Goal: Transaction & Acquisition: Purchase product/service

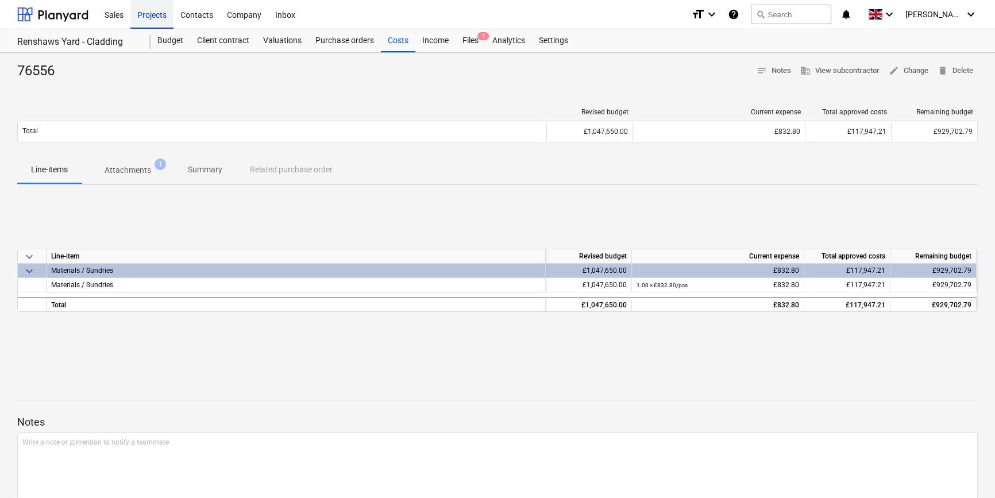
click at [149, 11] on div "Projects" at bounding box center [151, 13] width 43 height 29
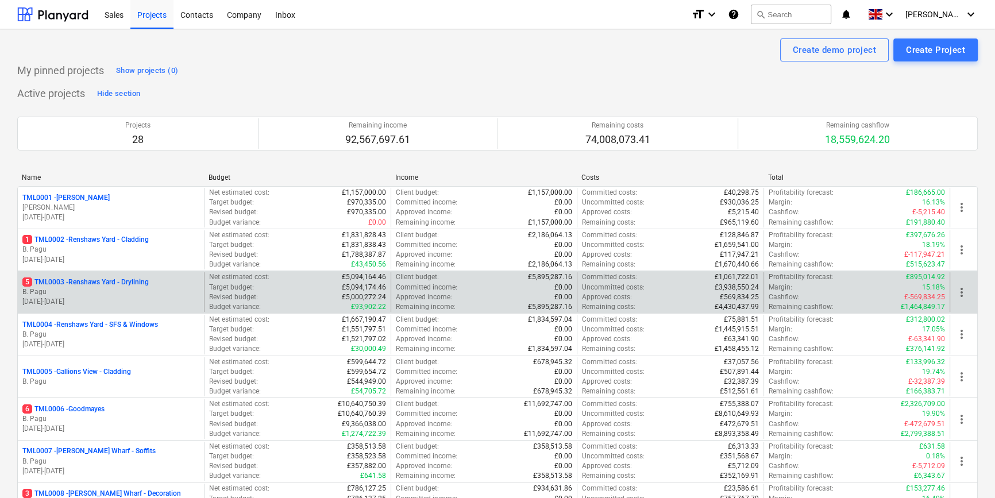
click at [133, 289] on p "B. Pagu" at bounding box center [110, 292] width 177 height 10
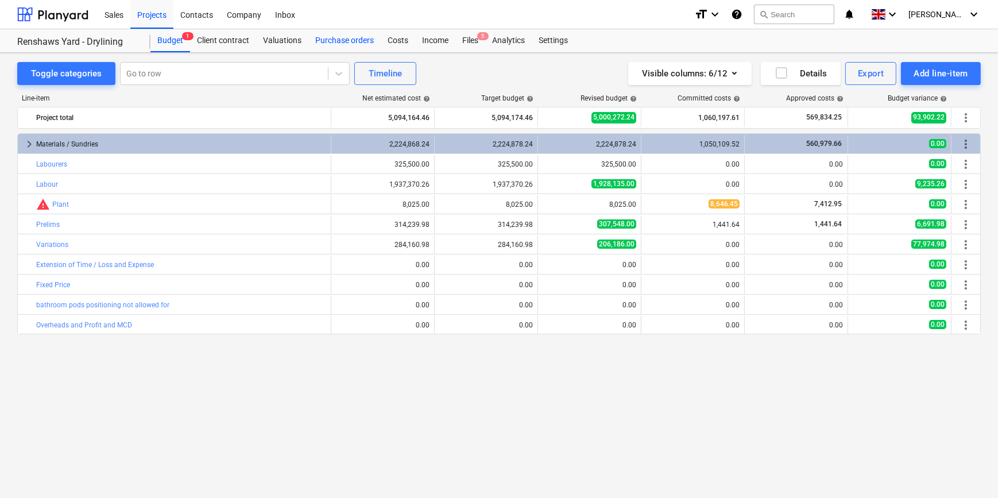
click at [331, 38] on div "Purchase orders" at bounding box center [344, 40] width 72 height 23
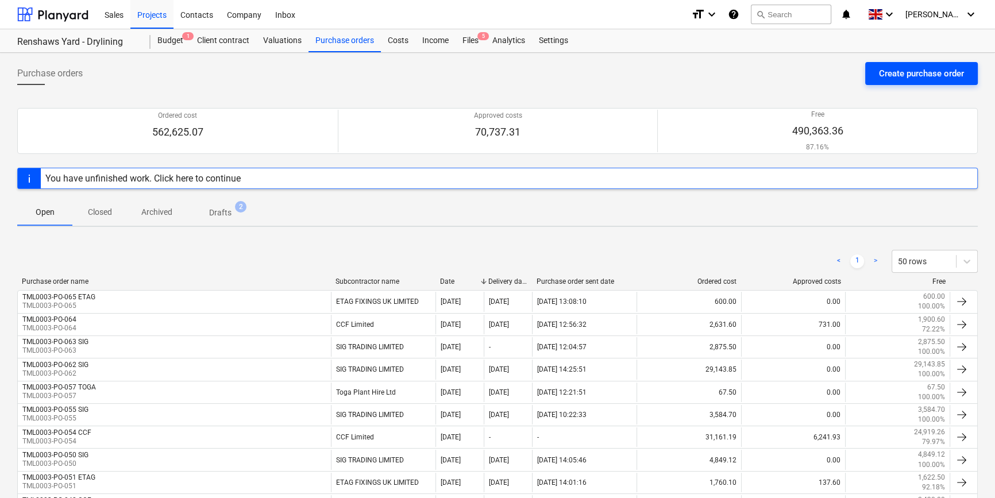
click at [883, 72] on div "Create purchase order" at bounding box center [921, 73] width 85 height 15
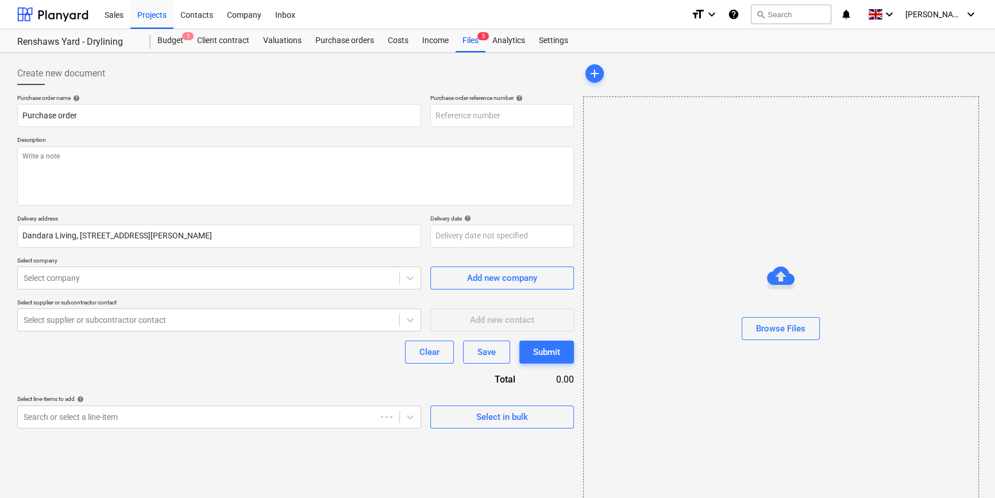
type textarea "x"
type input "TML0003-PO-068"
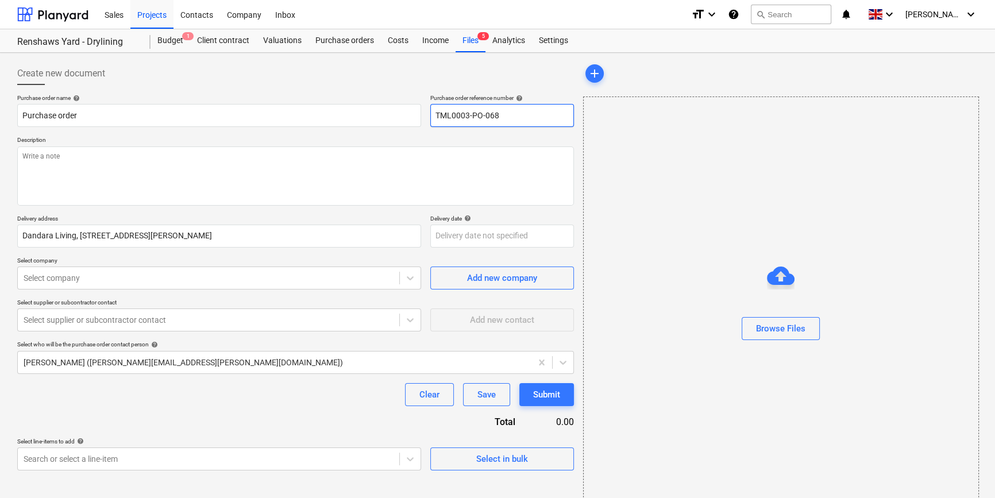
drag, startPoint x: 499, startPoint y: 117, endPoint x: 432, endPoint y: 121, distance: 66.7
click at [432, 121] on input "TML0003-PO-068" at bounding box center [502, 115] width 144 height 23
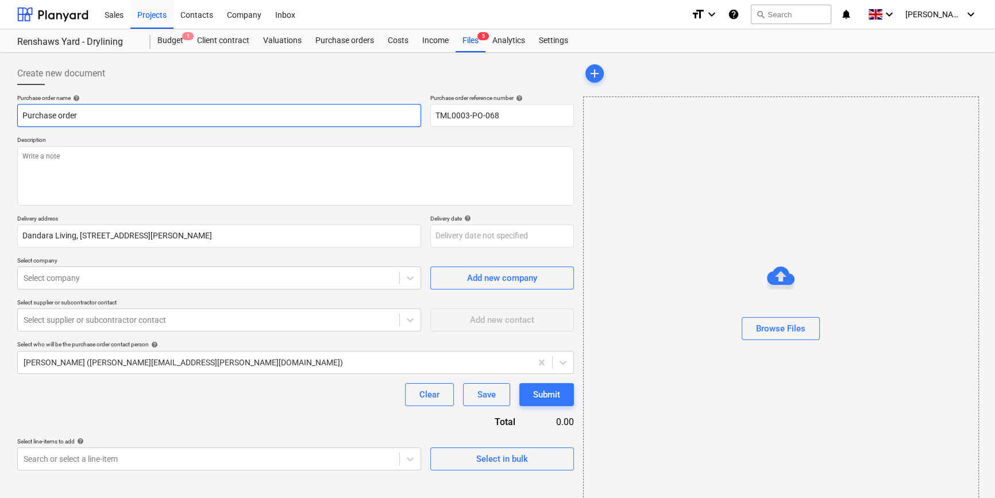
drag, startPoint x: 60, startPoint y: 115, endPoint x: 18, endPoint y: 116, distance: 42.5
click at [18, 116] on input "Purchase order" at bounding box center [219, 115] width 404 height 23
type textarea "x"
paste input "TML0003-PO-068"
type textarea "x"
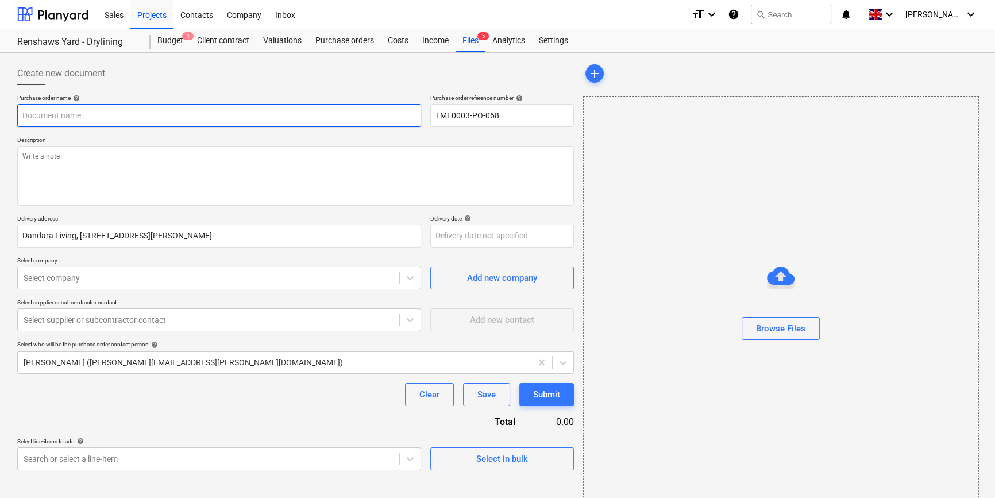
type input "TML0003-PO-068"
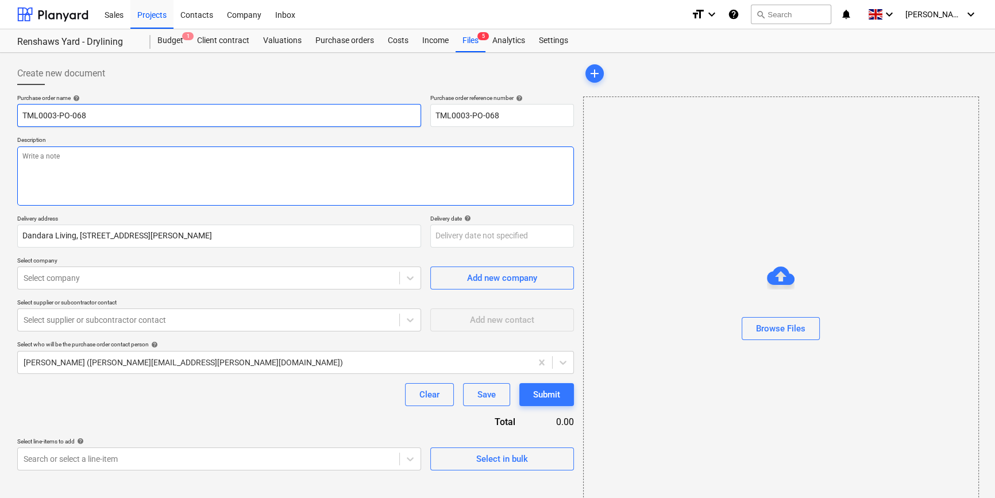
type textarea "x"
type input "TML0003-PO-068"
type textarea "x"
type input "TML0003-PO-068 S"
type textarea "x"
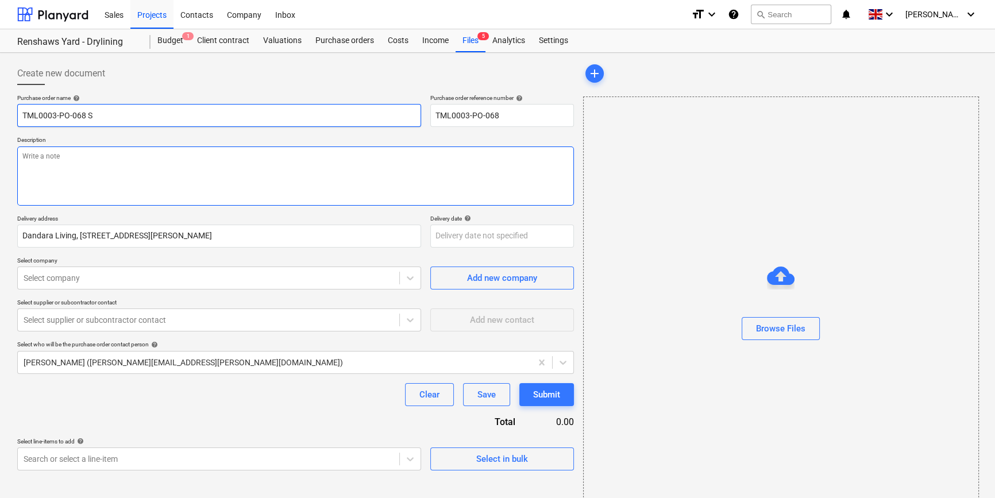
type input "TML0003-PO-068 SI"
type textarea "x"
type input "TML0003-PO-068 SIG"
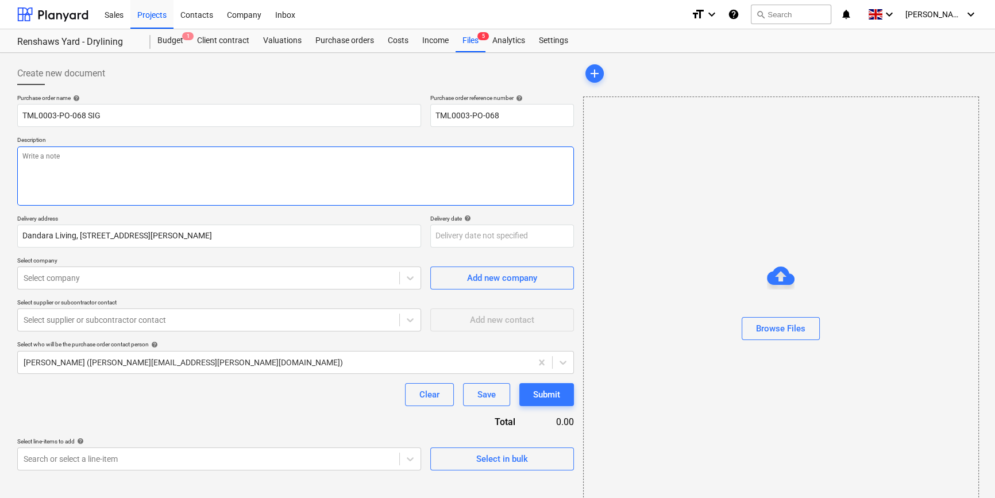
click at [65, 181] on textarea at bounding box center [295, 175] width 556 height 59
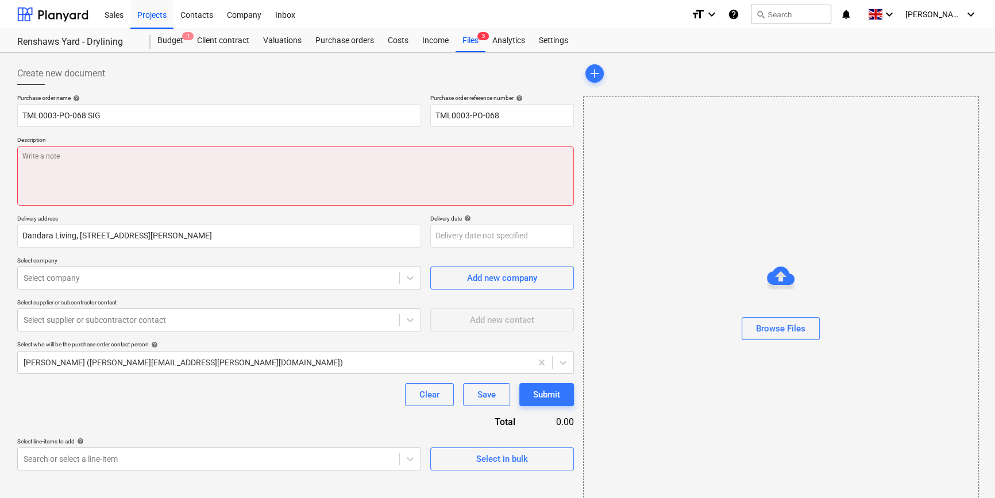
paste textarea "Site contact [DEMOGRAPHIC_DATA][PERSON_NAME] 07923 414104"
type textarea "x"
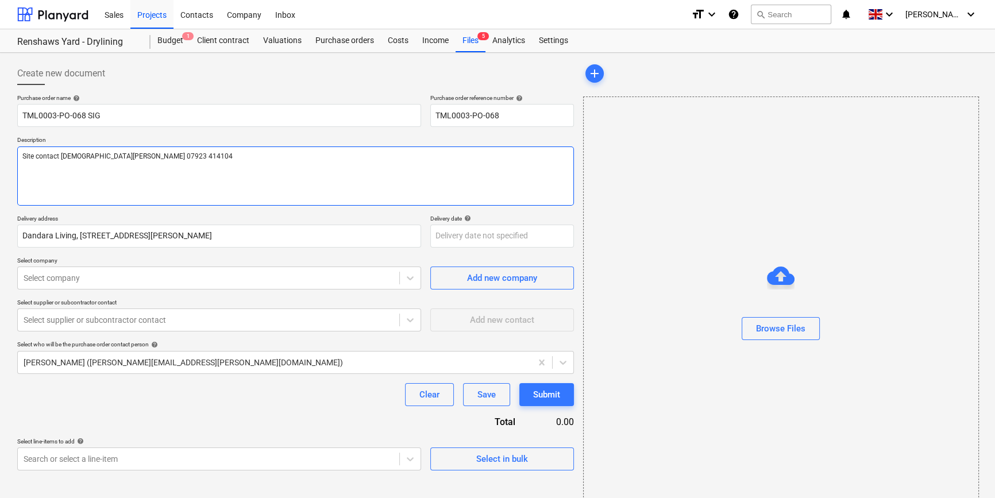
type textarea "Site contact [DEMOGRAPHIC_DATA][PERSON_NAME] 07923 414104"
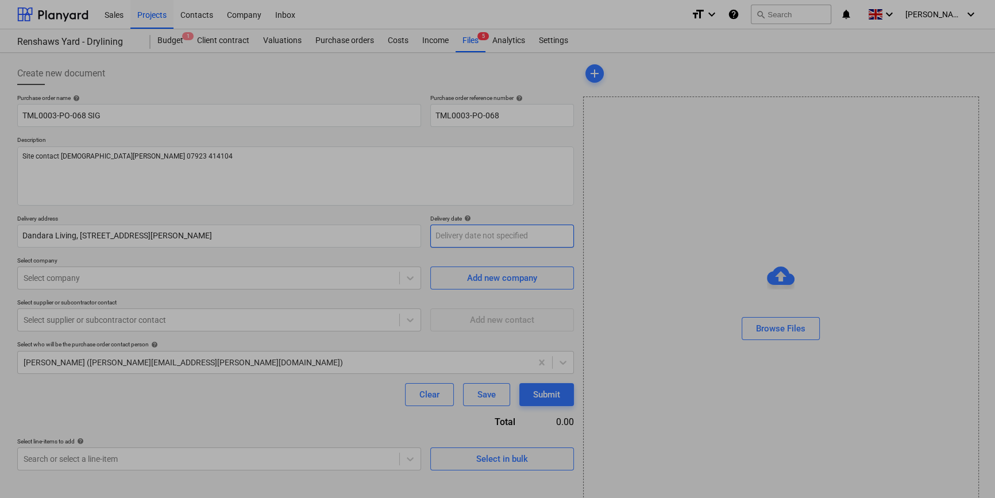
click at [445, 236] on body "Sales Projects Contacts Company Inbox format_size keyboard_arrow_down help sear…" at bounding box center [497, 249] width 995 height 498
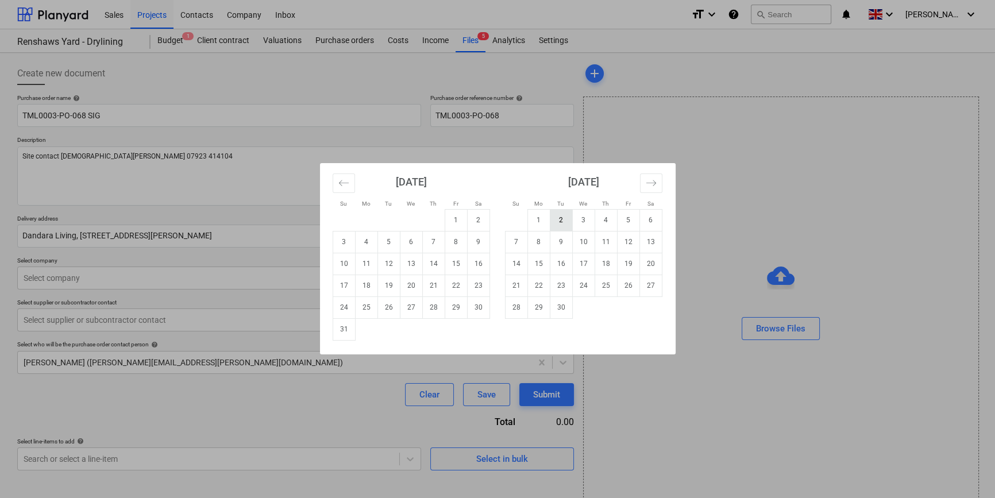
click at [553, 218] on td "2" at bounding box center [561, 220] width 22 height 22
type textarea "x"
type input "[DATE]"
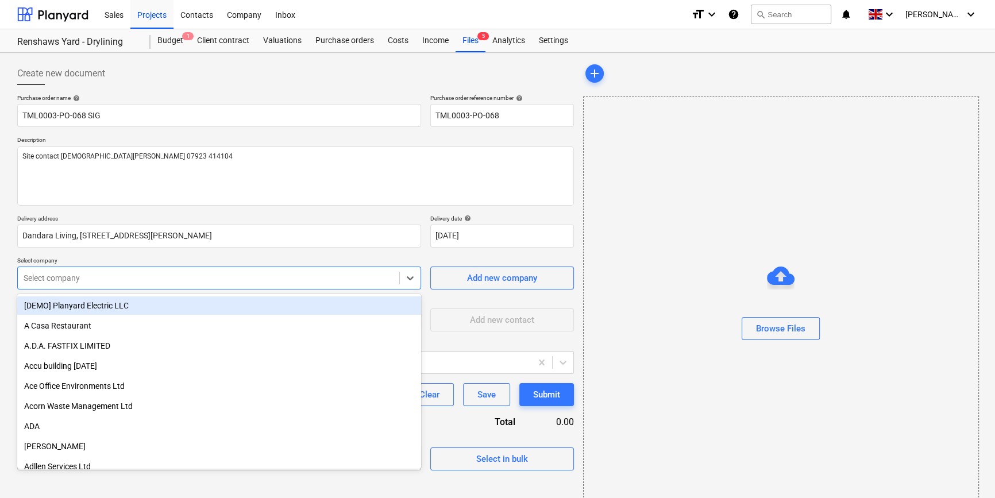
click at [98, 281] on div at bounding box center [209, 277] width 370 height 11
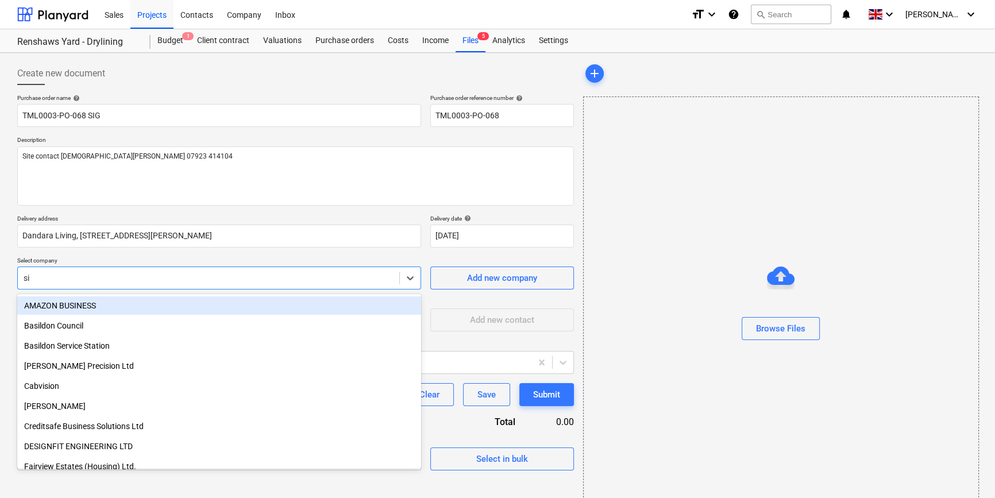
type input "sig"
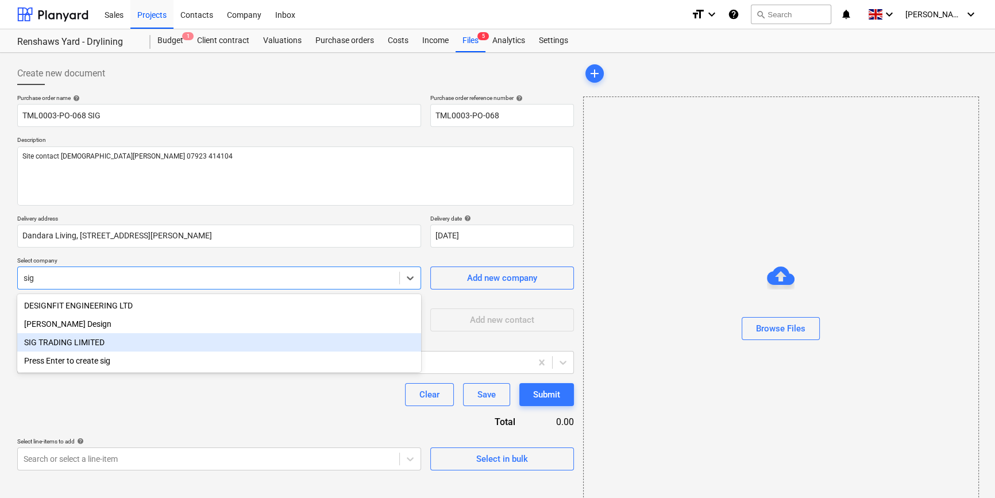
click at [85, 345] on div "SIG TRADING LIMITED" at bounding box center [219, 342] width 404 height 18
type textarea "x"
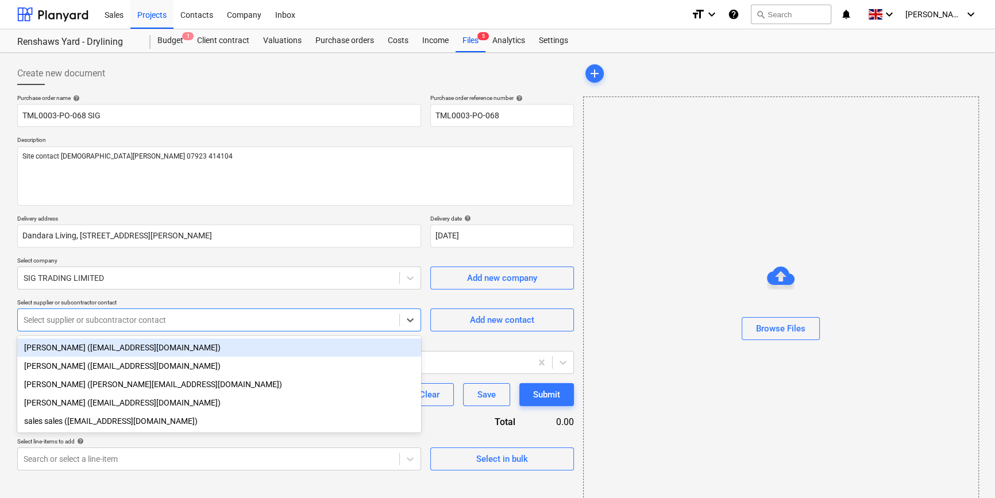
click at [88, 322] on div at bounding box center [209, 319] width 370 height 11
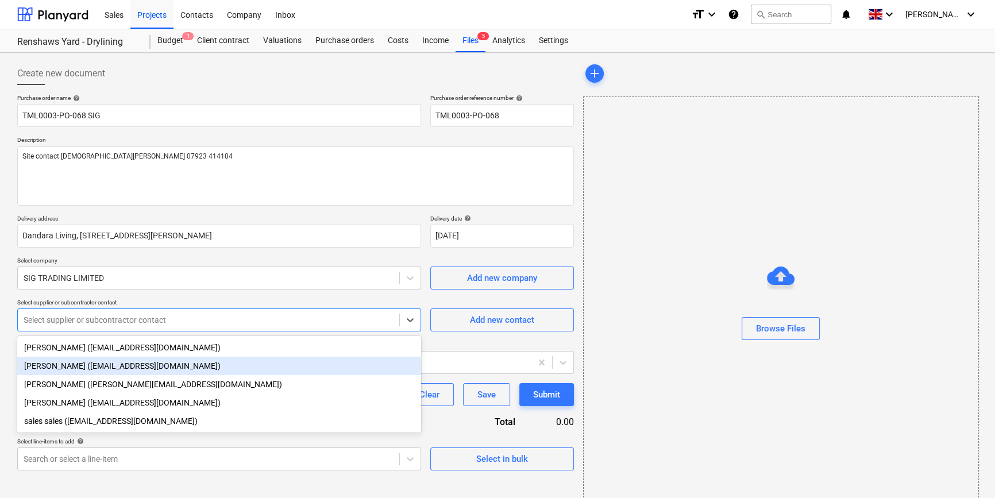
click at [78, 365] on div "[PERSON_NAME] ([EMAIL_ADDRESS][DOMAIN_NAME])" at bounding box center [219, 366] width 404 height 18
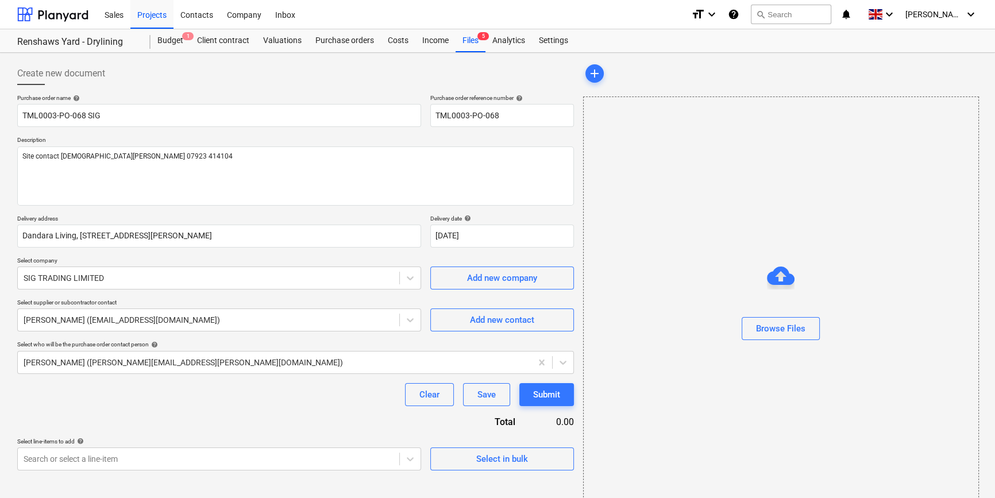
click at [230, 406] on div "Purchase order name help TML0003-PO-068 SIG Purchase order reference number hel…" at bounding box center [295, 282] width 556 height 376
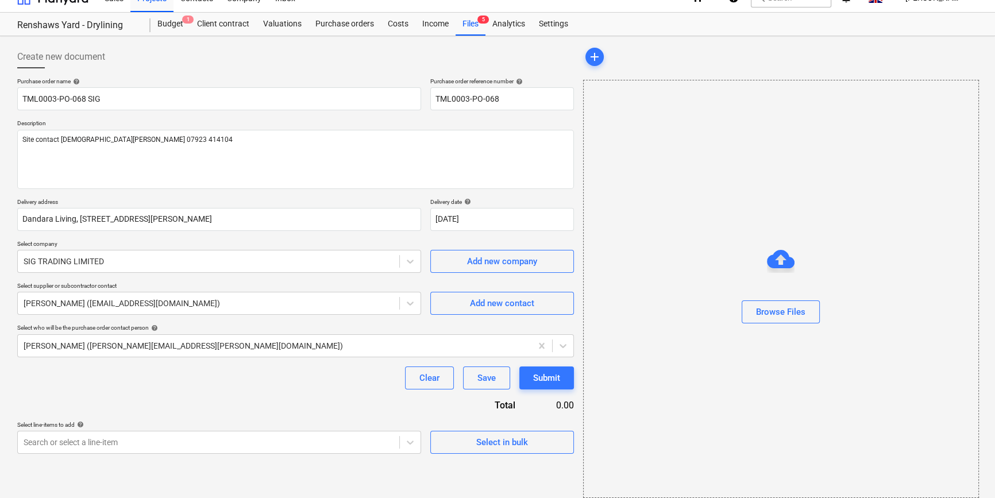
scroll to position [25, 0]
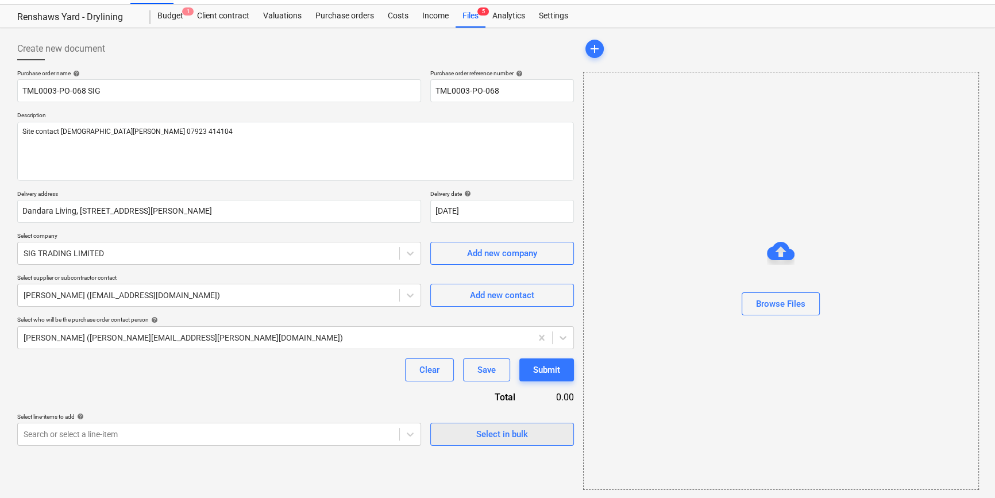
click at [474, 435] on span "Select in bulk" at bounding box center [501, 434] width 115 height 15
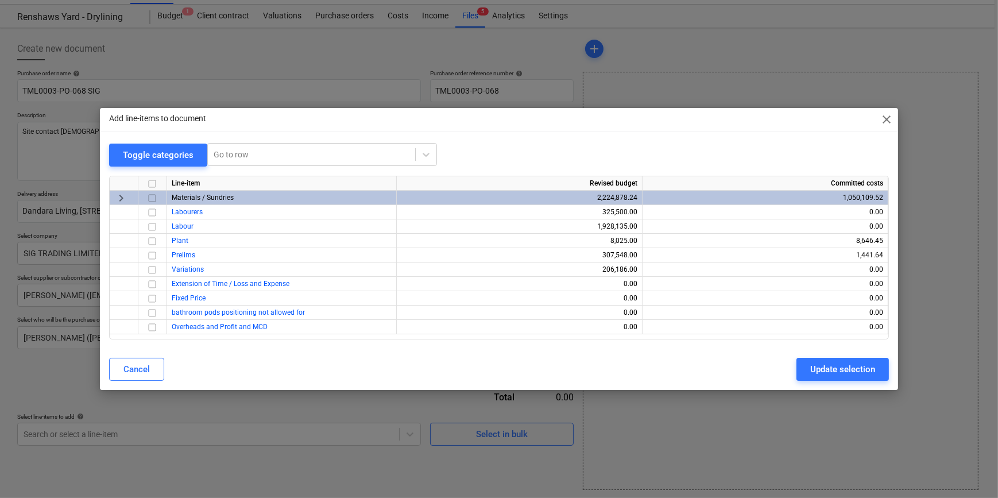
click at [152, 197] on input "checkbox" at bounding box center [152, 198] width 14 height 14
click at [825, 373] on div "Update selection" at bounding box center [842, 369] width 65 height 15
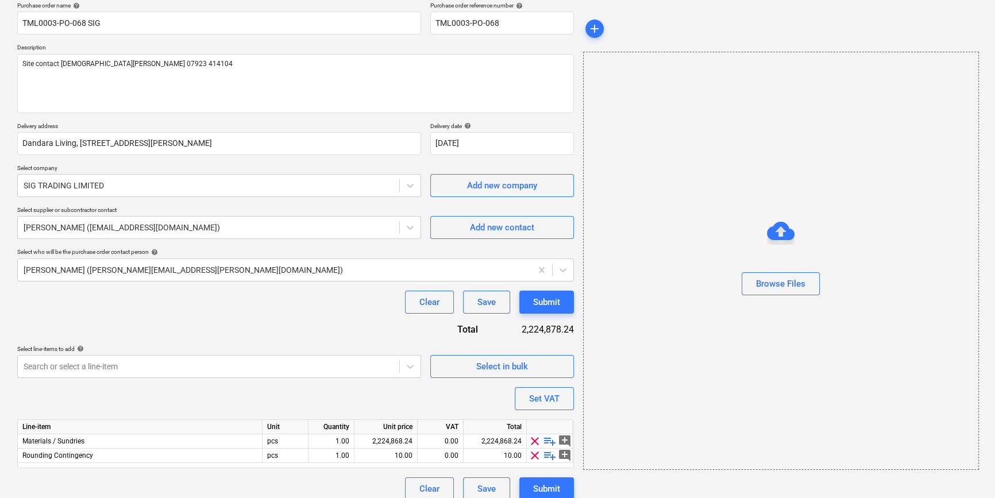
scroll to position [103, 0]
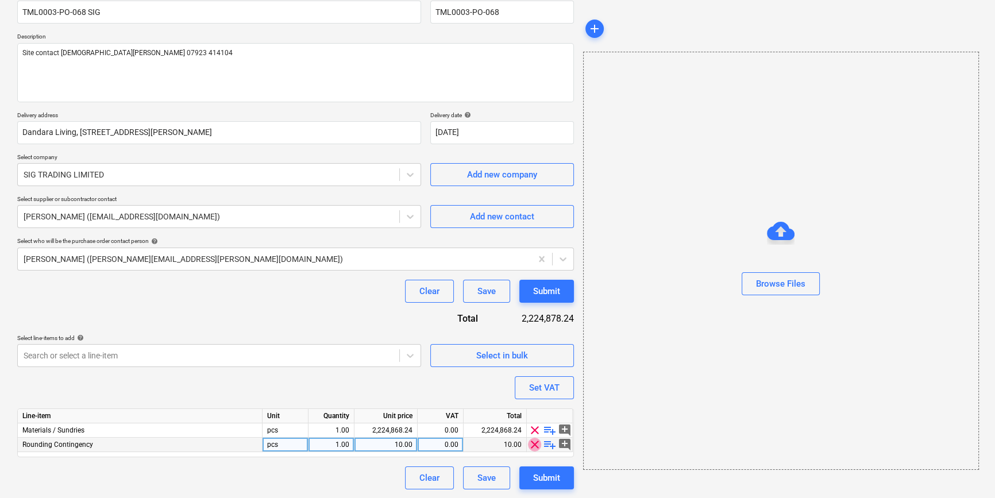
click at [533, 444] on span "clear" at bounding box center [535, 445] width 14 height 14
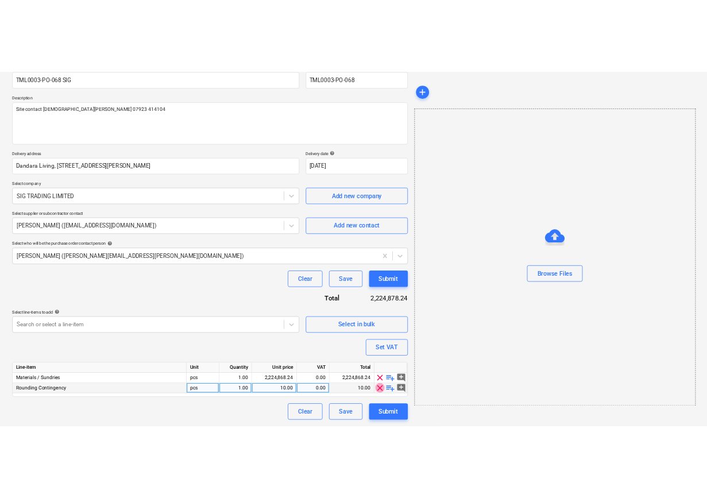
scroll to position [89, 0]
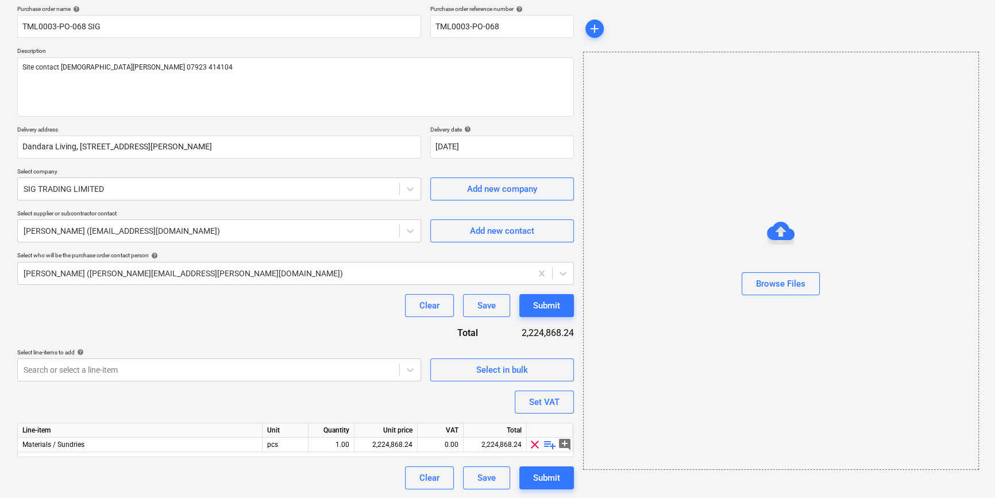
click at [549, 440] on span "playlist_add" at bounding box center [550, 445] width 14 height 14
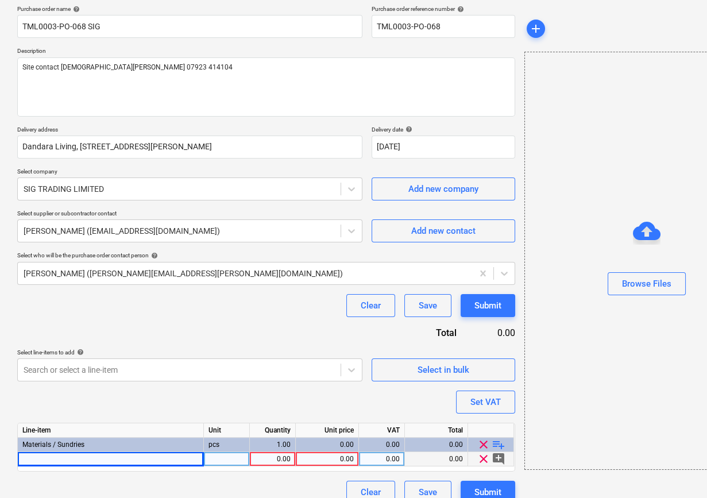
click at [49, 457] on div at bounding box center [111, 459] width 186 height 14
type textarea "x"
paste input "MF Perimeter Channel 27/20/30/0.55 3600"
type input "MF Perimeter Channel 27/20/30/0.55 3600"
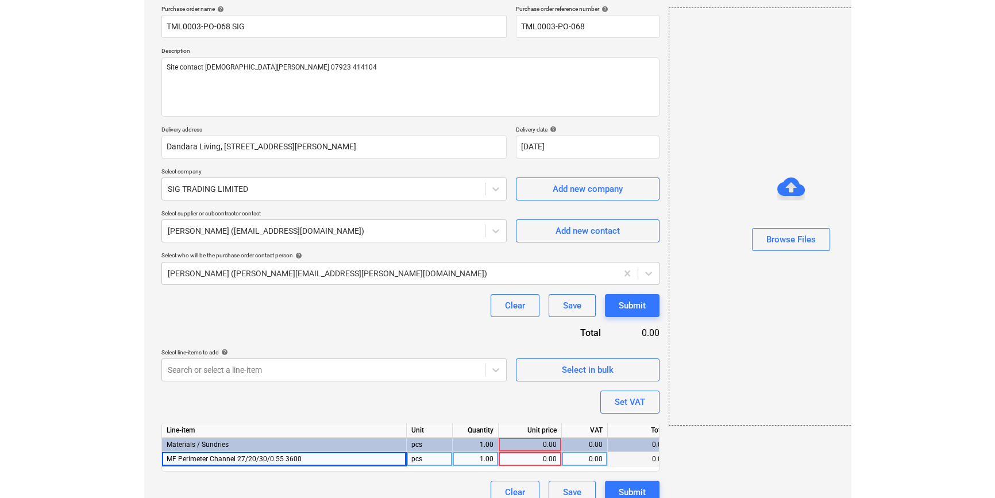
scroll to position [0, 0]
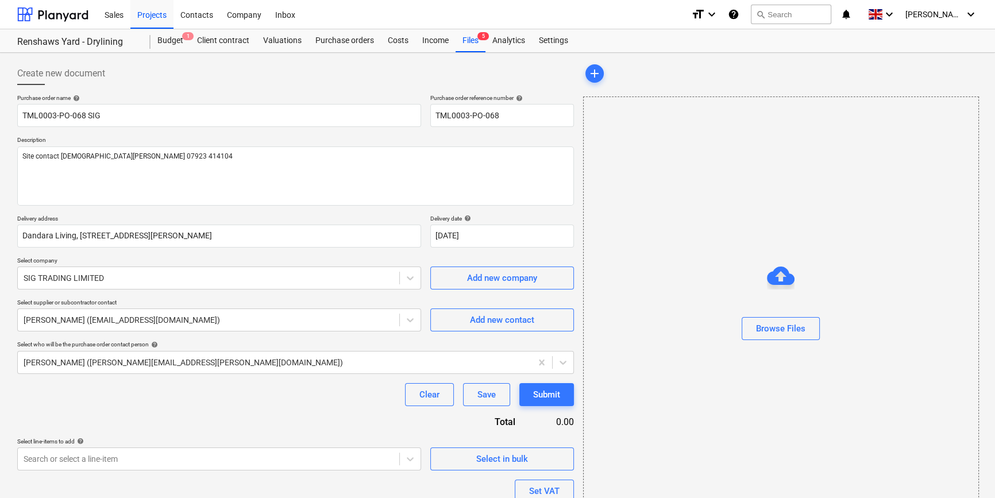
type textarea "x"
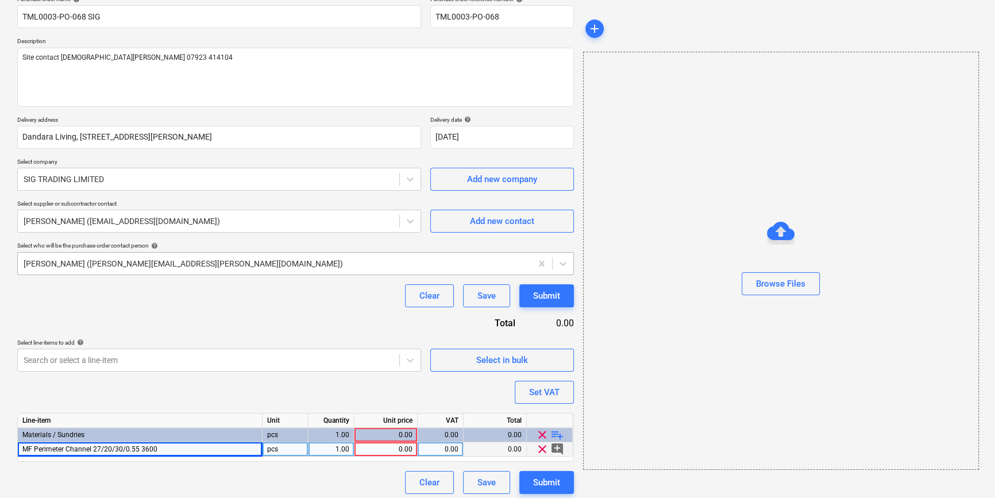
scroll to position [103, 0]
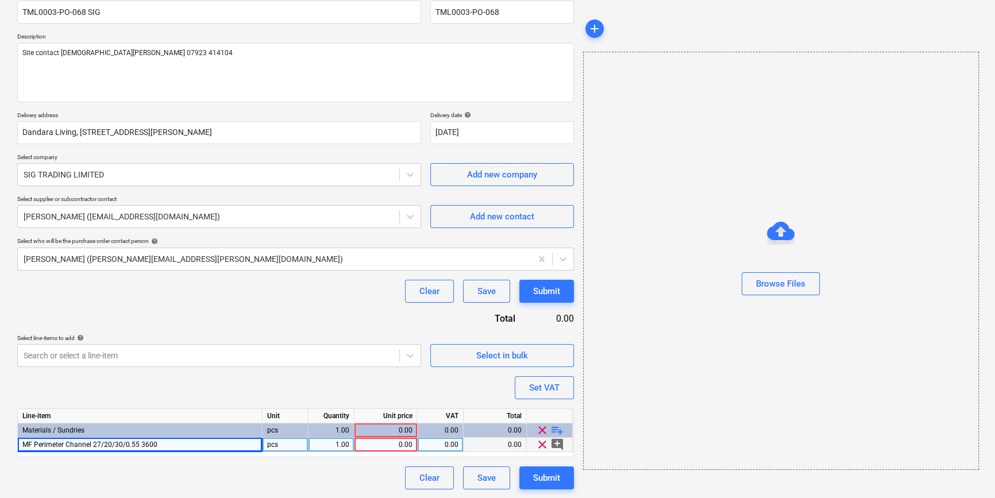
click at [22, 441] on span "MF Perimeter Channel 27/20/30/0.55 3600" at bounding box center [89, 444] width 135 height 8
click at [22, 442] on input "MF Perimeter Channel 27/20/30/0.55 3600" at bounding box center [140, 445] width 244 height 14
type input "[PERSON_NAME] Perimeter Channel 27/20/30/0.55 3600"
type textarea "x"
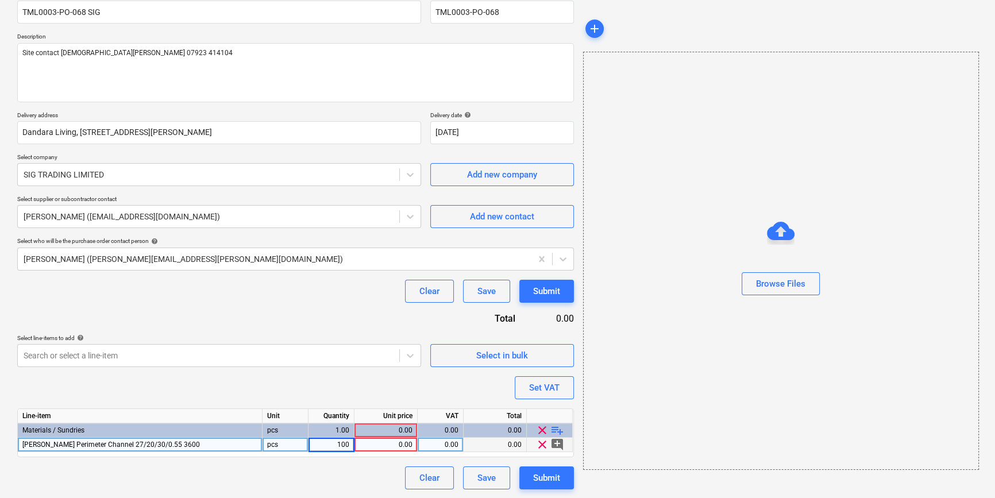
type input "1000"
type textarea "x"
type input "2.6"
type textarea "x"
type input "2.66"
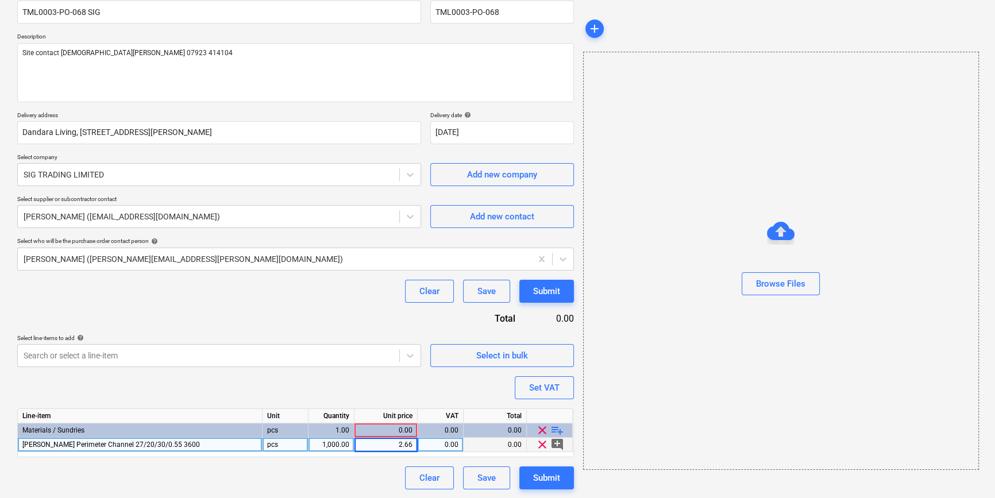
type textarea "x"
type input "20"
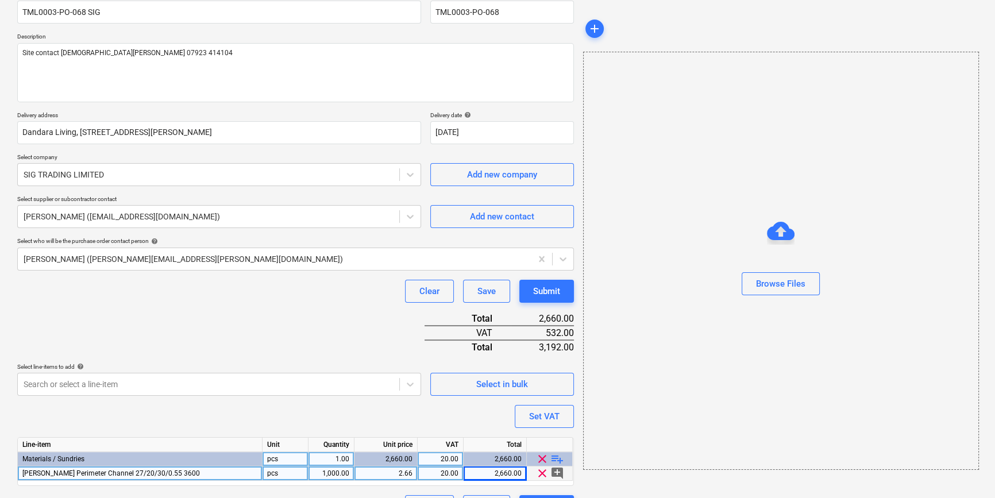
click at [551, 458] on span "playlist_add" at bounding box center [557, 459] width 14 height 14
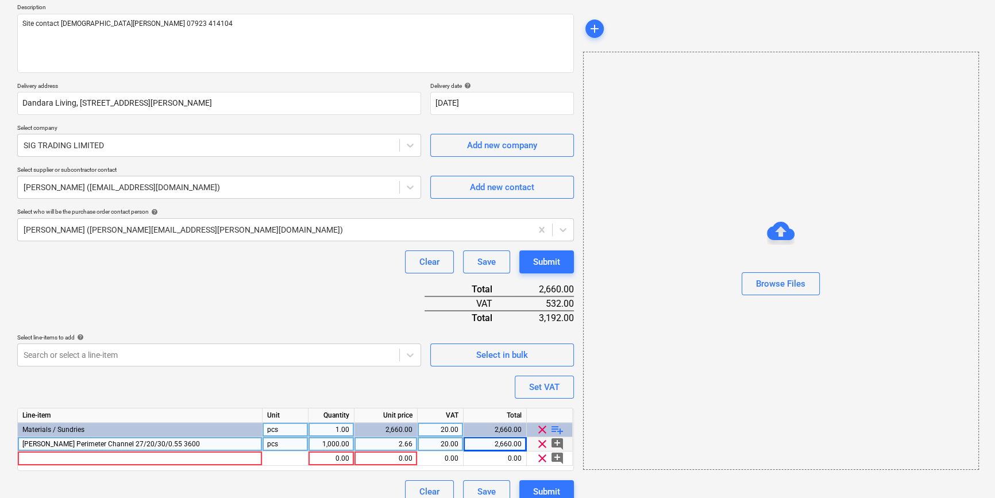
scroll to position [146, 0]
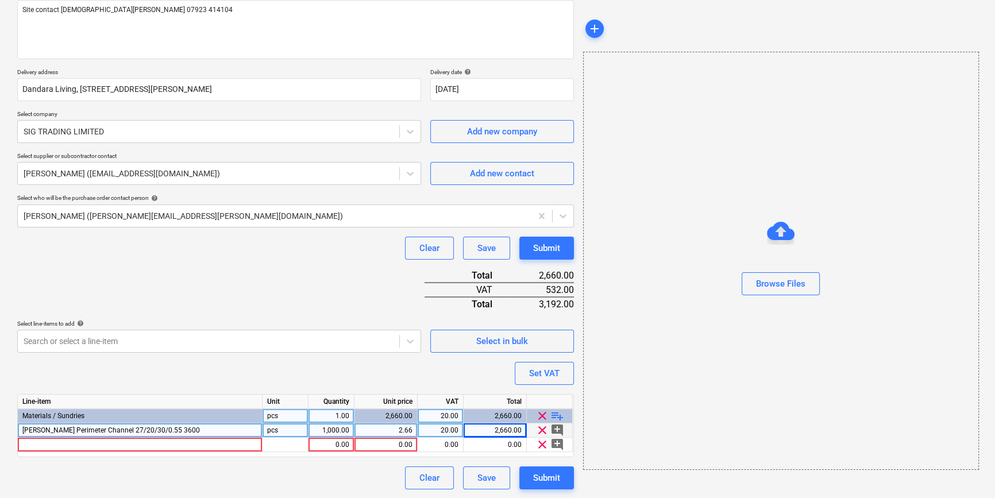
type textarea "x"
click at [34, 443] on div at bounding box center [140, 445] width 245 height 14
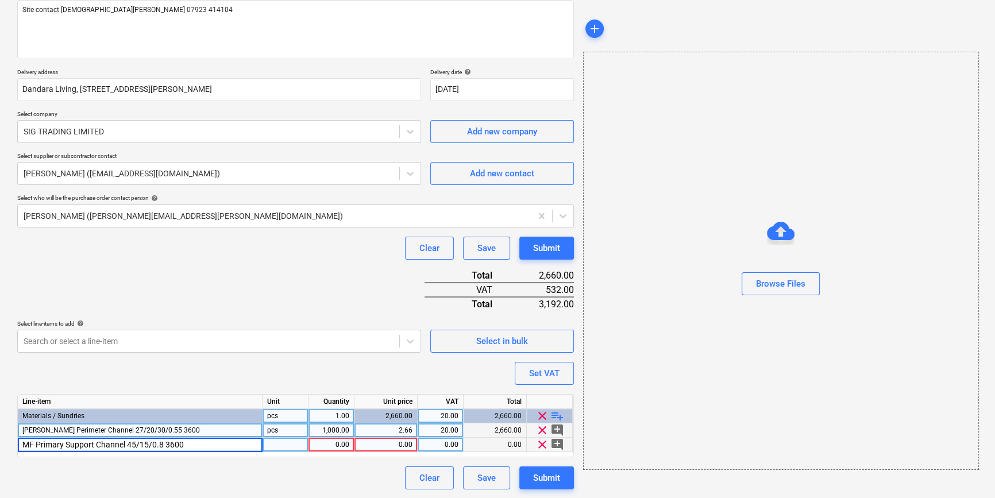
click at [23, 445] on input "MF Primary Support Channel 45/15/0.8 3600" at bounding box center [140, 445] width 244 height 14
type input "[PERSON_NAME] Primary Support Channel 45/15/0.8 3600"
type textarea "x"
type input "1000"
type textarea "x"
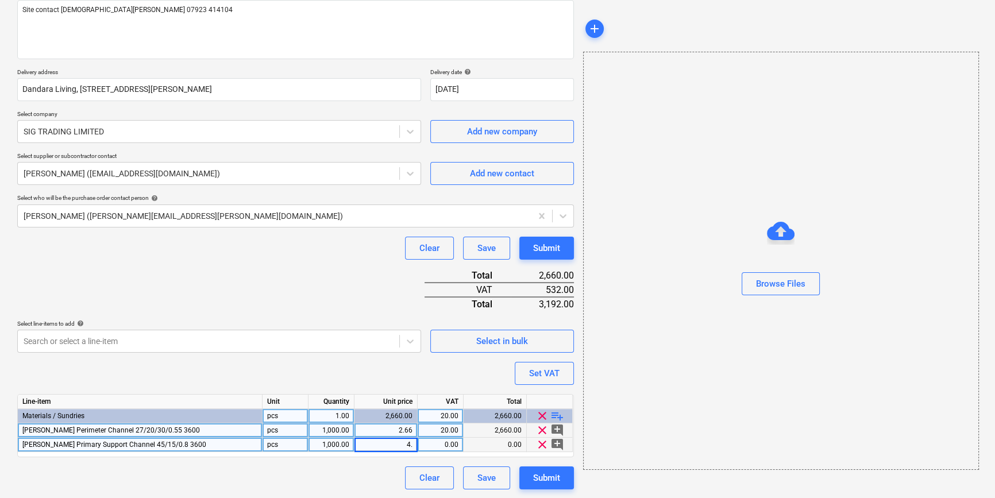
type input "4.1"
type textarea "x"
type input "20"
click at [555, 417] on span "playlist_add" at bounding box center [557, 416] width 14 height 14
type textarea "x"
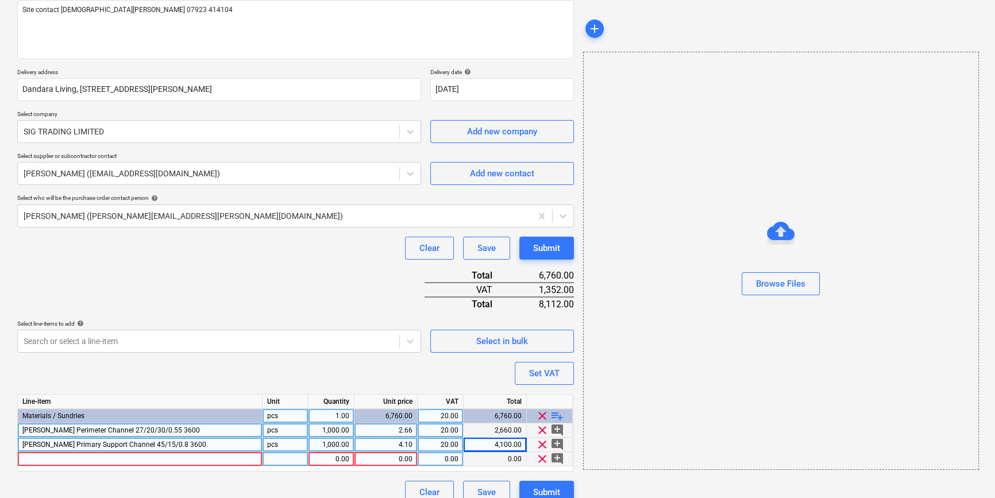
click at [40, 458] on div at bounding box center [140, 459] width 245 height 14
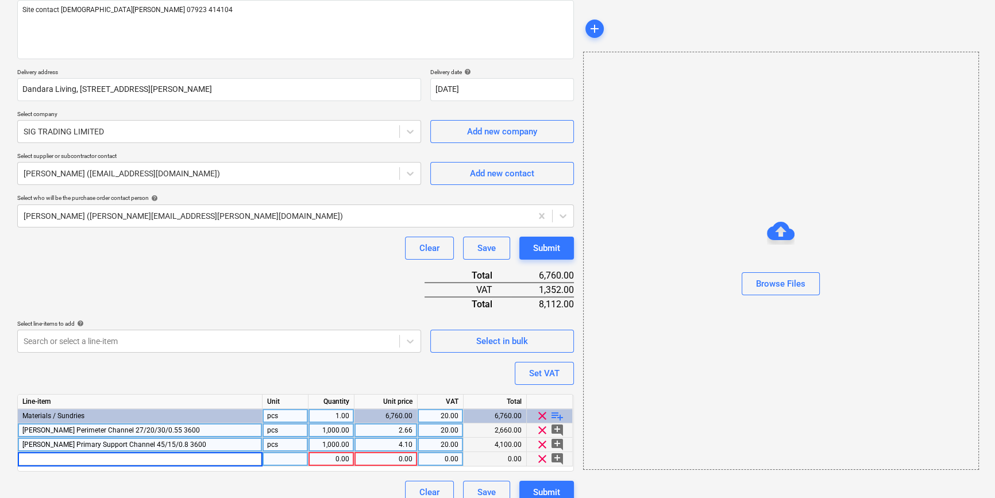
type input "[PERSON_NAME] 15mm Soundshield+ 1200x3000mm TE"
type textarea "x"
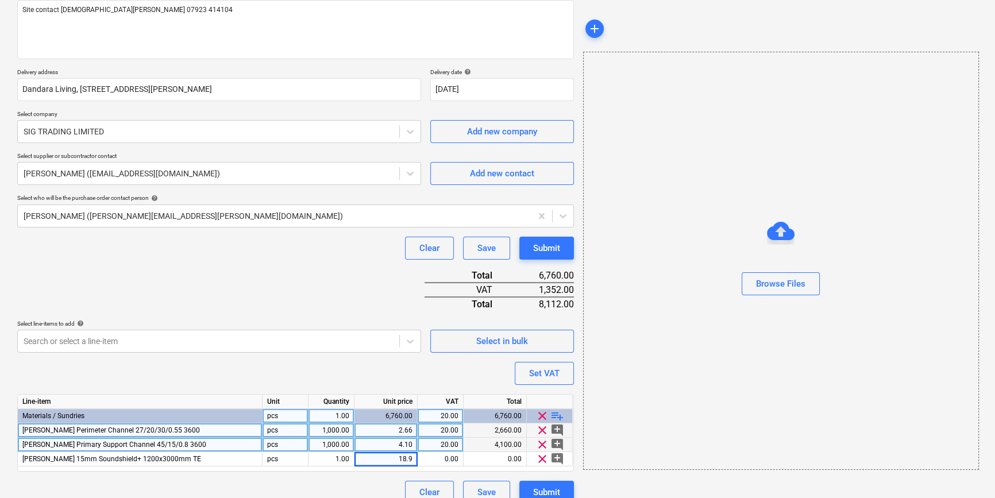
type input "18.97"
type textarea "x"
type input "20"
type textarea "x"
type input "360"
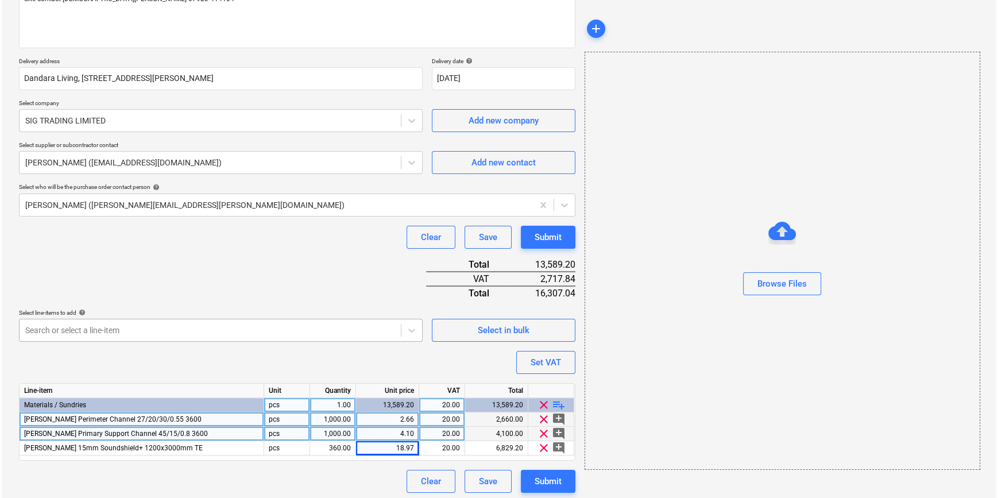
scroll to position [161, 0]
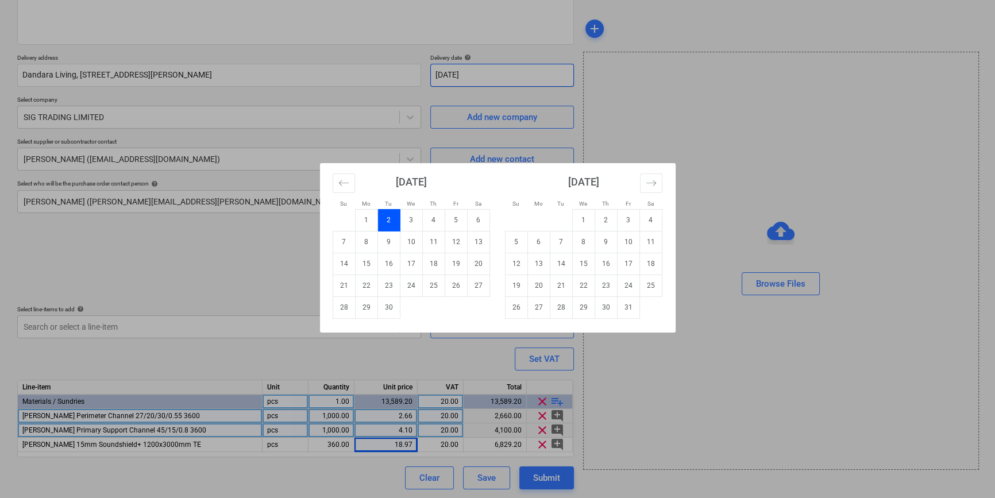
click at [480, 69] on body "Sales Projects Contacts Company Inbox format_size keyboard_arrow_down help sear…" at bounding box center [497, 88] width 995 height 498
click at [363, 218] on td "1" at bounding box center [366, 220] width 22 height 22
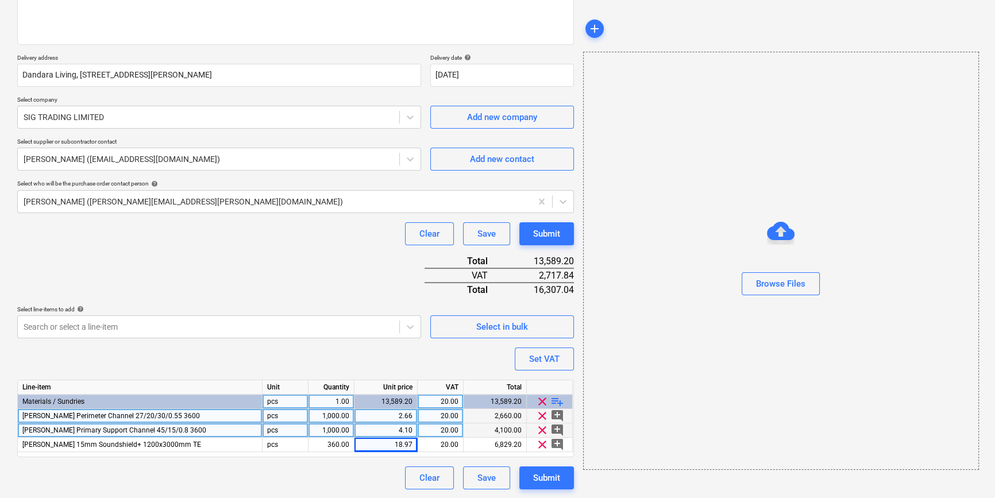
type textarea "x"
type input "[DATE]"
click at [538, 480] on div "Submit" at bounding box center [546, 477] width 27 height 15
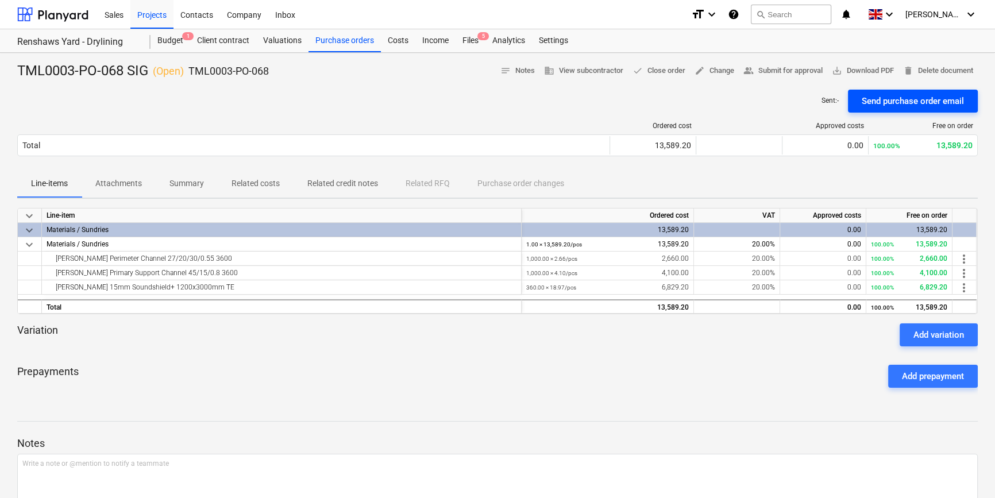
click at [882, 99] on div "Send purchase order email" at bounding box center [912, 101] width 102 height 15
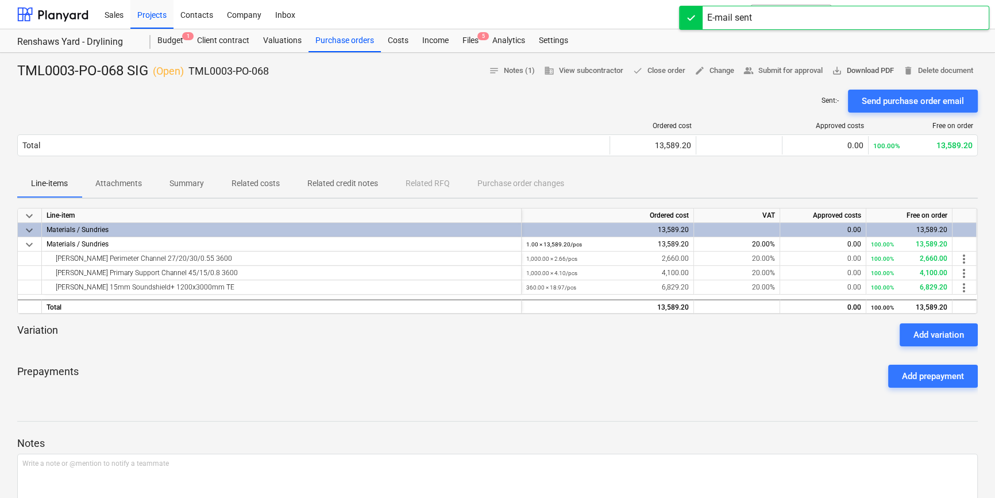
click at [869, 72] on span "save_alt Download PDF" at bounding box center [863, 70] width 62 height 13
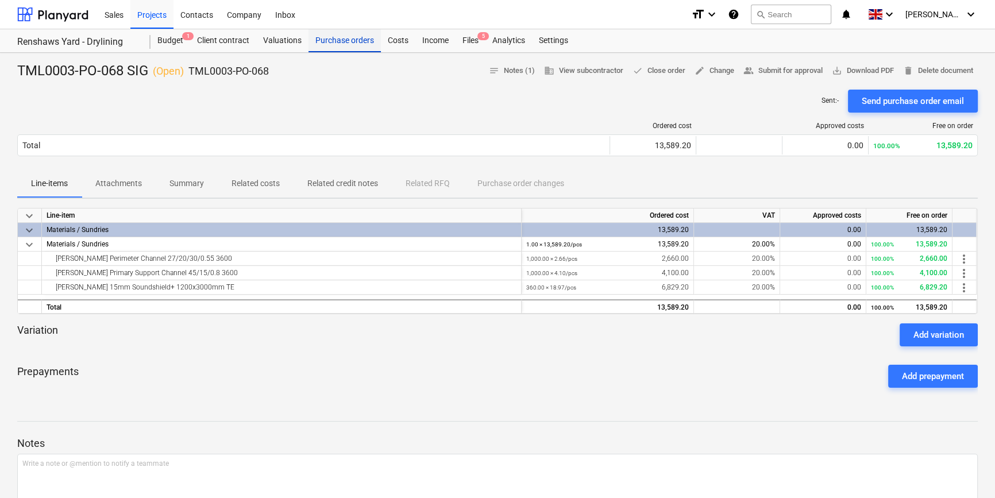
click at [333, 40] on div "Purchase orders" at bounding box center [344, 40] width 72 height 23
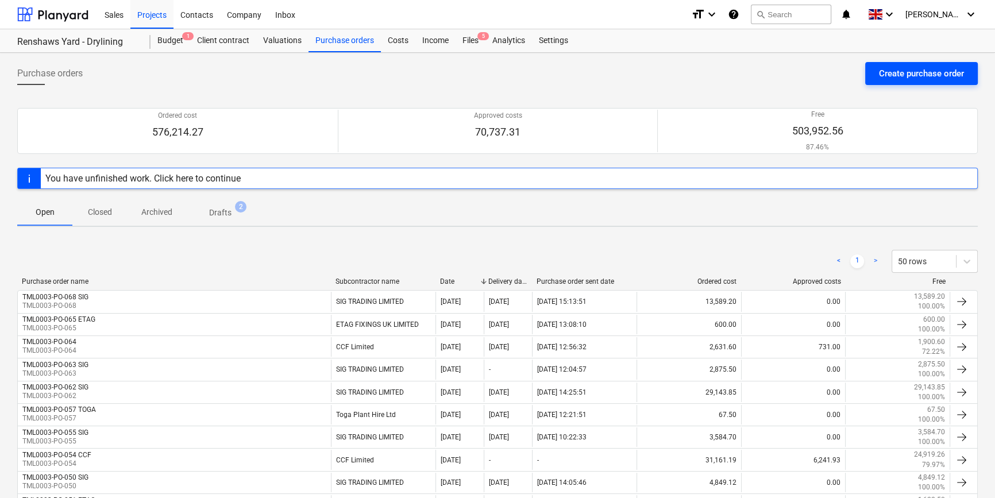
click at [886, 72] on div "Create purchase order" at bounding box center [921, 73] width 85 height 15
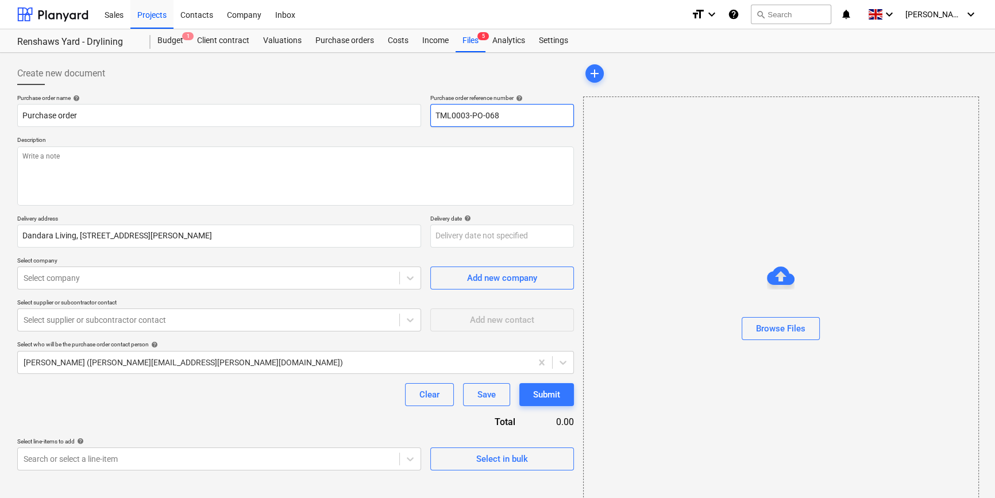
click at [498, 114] on input "TML0003-PO-068" at bounding box center [502, 115] width 144 height 23
type textarea "x"
type input "TML0003-PO-06"
type textarea "x"
drag, startPoint x: 512, startPoint y: 115, endPoint x: 435, endPoint y: 121, distance: 76.6
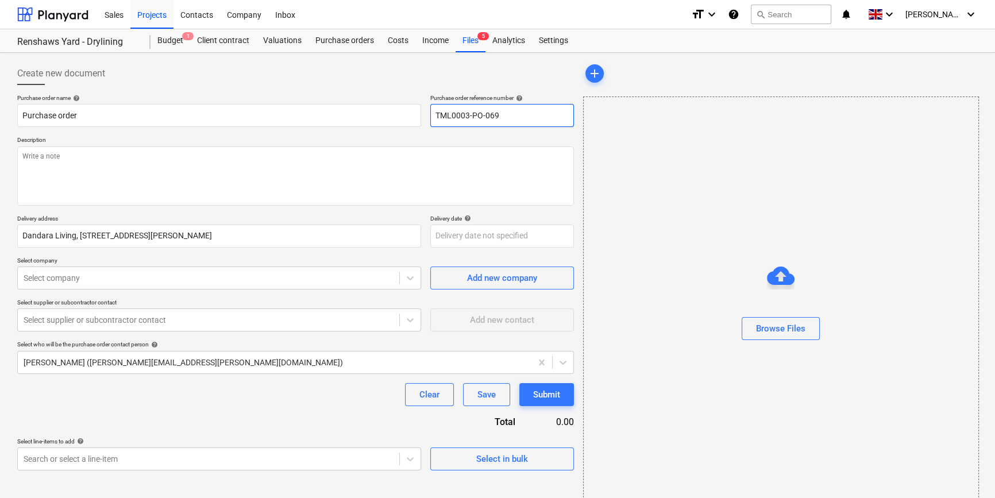
click at [435, 121] on input "TML0003-PO-069" at bounding box center [502, 115] width 144 height 23
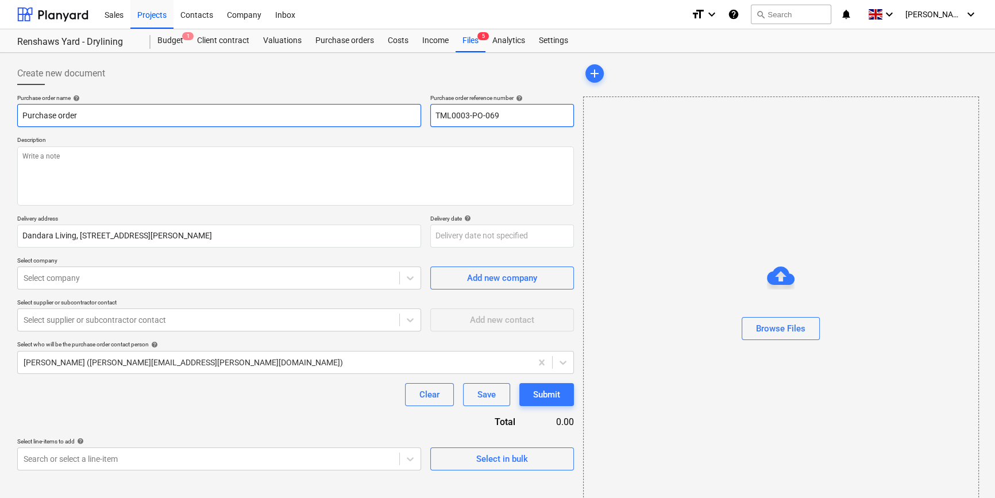
type input "TML0003-PO-069"
drag, startPoint x: 81, startPoint y: 114, endPoint x: 19, endPoint y: 117, distance: 62.1
click at [19, 117] on input "Purchase order" at bounding box center [219, 115] width 404 height 23
type textarea "x"
paste input "TML0003-PO-069"
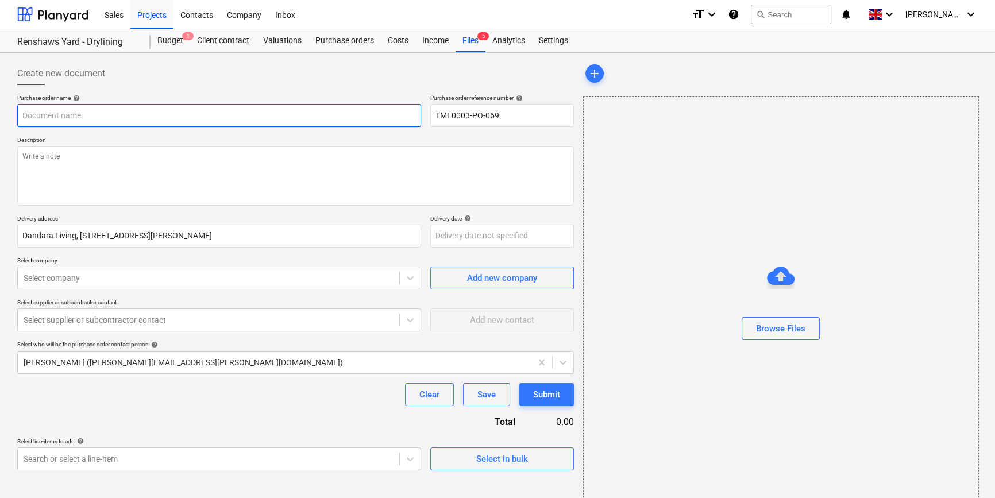
type textarea "x"
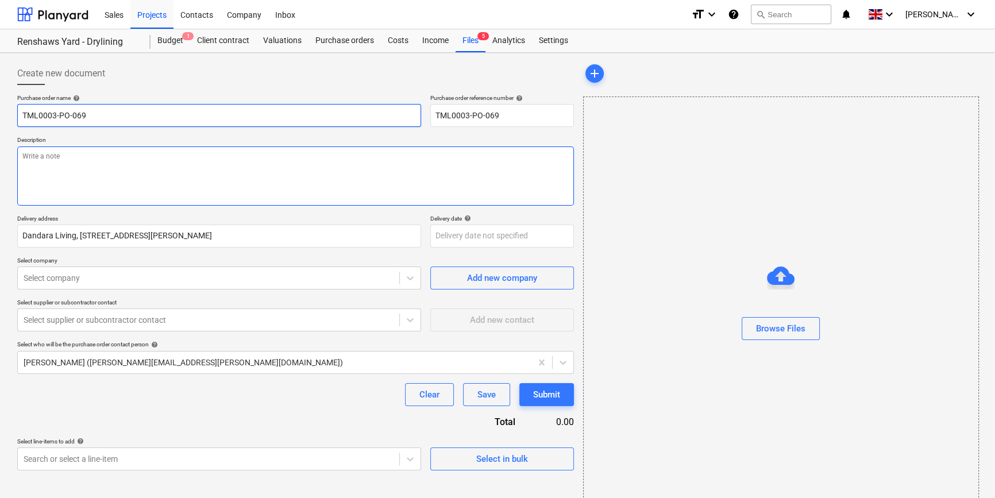
type input "TML0003-PO-069"
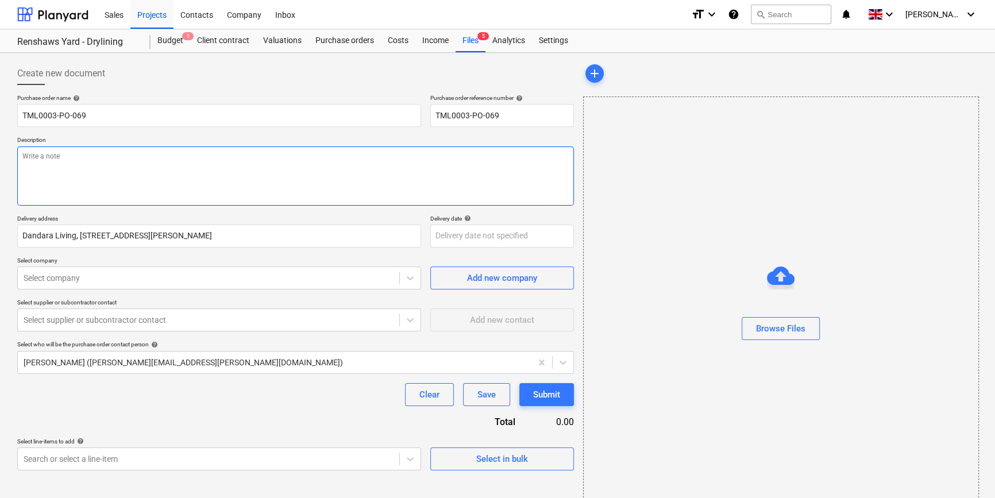
click at [33, 168] on textarea at bounding box center [295, 175] width 556 height 59
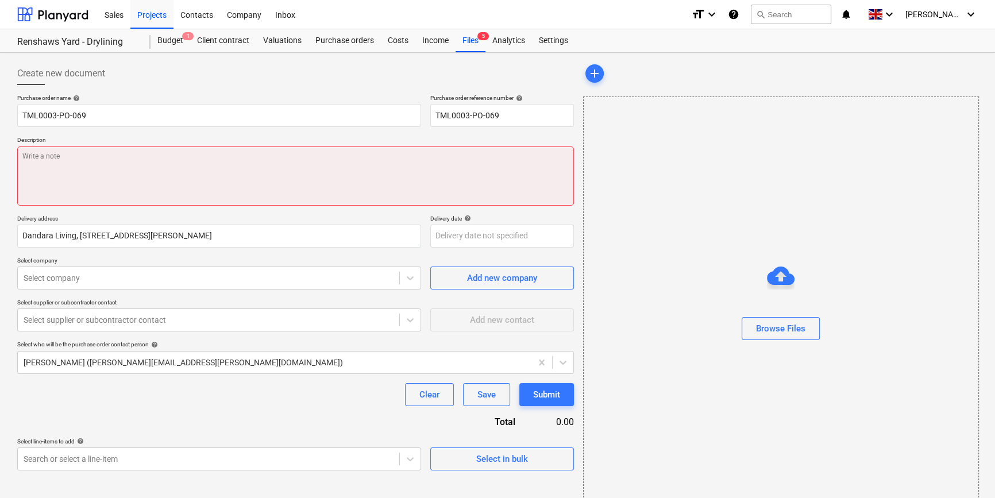
drag, startPoint x: 68, startPoint y: 168, endPoint x: 45, endPoint y: 167, distance: 23.0
click at [45, 167] on textarea at bounding box center [295, 175] width 556 height 59
paste textarea "Site contact [DEMOGRAPHIC_DATA][PERSON_NAME] 07923 414104"
type textarea "x"
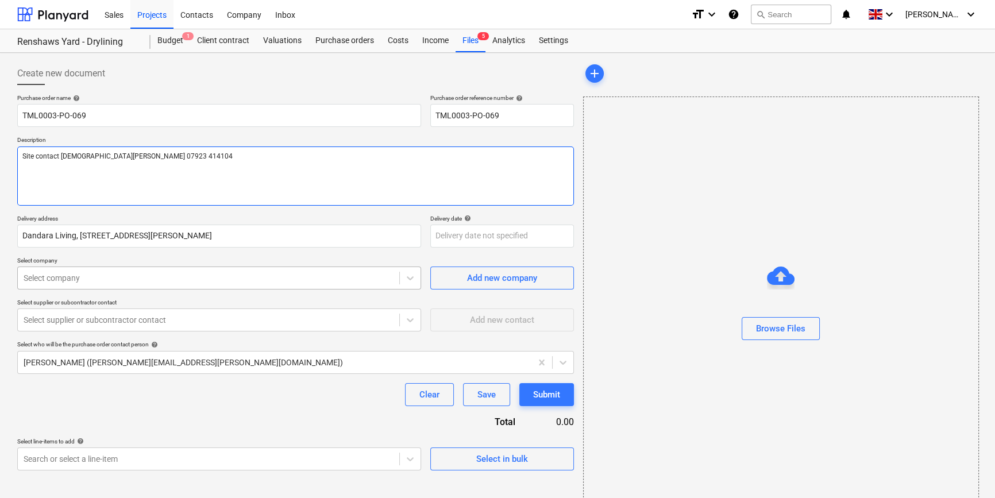
type textarea "Site contact [DEMOGRAPHIC_DATA][PERSON_NAME] 07923 414104"
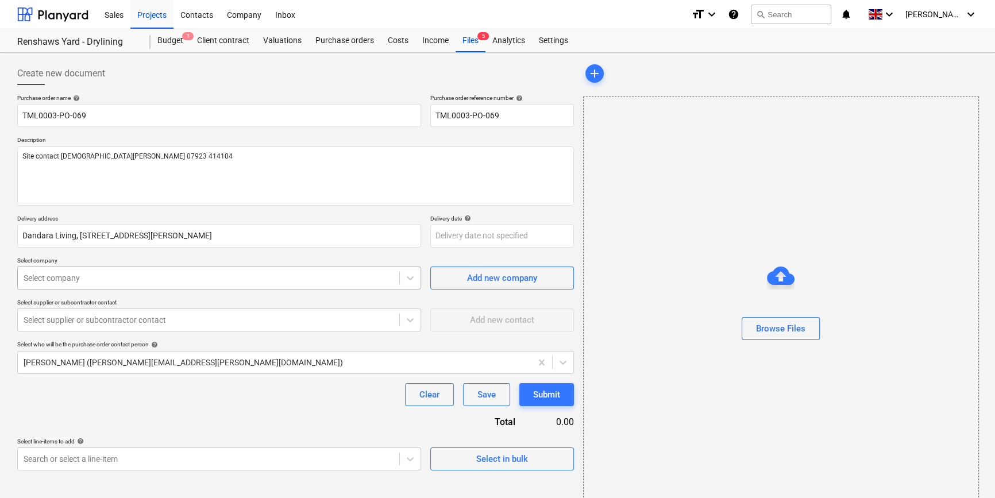
type textarea "x"
click at [125, 279] on div at bounding box center [209, 277] width 370 height 11
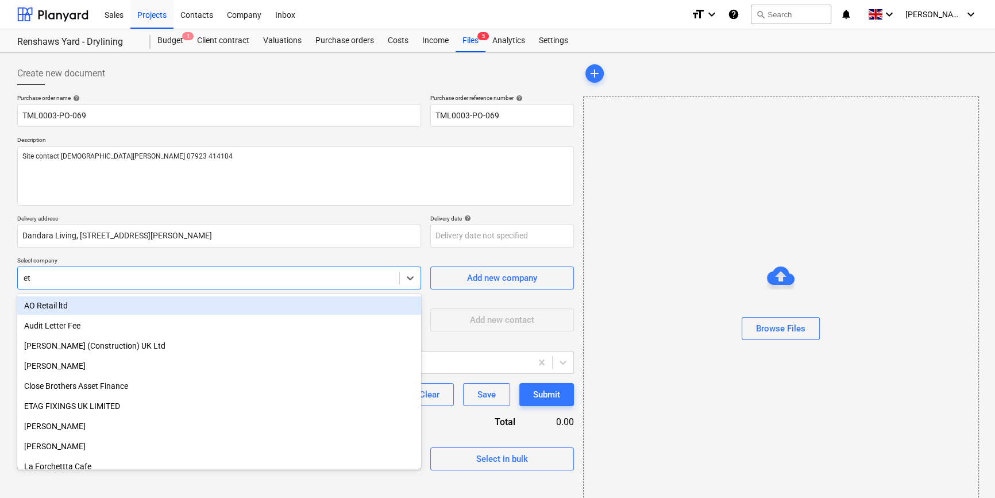
type input "eta"
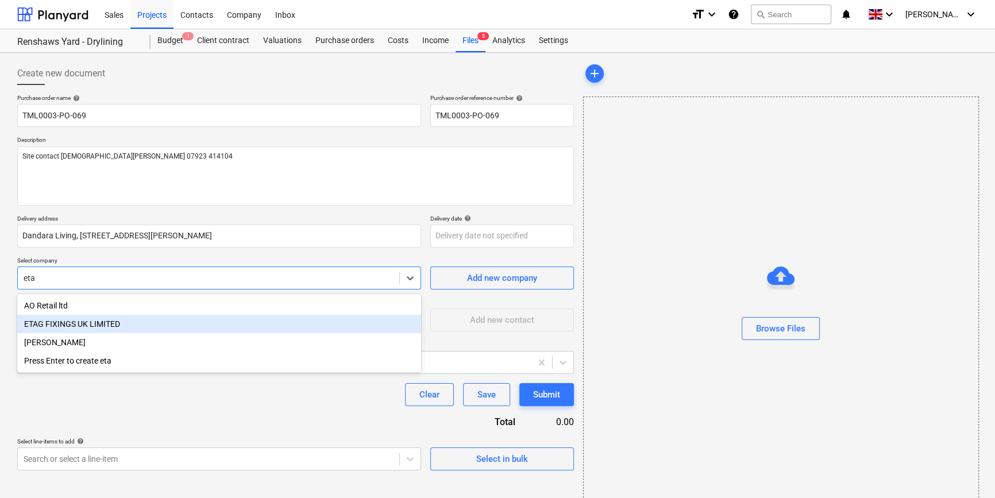
click at [76, 328] on div "ETAG FIXINGS UK LIMITED" at bounding box center [219, 324] width 404 height 18
type textarea "x"
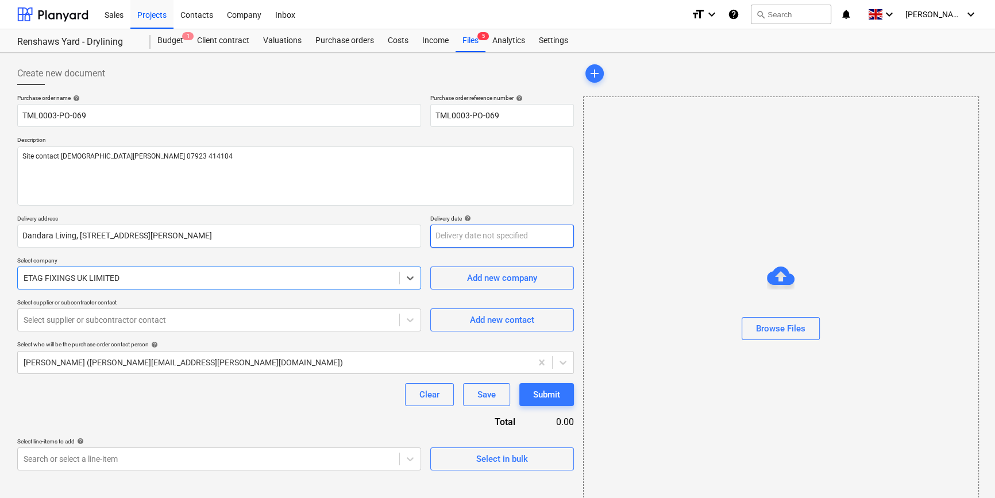
click at [459, 235] on body "Sales Projects Contacts Company Inbox format_size keyboard_arrow_down help sear…" at bounding box center [497, 249] width 995 height 498
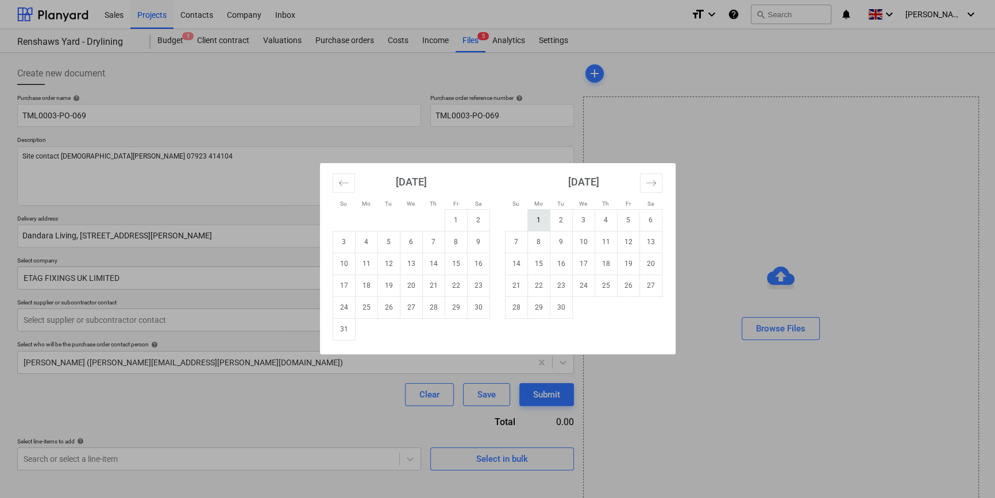
click at [532, 217] on td "1" at bounding box center [538, 220] width 22 height 22
type textarea "x"
type input "[DATE]"
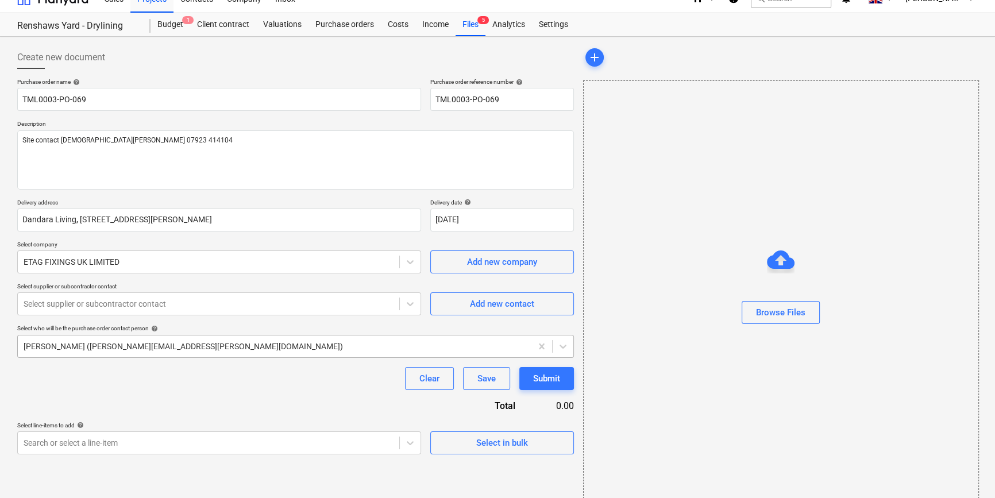
scroll to position [25, 0]
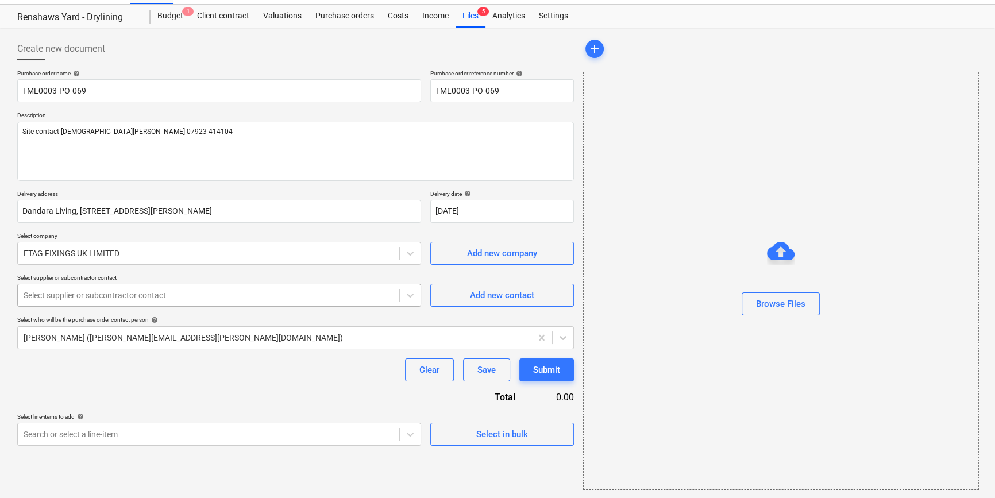
click at [165, 301] on div "Select supplier or subcontractor contact" at bounding box center [208, 295] width 381 height 16
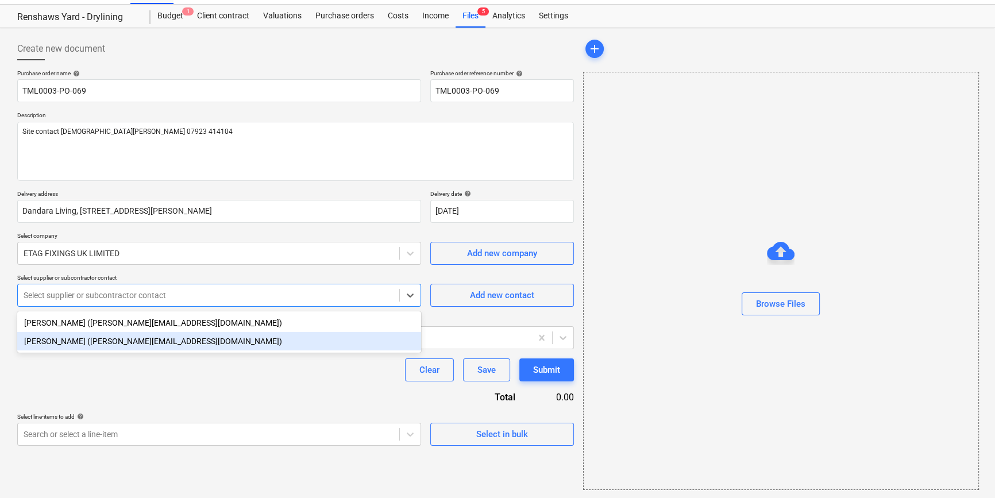
click at [150, 343] on div "[PERSON_NAME] ([PERSON_NAME][EMAIL_ADDRESS][DOMAIN_NAME])" at bounding box center [219, 341] width 404 height 18
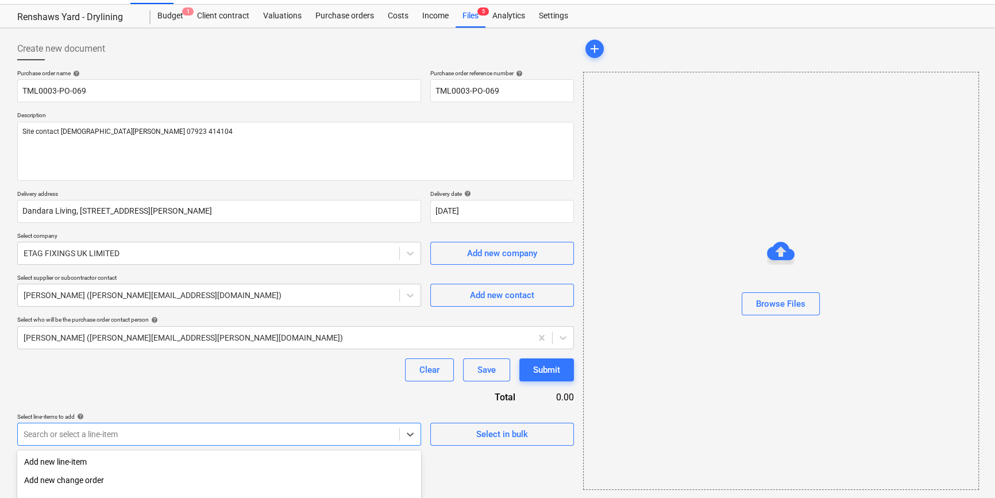
scroll to position [149, 0]
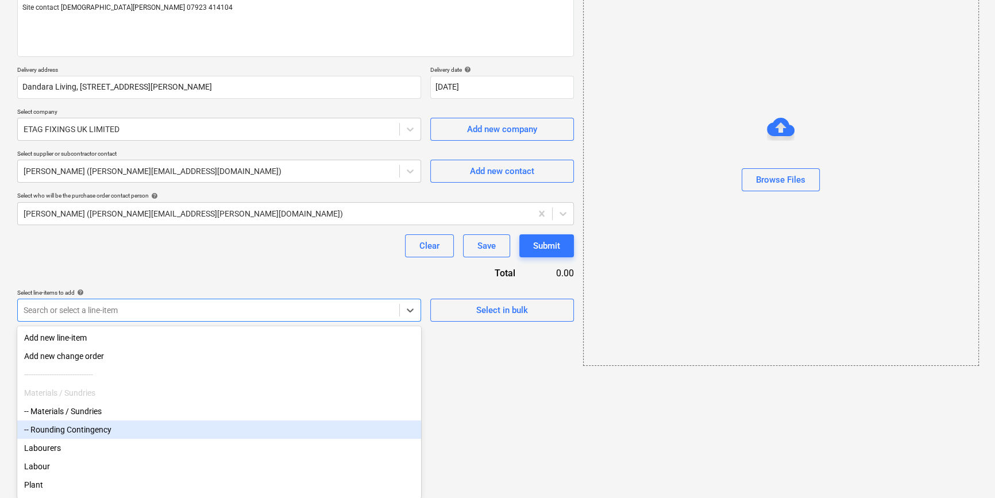
click at [68, 349] on body "Sales Projects Contacts Company Inbox format_size keyboard_arrow_down help sear…" at bounding box center [497, 100] width 995 height 498
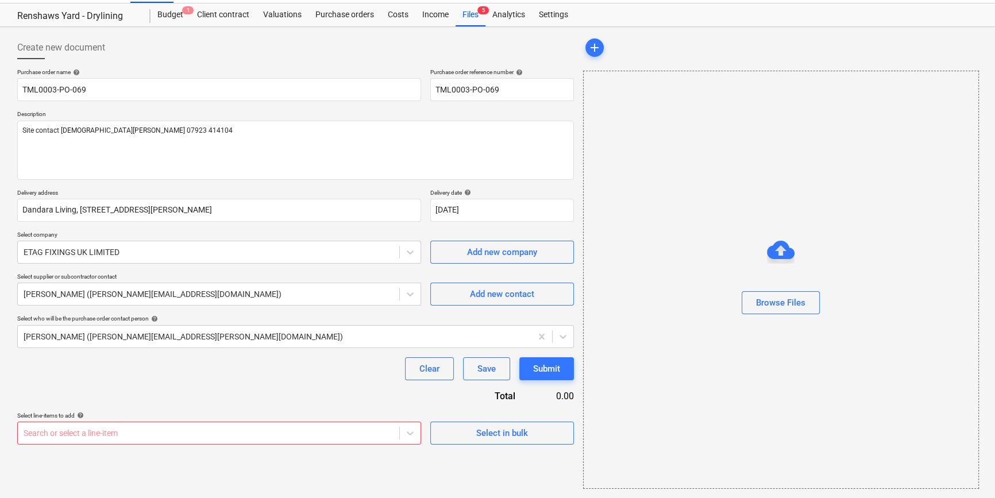
scroll to position [25, 0]
click at [443, 385] on html "Sales Projects Contacts Company Inbox format_size keyboard_arrow_down help sear…" at bounding box center [497, 224] width 995 height 498
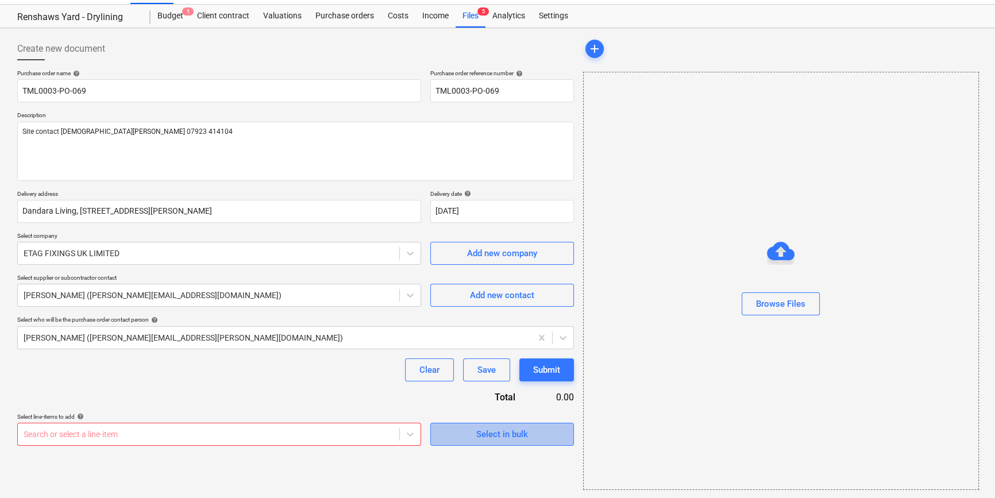
click at [479, 442] on button "Select in bulk" at bounding box center [502, 434] width 144 height 23
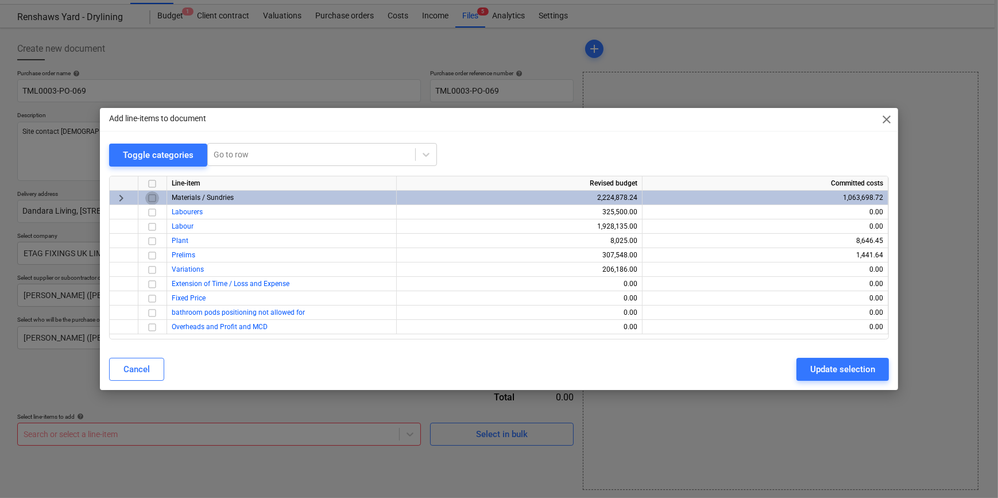
click at [153, 195] on input "checkbox" at bounding box center [152, 198] width 14 height 14
click at [821, 365] on div "Update selection" at bounding box center [842, 369] width 65 height 15
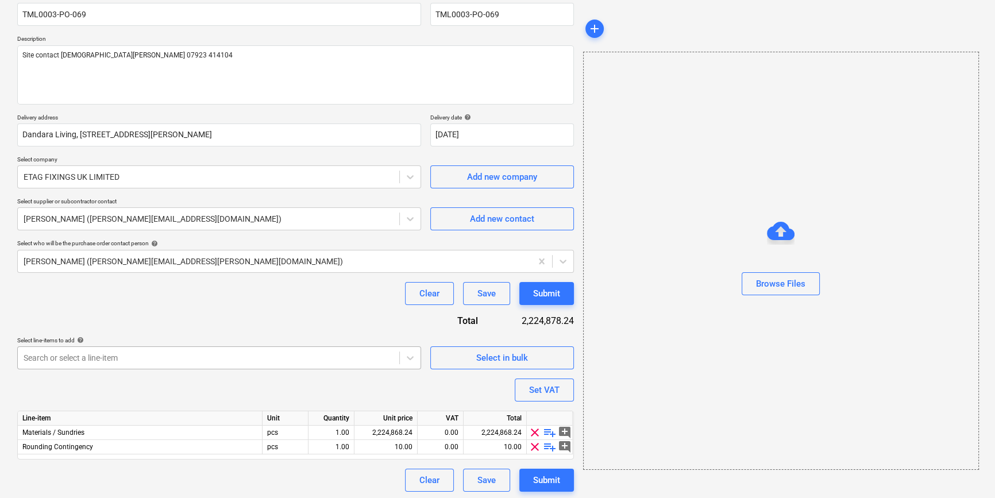
scroll to position [103, 0]
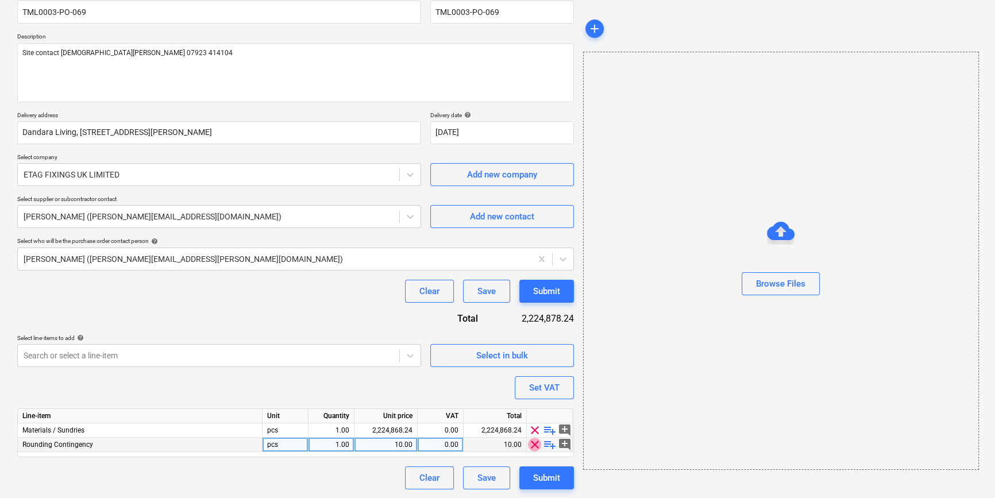
click at [533, 444] on span "clear" at bounding box center [535, 445] width 14 height 14
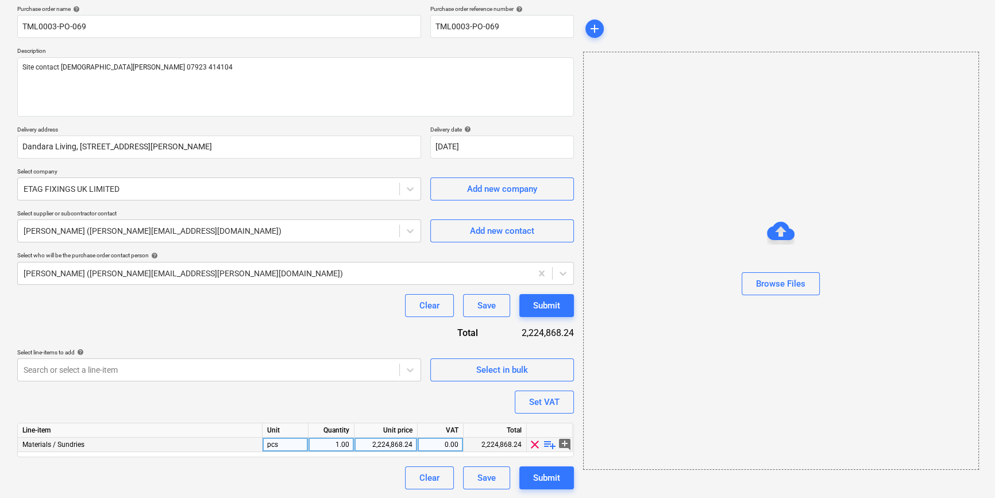
click at [544, 444] on span "playlist_add" at bounding box center [550, 445] width 14 height 14
type textarea "x"
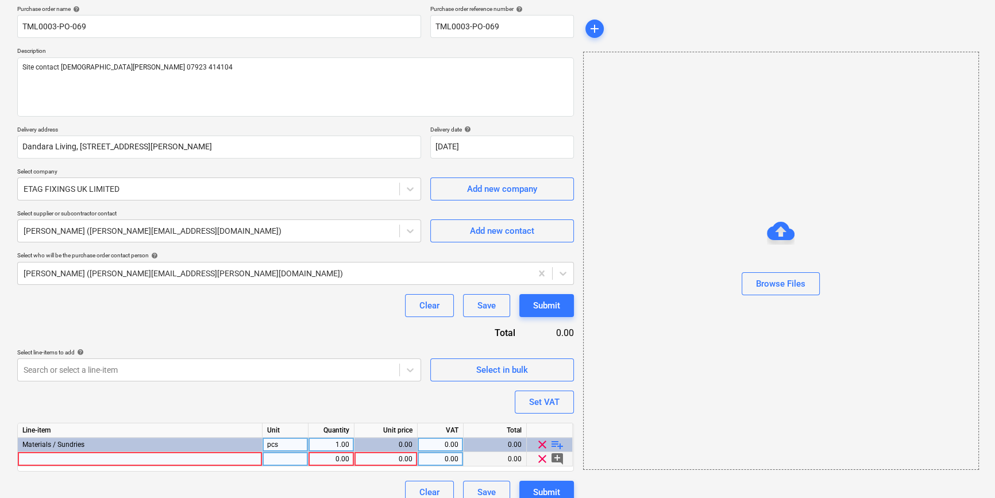
click at [29, 462] on div at bounding box center [140, 459] width 245 height 14
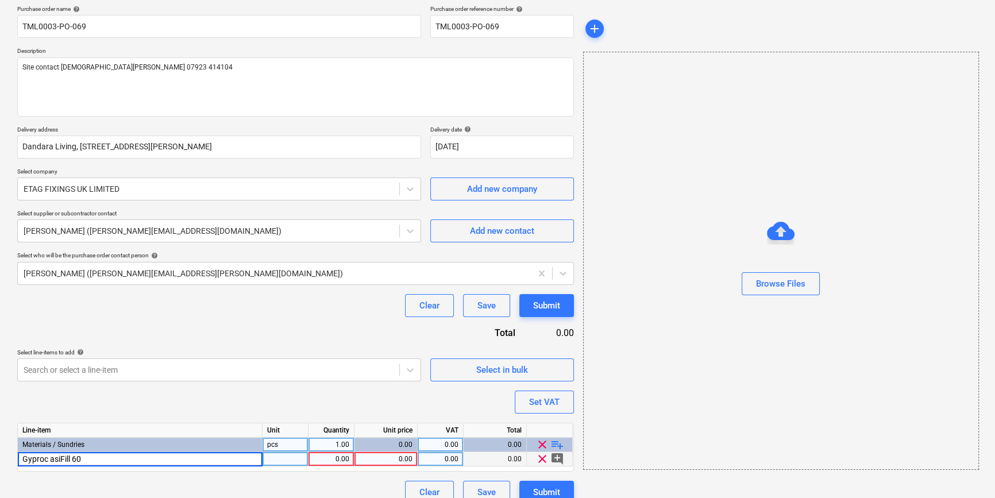
click at [51, 458] on input "Gyproc asiFill 60" at bounding box center [140, 459] width 244 height 14
type input "Gyproc EasiFill 60"
type textarea "x"
click at [277, 458] on div at bounding box center [285, 459] width 46 height 14
type input "bag"
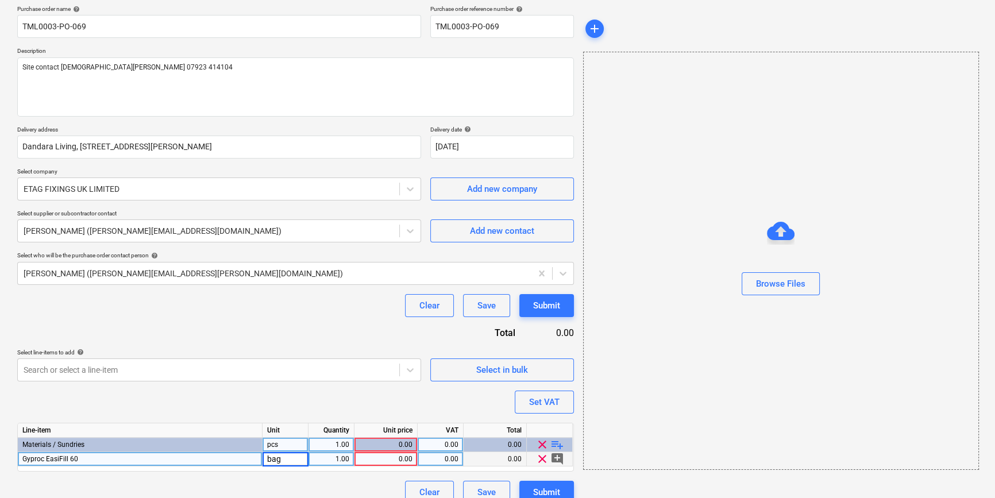
type textarea "x"
type input "20"
type textarea "x"
type input "14.9"
type textarea "x"
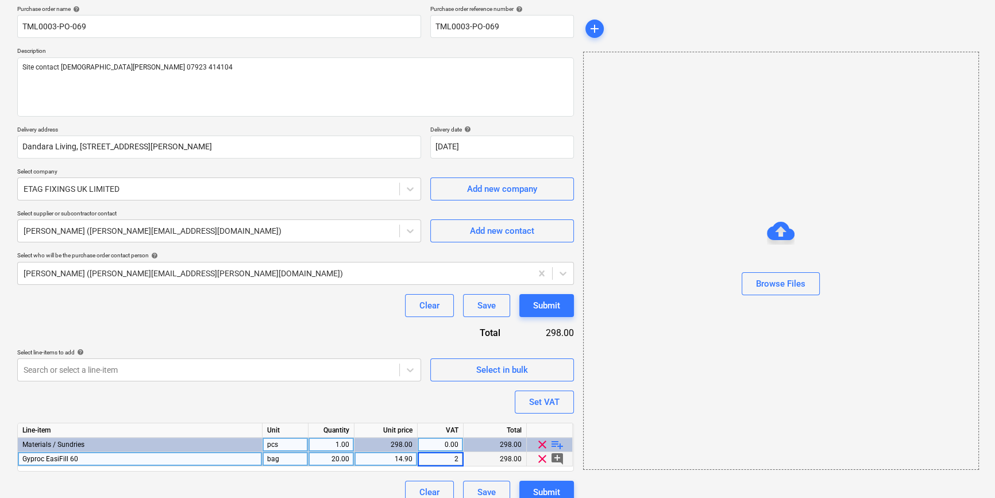
type input "20"
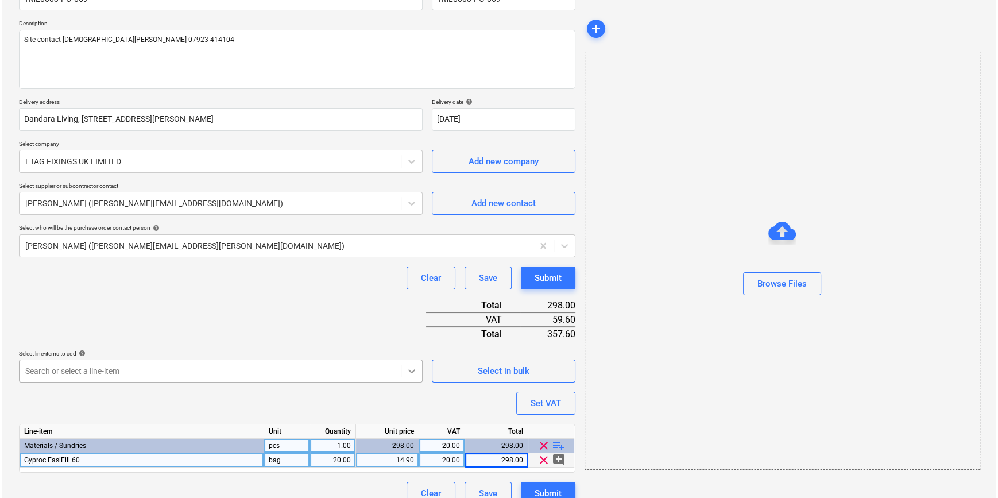
scroll to position [132, 0]
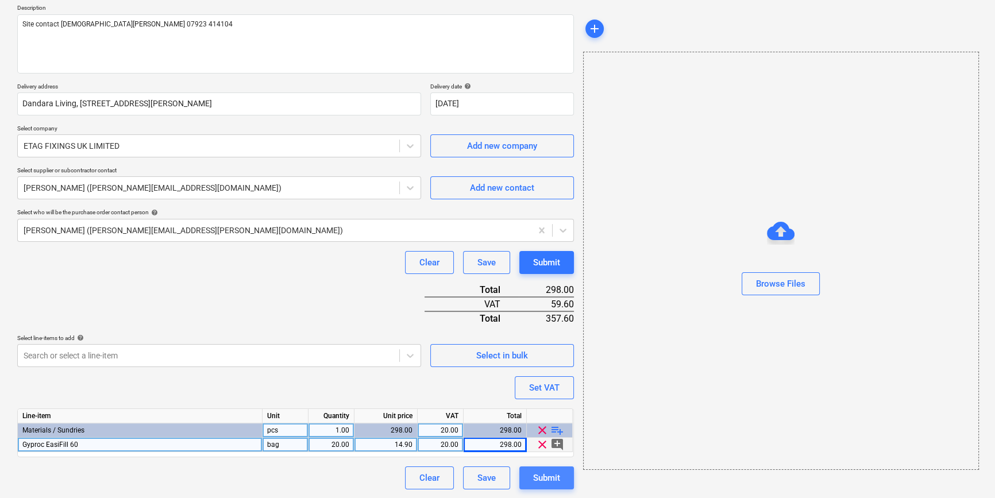
click at [553, 483] on div "Submit" at bounding box center [546, 477] width 27 height 15
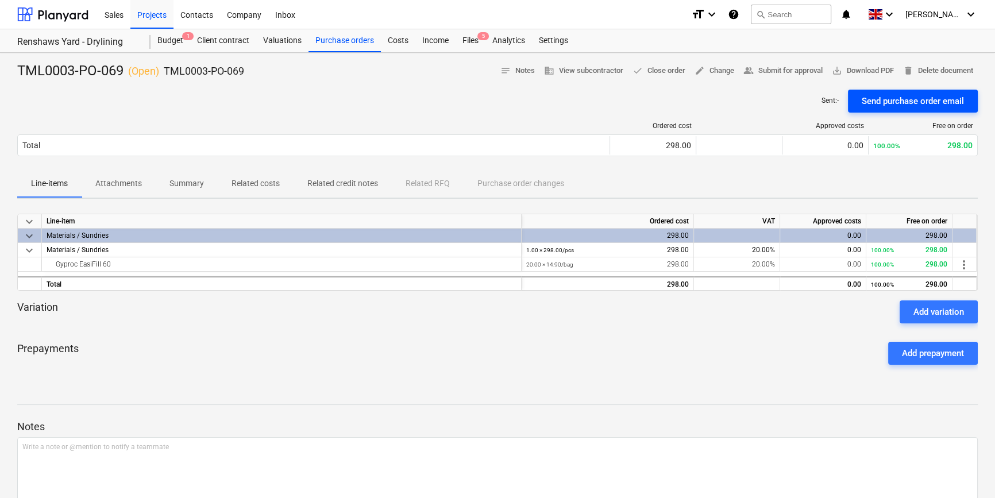
click at [897, 100] on div "Send purchase order email" at bounding box center [912, 101] width 102 height 15
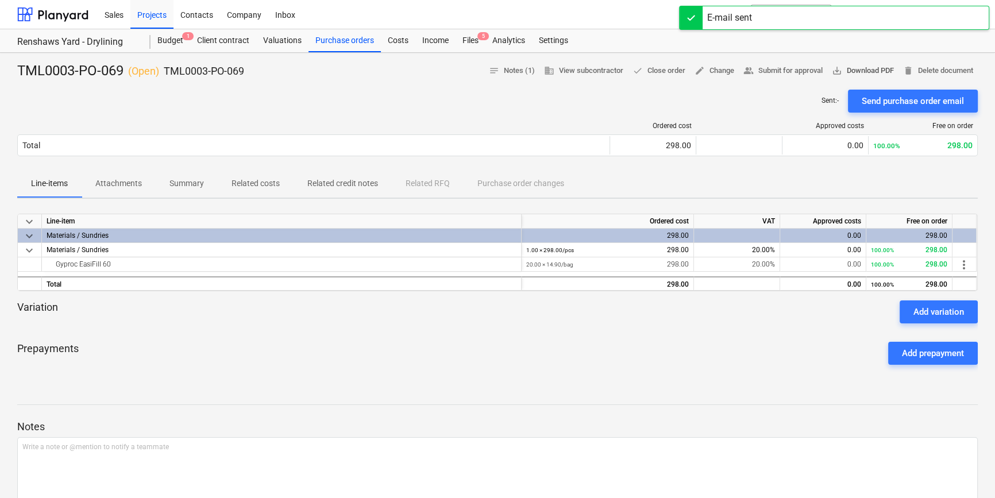
click at [878, 73] on span "save_alt Download PDF" at bounding box center [863, 70] width 62 height 13
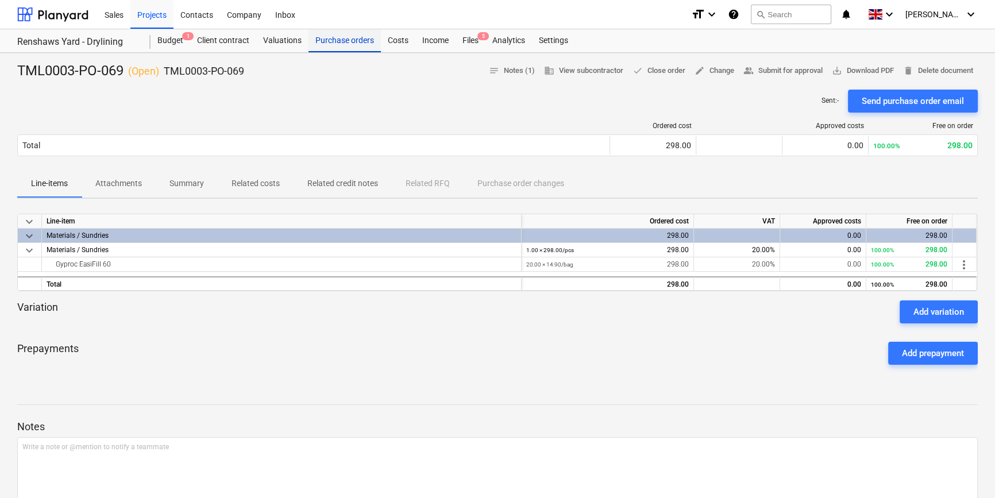
click at [343, 38] on div "Purchase orders" at bounding box center [344, 40] width 72 height 23
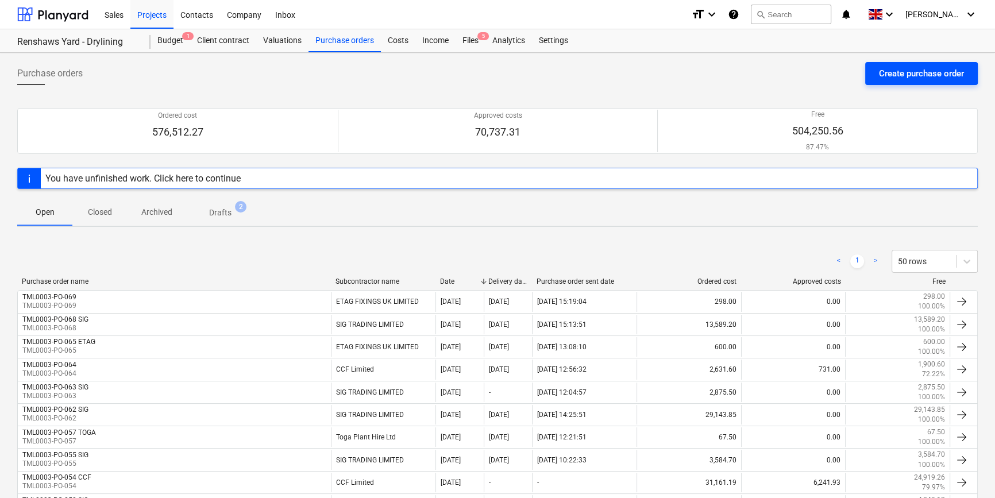
click at [875, 75] on button "Create purchase order" at bounding box center [921, 73] width 113 height 23
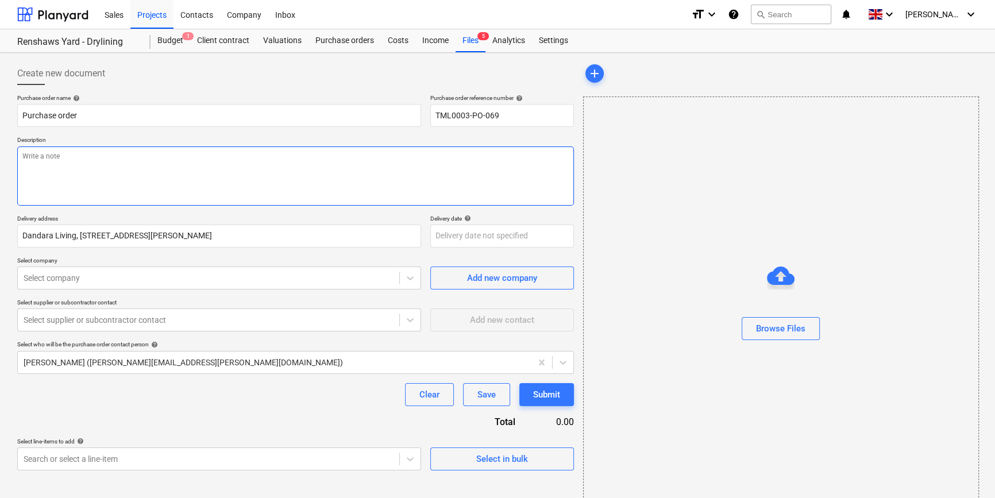
click at [52, 167] on textarea at bounding box center [295, 175] width 556 height 59
paste textarea "Site contact [DEMOGRAPHIC_DATA][PERSON_NAME] 07923 414104"
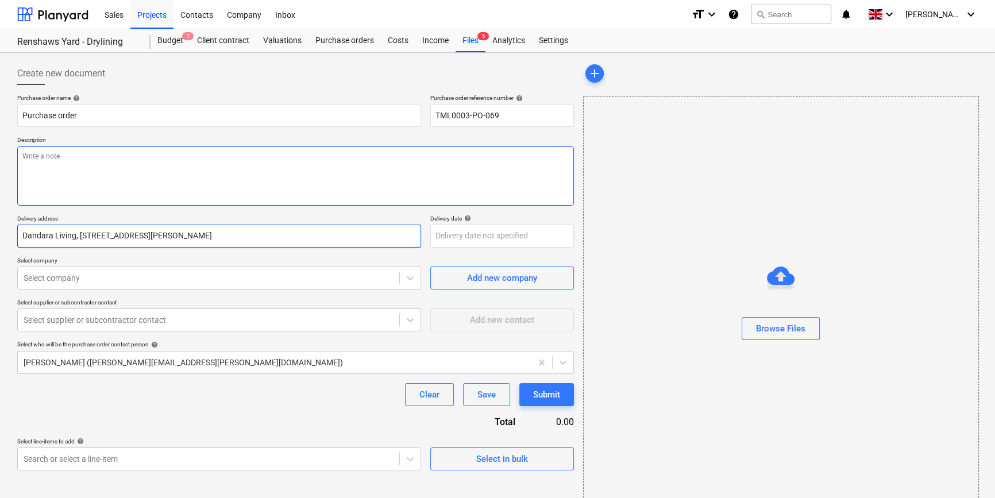
type textarea "x"
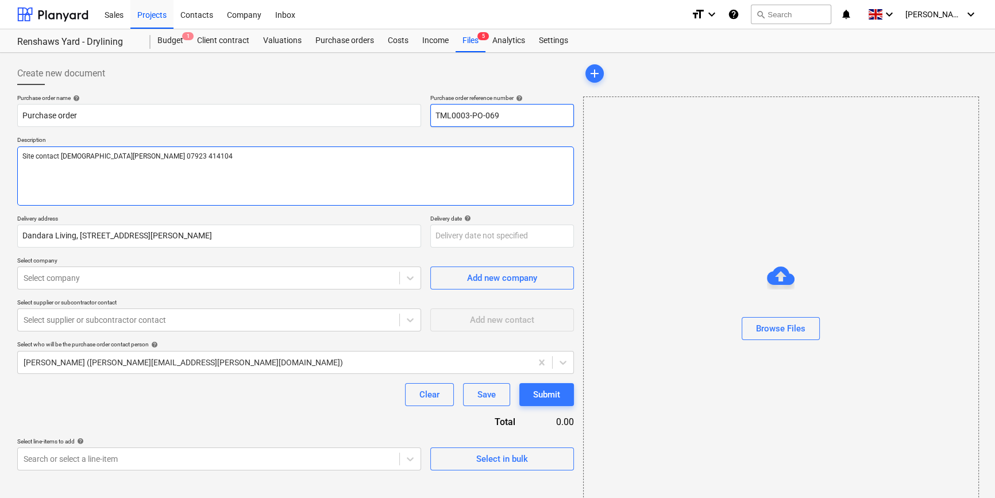
type textarea "Site contact [DEMOGRAPHIC_DATA][PERSON_NAME] 07923 414104"
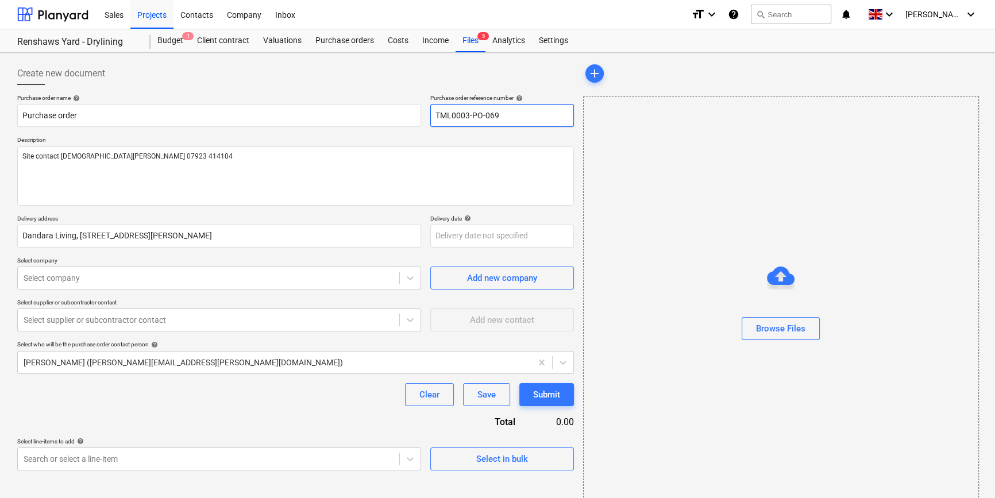
click at [524, 114] on input "TML0003-PO-069" at bounding box center [502, 115] width 144 height 23
type textarea "x"
type input "TML0003-PO-06"
type textarea "x"
type input "TML0003-PO-0"
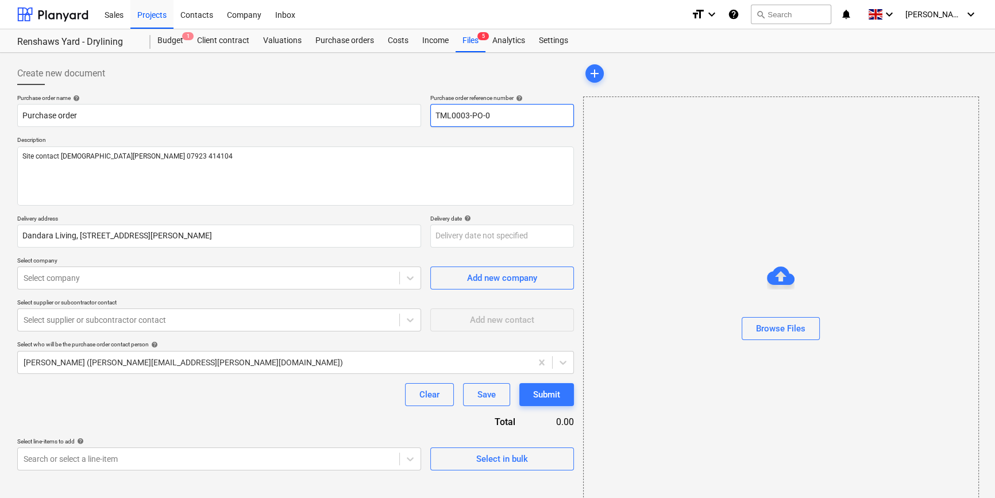
type textarea "x"
type input "TML0003-PO-07"
type textarea "x"
drag, startPoint x: 512, startPoint y: 115, endPoint x: 427, endPoint y: 119, distance: 85.1
click at [427, 119] on div "Purchase order name help Purchase order Purchase order reference number help TM…" at bounding box center [295, 110] width 556 height 33
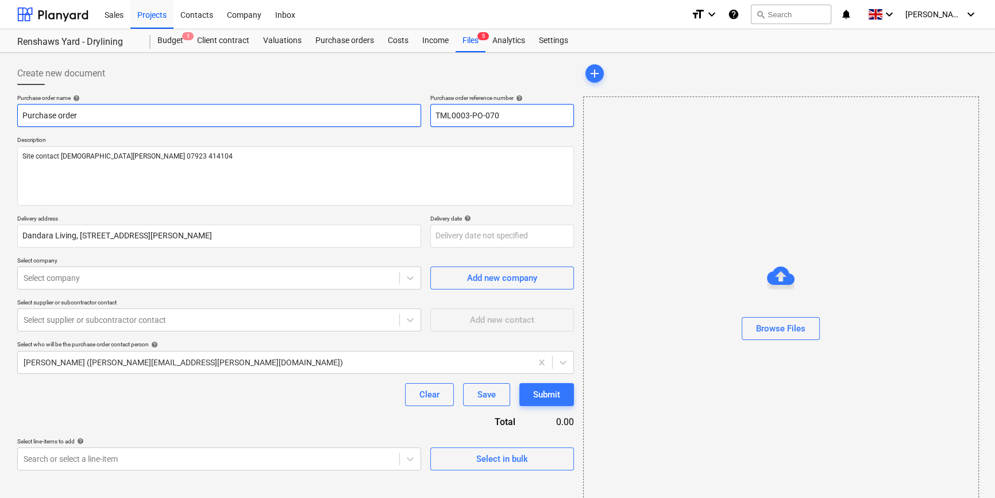
type input "TML0003-PO-070"
drag, startPoint x: 82, startPoint y: 117, endPoint x: 16, endPoint y: 119, distance: 65.5
click at [18, 119] on input "Purchase order" at bounding box center [219, 115] width 404 height 23
type textarea "x"
paste input "TML0003-PO-070"
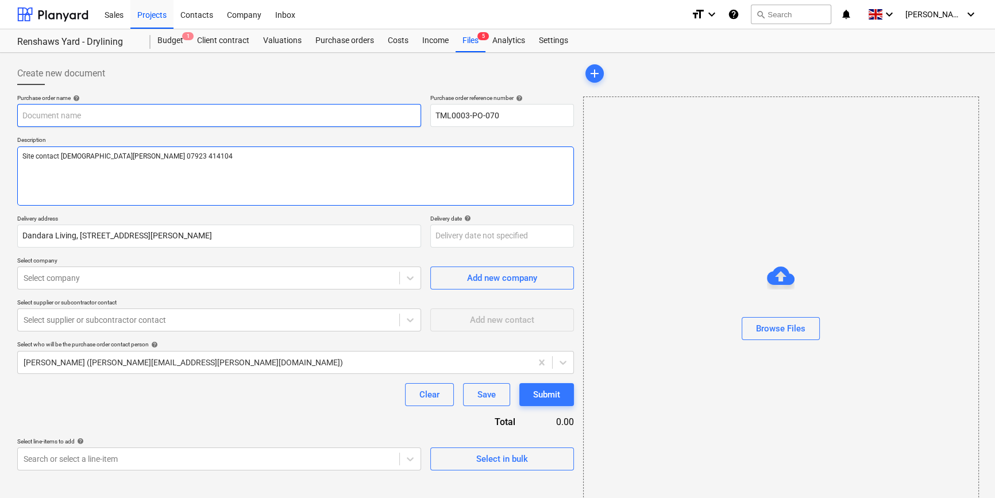
type textarea "x"
type input "TML0003-PO-070"
type textarea "x"
type input "TML0003-PO-070"
type textarea "x"
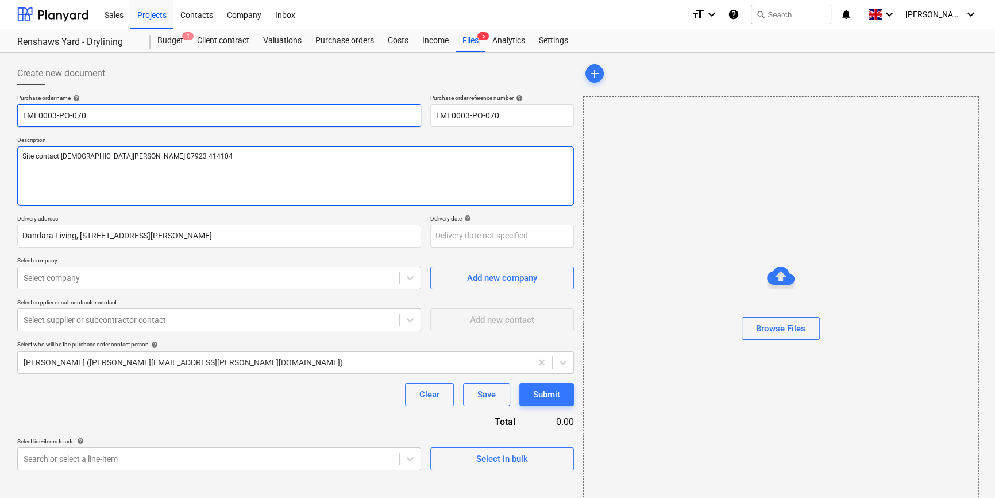
type input "TML0003-PO-070 A"
type textarea "x"
type input "TML0003-PO-070 AD"
type textarea "x"
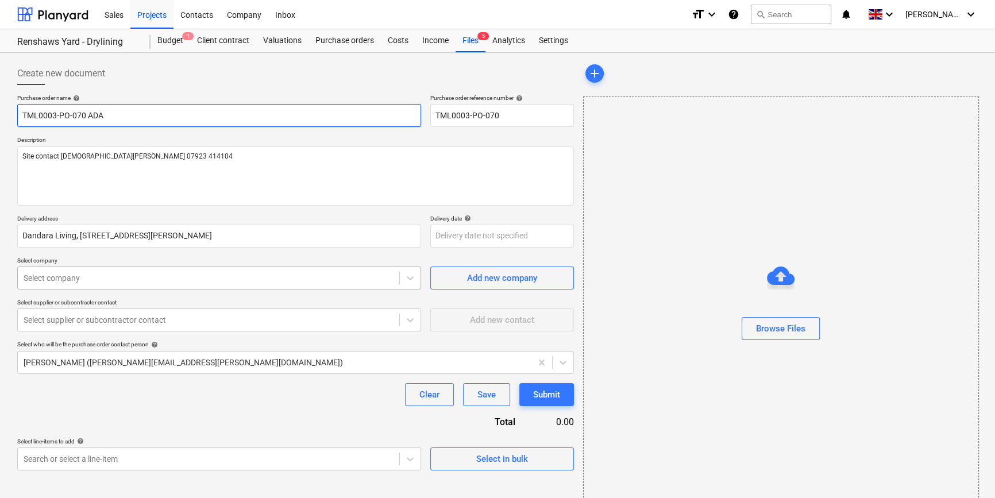
type input "TML0003-PO-070 ADA"
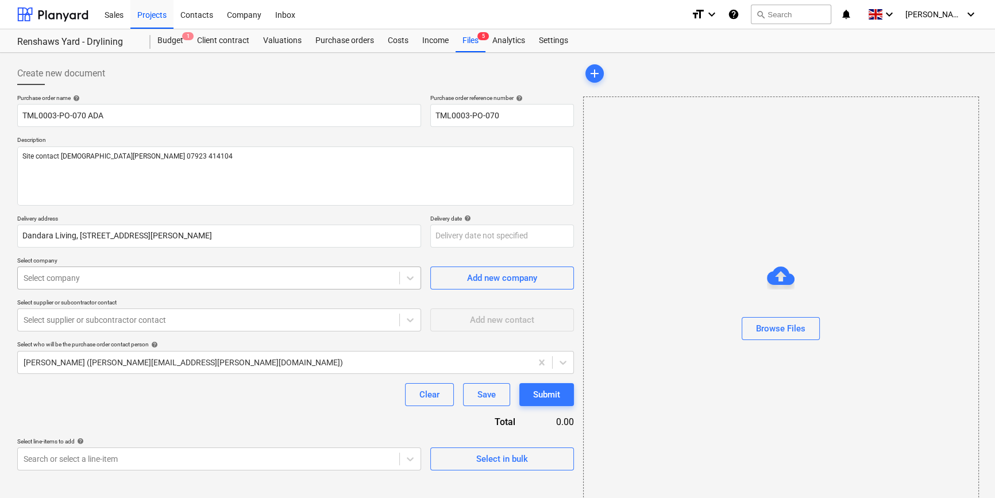
click at [68, 275] on div at bounding box center [209, 277] width 370 height 11
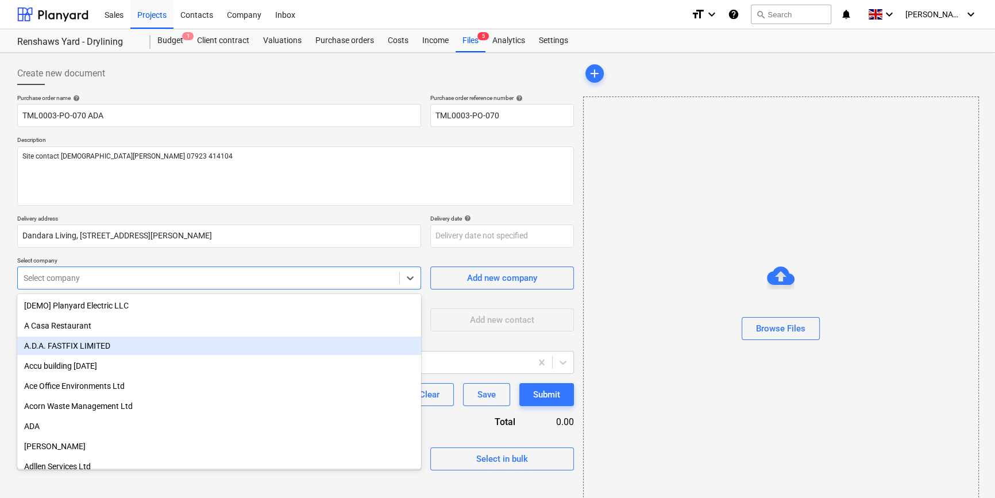
click at [57, 346] on div "A.D.A. FASTFIX LIMITED" at bounding box center [219, 346] width 404 height 18
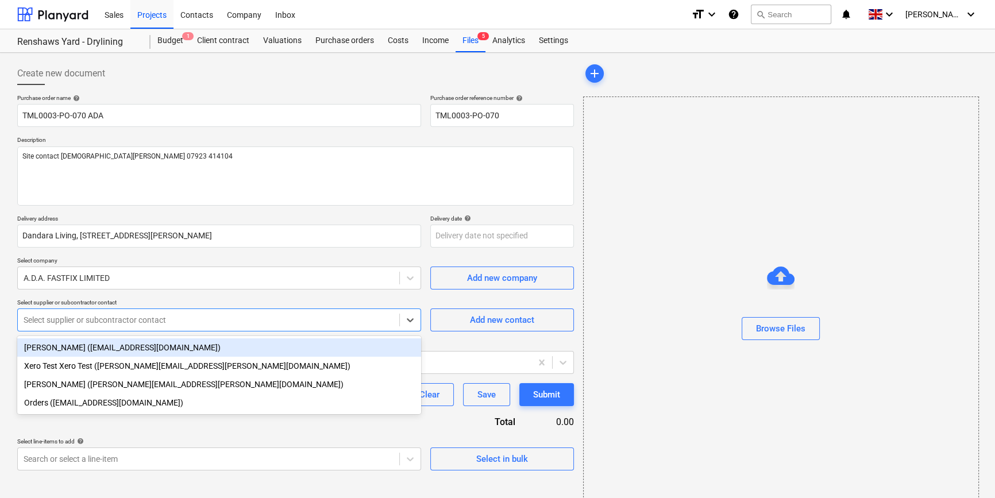
click at [59, 326] on div at bounding box center [209, 319] width 370 height 11
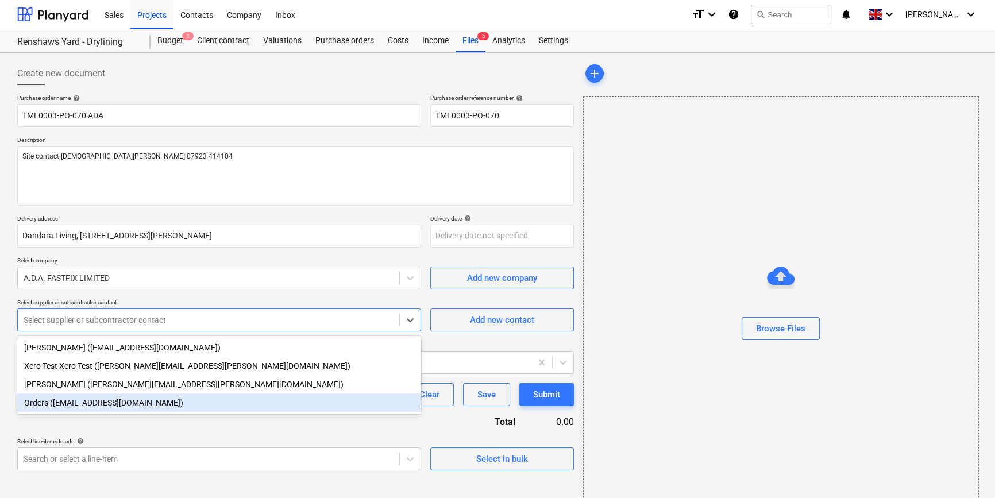
click at [63, 409] on div "Orders ([EMAIL_ADDRESS][DOMAIN_NAME])" at bounding box center [219, 402] width 404 height 18
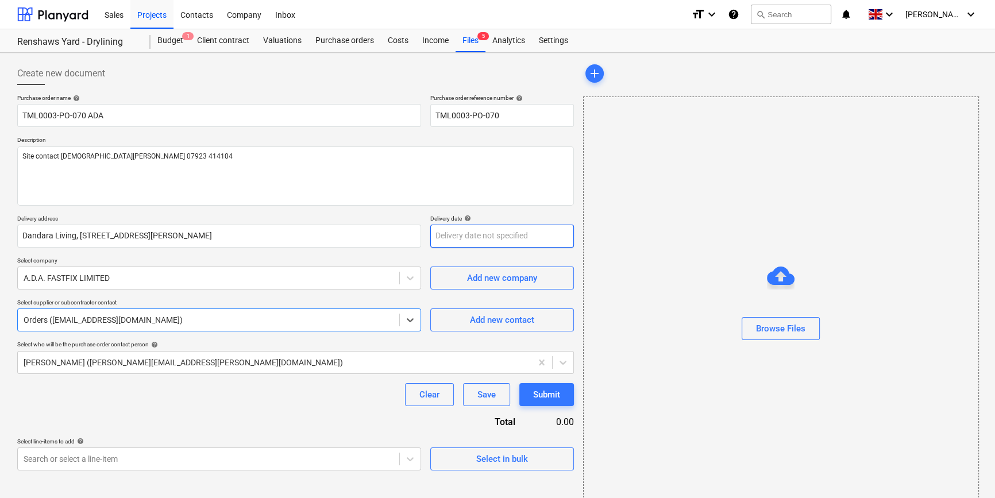
click at [471, 237] on body "Sales Projects Contacts Company Inbox format_size keyboard_arrow_down help sear…" at bounding box center [497, 249] width 995 height 498
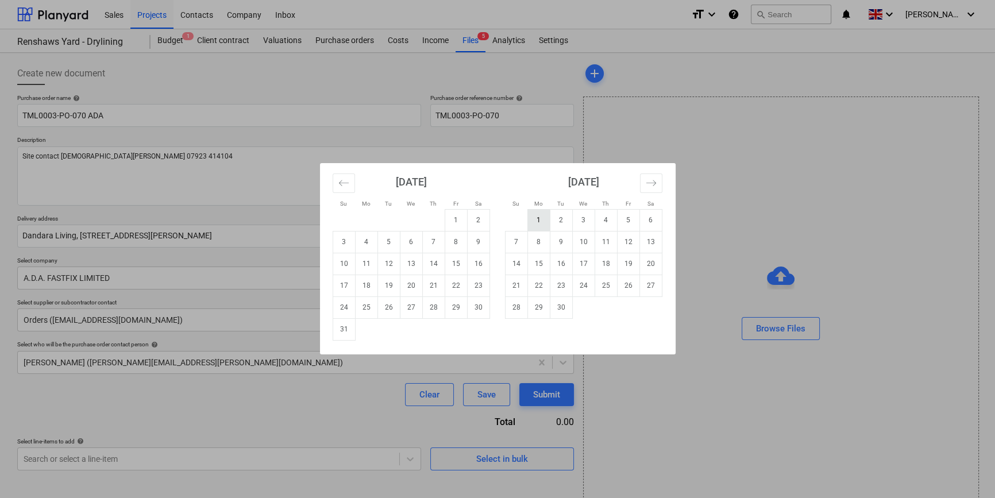
click at [539, 216] on td "1" at bounding box center [538, 220] width 22 height 22
type textarea "x"
type input "[DATE]"
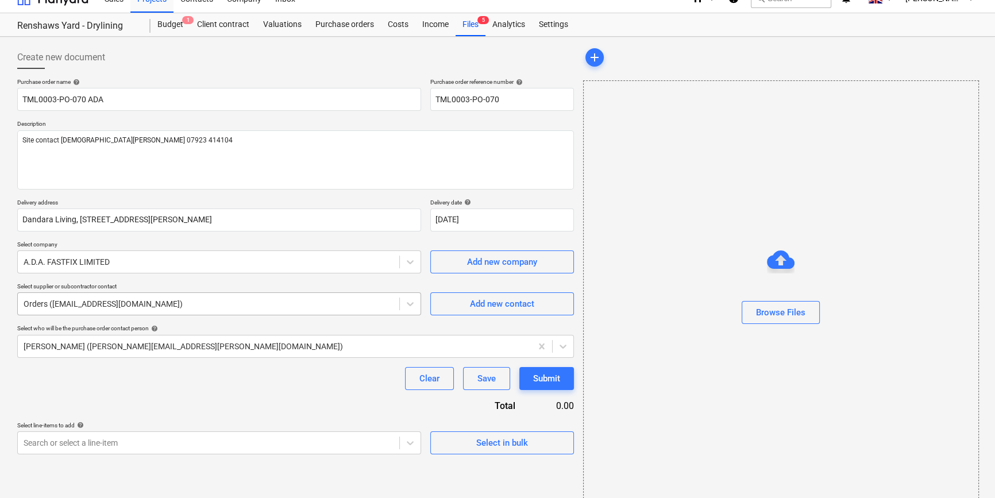
scroll to position [25, 0]
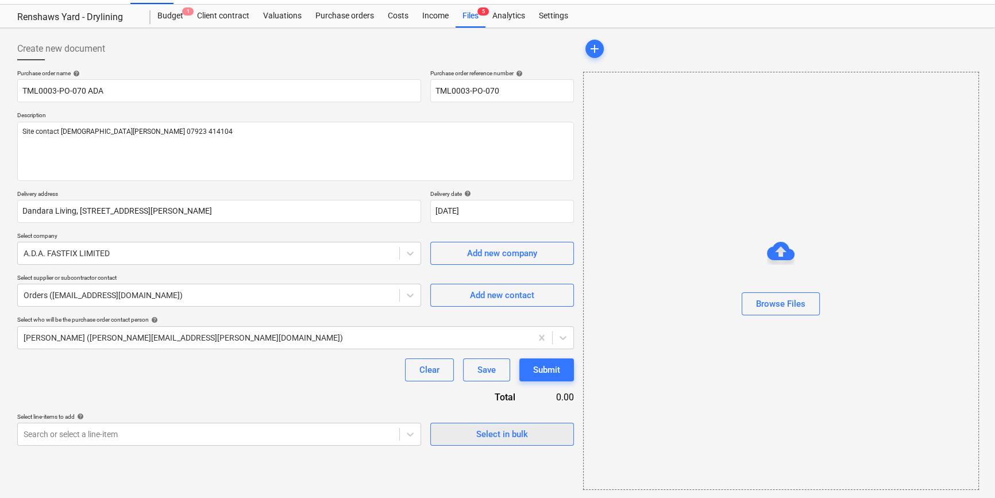
click at [502, 436] on div "Select in bulk" at bounding box center [502, 434] width 52 height 15
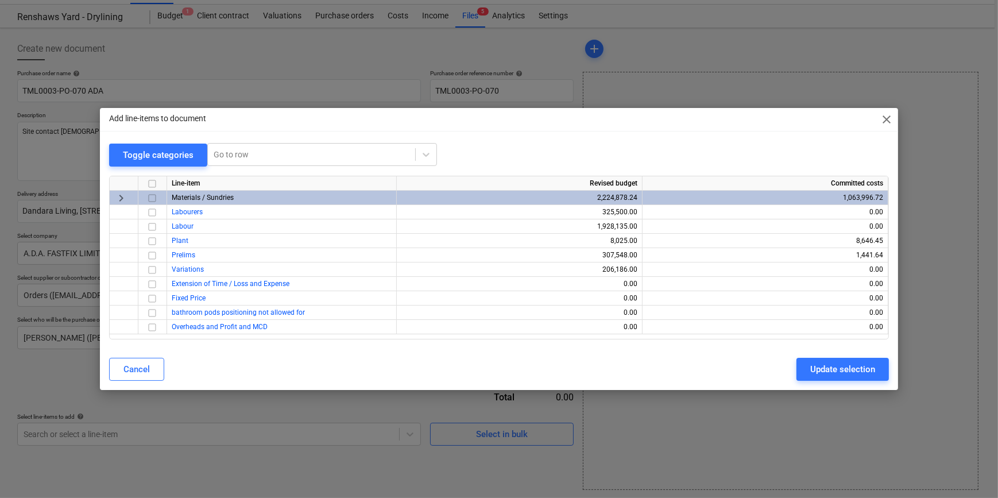
click at [151, 195] on input "checkbox" at bounding box center [152, 198] width 14 height 14
click at [838, 369] on div "Update selection" at bounding box center [842, 369] width 65 height 15
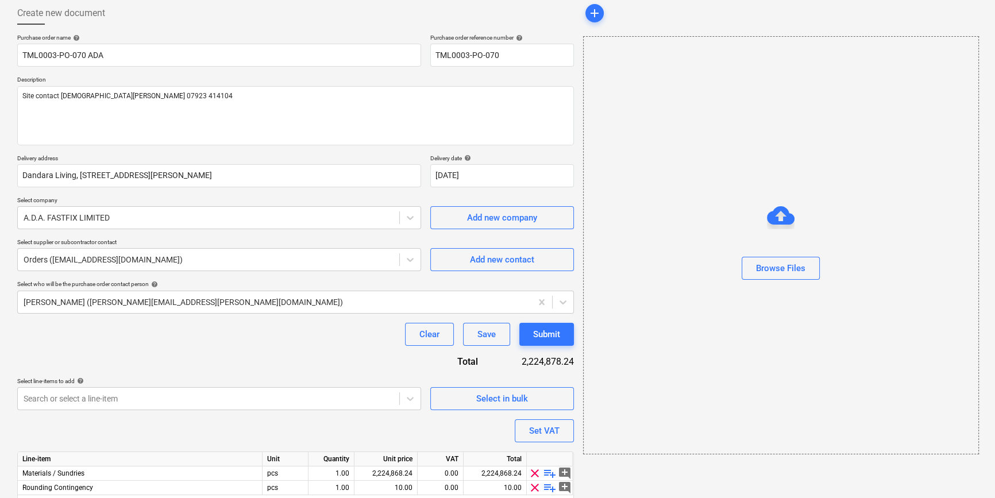
scroll to position [103, 0]
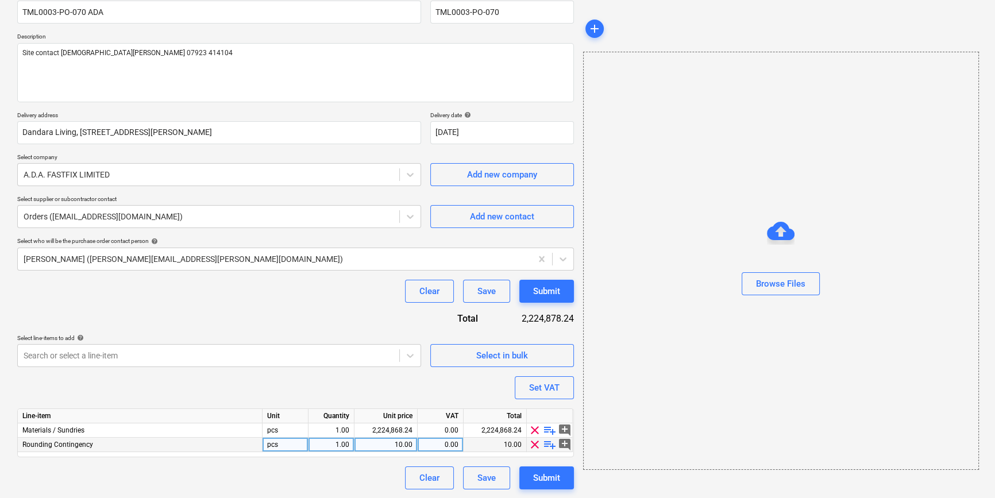
click at [533, 444] on span "clear" at bounding box center [535, 445] width 14 height 14
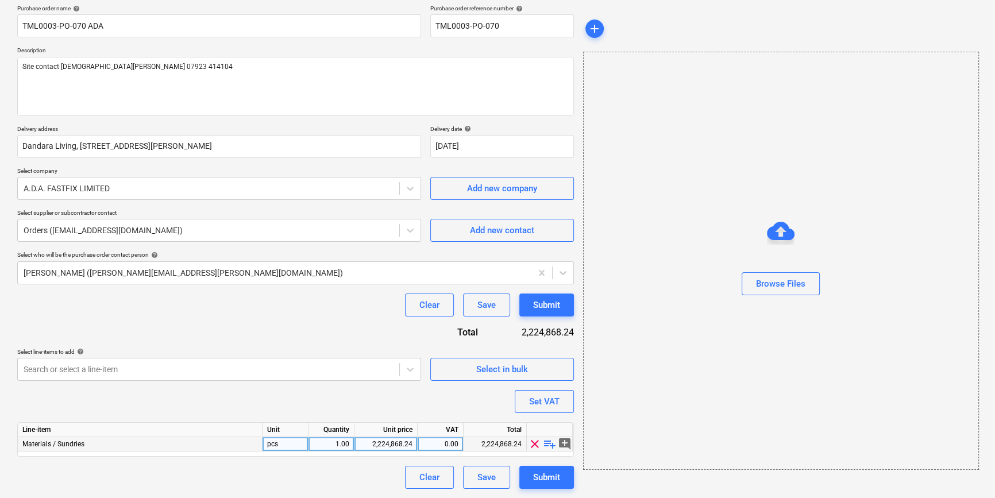
scroll to position [89, 0]
click at [548, 442] on span "playlist_add" at bounding box center [550, 445] width 14 height 14
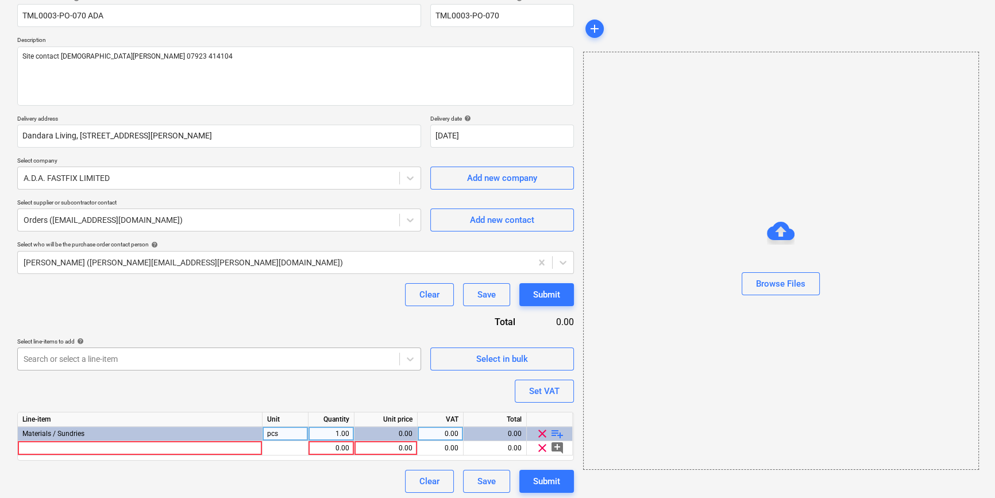
scroll to position [103, 0]
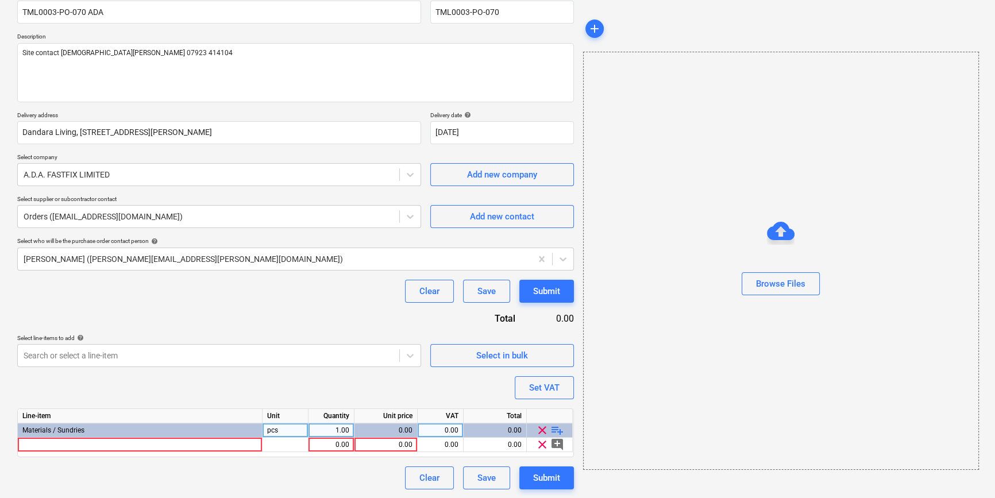
type textarea "x"
click at [46, 443] on div at bounding box center [140, 445] width 245 height 14
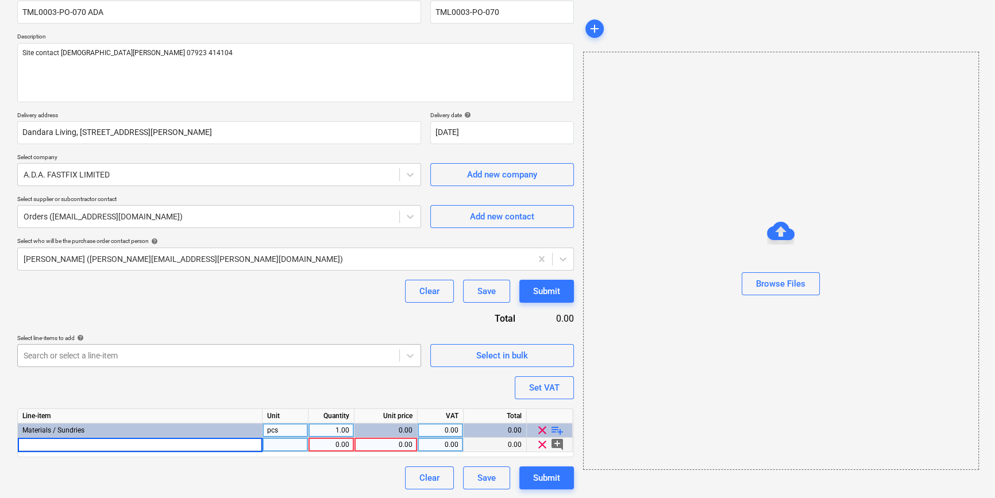
type input "Skytec Tons TP-5 P/U Palm Coated Glove Cut Level Sz9"
type textarea "x"
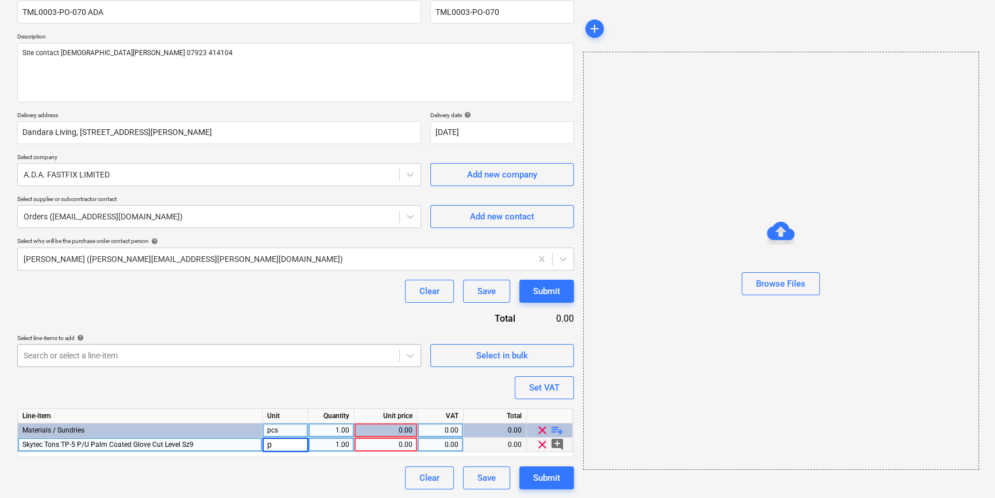
type input "pr"
type textarea "x"
click at [199, 441] on div "Skytec Tons TP-5 P/U Palm Coated Glove Cut Level Sz9" at bounding box center [140, 445] width 245 height 14
click at [229, 443] on input "Skytec Tons TP-5 P/U Palm Coated Glove Cut Level Sz9" at bounding box center [140, 445] width 244 height 14
type input "Skytec Tons TP-5 P/U Palm Coated Glove Cut Level Sz8"
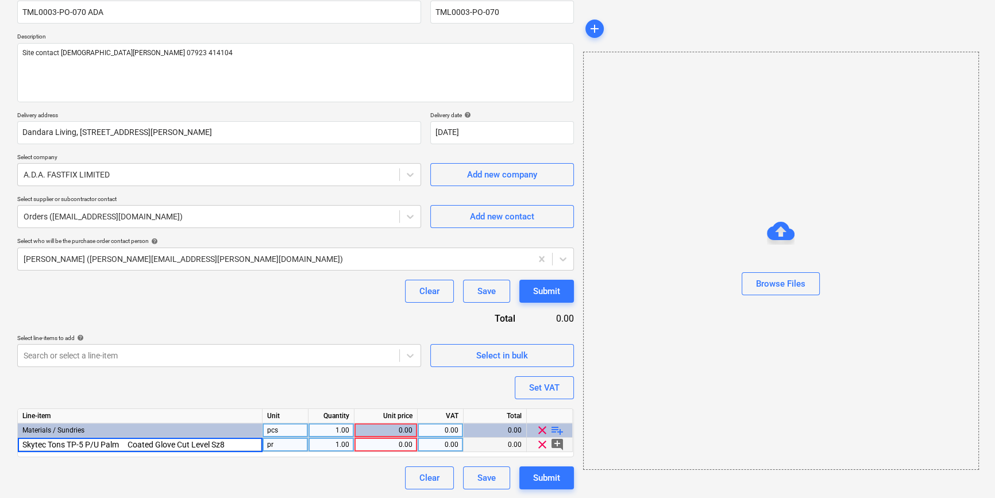
type textarea "x"
type input "30"
type textarea "x"
type input "2.78"
type textarea "x"
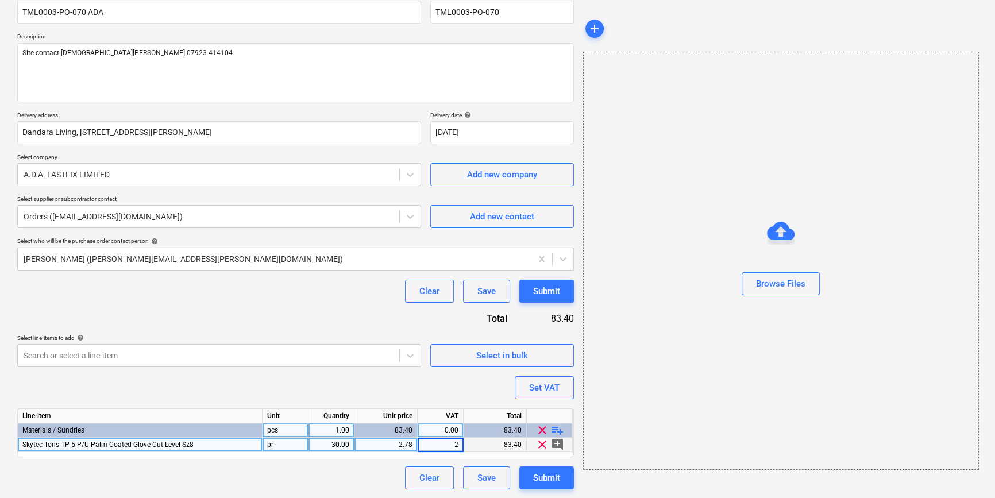
type input "20"
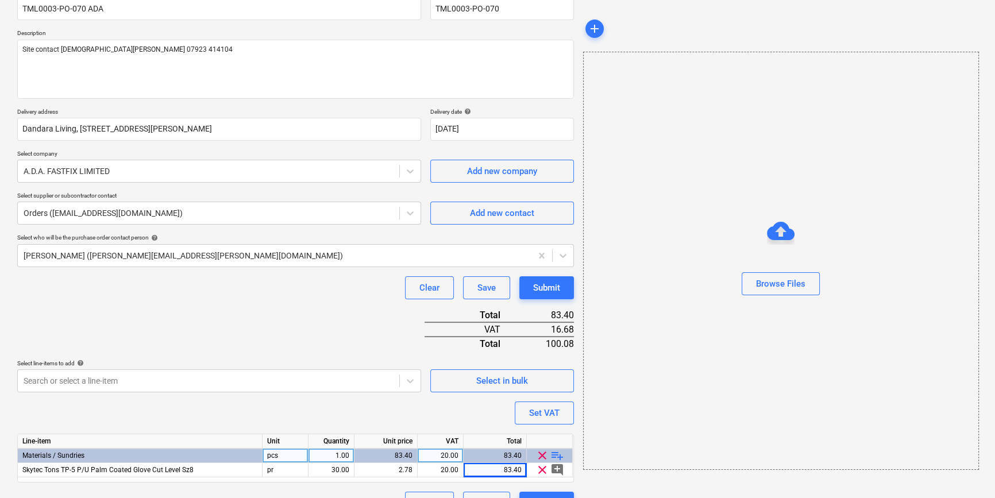
scroll to position [132, 0]
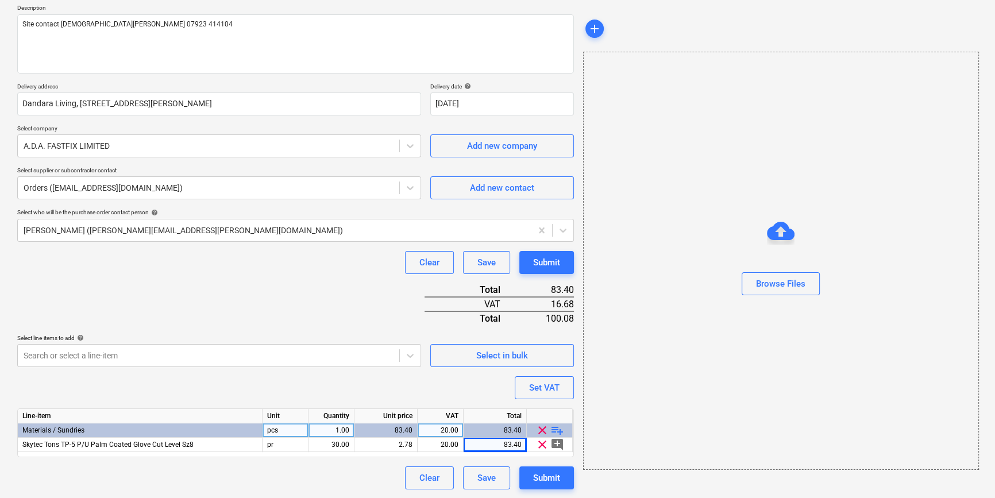
click at [556, 428] on span "playlist_add" at bounding box center [557, 430] width 14 height 14
type textarea "x"
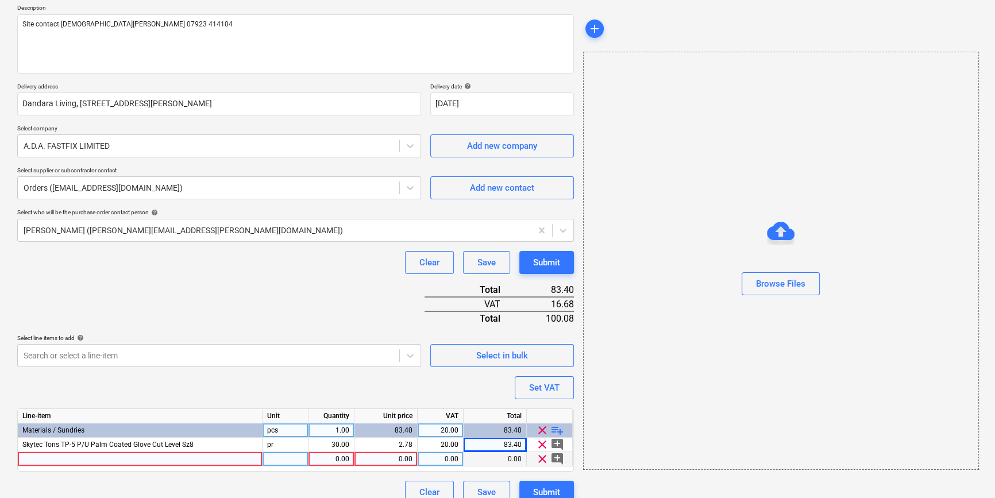
click at [30, 458] on div at bounding box center [140, 459] width 245 height 14
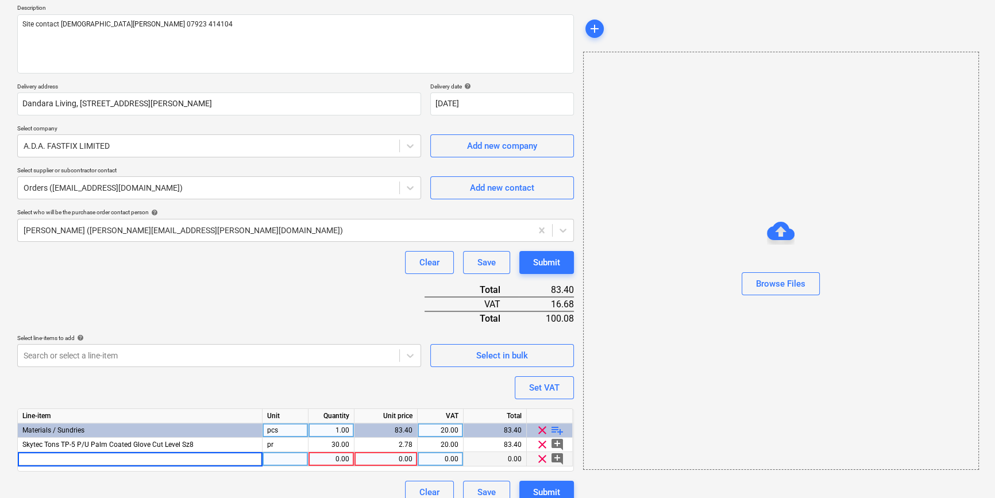
type input "Skytec Tons TP-5 P/U Palm Coated Glove Cut Level Sz9"
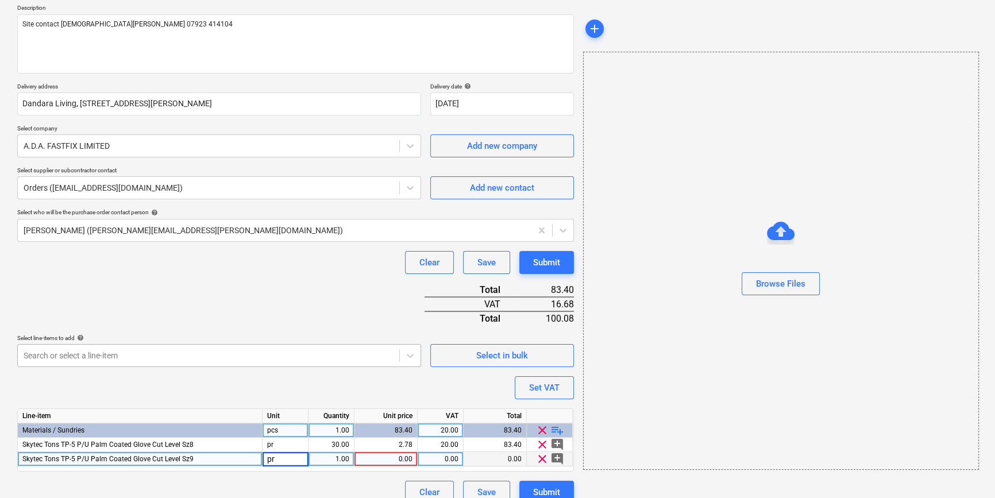
type textarea "x"
type input "60"
type textarea "x"
type input "2.78"
type textarea "x"
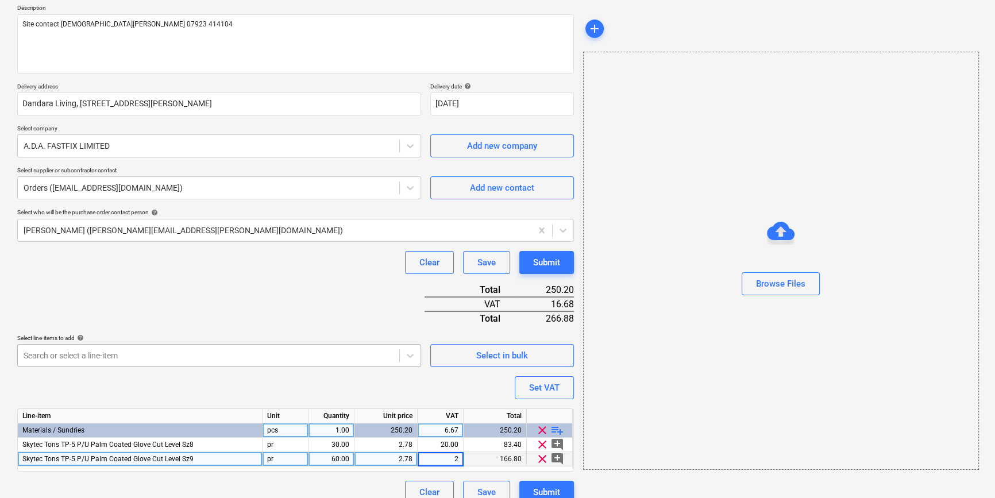
type input "20"
click at [562, 428] on span "playlist_add" at bounding box center [557, 430] width 14 height 14
type textarea "x"
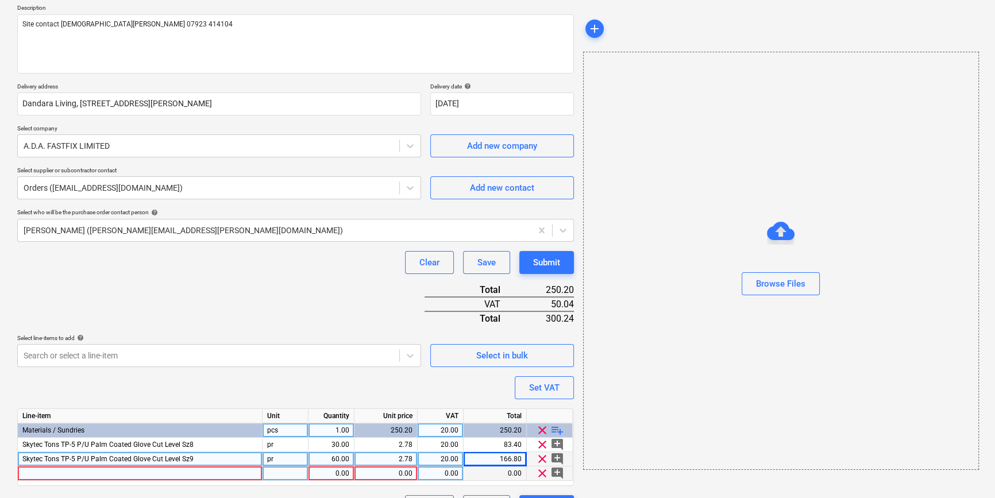
click at [56, 471] on div at bounding box center [140, 473] width 245 height 14
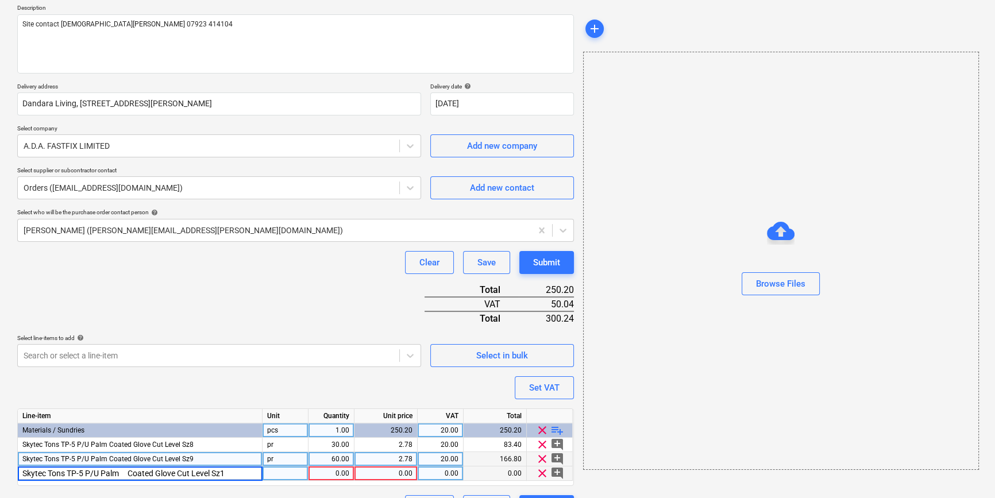
type input "Skytec Tons TP-5 P/U Palm Coated Glove Cut Level Sz10"
type textarea "x"
type input "pr"
type textarea "x"
type input "20"
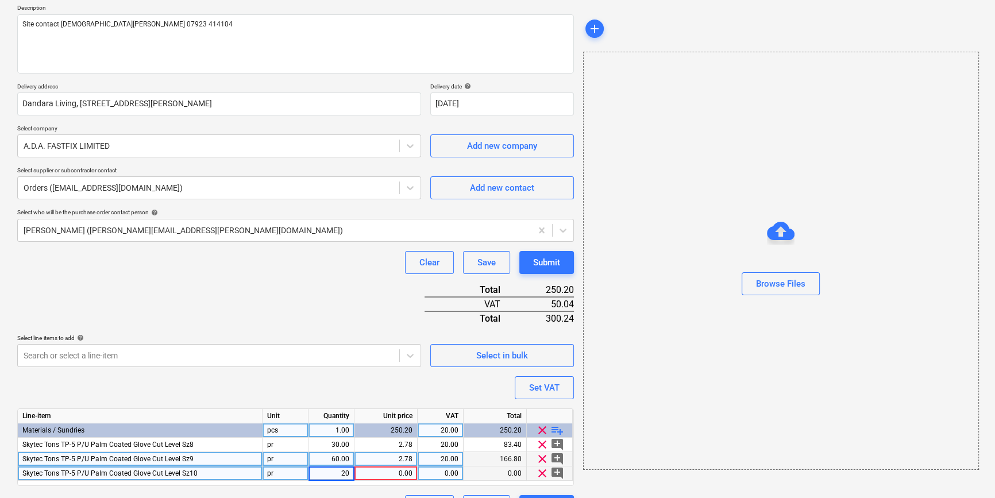
type textarea "x"
type input "2.78"
click at [561, 428] on span "playlist_add" at bounding box center [557, 430] width 14 height 14
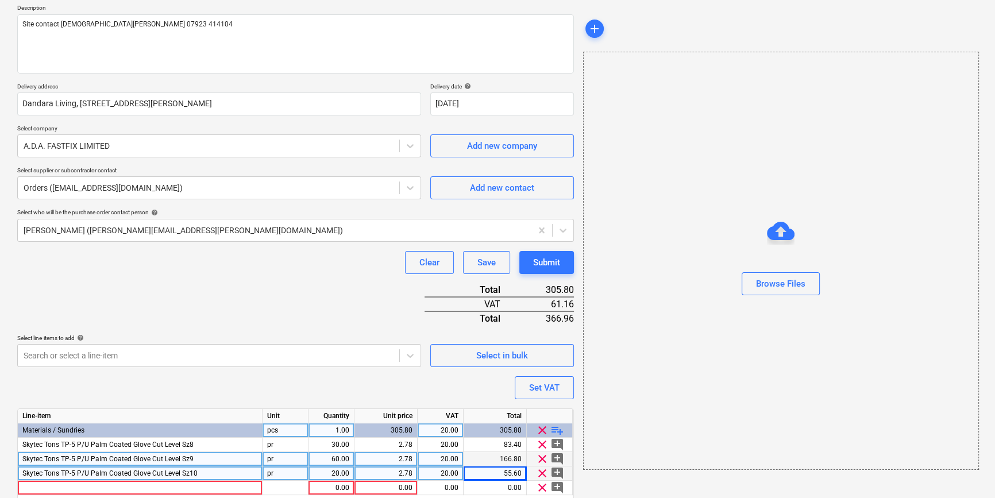
scroll to position [175, 0]
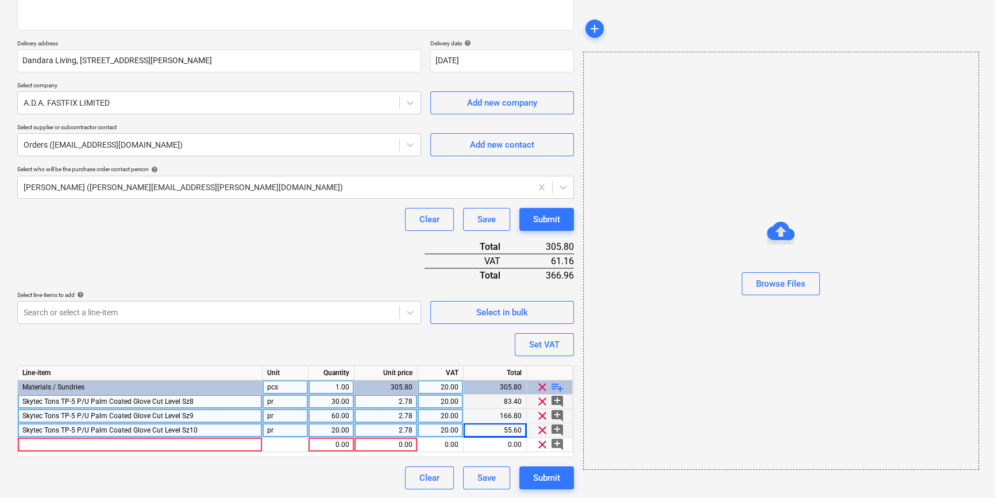
type textarea "x"
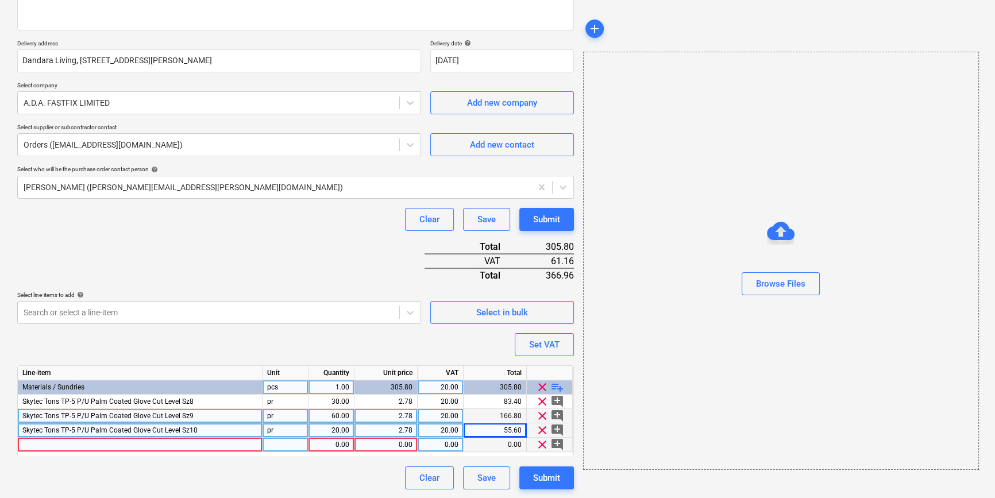
click at [41, 443] on div at bounding box center [140, 445] width 245 height 14
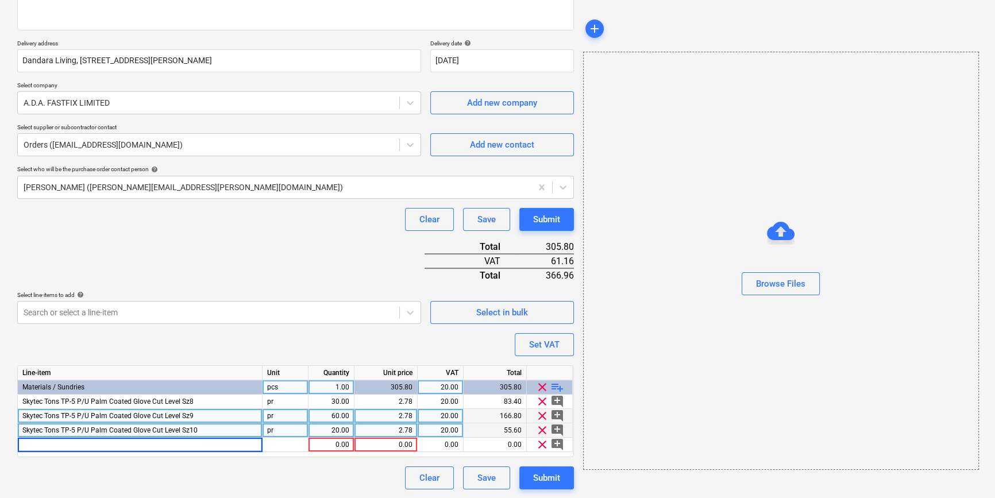
type input "Standard Builders Glove Sz 9"
type textarea "x"
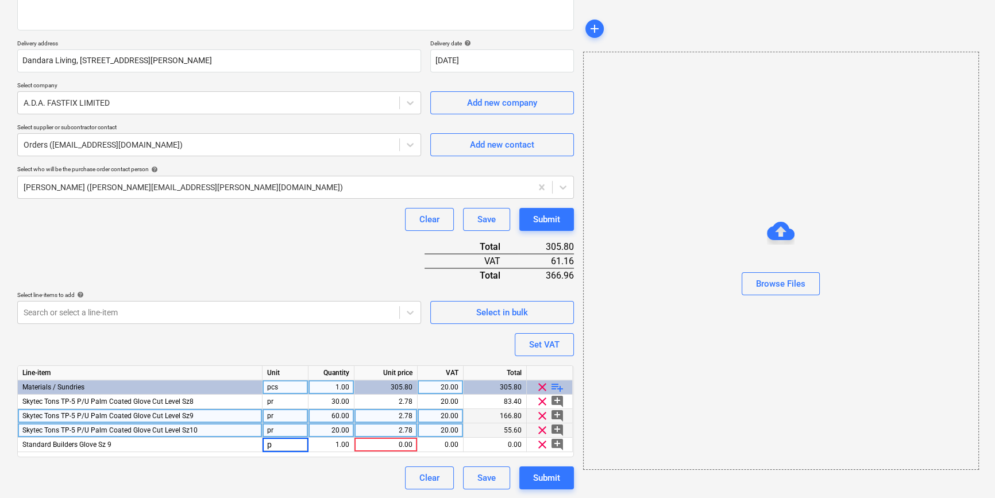
type input "pr"
type textarea "x"
type input "50"
type textarea "x"
type input ".49"
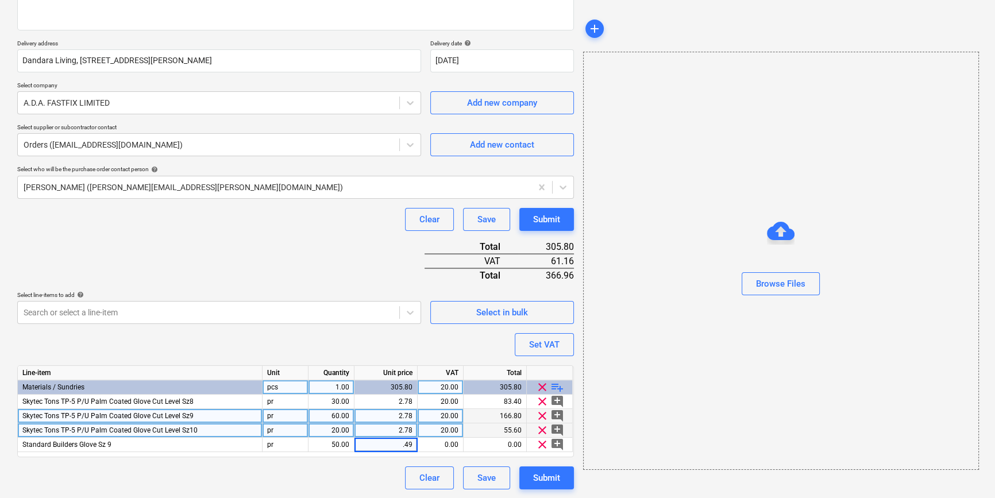
type textarea "x"
type input "20"
click at [556, 386] on span "playlist_add" at bounding box center [557, 387] width 14 height 14
type textarea "x"
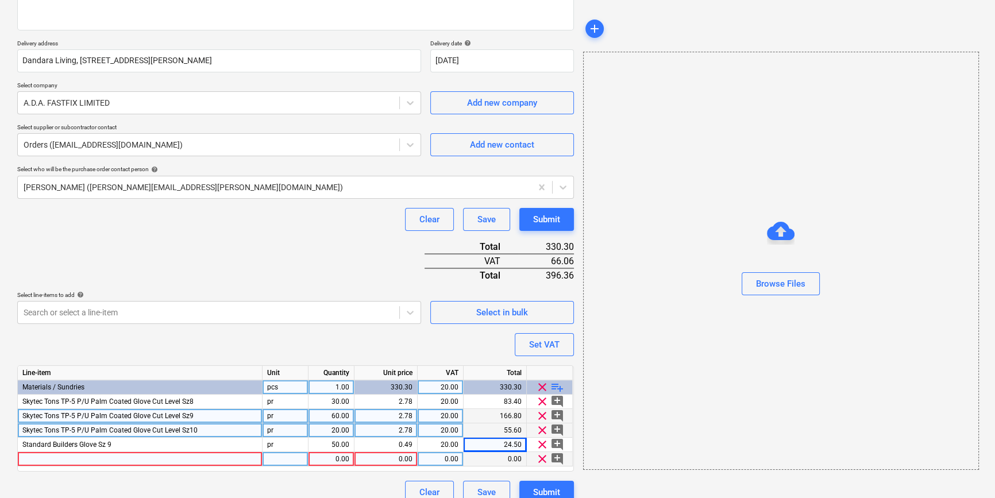
click at [45, 459] on div at bounding box center [140, 459] width 245 height 14
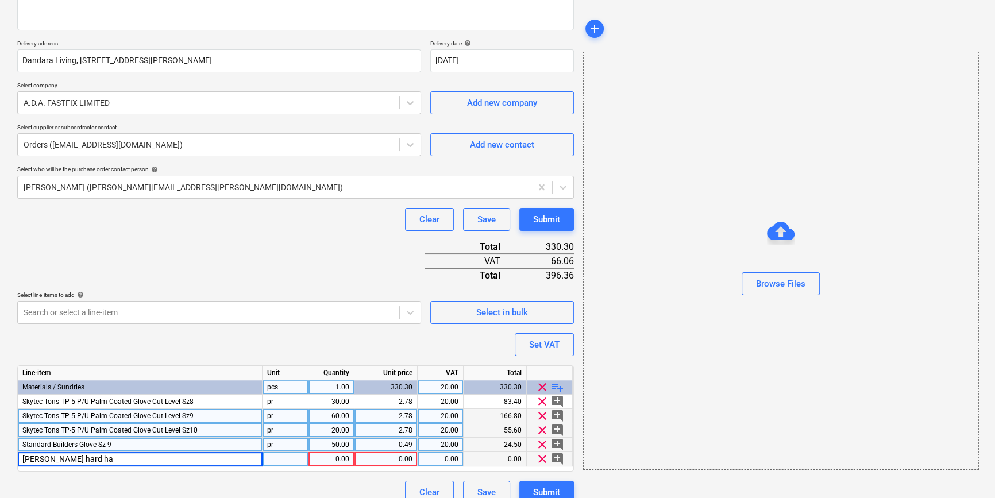
type input "[PERSON_NAME] hard hat"
type textarea "x"
type input "ea"
type textarea "x"
type input "20"
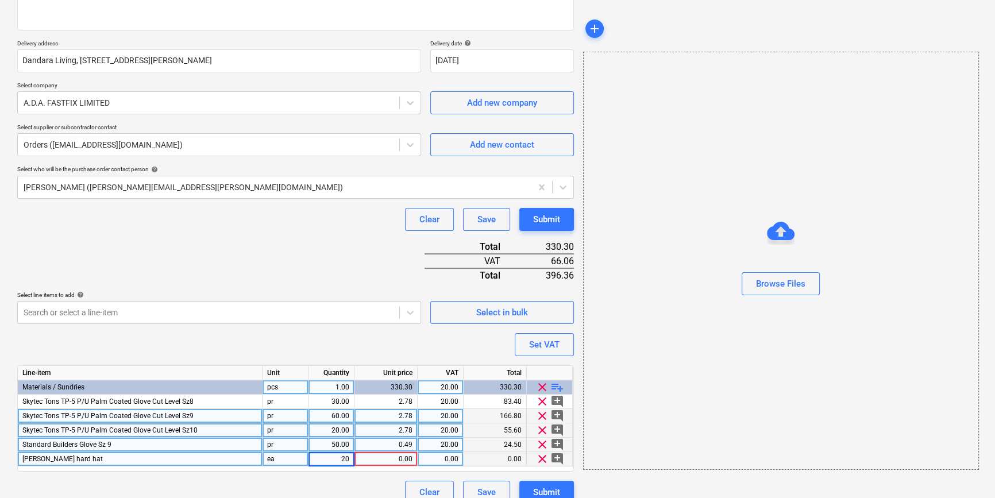
type textarea "x"
type input "6.45"
type textarea "x"
type input "20"
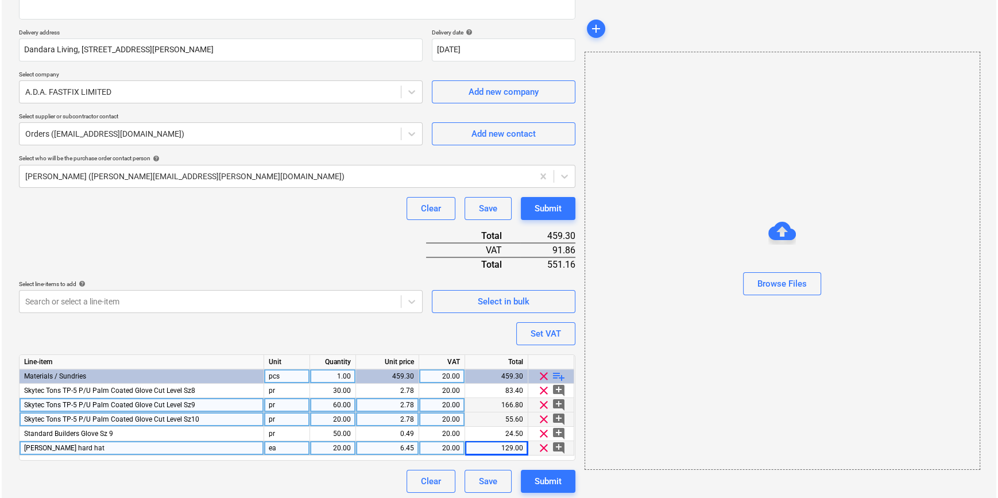
scroll to position [190, 0]
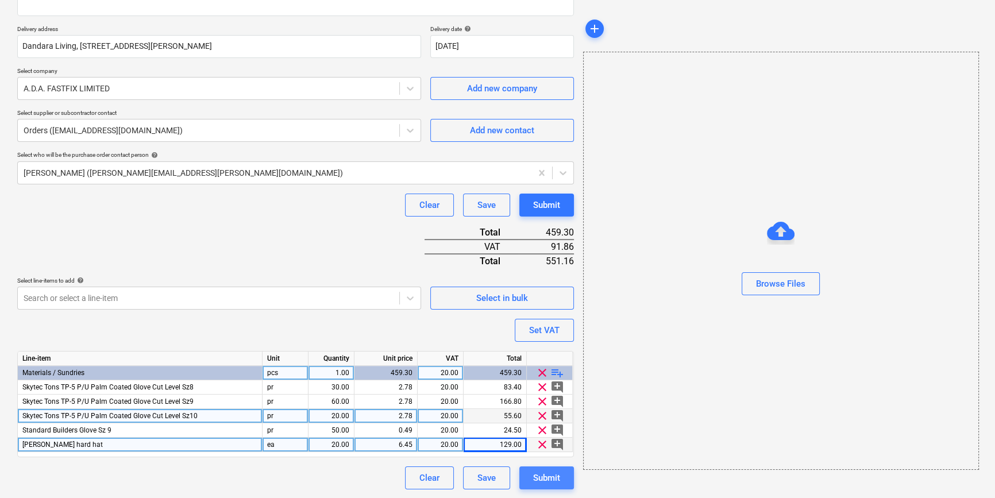
click at [542, 479] on div "Submit" at bounding box center [546, 477] width 27 height 15
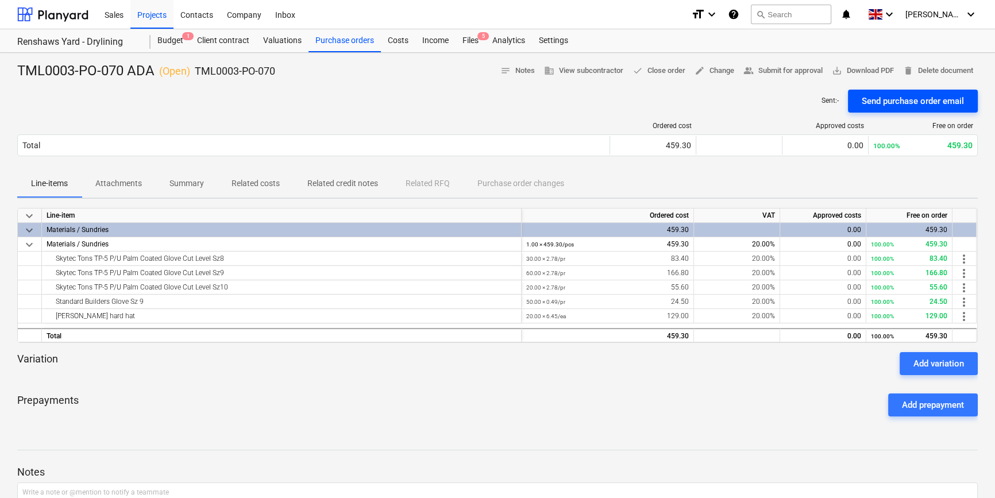
click at [908, 102] on div "Send purchase order email" at bounding box center [912, 101] width 102 height 15
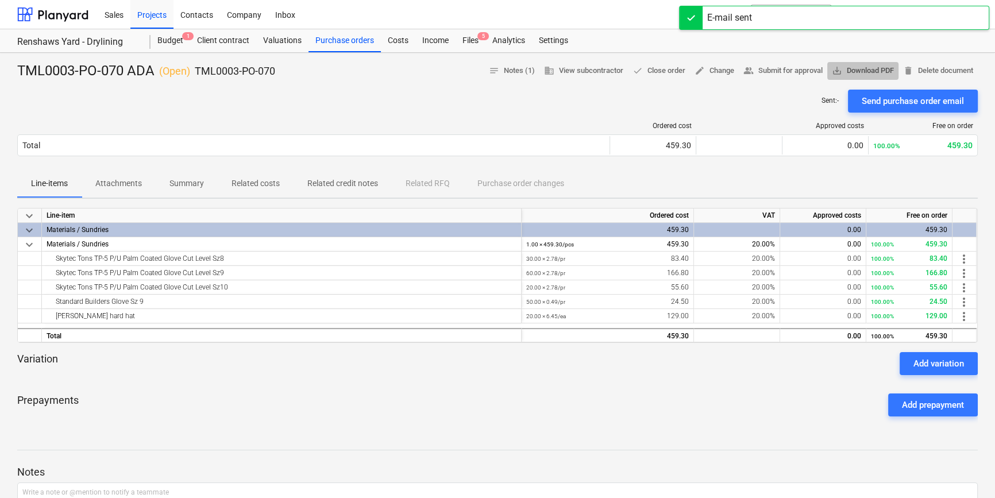
click at [868, 68] on span "save_alt Download PDF" at bounding box center [863, 70] width 62 height 13
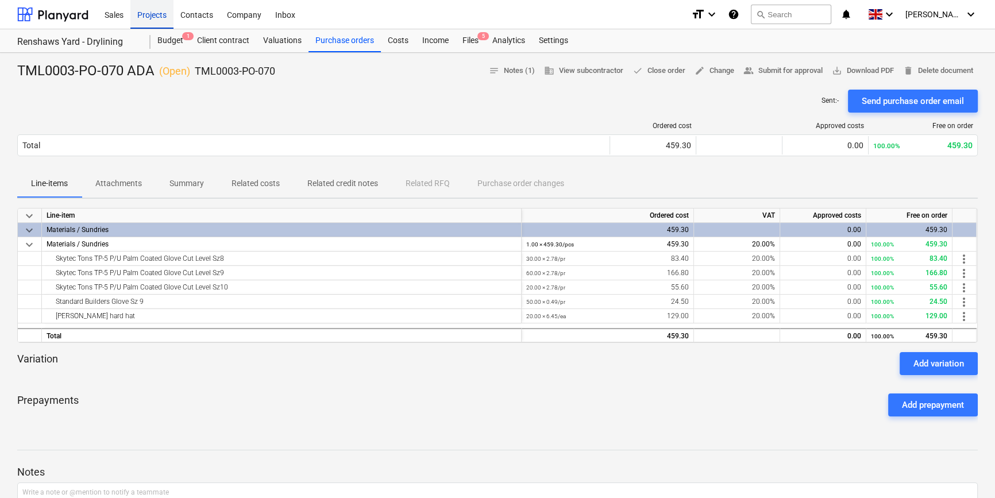
click at [153, 11] on div "Projects" at bounding box center [151, 13] width 43 height 29
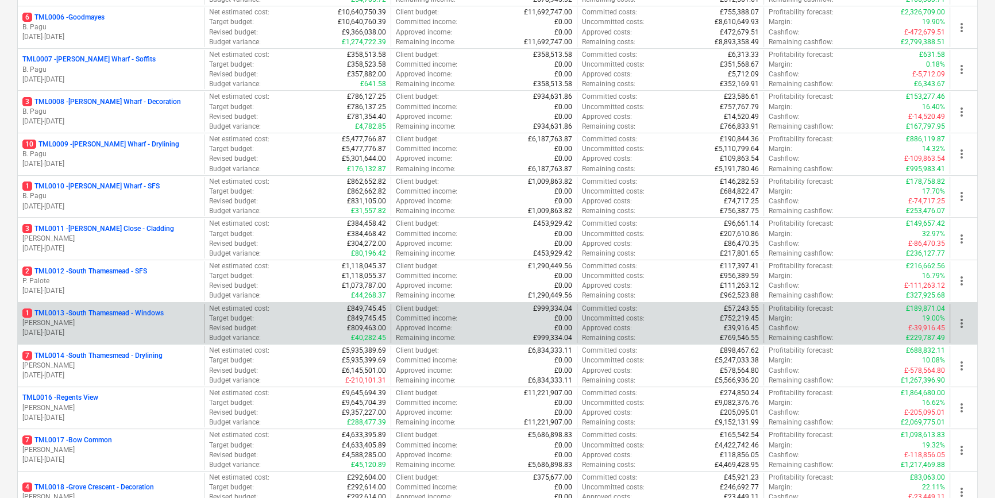
scroll to position [417, 0]
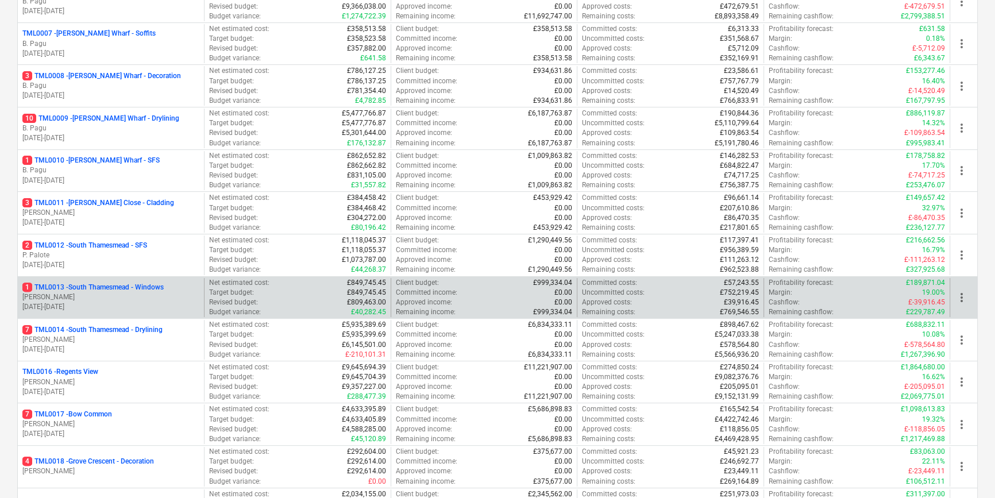
click at [149, 417] on div "7 TML0017 - Bow Common" at bounding box center [110, 414] width 177 height 10
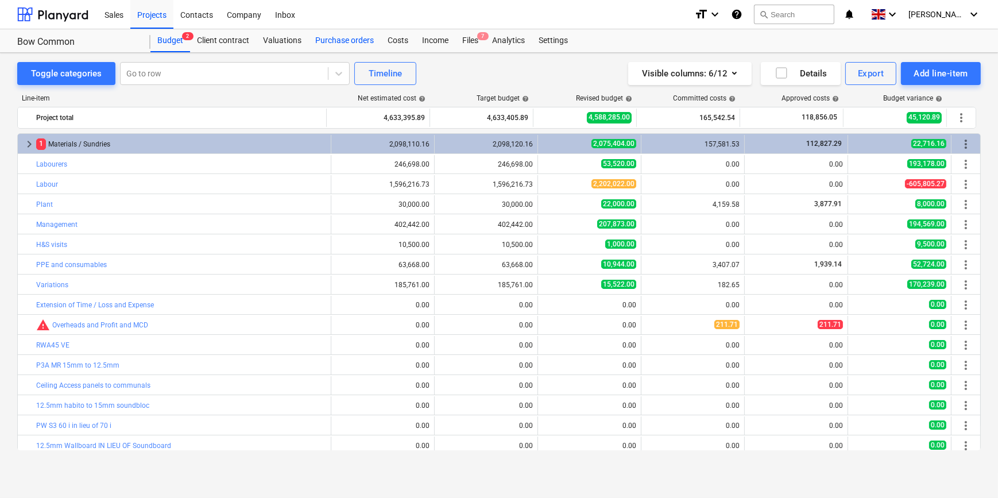
click at [353, 38] on div "Purchase orders" at bounding box center [344, 40] width 72 height 23
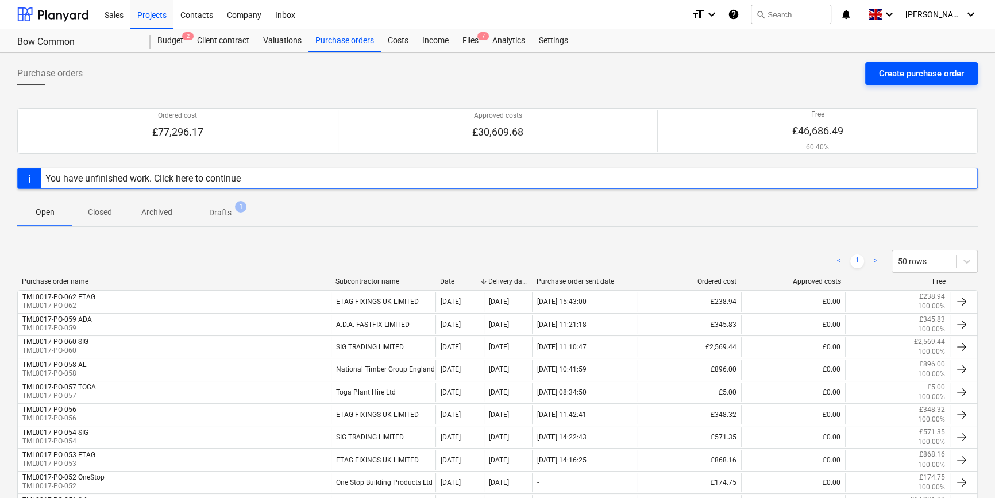
click at [892, 72] on div "Create purchase order" at bounding box center [921, 73] width 85 height 15
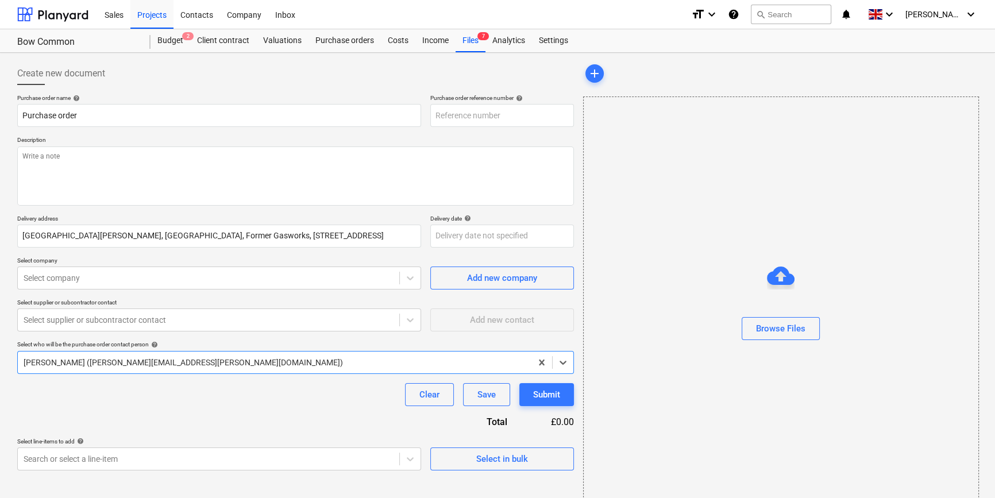
type textarea "x"
type input "TML0017-PO-063"
drag, startPoint x: 502, startPoint y: 114, endPoint x: 448, endPoint y: 113, distance: 54.0
click at [428, 119] on div "Purchase order name help Purchase order Purchase order reference number help TM…" at bounding box center [295, 110] width 556 height 33
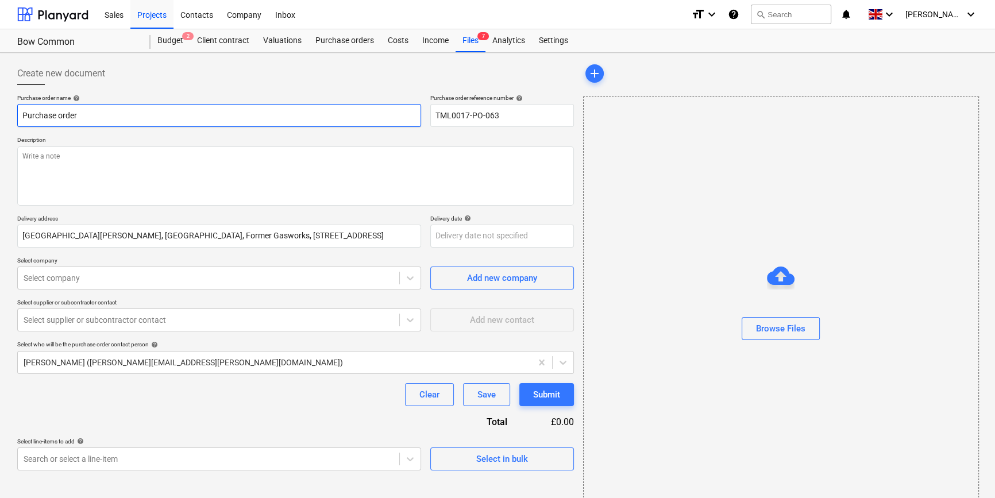
drag, startPoint x: 85, startPoint y: 115, endPoint x: 19, endPoint y: 117, distance: 66.1
click at [19, 117] on input "Purchase order" at bounding box center [219, 115] width 404 height 23
type textarea "x"
paste input "TML0017-PO-063"
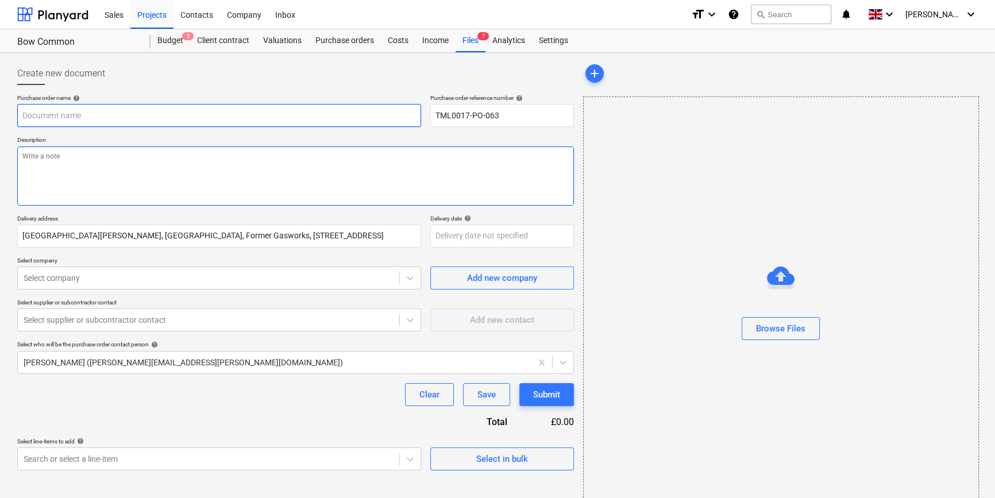
type textarea "x"
type input "TML0017-PO-063"
type textarea "x"
type input "TML0017-PO-063"
type textarea "x"
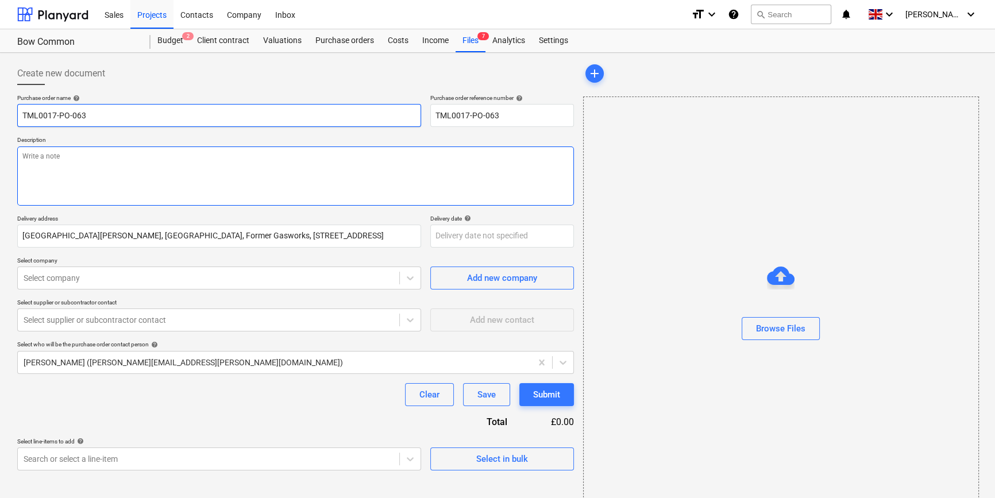
type input "TML0017-PO-063 A"
type textarea "x"
type input "TML0017-PO-063 AD"
type textarea "x"
type input "TML0017-PO-063 ADA"
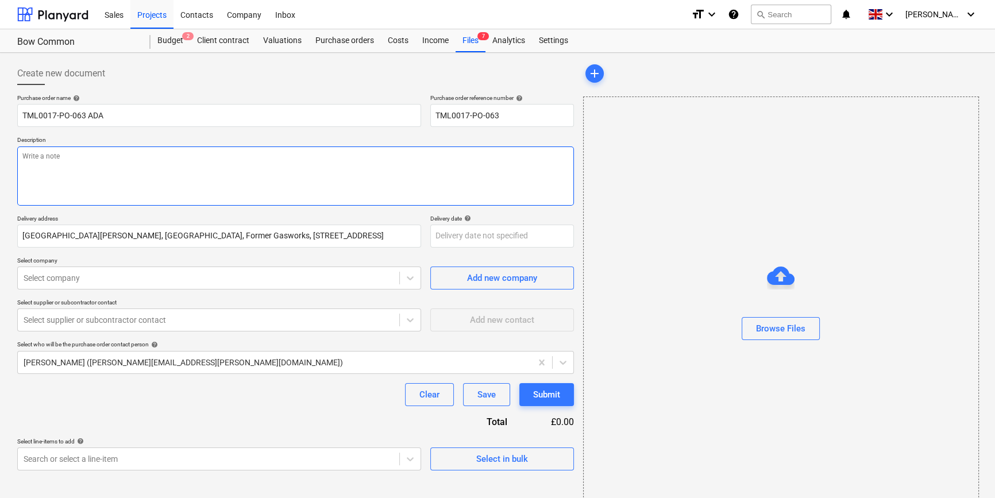
click at [37, 164] on textarea at bounding box center [295, 175] width 556 height 59
type textarea "x"
type textarea "S"
type textarea "x"
type textarea "Si"
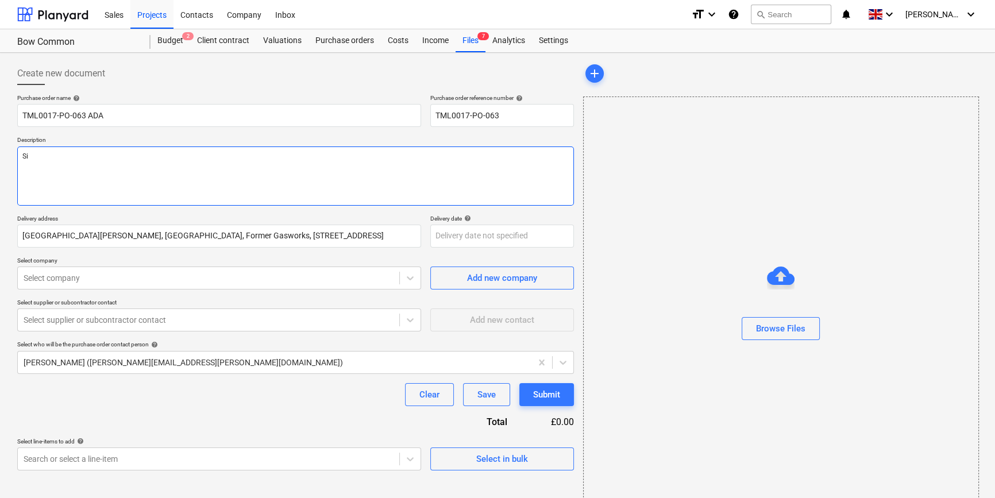
type textarea "x"
type textarea "Sit"
type textarea "x"
type textarea "Site"
type textarea "x"
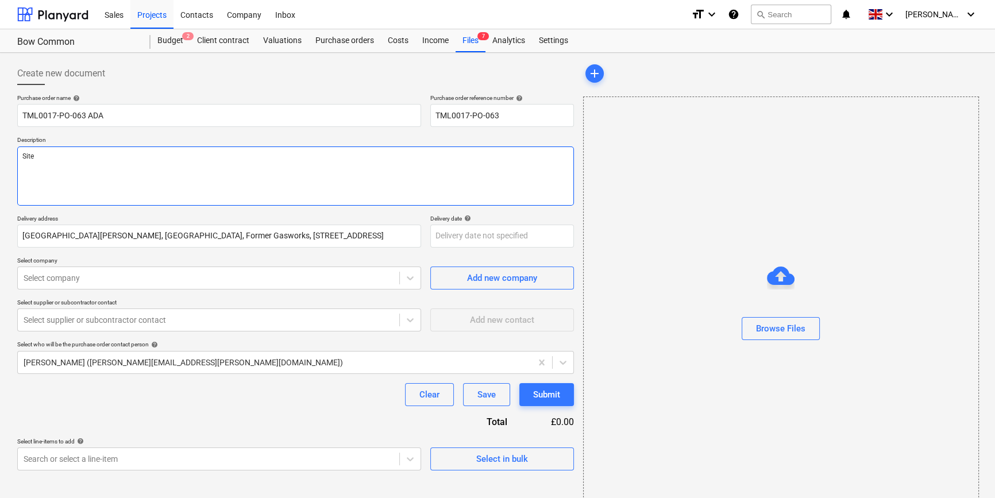
type textarea "Site"
type textarea "x"
type textarea "Site c"
type textarea "x"
type textarea "Site co"
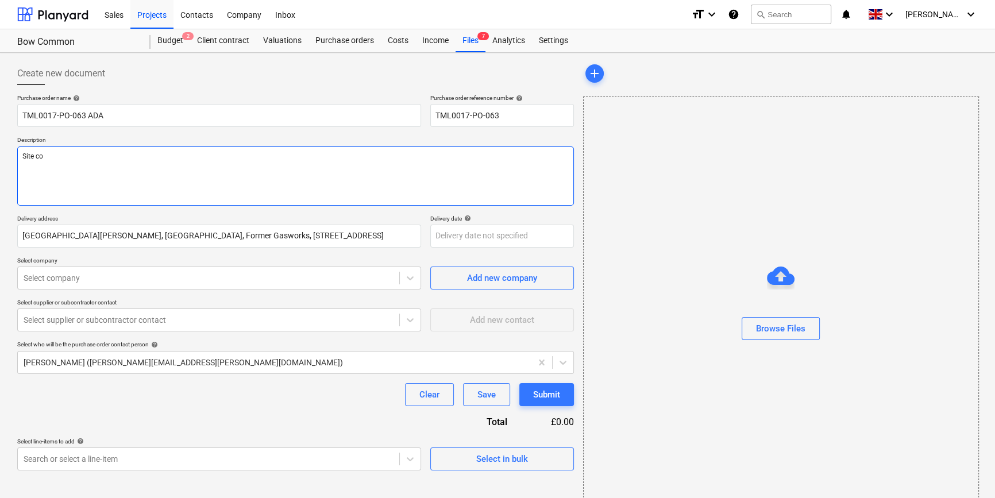
type textarea "x"
type textarea "Site con"
type textarea "x"
type textarea "Site cont"
type textarea "x"
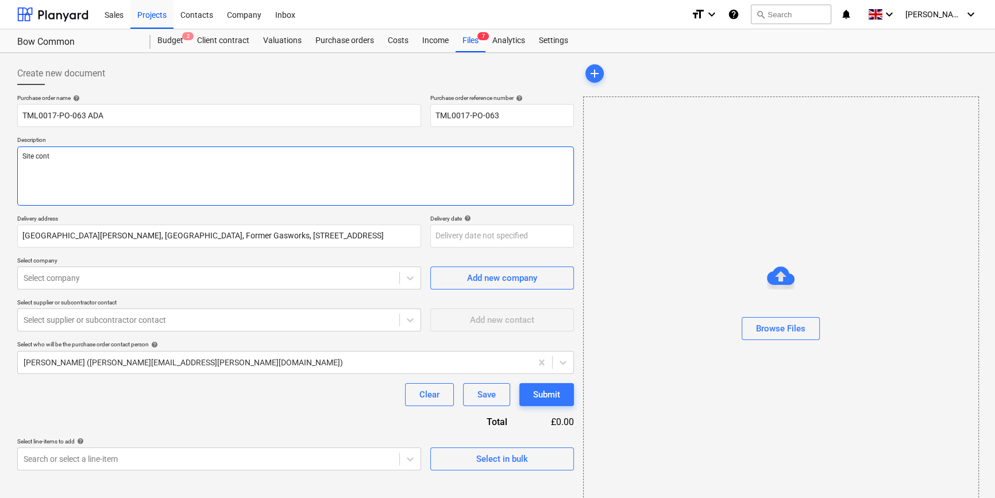
type textarea "Site conta"
type textarea "x"
type textarea "Site contac"
type textarea "x"
type textarea "Site contact"
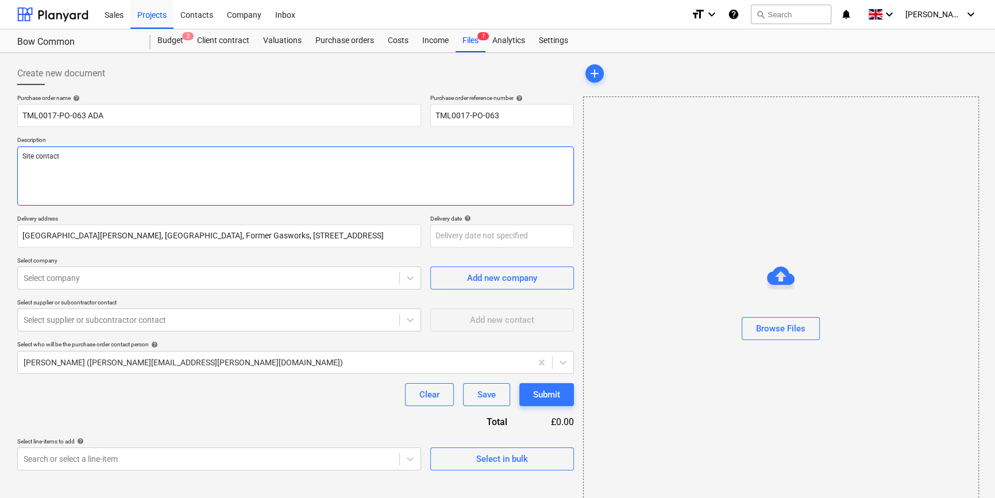
type textarea "x"
type textarea "Site contact"
type textarea "x"
type textarea "Site contact t"
type textarea "x"
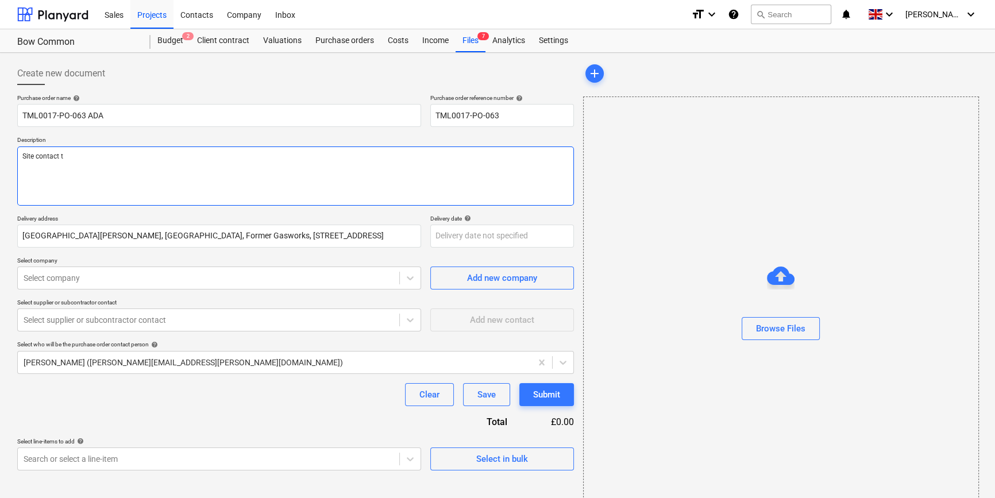
type textarea "Site contact te"
type textarea "x"
type textarea "Site contact [PERSON_NAME]"
type textarea "x"
type textarea "Site contact [PERSON_NAME]"
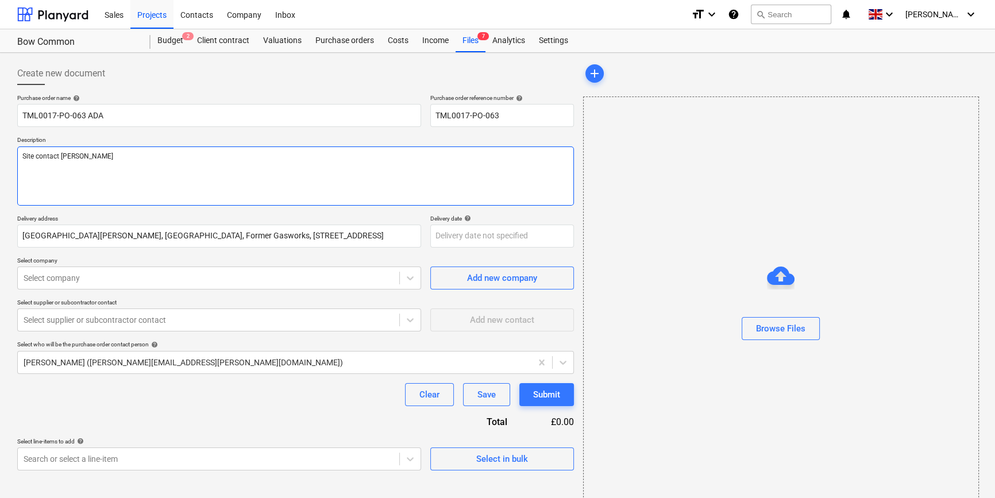
type textarea "x"
type textarea "Site contact [PERSON_NAME]"
type textarea "x"
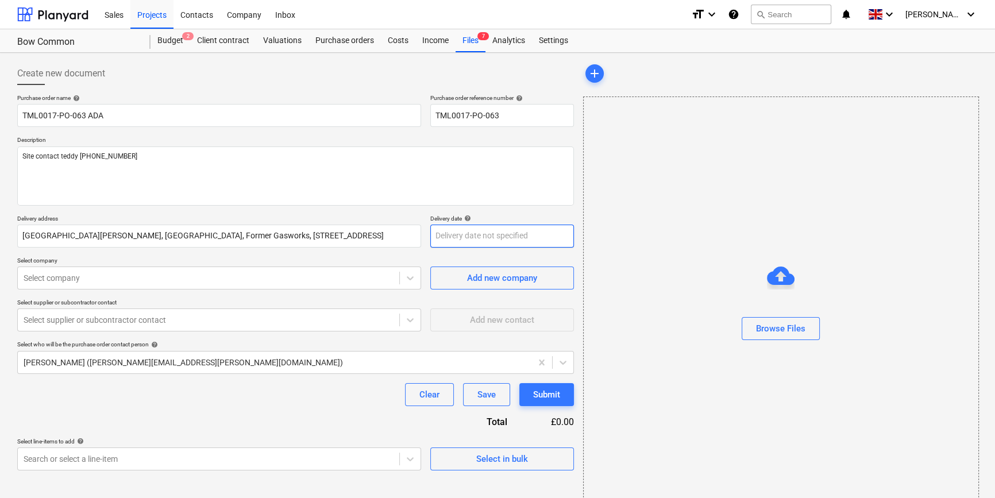
click at [443, 238] on body "Sales Projects Contacts Company Inbox format_size keyboard_arrow_down help sear…" at bounding box center [497, 249] width 995 height 498
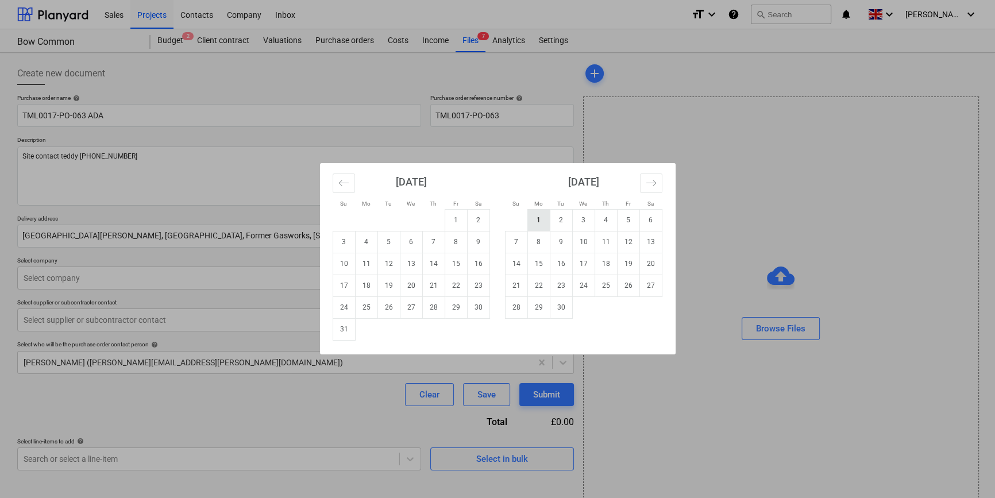
click at [532, 222] on td "1" at bounding box center [538, 220] width 22 height 22
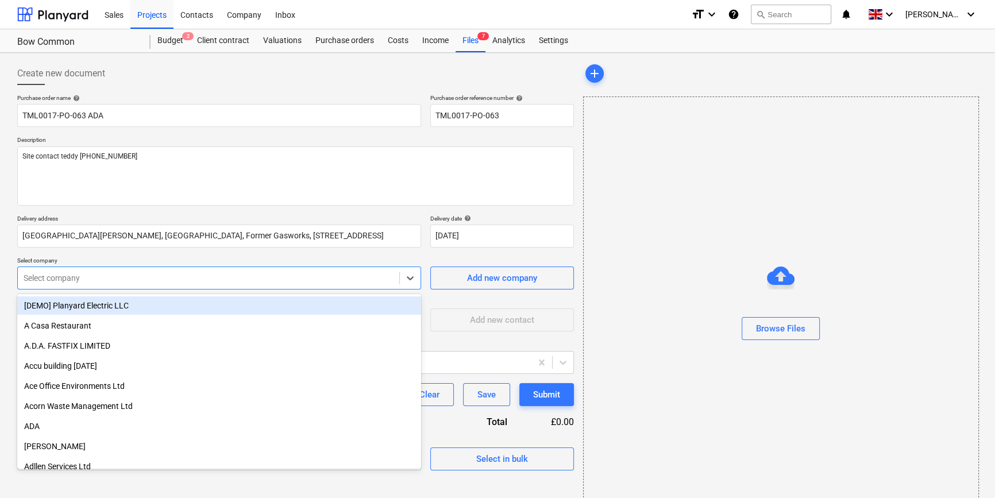
click at [255, 277] on div at bounding box center [209, 277] width 370 height 11
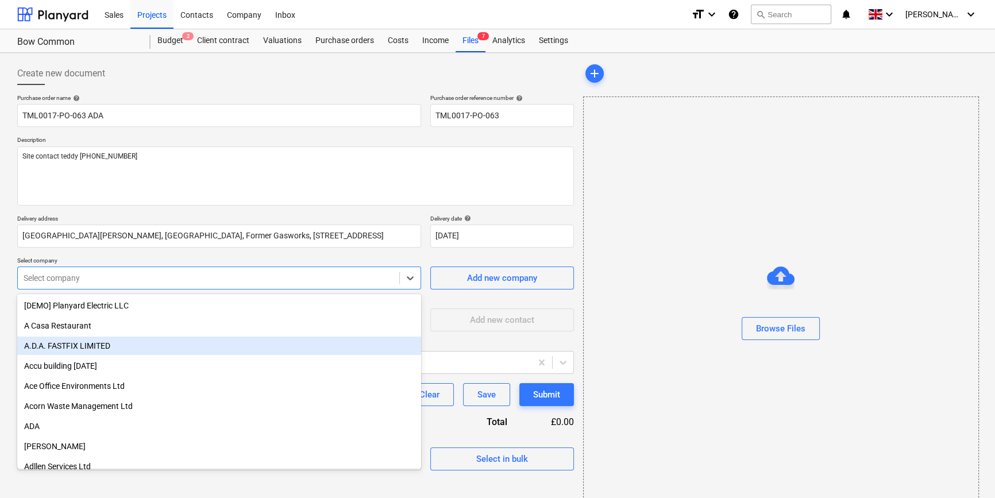
click at [80, 345] on div "A.D.A. FASTFIX LIMITED" at bounding box center [219, 346] width 404 height 18
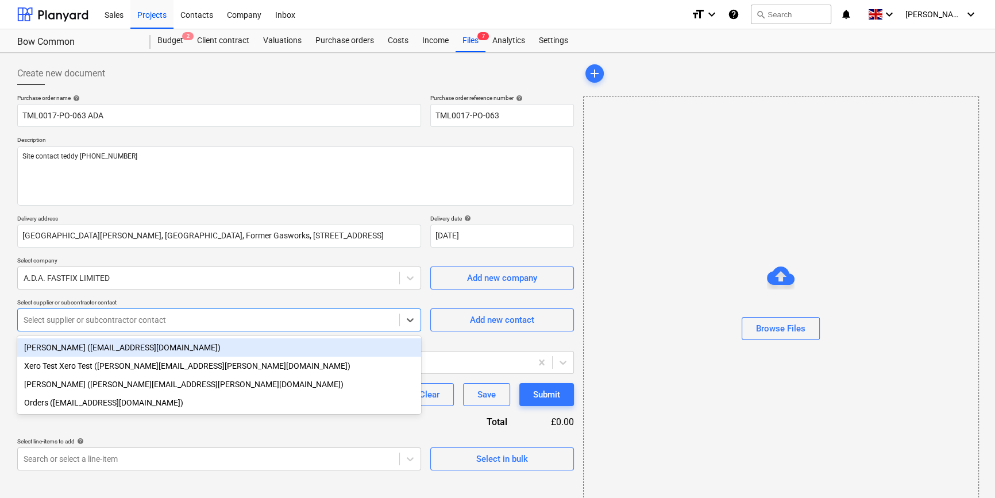
click at [80, 323] on div at bounding box center [209, 319] width 370 height 11
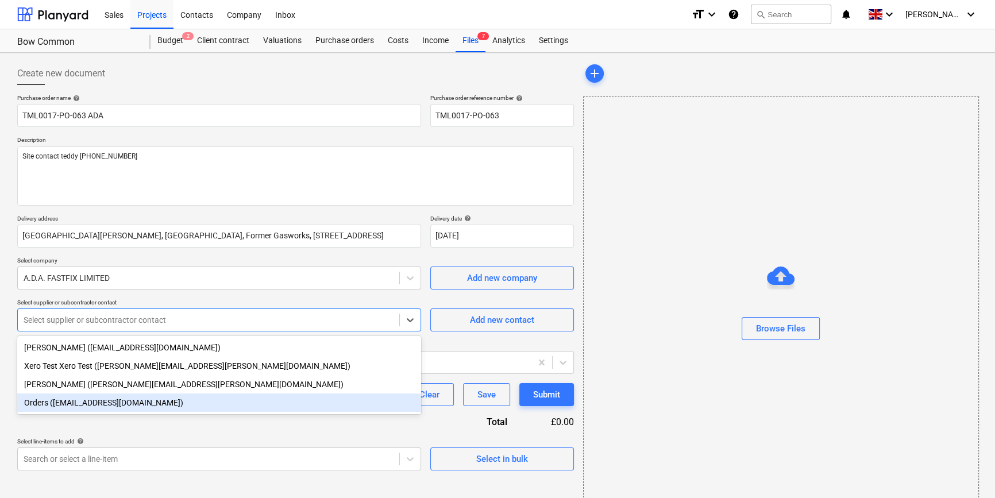
click at [69, 405] on div "Orders ([EMAIL_ADDRESS][DOMAIN_NAME])" at bounding box center [219, 402] width 404 height 18
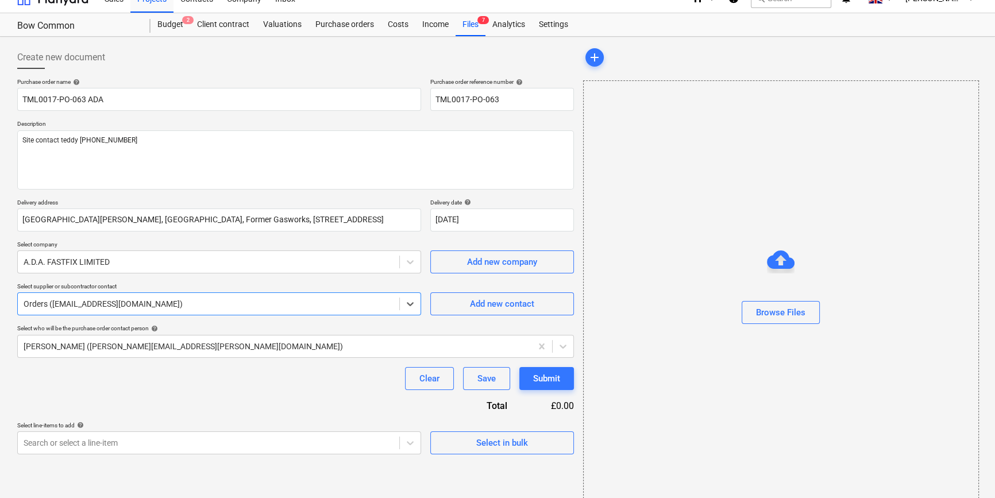
scroll to position [25, 0]
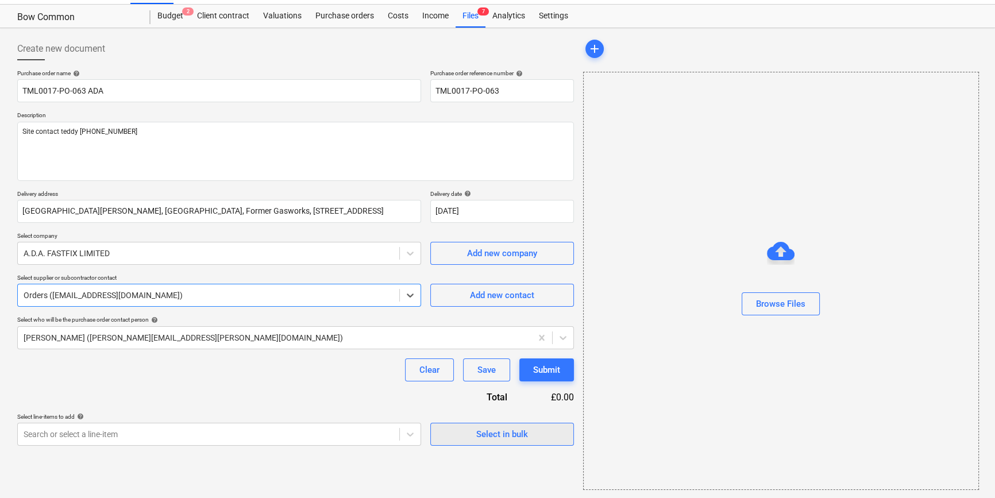
click at [463, 432] on span "Select in bulk" at bounding box center [501, 434] width 115 height 15
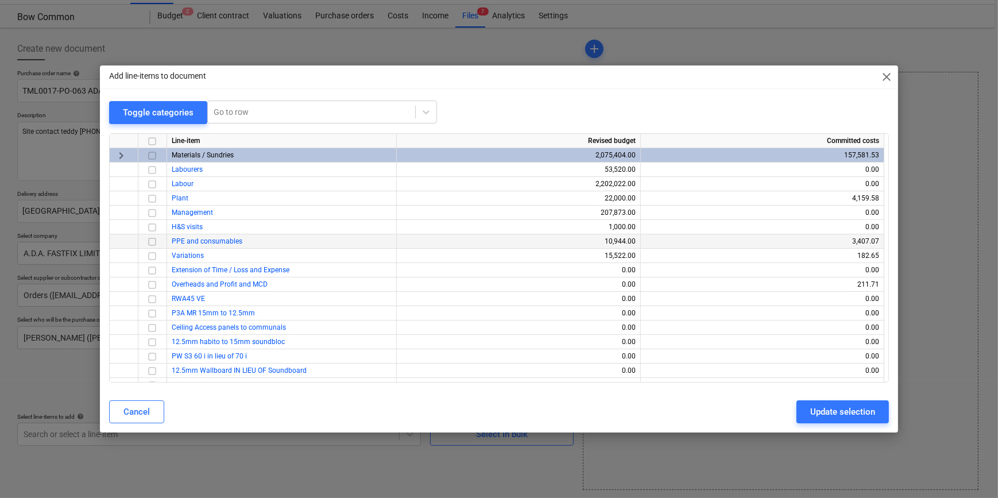
click at [150, 242] on input "checkbox" at bounding box center [152, 241] width 14 height 14
click at [827, 413] on div "Update selection" at bounding box center [842, 411] width 65 height 15
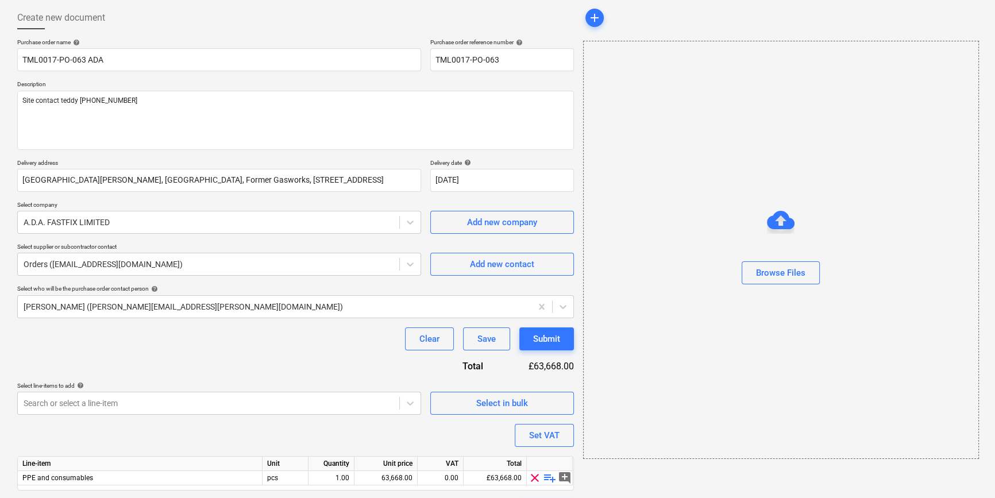
scroll to position [89, 0]
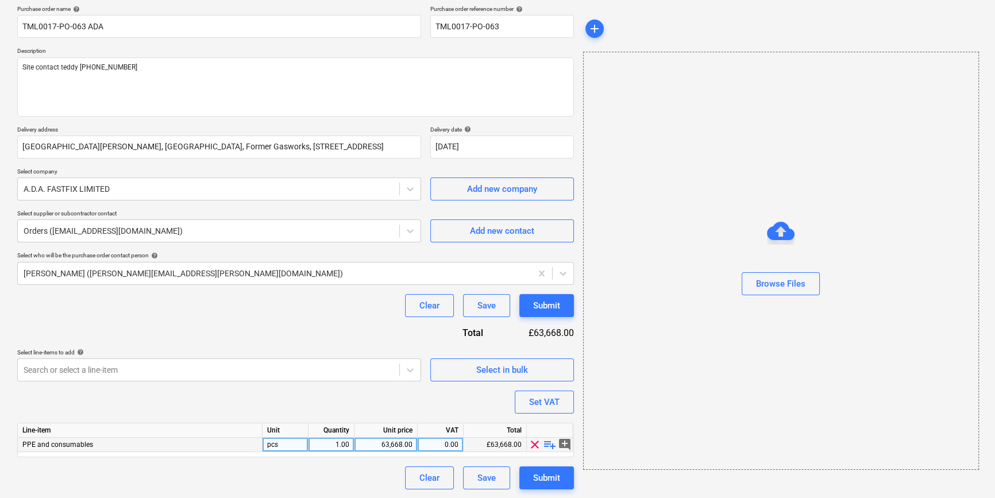
click at [548, 443] on span "playlist_add" at bounding box center [550, 445] width 14 height 14
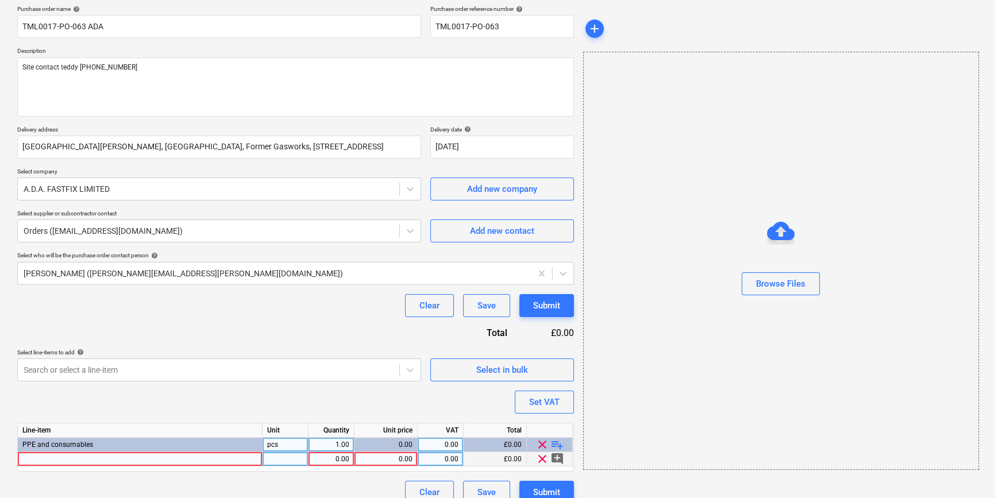
click at [39, 459] on div at bounding box center [140, 459] width 245 height 14
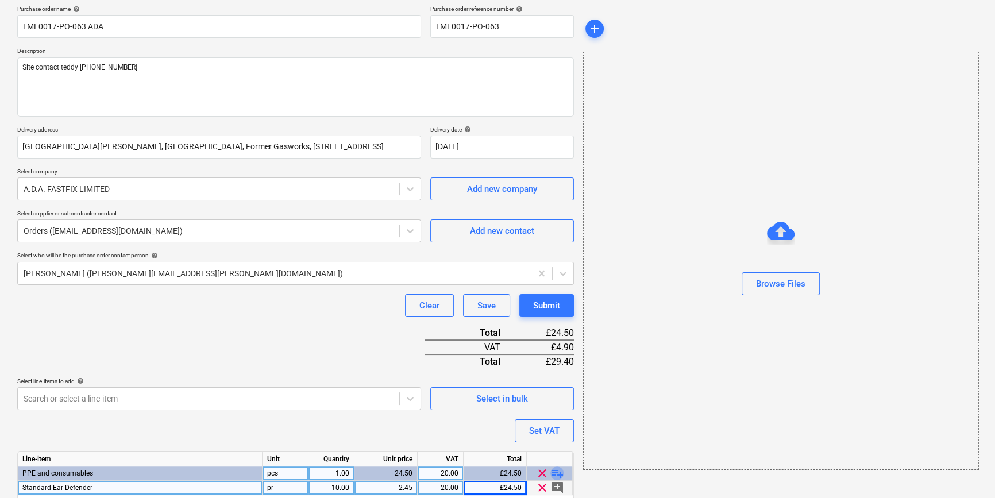
click at [555, 470] on span "playlist_add" at bounding box center [557, 473] width 14 height 14
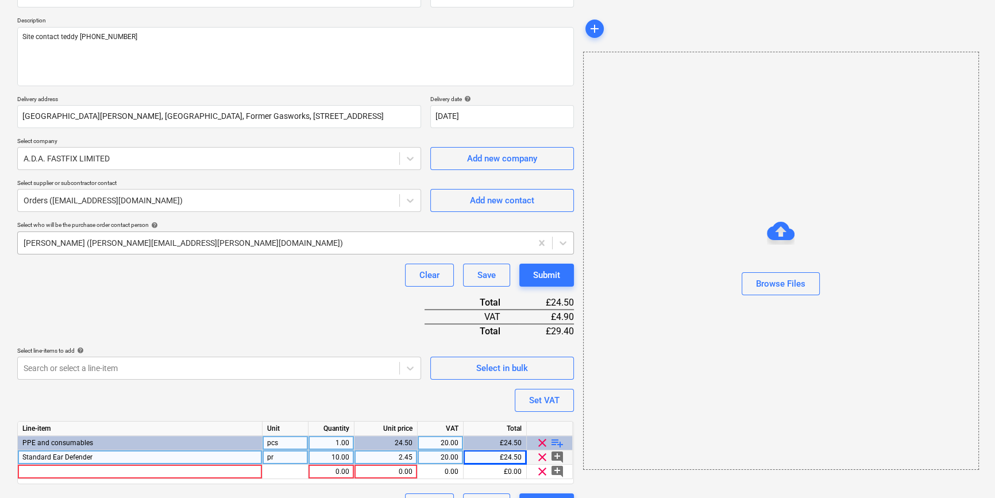
scroll to position [146, 0]
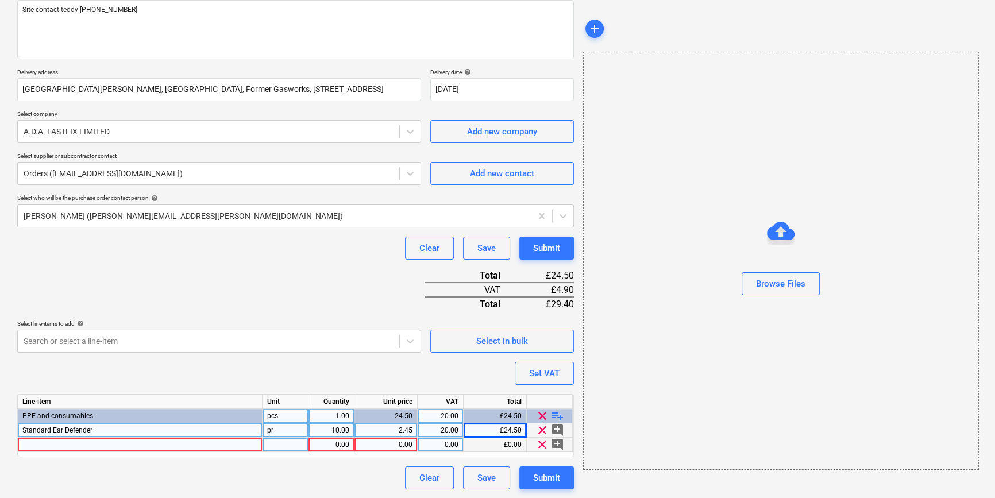
click at [32, 442] on div at bounding box center [140, 445] width 245 height 14
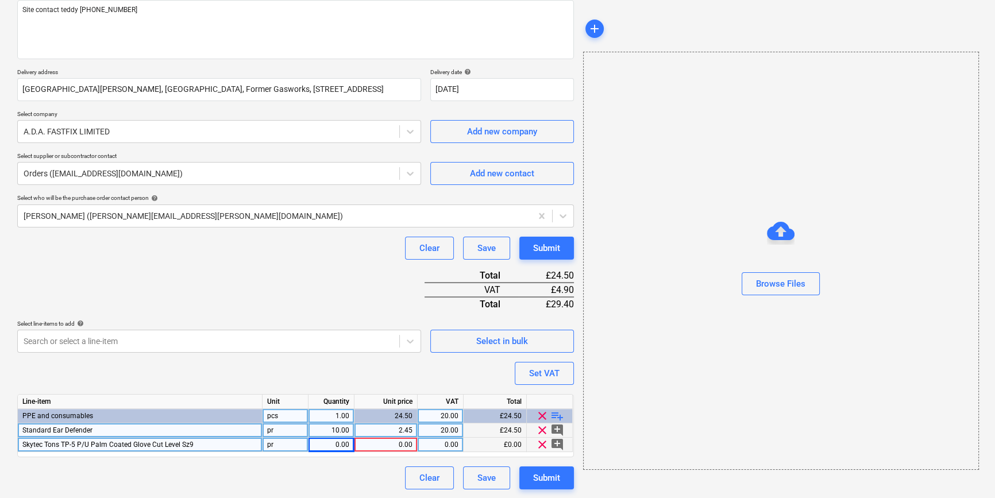
click at [338, 442] on div "0.00" at bounding box center [331, 445] width 36 height 14
click at [558, 412] on span "playlist_add" at bounding box center [557, 416] width 14 height 14
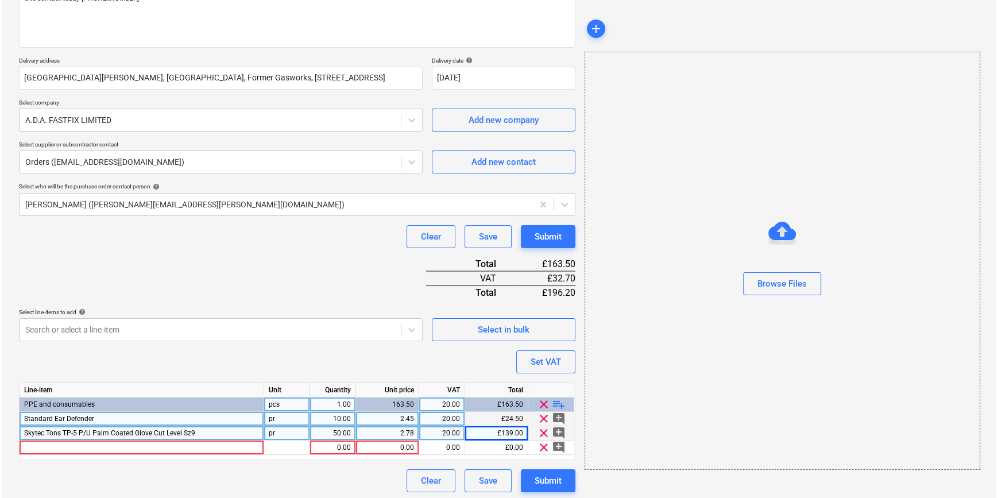
scroll to position [161, 0]
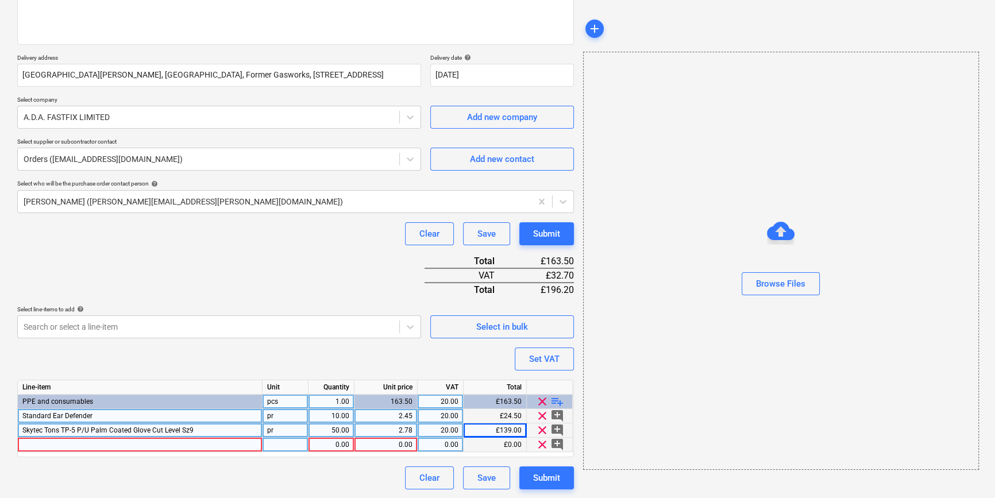
click at [34, 442] on div at bounding box center [140, 445] width 245 height 14
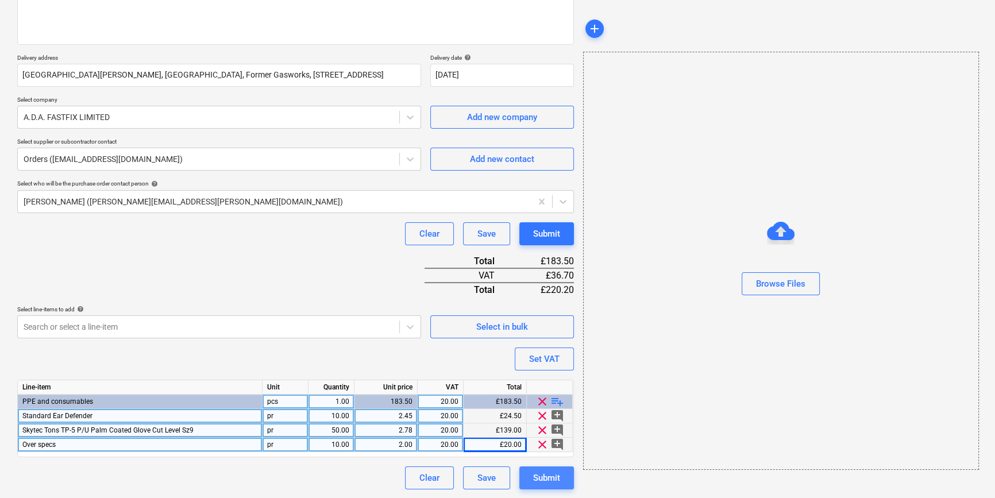
click at [555, 481] on div "Submit" at bounding box center [546, 477] width 27 height 15
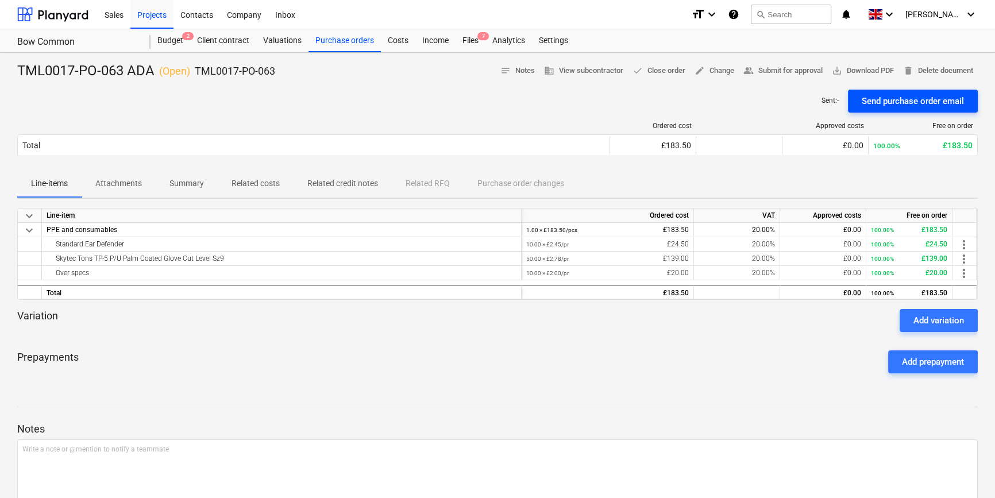
click at [890, 96] on div "Send purchase order email" at bounding box center [912, 101] width 102 height 15
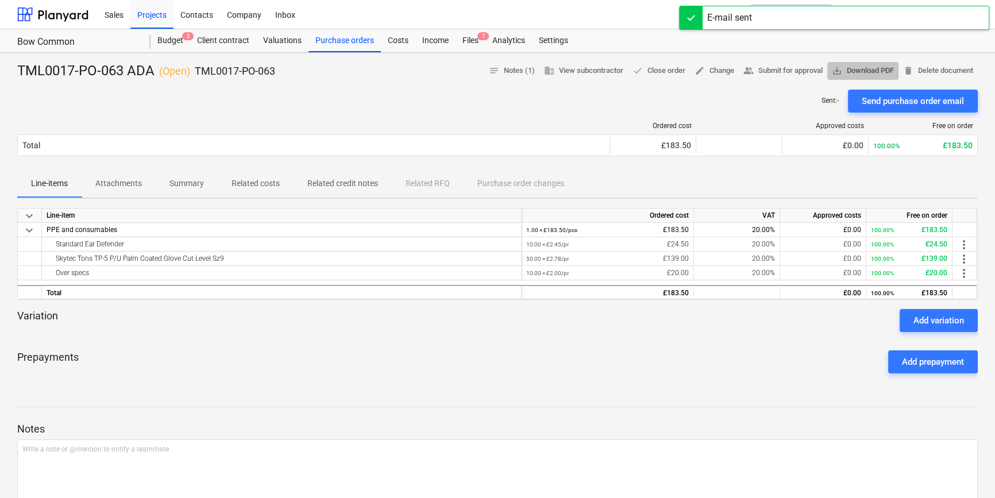
click at [879, 68] on span "save_alt Download PDF" at bounding box center [863, 70] width 62 height 13
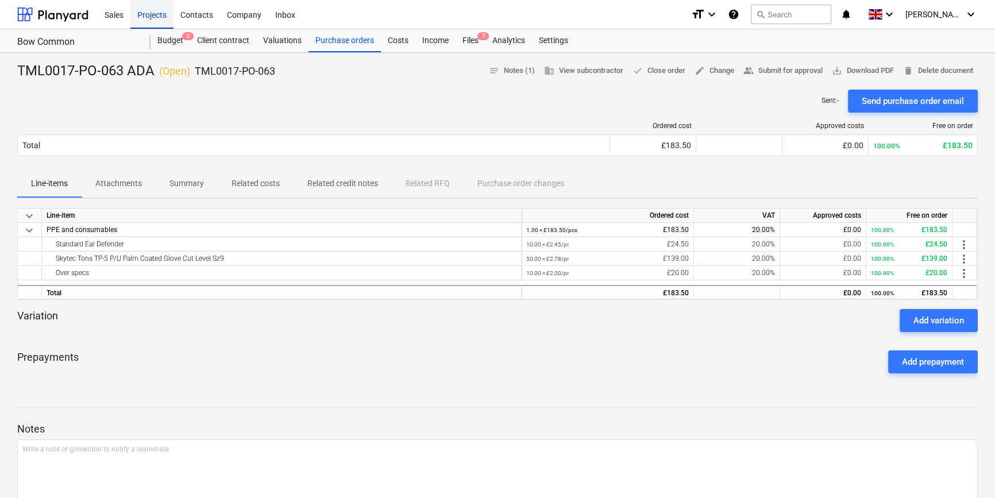
click at [148, 17] on div "Projects" at bounding box center [151, 13] width 43 height 29
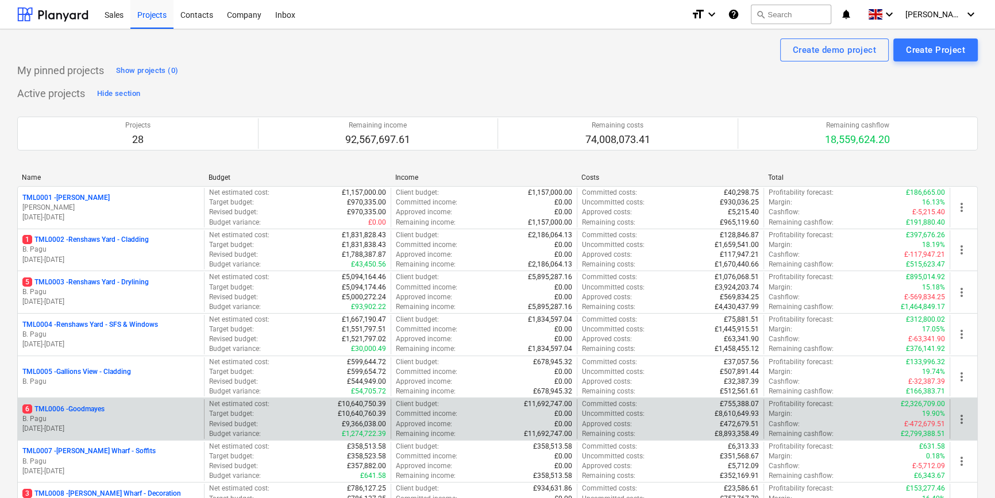
click at [122, 419] on p "B. Pagu" at bounding box center [110, 419] width 177 height 10
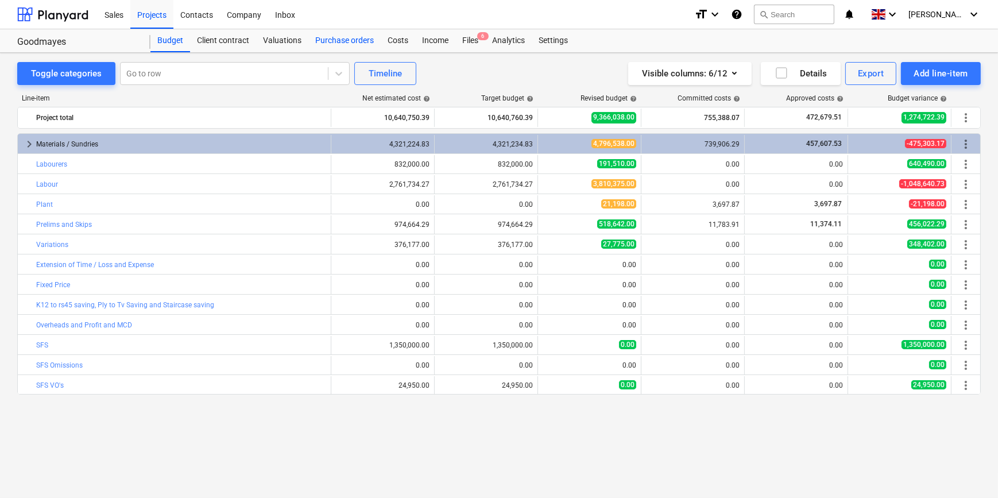
click at [336, 38] on div "Purchase orders" at bounding box center [344, 40] width 72 height 23
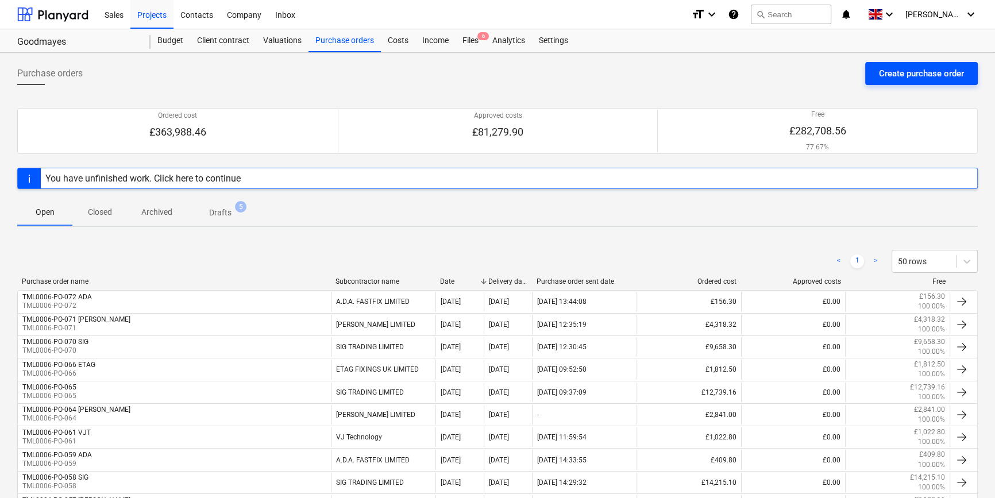
click at [900, 75] on div "Create purchase order" at bounding box center [921, 73] width 85 height 15
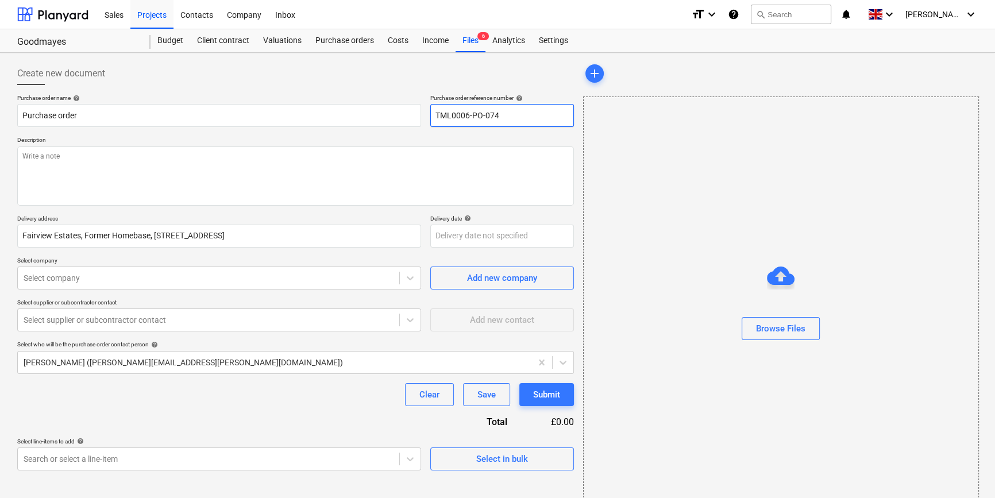
drag, startPoint x: 510, startPoint y: 115, endPoint x: 425, endPoint y: 115, distance: 85.0
click at [425, 115] on div "Purchase order name help Purchase order Purchase order reference number help TM…" at bounding box center [295, 110] width 556 height 33
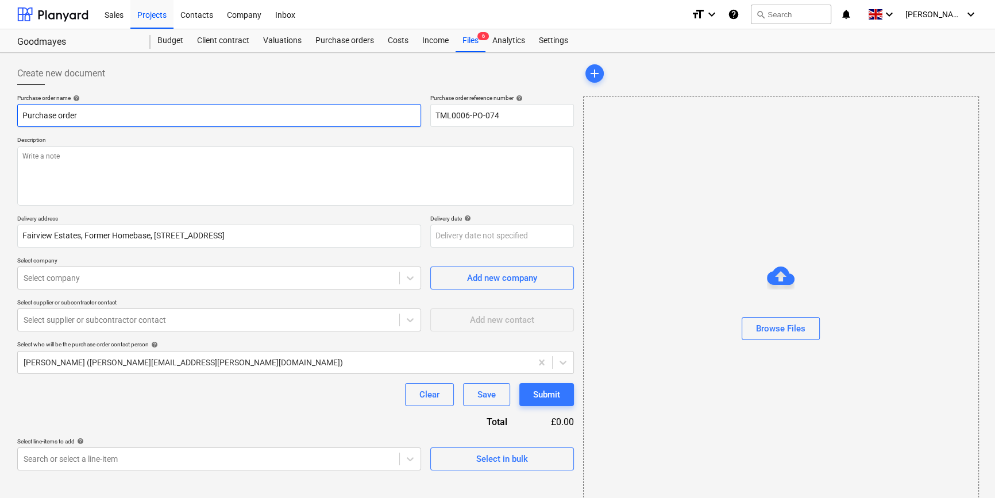
drag, startPoint x: 95, startPoint y: 118, endPoint x: 6, endPoint y: 115, distance: 89.7
click at [6, 115] on div "Create new document Purchase order name help Purchase order Purchase order refe…" at bounding box center [497, 288] width 995 height 471
paste input "TML0006-PO-074"
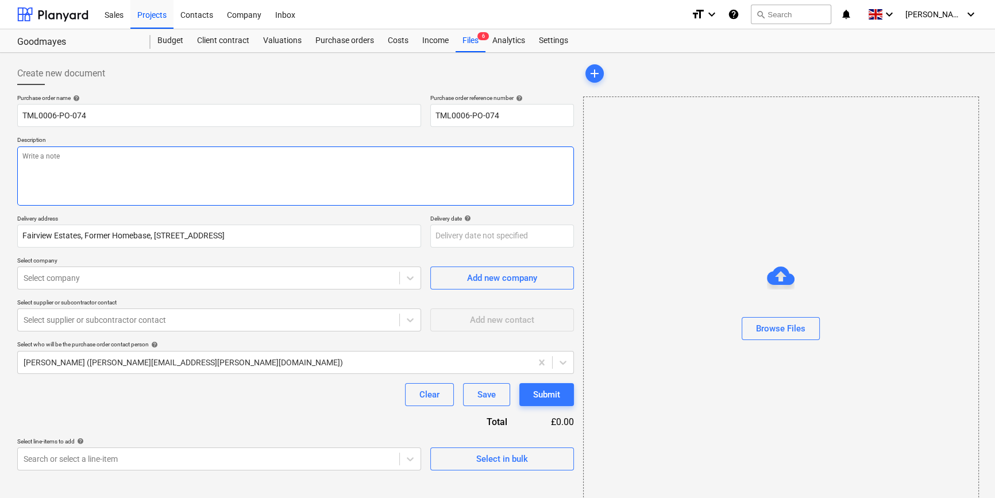
click at [46, 176] on textarea at bounding box center [295, 175] width 556 height 59
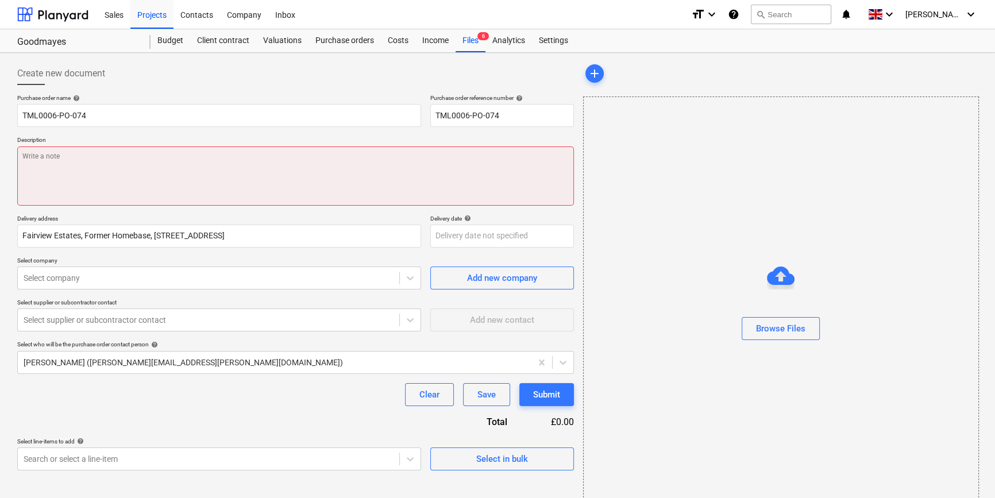
paste textarea "Site contact [PERSON_NAME] [PHONE_NUMBER]"
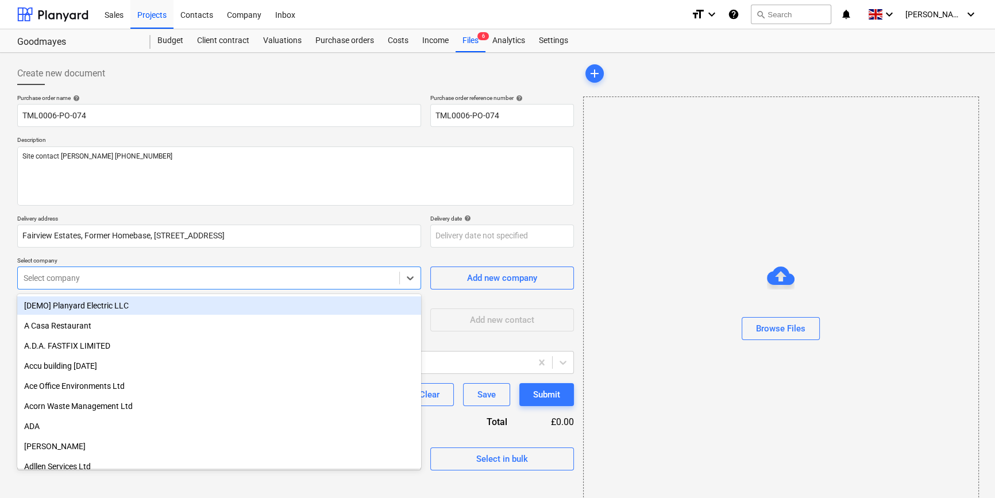
click at [79, 281] on div at bounding box center [209, 277] width 370 height 11
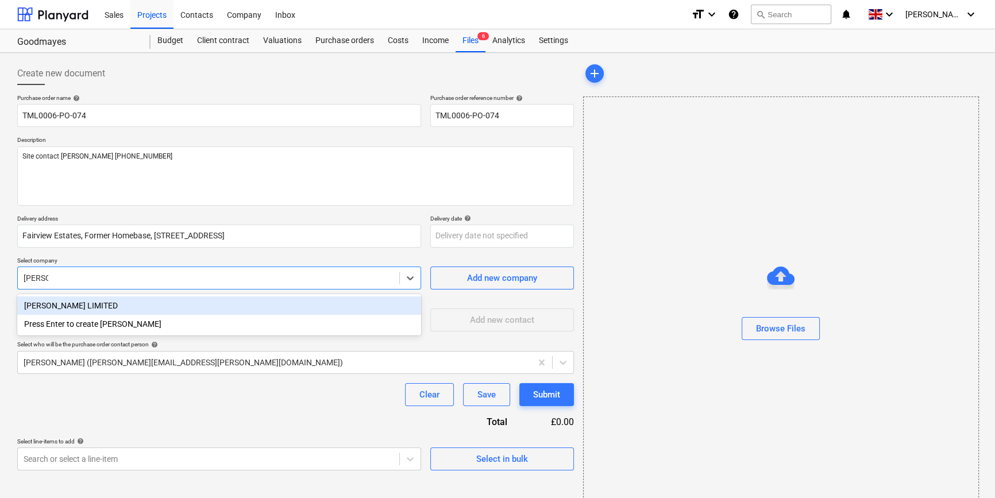
click at [81, 307] on div "[PERSON_NAME] LIMITED" at bounding box center [219, 305] width 404 height 18
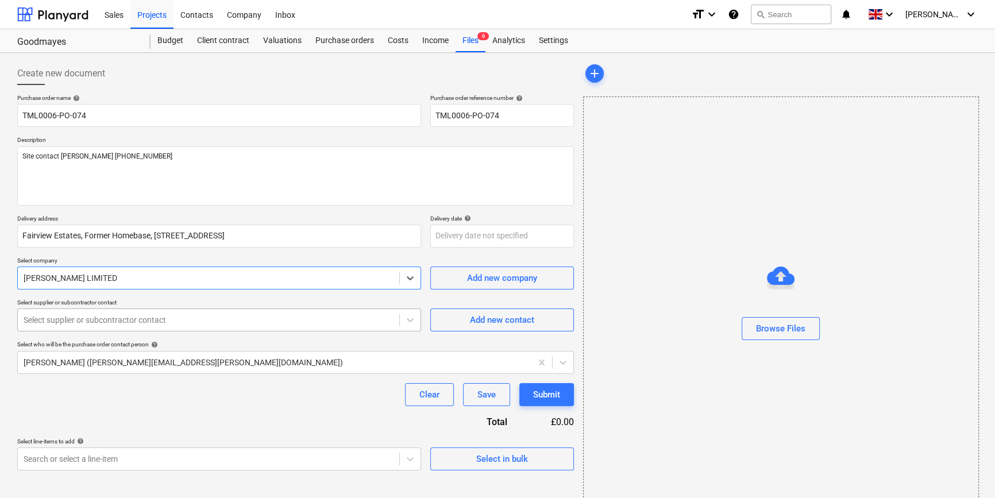
click at [82, 319] on div at bounding box center [209, 319] width 370 height 11
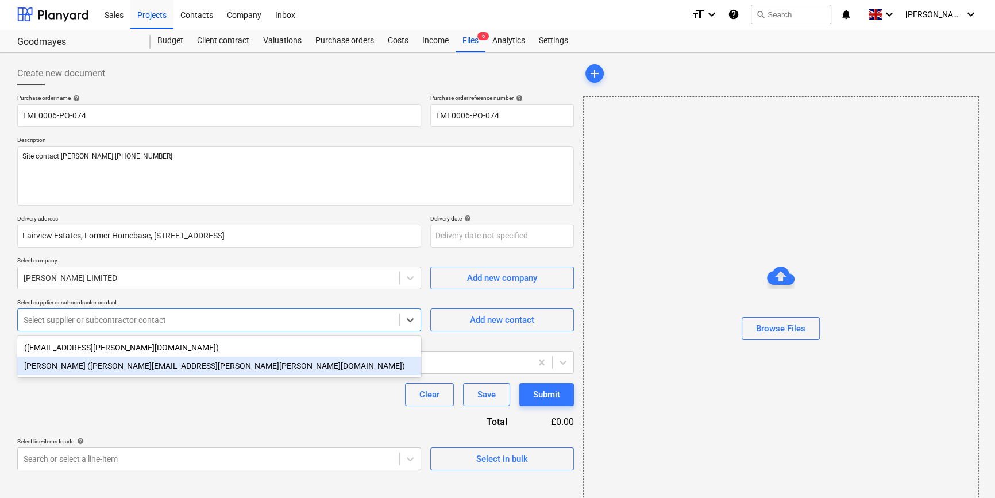
click at [74, 369] on div "[PERSON_NAME] ([PERSON_NAME][EMAIL_ADDRESS][PERSON_NAME][PERSON_NAME][DOMAIN_NA…" at bounding box center [219, 366] width 404 height 18
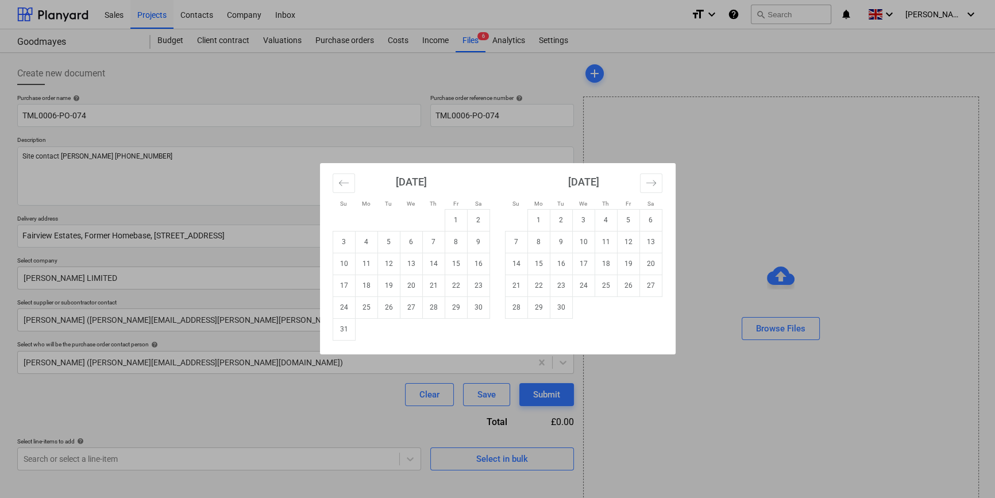
click at [459, 242] on body "Sales Projects Contacts Company Inbox format_size keyboard_arrow_down help sear…" at bounding box center [497, 249] width 995 height 498
click at [538, 217] on td "1" at bounding box center [538, 220] width 22 height 22
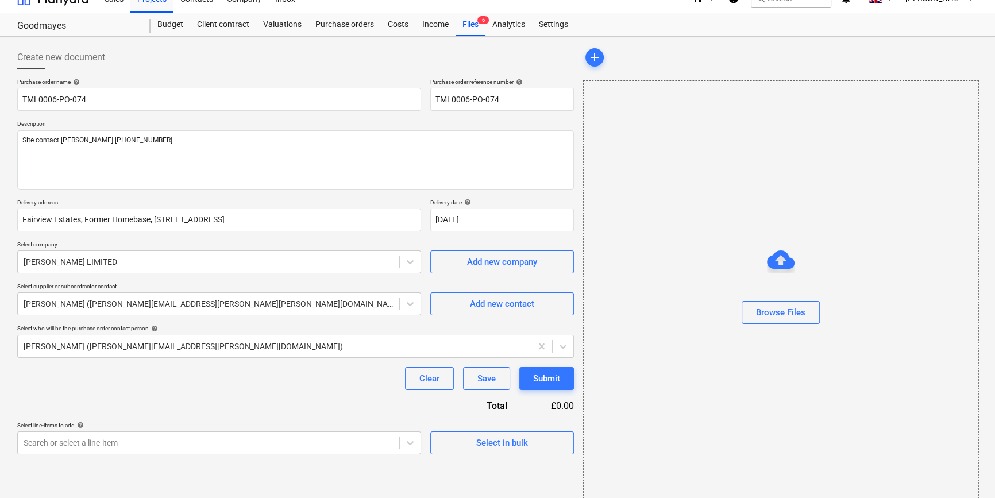
scroll to position [25, 0]
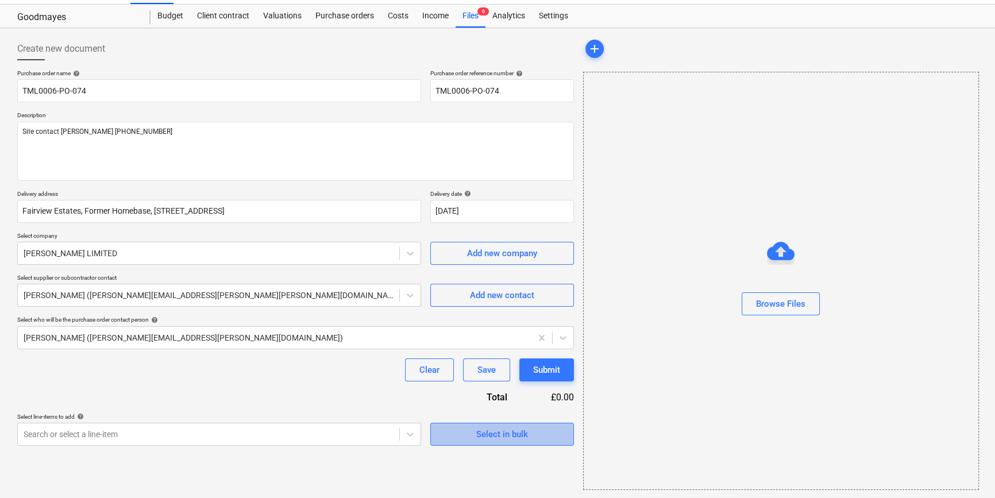
click at [443, 433] on button "Select in bulk" at bounding box center [502, 434] width 144 height 23
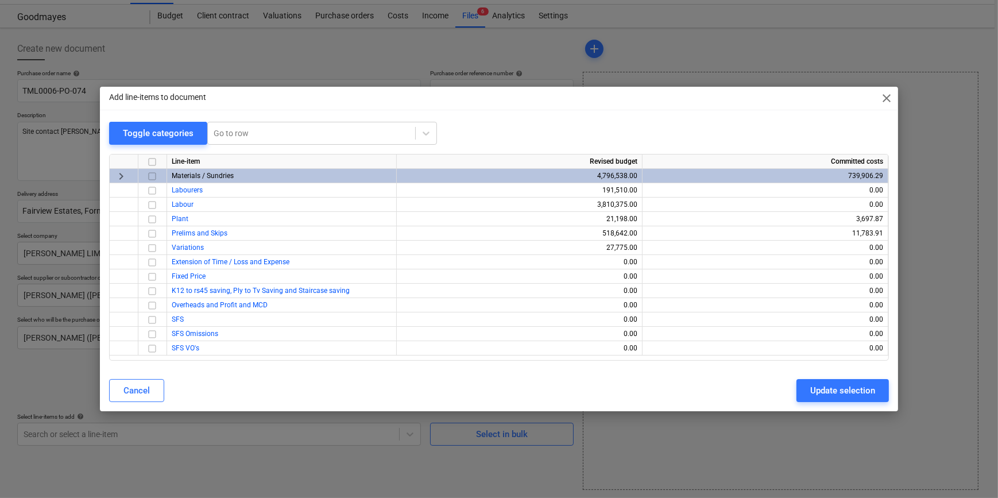
click at [152, 174] on input "checkbox" at bounding box center [152, 176] width 14 height 14
click at [816, 395] on div "Update selection" at bounding box center [842, 390] width 65 height 15
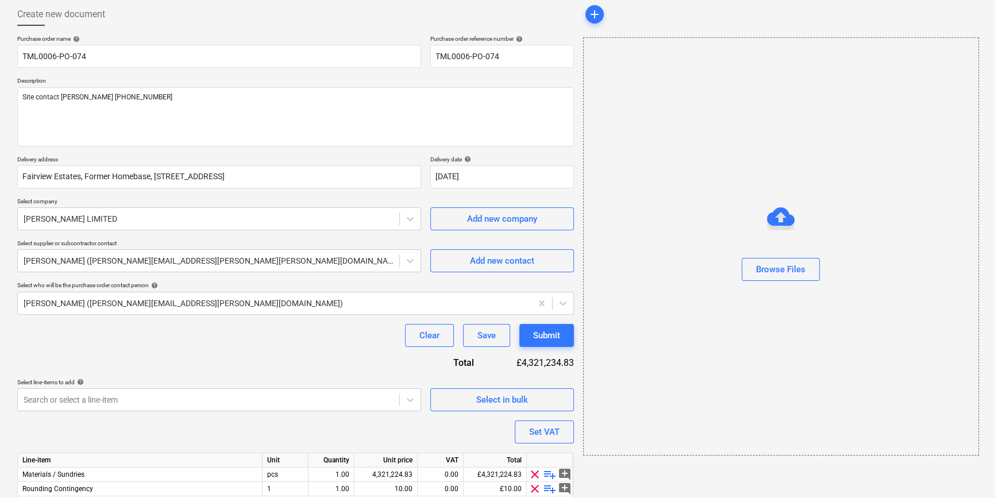
scroll to position [103, 0]
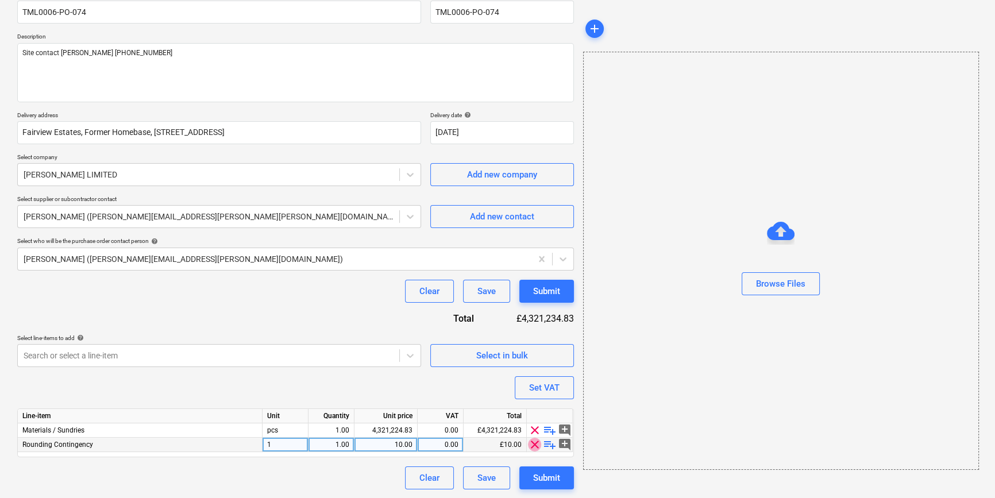
click at [533, 443] on span "clear" at bounding box center [535, 445] width 14 height 14
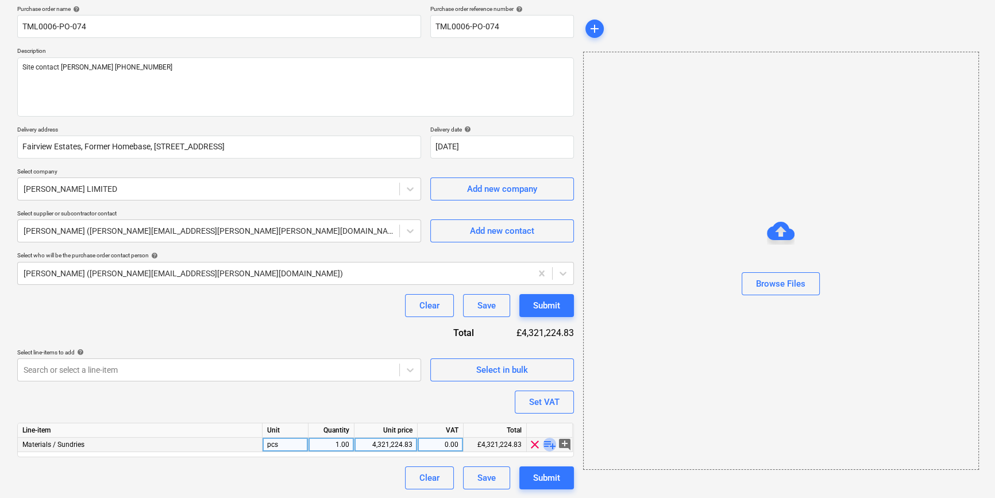
click at [549, 443] on span "playlist_add" at bounding box center [550, 445] width 14 height 14
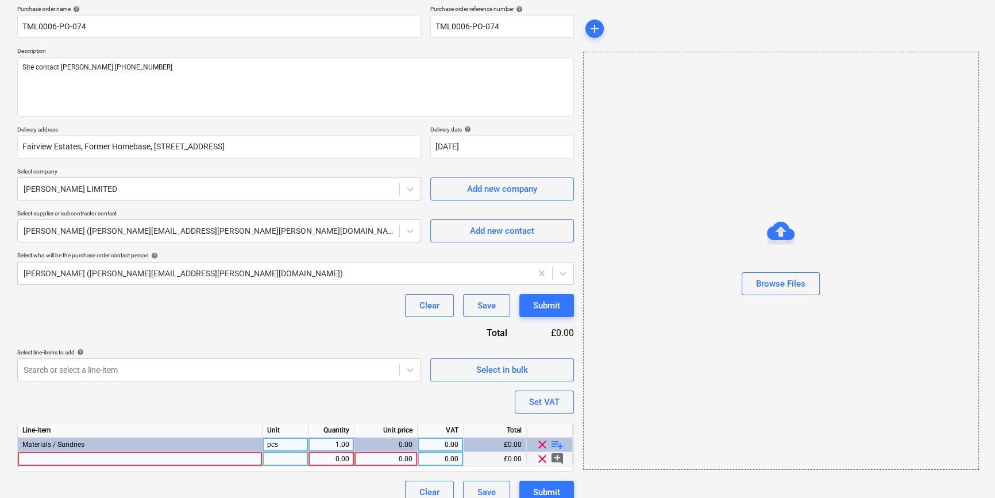
click at [34, 459] on div at bounding box center [140, 459] width 245 height 14
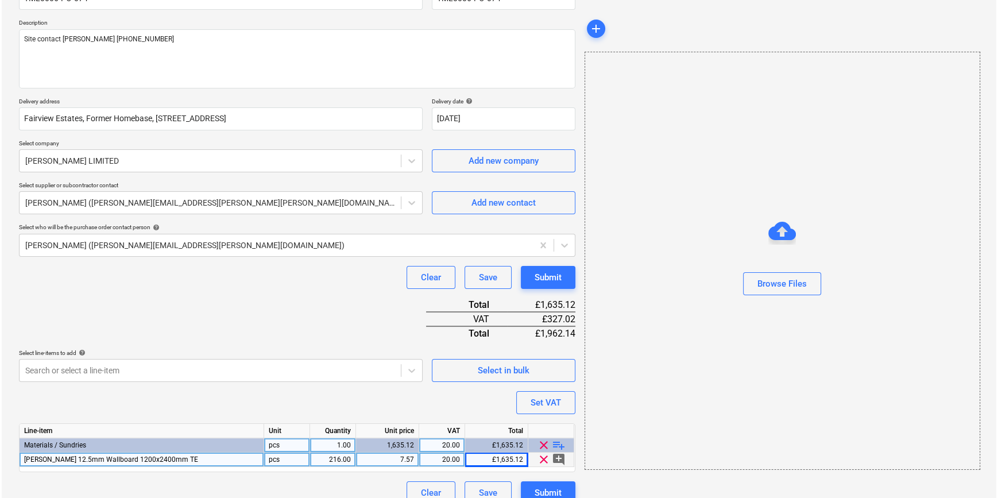
scroll to position [132, 0]
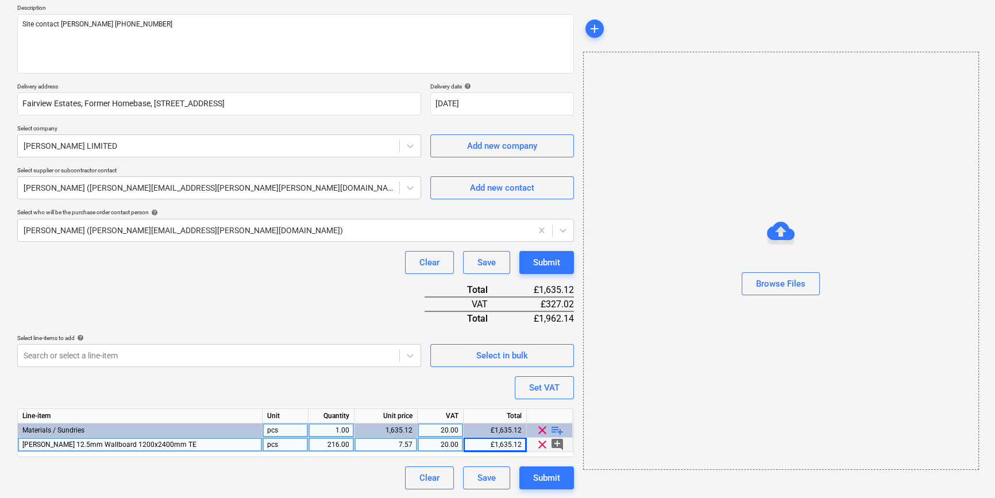
click at [556, 428] on span "playlist_add" at bounding box center [557, 430] width 14 height 14
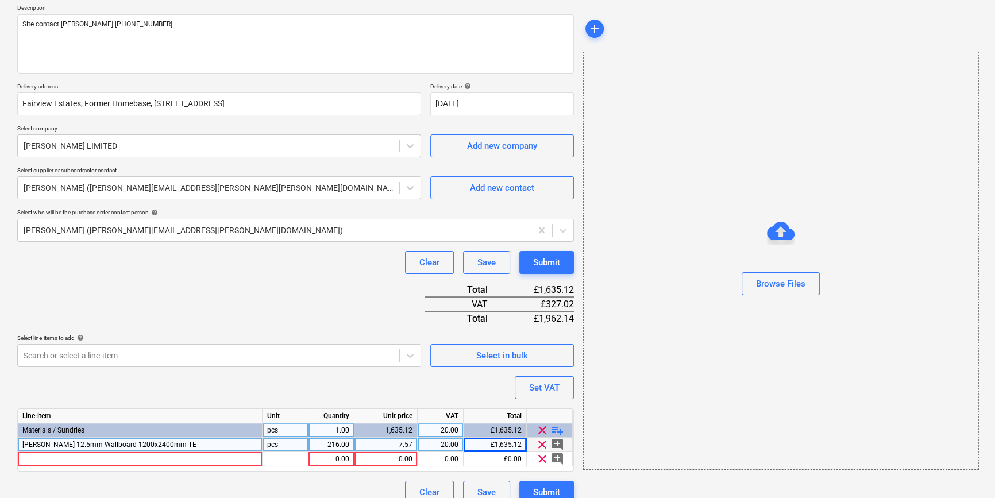
click at [86, 449] on div "[PERSON_NAME] 12.5mm Wallboard 1200x2400mm TE" at bounding box center [140, 445] width 245 height 14
click at [80, 459] on div at bounding box center [140, 459] width 245 height 14
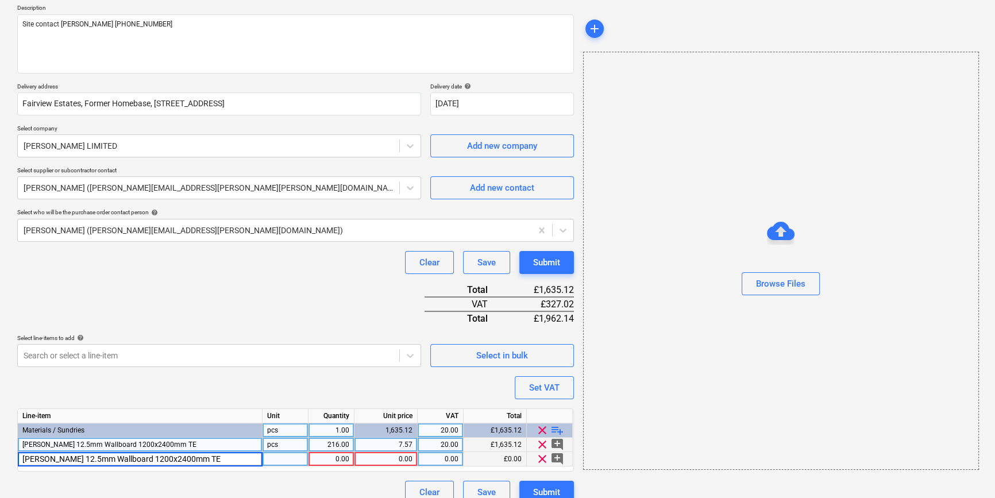
click at [144, 459] on input "[PERSON_NAME] 12.5mm Wallboard 1200x2400mm TE" at bounding box center [140, 459] width 244 height 14
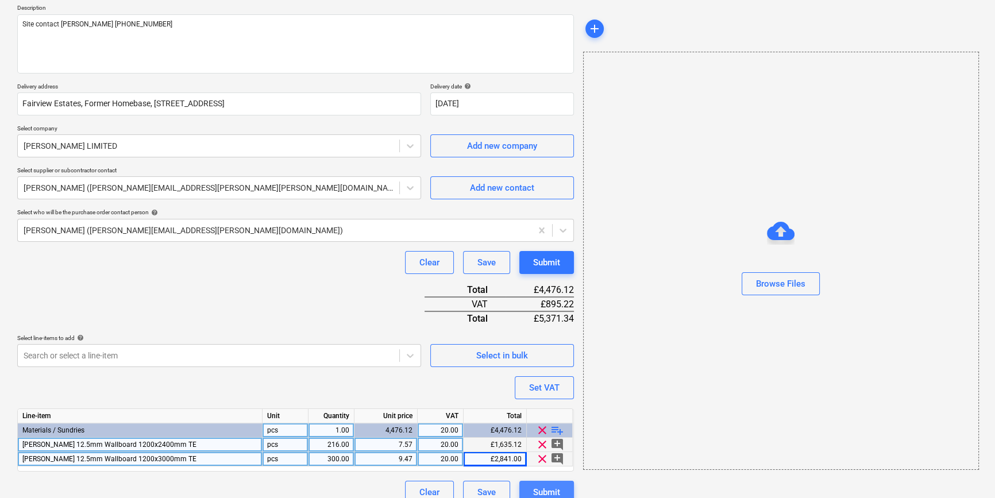
click at [537, 488] on div "Submit" at bounding box center [546, 492] width 27 height 15
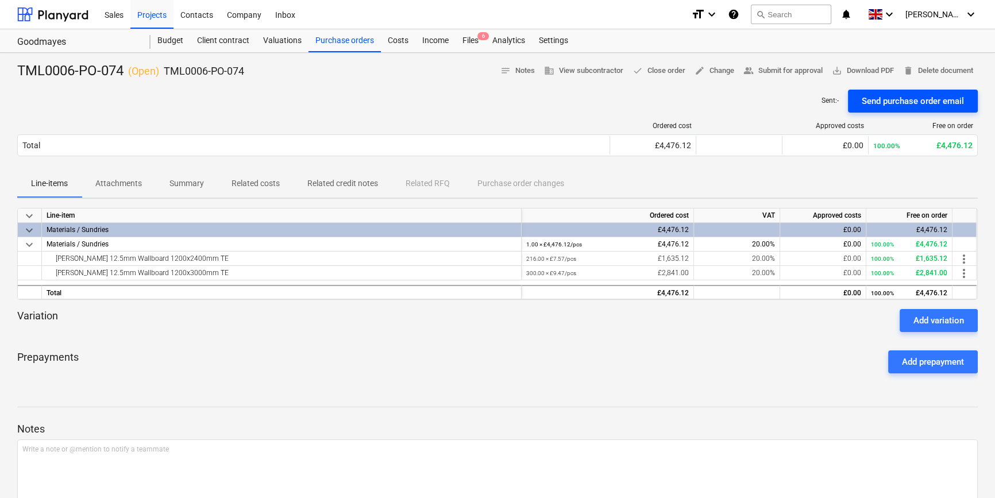
click at [890, 96] on div "Send purchase order email" at bounding box center [912, 101] width 102 height 15
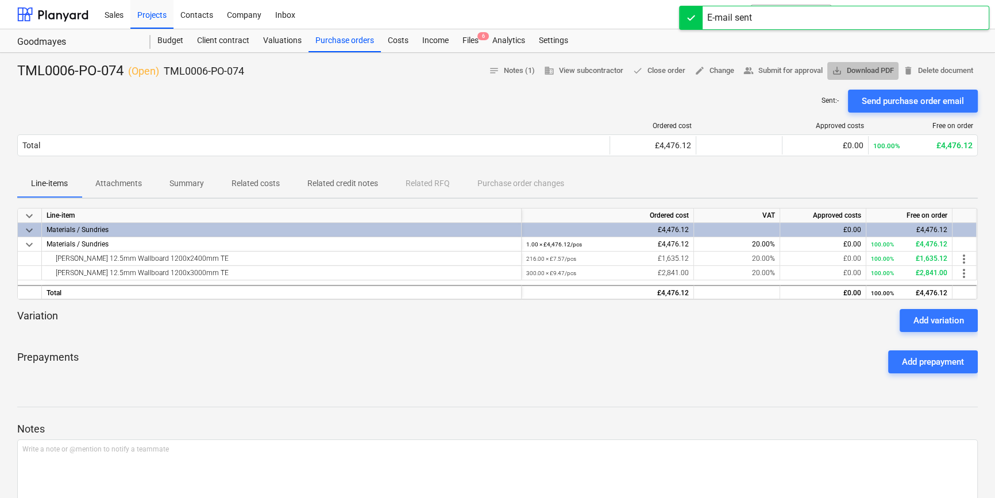
click at [855, 70] on span "save_alt Download PDF" at bounding box center [863, 70] width 62 height 13
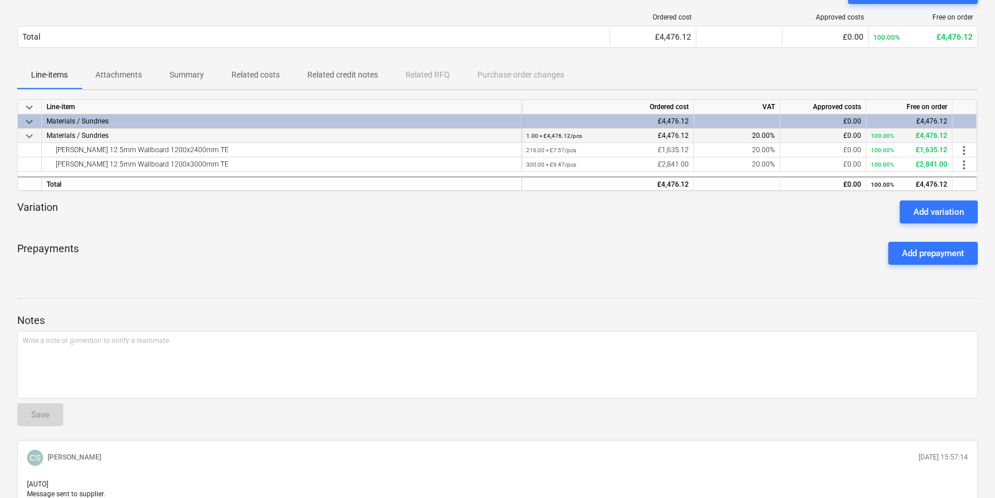
scroll to position [24, 0]
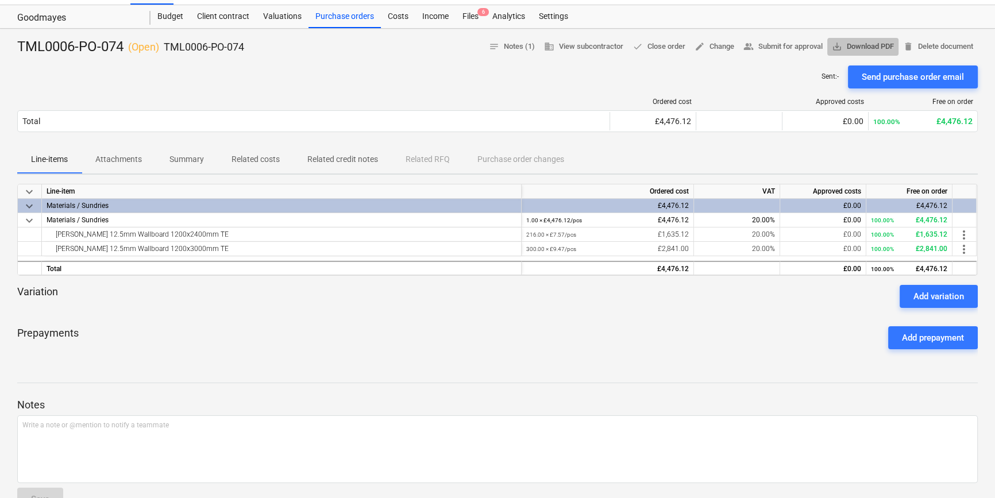
click at [872, 46] on span "save_alt Download PDF" at bounding box center [863, 46] width 62 height 13
click at [326, 16] on div "Purchase orders" at bounding box center [344, 16] width 72 height 23
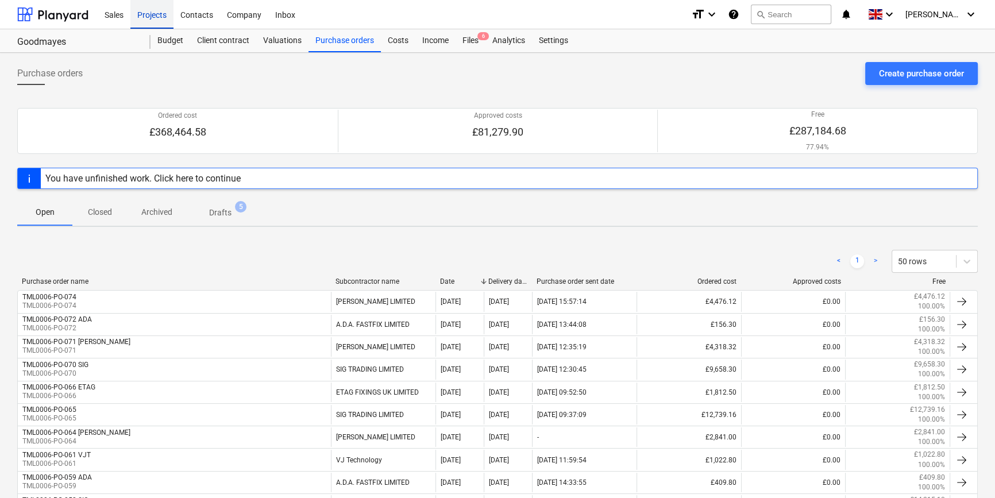
click at [143, 16] on div "Projects" at bounding box center [151, 13] width 43 height 29
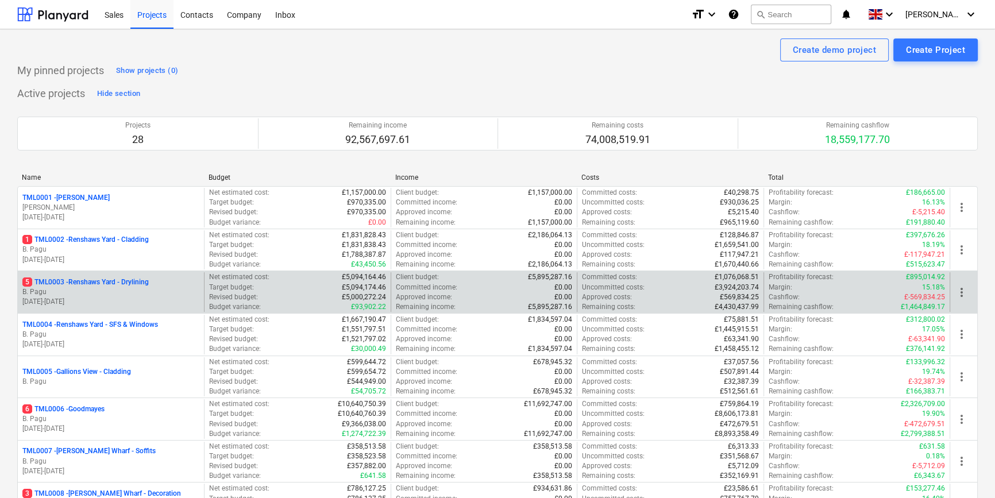
click at [142, 292] on p "B. Pagu" at bounding box center [110, 292] width 177 height 10
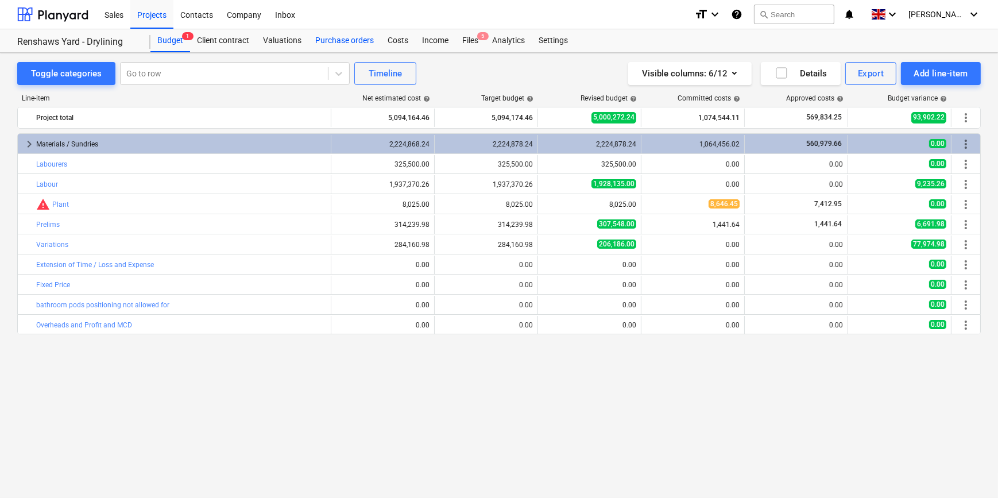
click at [339, 39] on div "Purchase orders" at bounding box center [344, 40] width 72 height 23
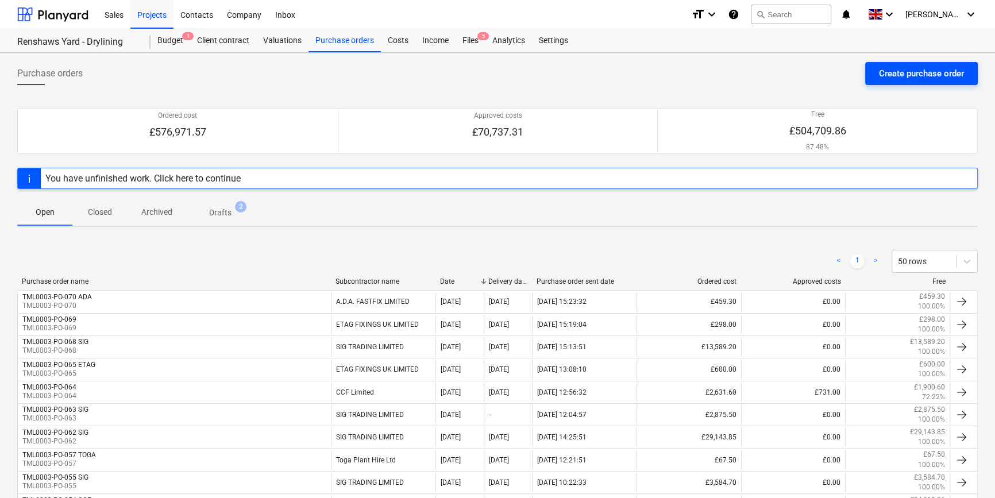
click at [904, 76] on div "Create purchase order" at bounding box center [921, 73] width 85 height 15
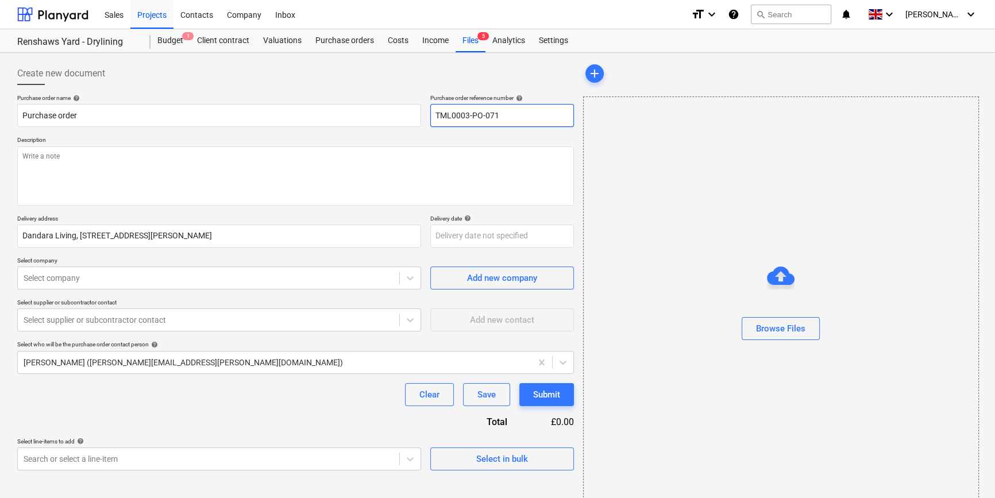
drag, startPoint x: 502, startPoint y: 115, endPoint x: 436, endPoint y: 114, distance: 66.6
click at [436, 114] on input "TML0003-PO-071" at bounding box center [502, 115] width 144 height 23
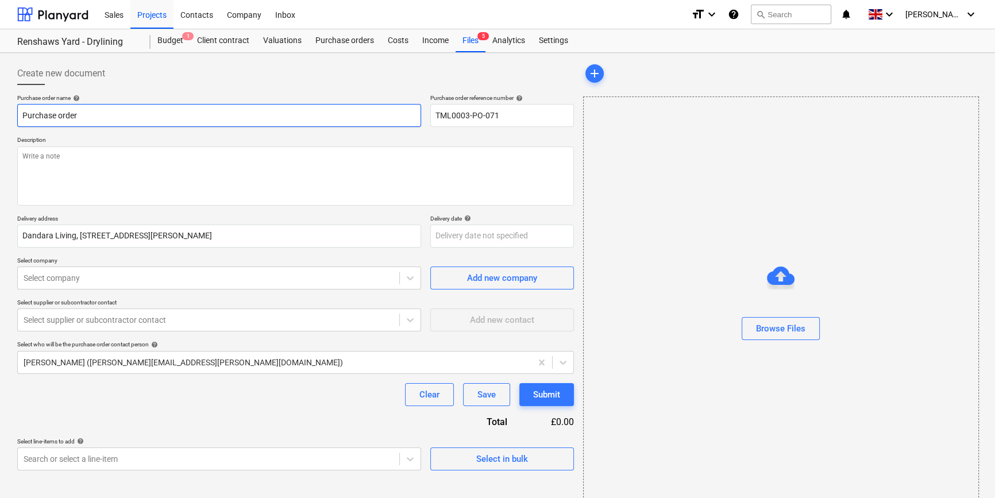
drag, startPoint x: 86, startPoint y: 113, endPoint x: 16, endPoint y: 113, distance: 69.5
click at [16, 113] on div "Create new document Purchase order name help Purchase order Purchase order refe…" at bounding box center [296, 288] width 566 height 462
paste input "TML0003-PO-071"
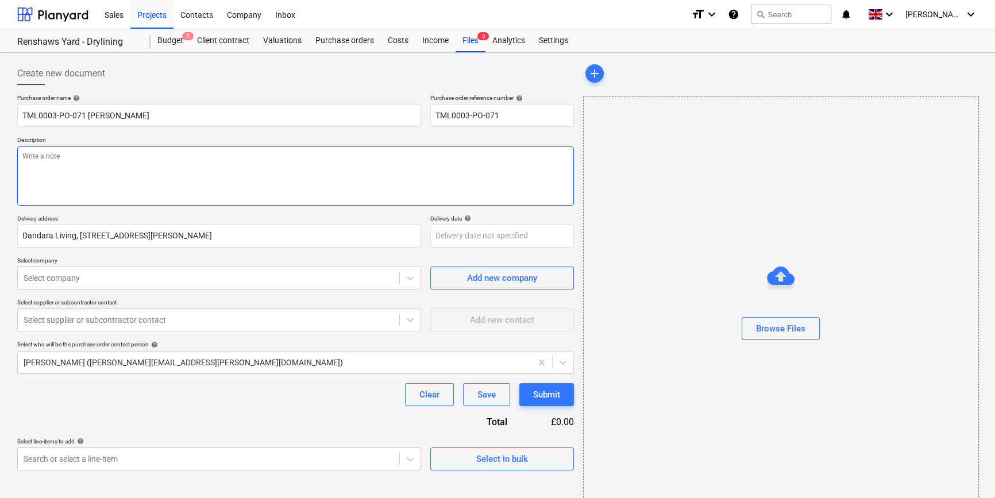
click at [58, 168] on textarea at bounding box center [295, 175] width 556 height 59
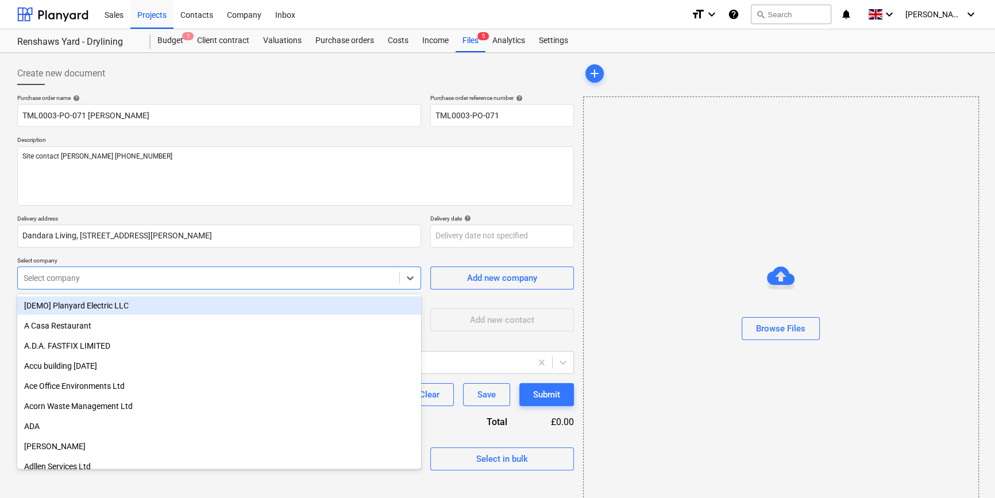
click at [136, 277] on div at bounding box center [209, 277] width 370 height 11
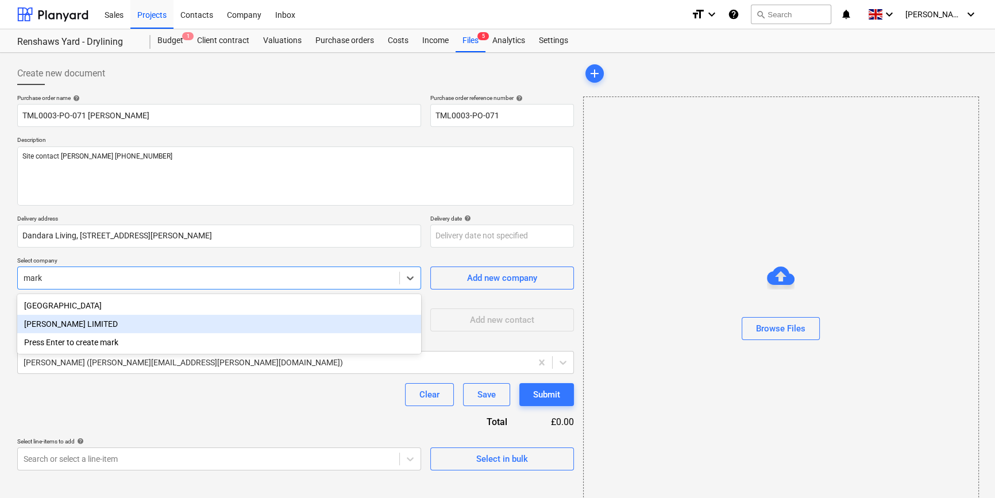
click at [84, 324] on div "[PERSON_NAME] LIMITED" at bounding box center [219, 324] width 404 height 18
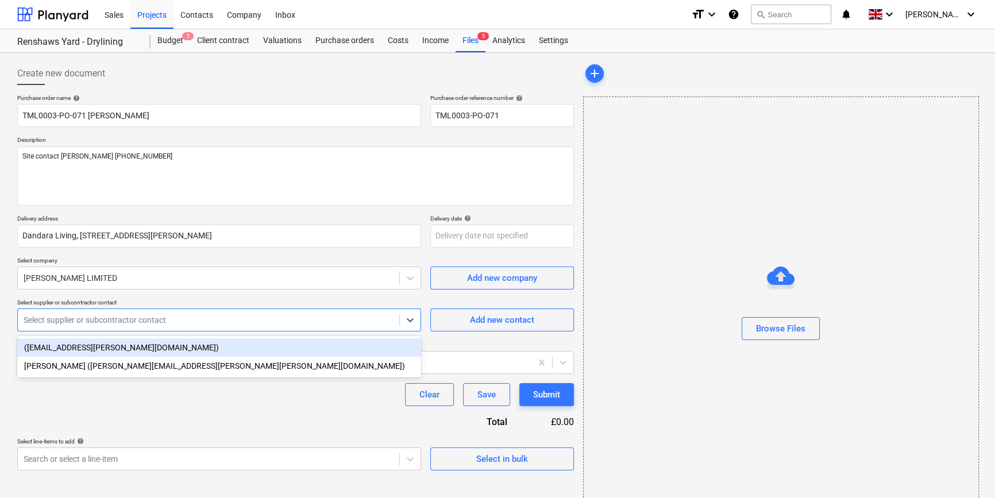
click at [75, 321] on div at bounding box center [209, 319] width 370 height 11
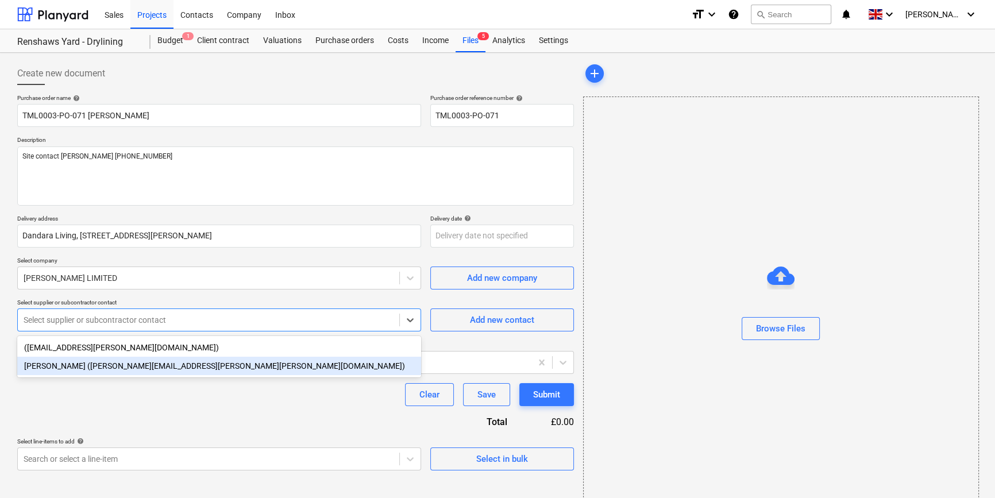
click at [57, 369] on div "[PERSON_NAME] ([PERSON_NAME][EMAIL_ADDRESS][PERSON_NAME][PERSON_NAME][DOMAIN_NA…" at bounding box center [219, 366] width 404 height 18
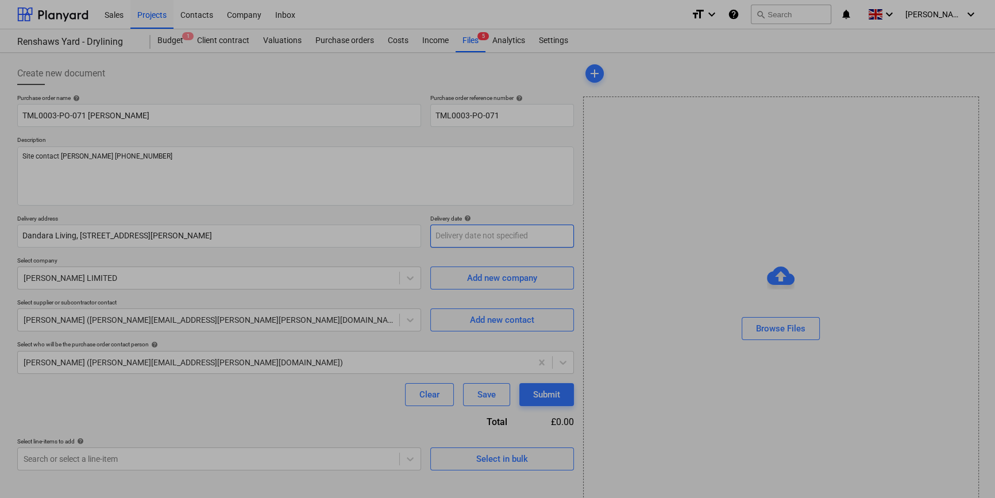
click at [492, 238] on body "Sales Projects Contacts Company Inbox format_size keyboard_arrow_down help sear…" at bounding box center [497, 249] width 995 height 498
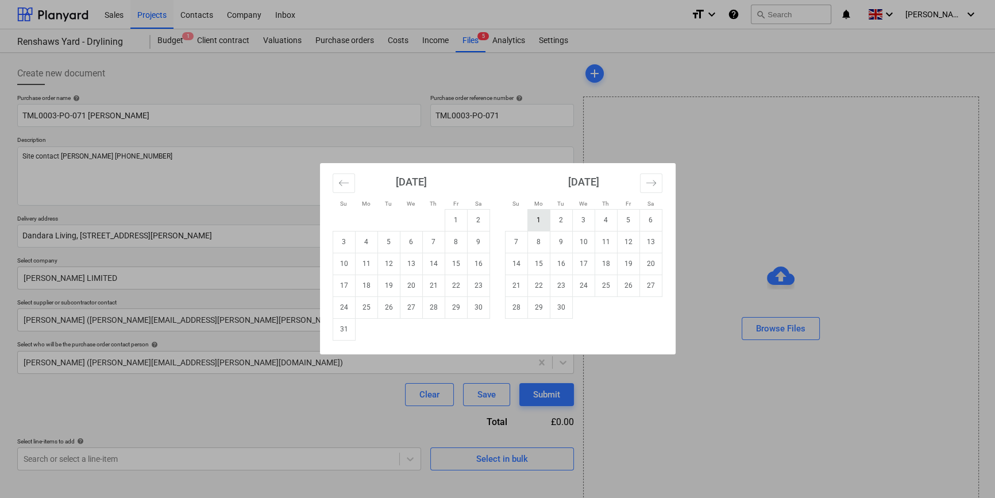
click at [538, 222] on td "1" at bounding box center [538, 220] width 22 height 22
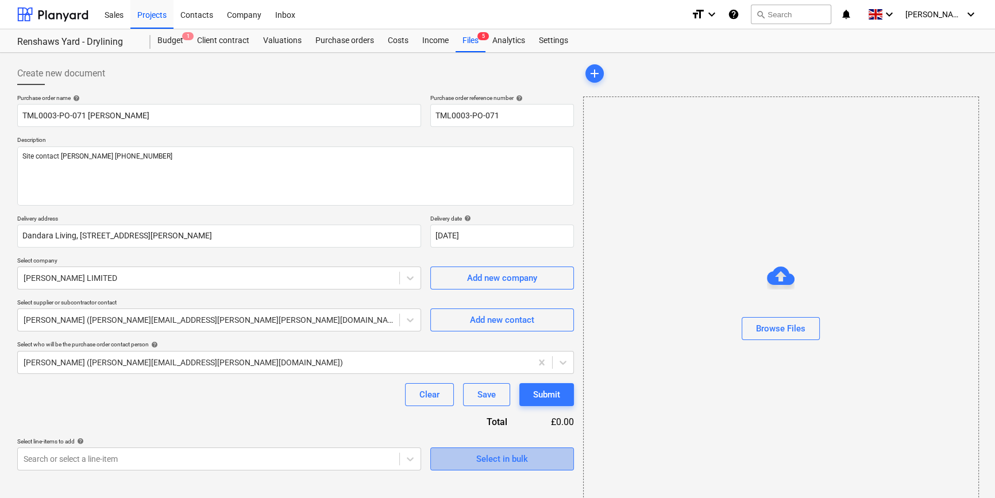
click at [527, 457] on div "Select in bulk" at bounding box center [502, 458] width 52 height 15
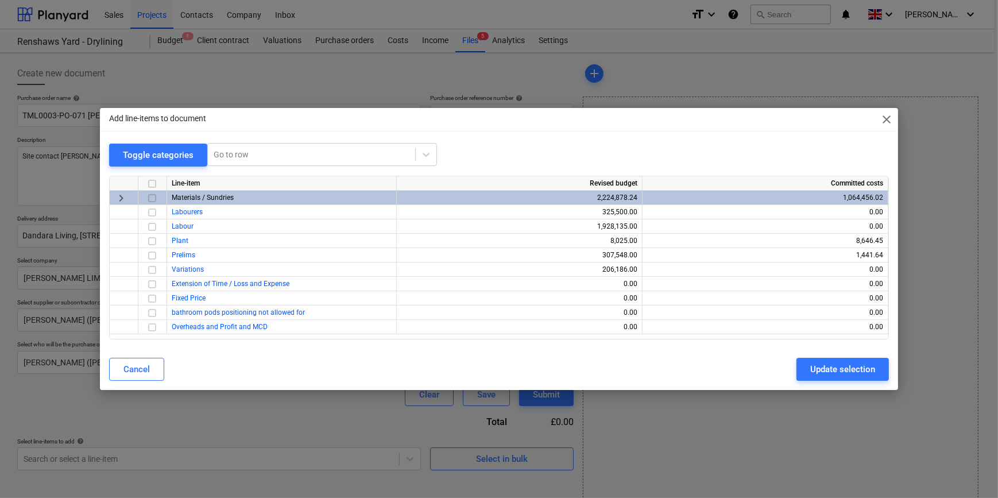
click at [149, 197] on input "checkbox" at bounding box center [152, 198] width 14 height 14
click at [828, 372] on div "Update selection" at bounding box center [842, 369] width 65 height 15
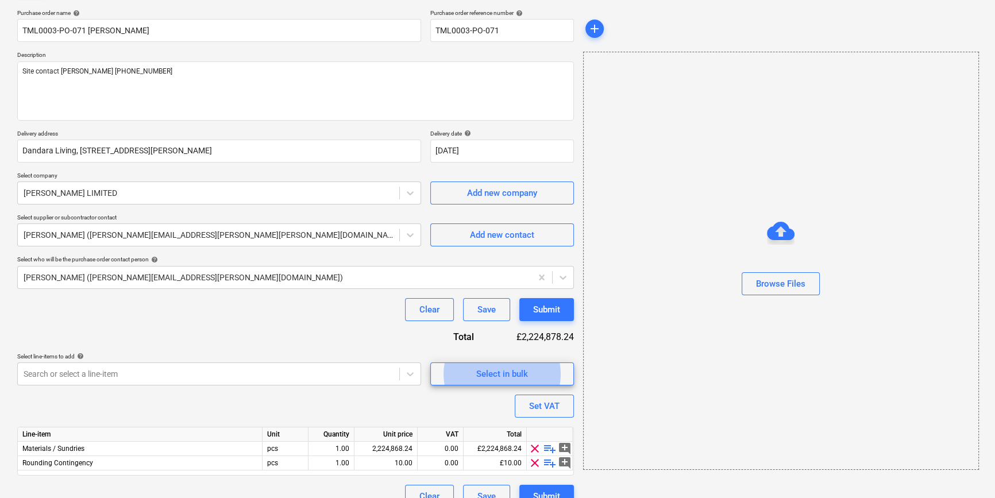
scroll to position [103, 0]
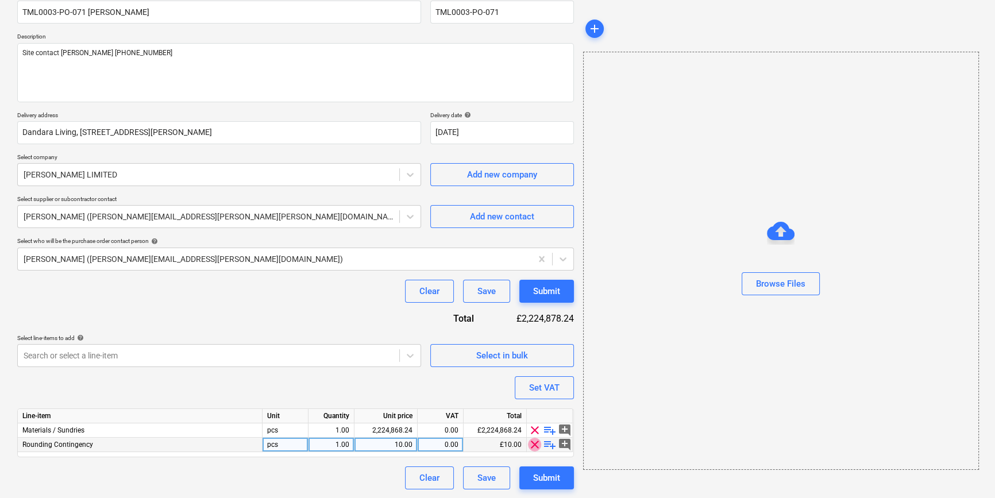
click at [531, 444] on span "clear" at bounding box center [535, 445] width 14 height 14
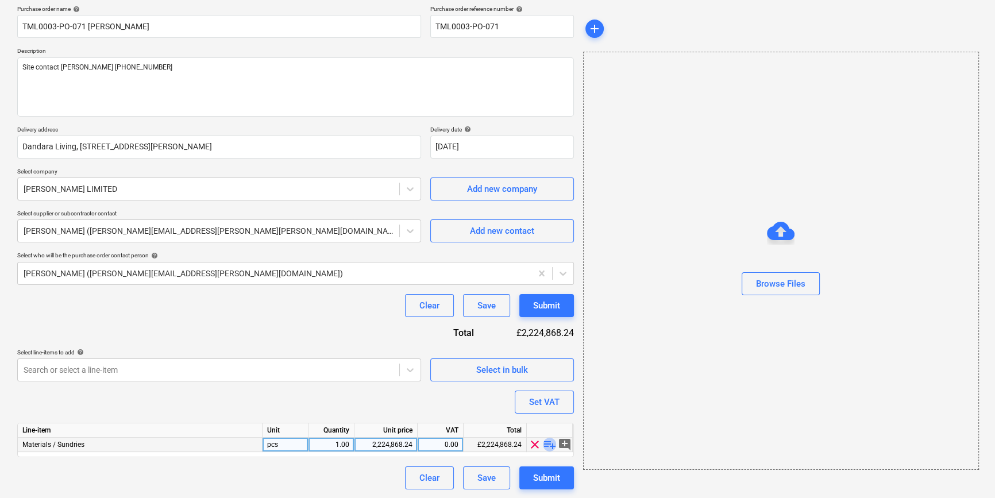
click at [547, 442] on span "playlist_add" at bounding box center [550, 445] width 14 height 14
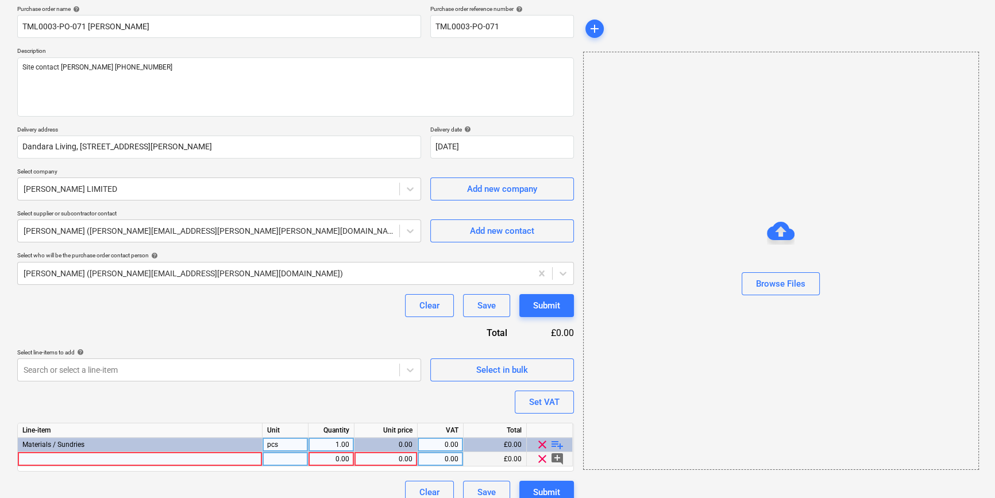
click at [33, 458] on div at bounding box center [140, 459] width 245 height 14
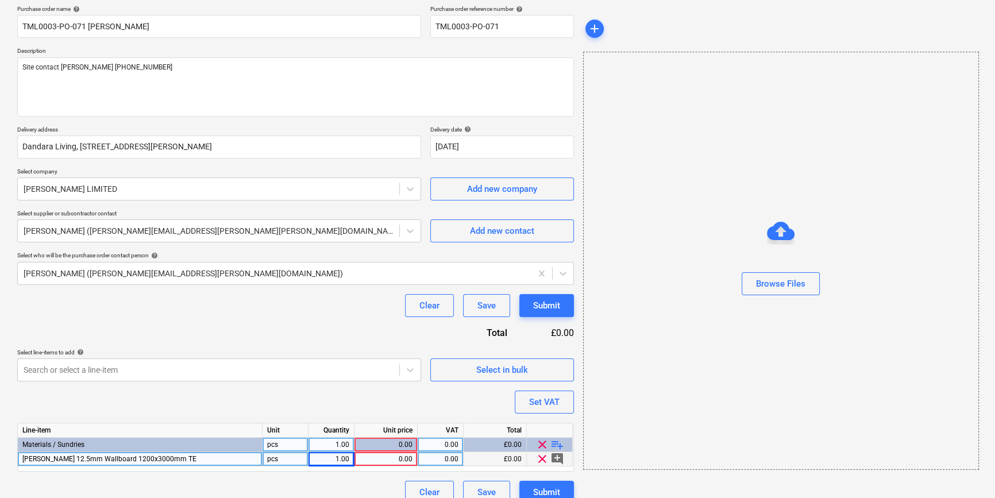
click at [331, 459] on div "1.00" at bounding box center [331, 459] width 36 height 14
click at [385, 459] on div "0.00" at bounding box center [385, 459] width 53 height 14
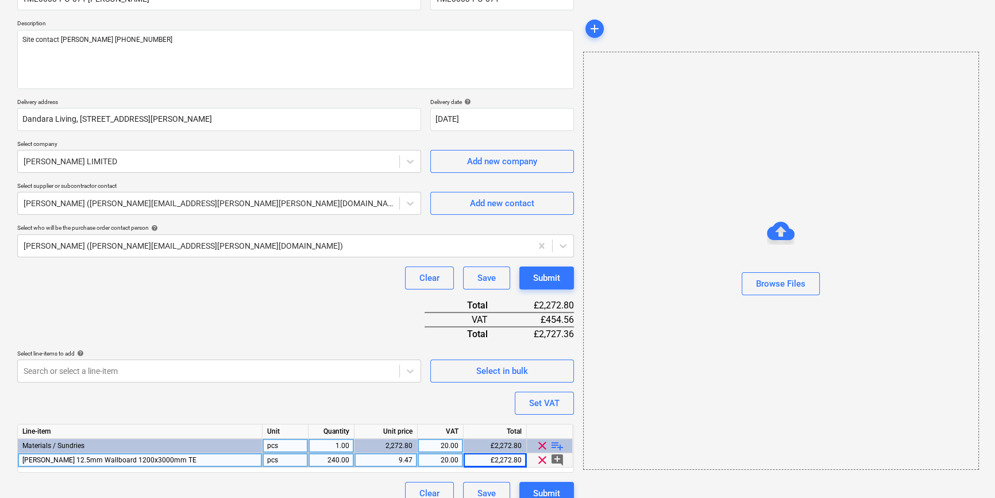
scroll to position [132, 0]
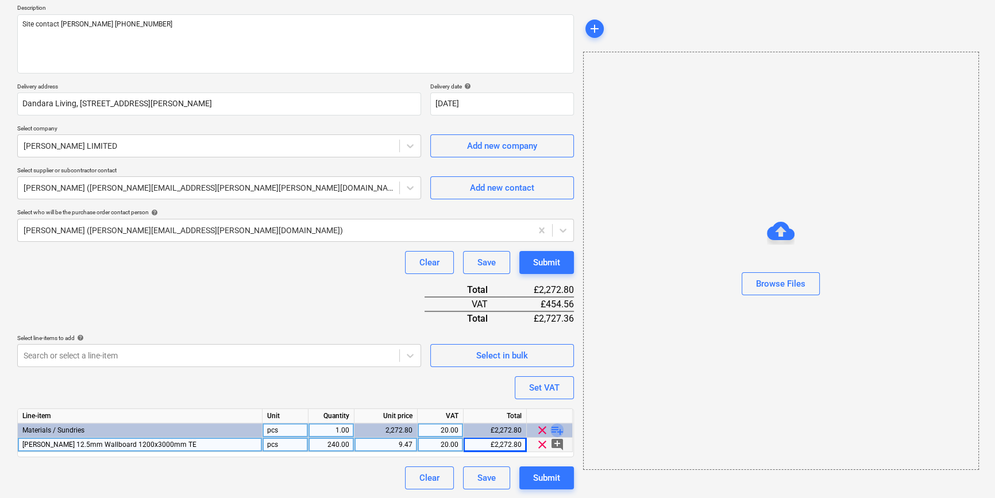
click at [558, 428] on span "playlist_add" at bounding box center [557, 430] width 14 height 14
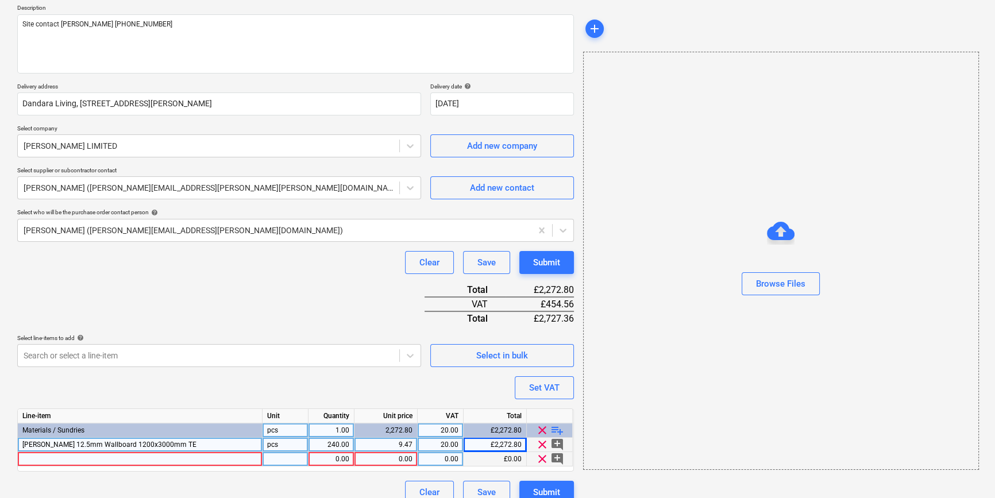
click at [43, 455] on div at bounding box center [140, 459] width 245 height 14
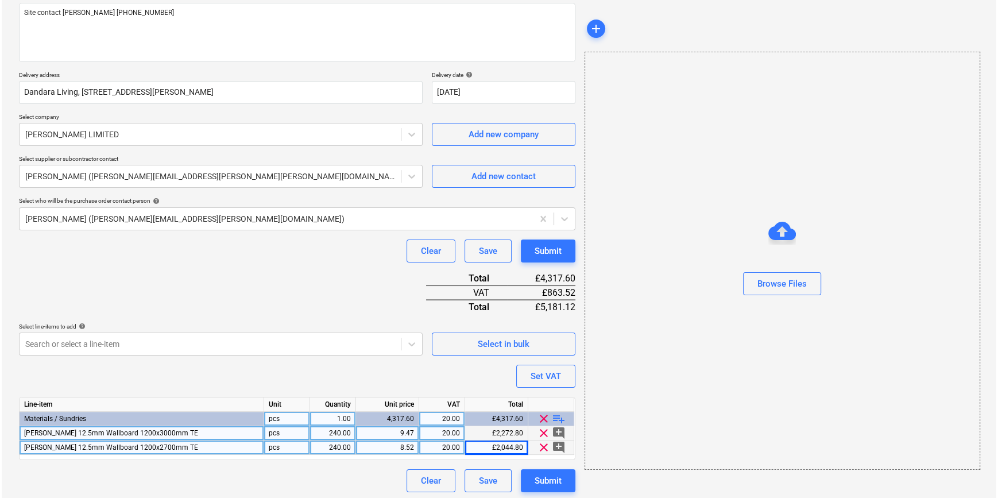
scroll to position [146, 0]
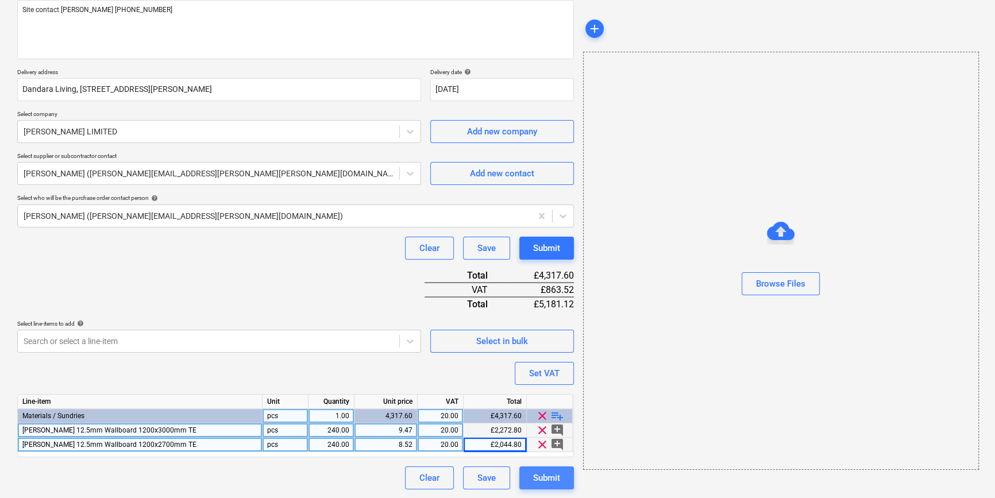
click at [539, 480] on div "Submit" at bounding box center [546, 477] width 27 height 15
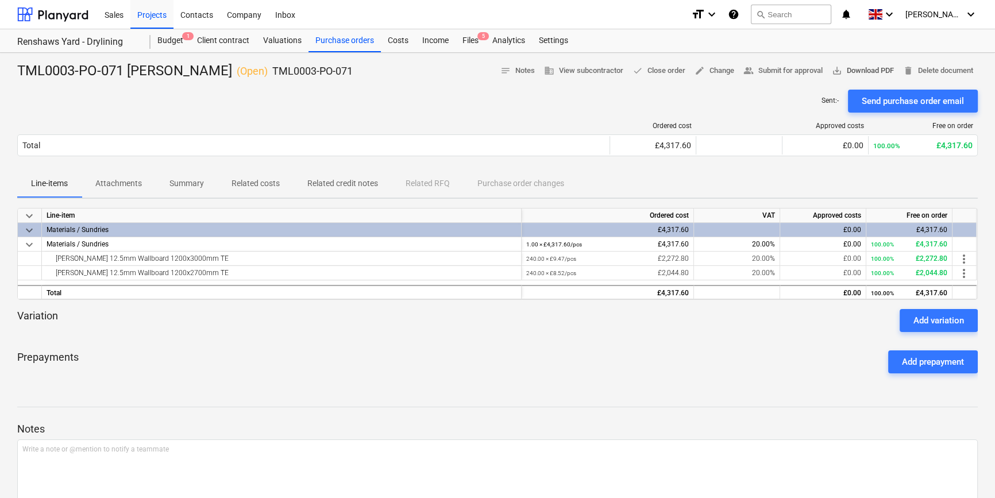
click at [859, 69] on span "save_alt Download PDF" at bounding box center [863, 70] width 62 height 13
click at [151, 15] on div "Projects" at bounding box center [151, 13] width 43 height 29
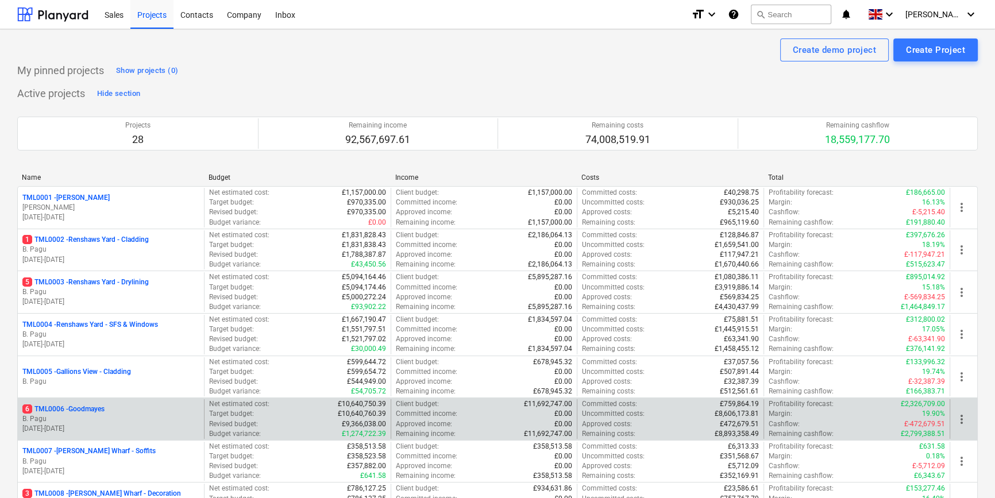
click at [137, 416] on p "B. Pagu" at bounding box center [110, 419] width 177 height 10
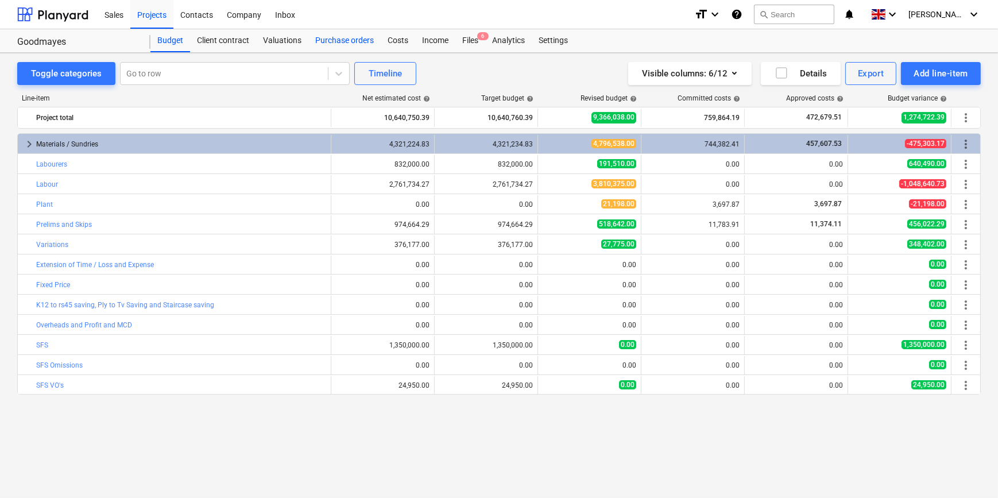
click at [331, 39] on div "Purchase orders" at bounding box center [344, 40] width 72 height 23
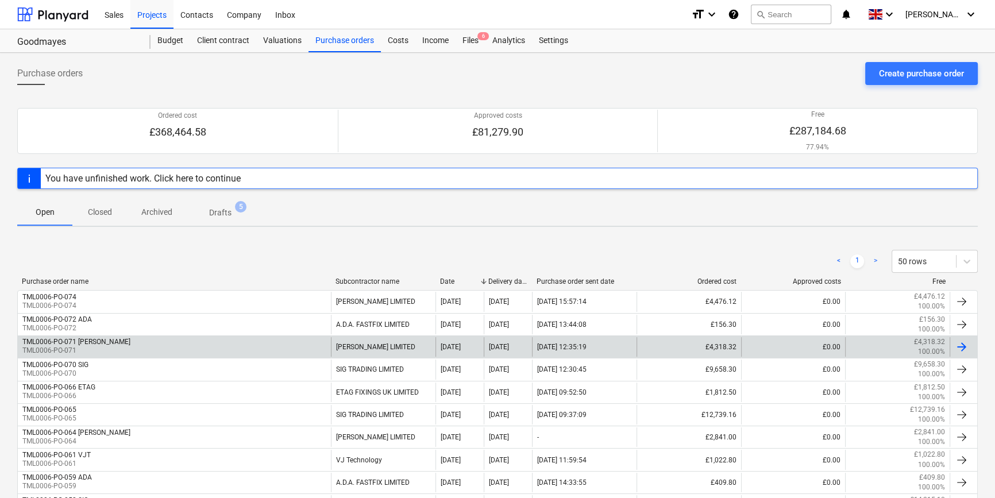
click at [960, 345] on div at bounding box center [961, 347] width 14 height 14
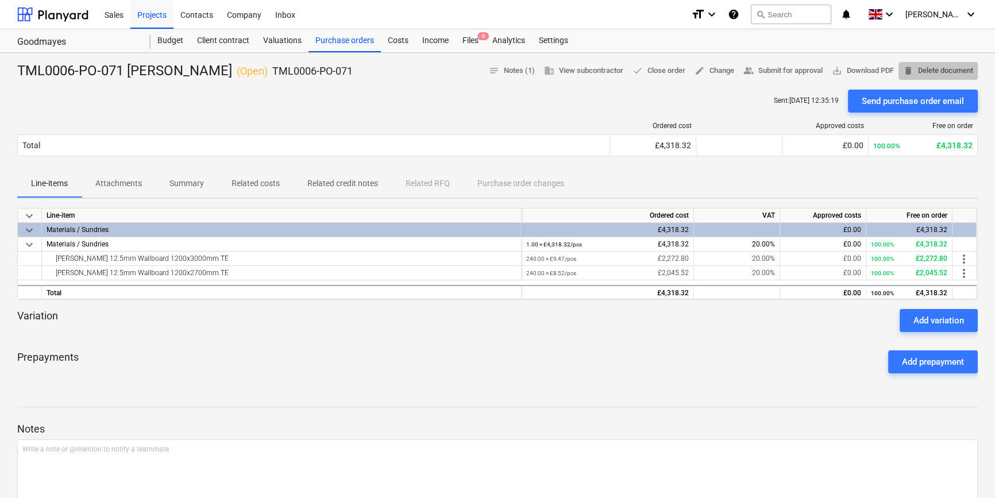
click at [929, 72] on span "delete Delete document" at bounding box center [938, 70] width 70 height 13
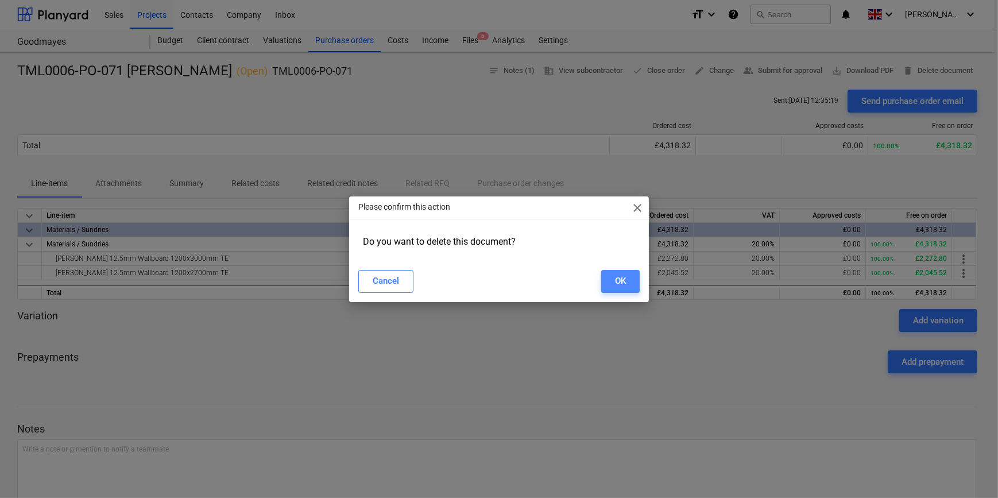
click at [609, 277] on button "OK" at bounding box center [620, 281] width 38 height 23
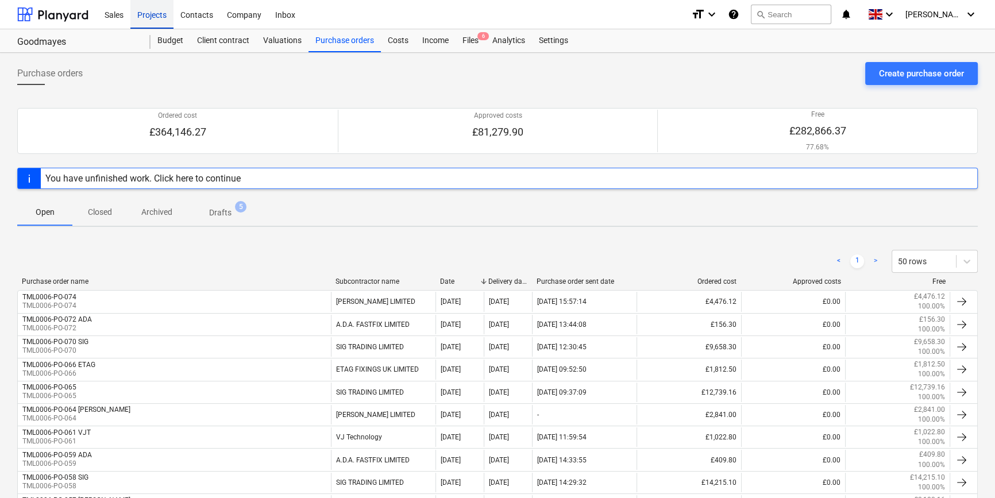
click at [145, 14] on div "Projects" at bounding box center [151, 13] width 43 height 29
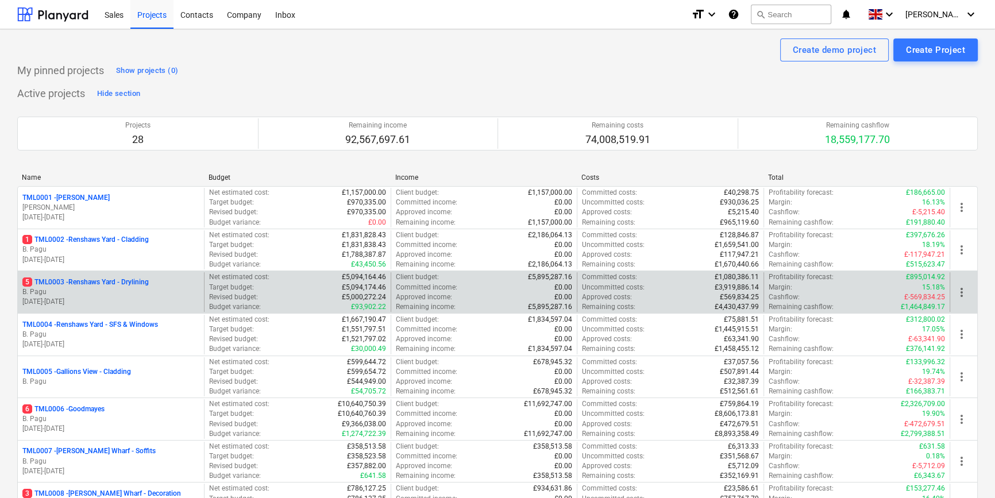
click at [135, 298] on p "[DATE] - [DATE]" at bounding box center [110, 302] width 177 height 10
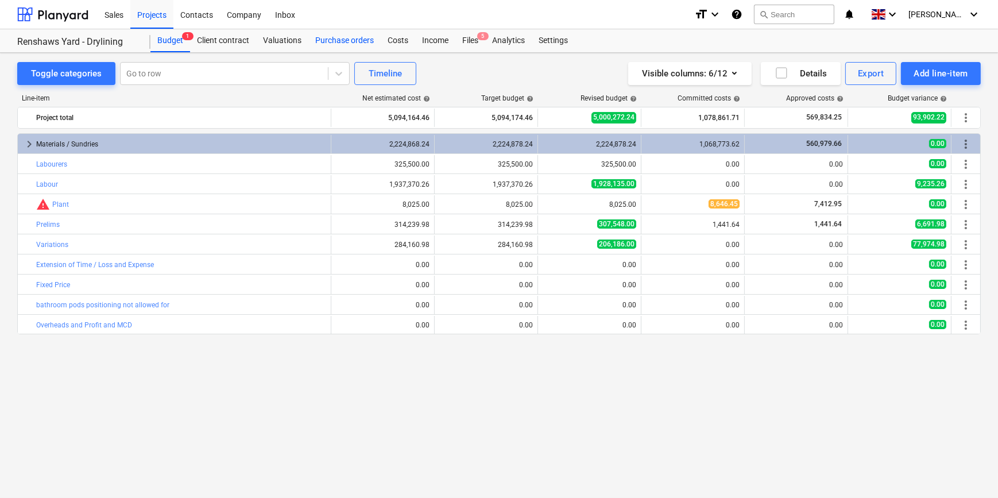
click at [338, 37] on div "Purchase orders" at bounding box center [344, 40] width 72 height 23
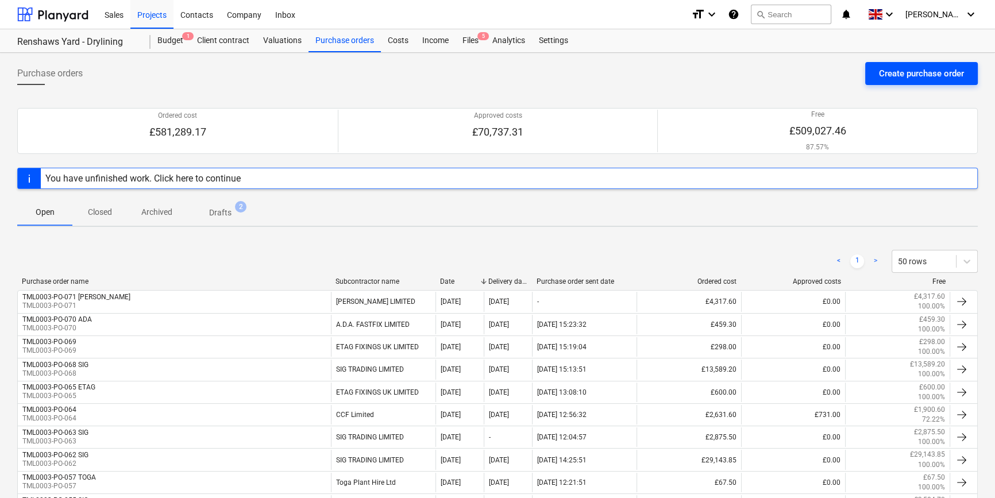
click at [914, 78] on div "Create purchase order" at bounding box center [921, 73] width 85 height 15
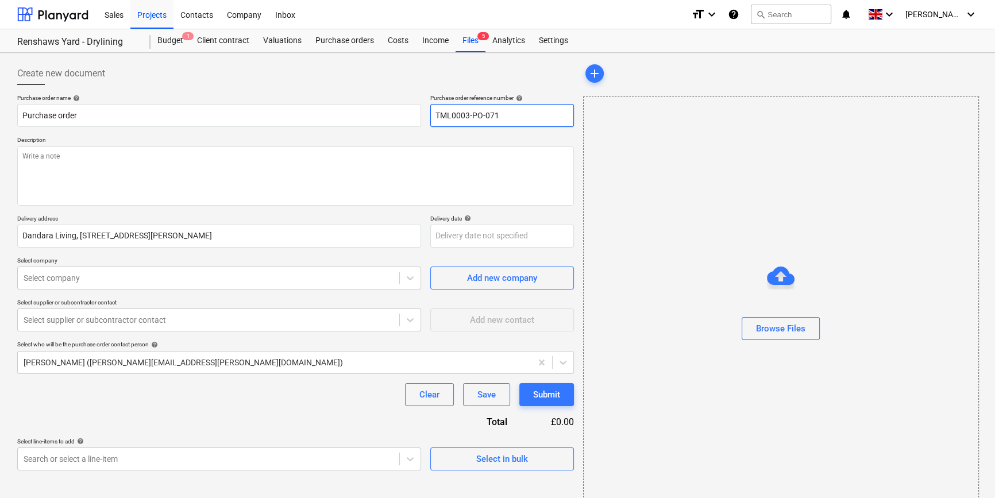
click at [511, 113] on input "TML0003-PO-071" at bounding box center [502, 115] width 144 height 23
drag, startPoint x: 504, startPoint y: 119, endPoint x: 436, endPoint y: 115, distance: 67.3
click at [436, 115] on input "TML0003-PO-072" at bounding box center [502, 115] width 144 height 23
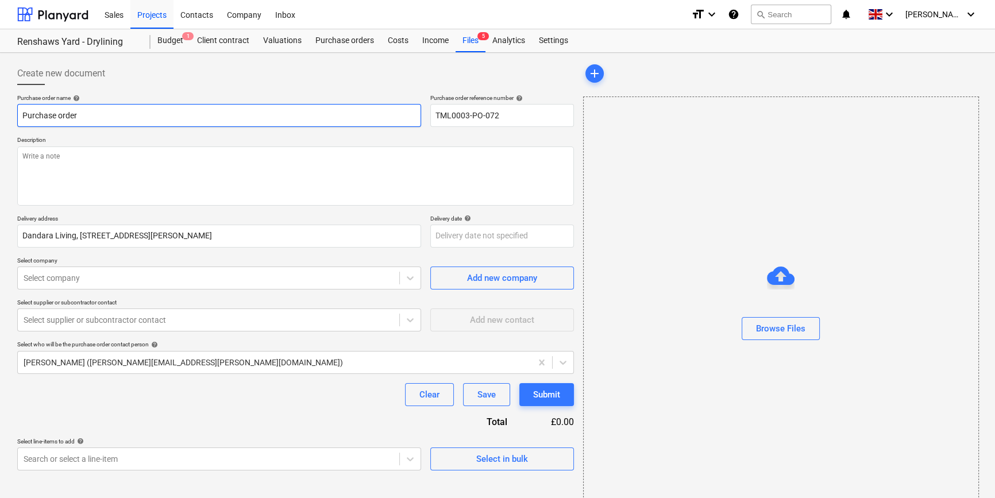
drag, startPoint x: 79, startPoint y: 116, endPoint x: 11, endPoint y: 116, distance: 67.8
click at [11, 116] on div "Create new document Purchase order name help Purchase order Purchase order refe…" at bounding box center [497, 288] width 995 height 471
paste input "TML0003-PO-072"
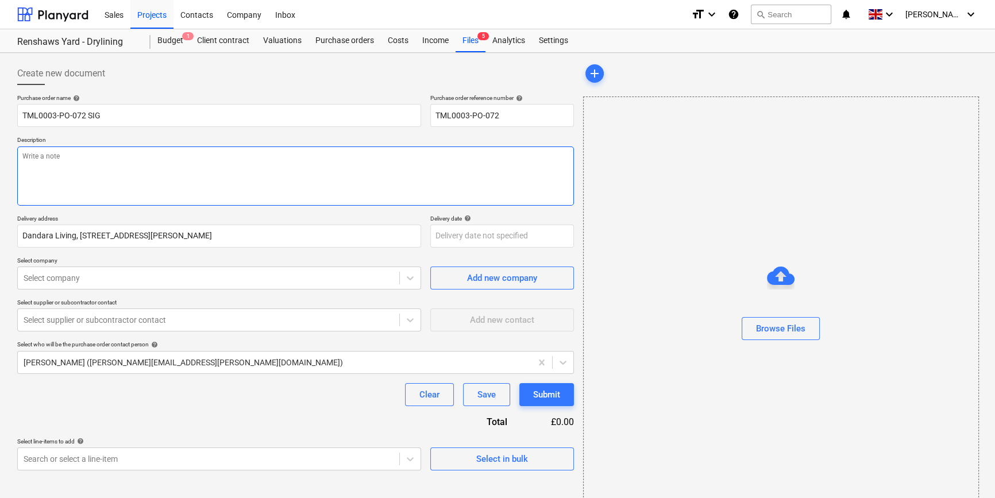
click at [28, 164] on textarea at bounding box center [295, 175] width 556 height 59
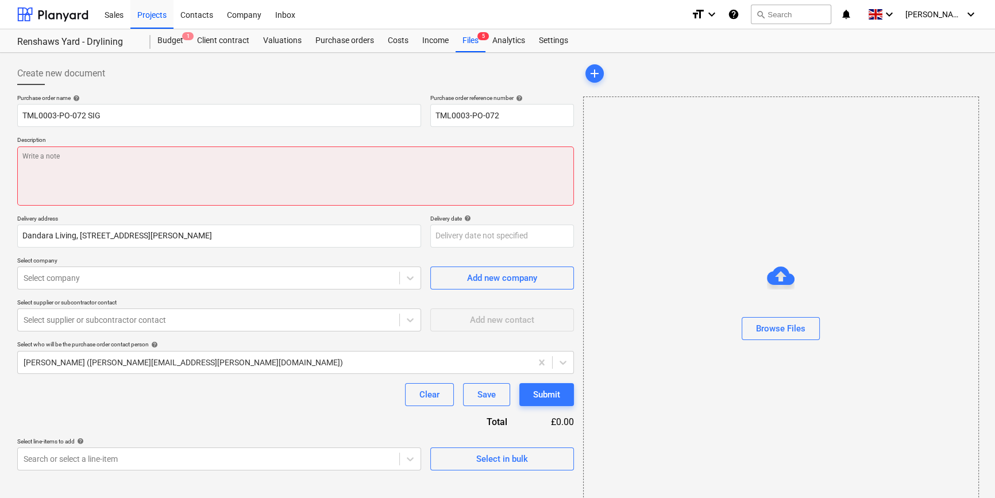
paste textarea "Site contact [PERSON_NAME] [PHONE_NUMBER]"
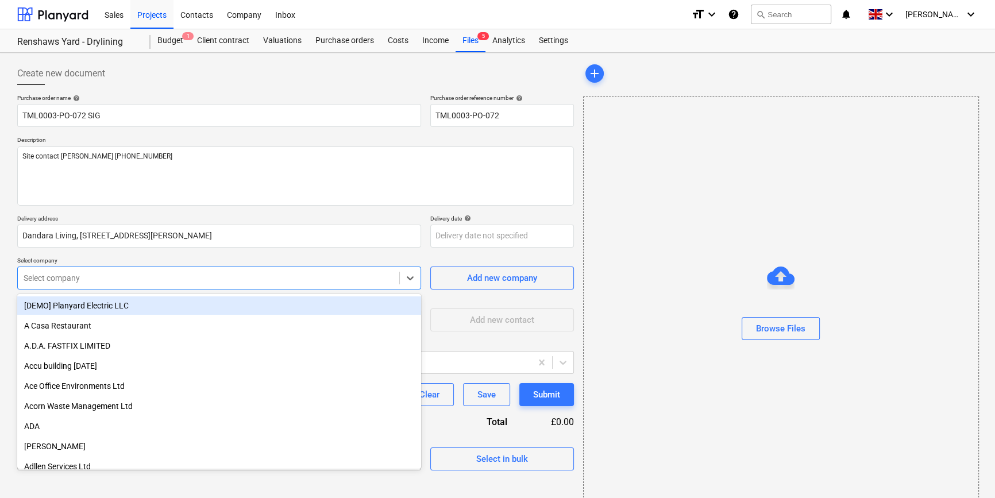
click at [76, 272] on div at bounding box center [209, 277] width 370 height 11
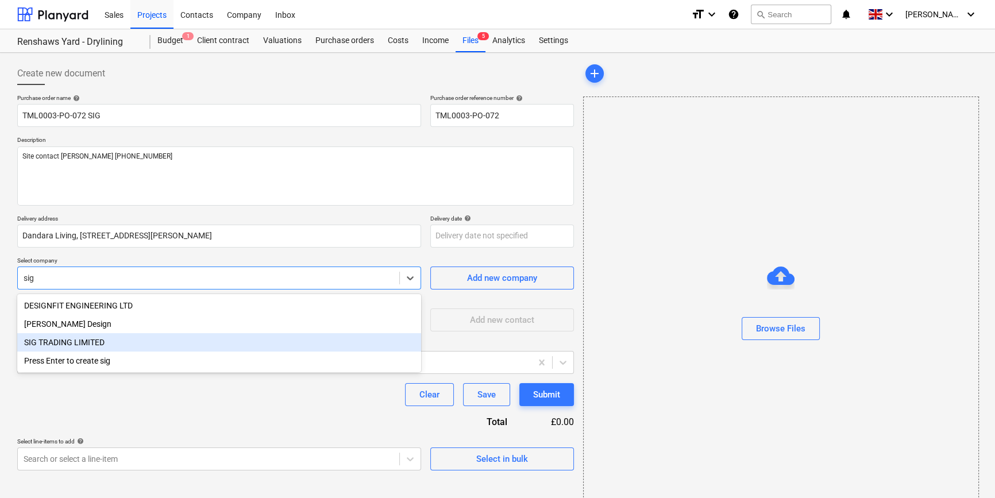
click at [41, 345] on div "SIG TRADING LIMITED" at bounding box center [219, 342] width 404 height 18
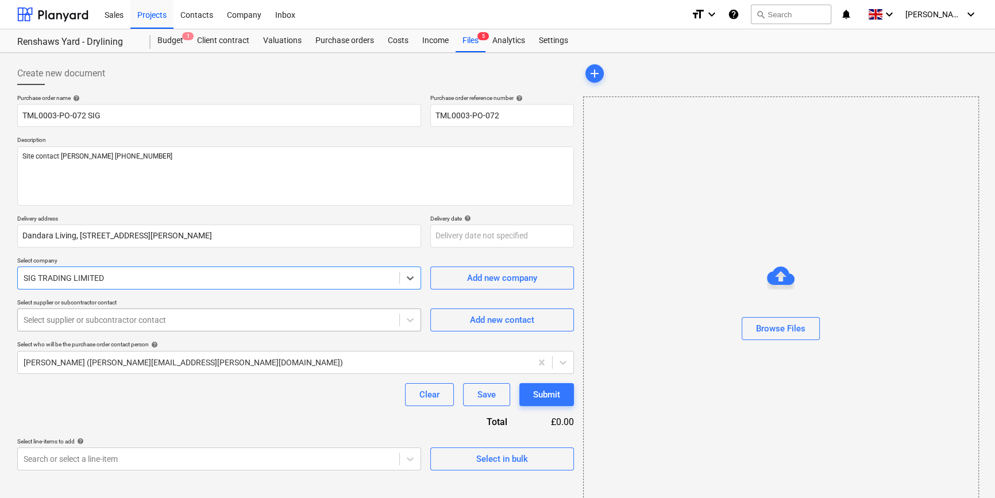
click at [44, 320] on div at bounding box center [209, 319] width 370 height 11
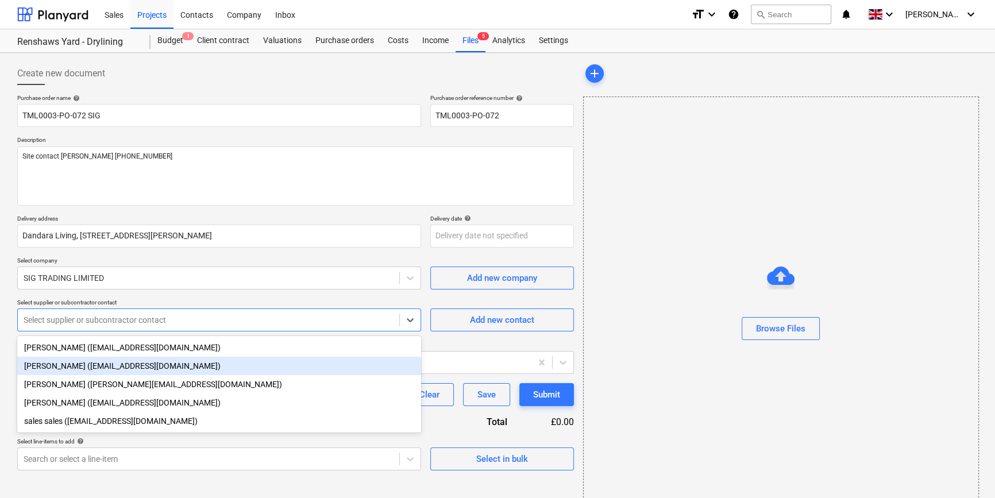
click at [47, 365] on div "[PERSON_NAME] ([EMAIL_ADDRESS][DOMAIN_NAME])" at bounding box center [219, 366] width 404 height 18
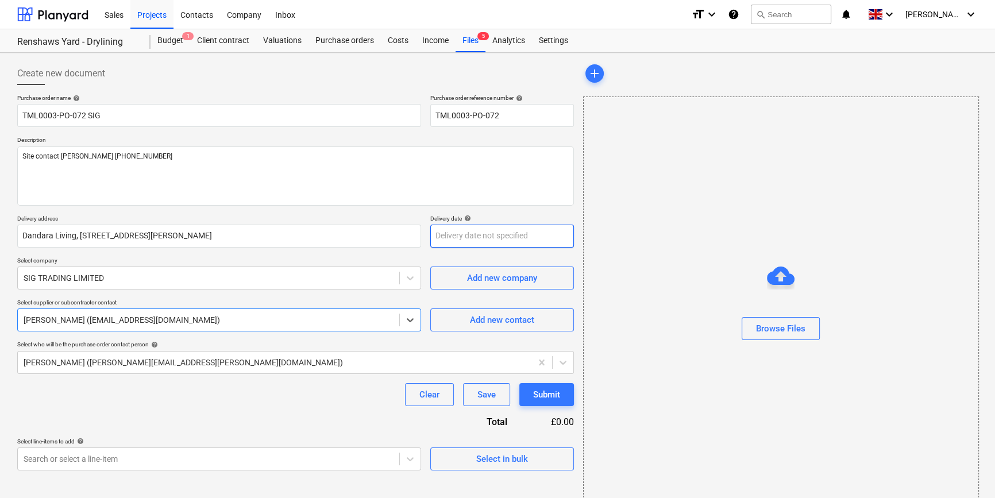
click at [450, 237] on body "Sales Projects Contacts Company Inbox format_size keyboard_arrow_down help sear…" at bounding box center [497, 249] width 995 height 498
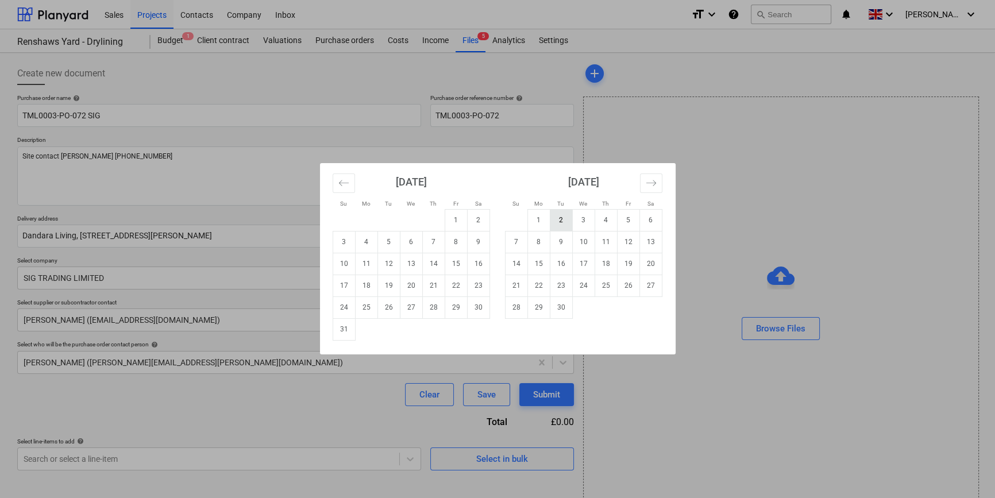
click at [562, 223] on td "2" at bounding box center [561, 220] width 22 height 22
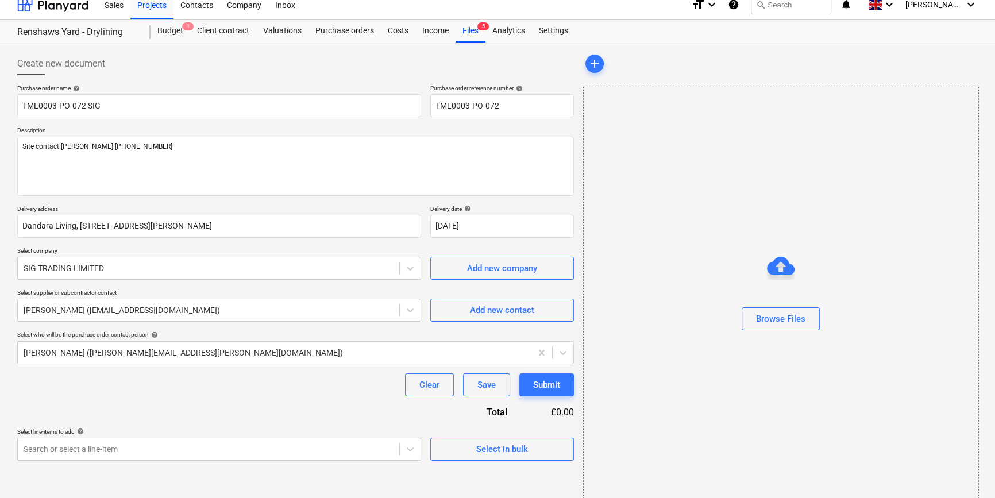
scroll to position [25, 0]
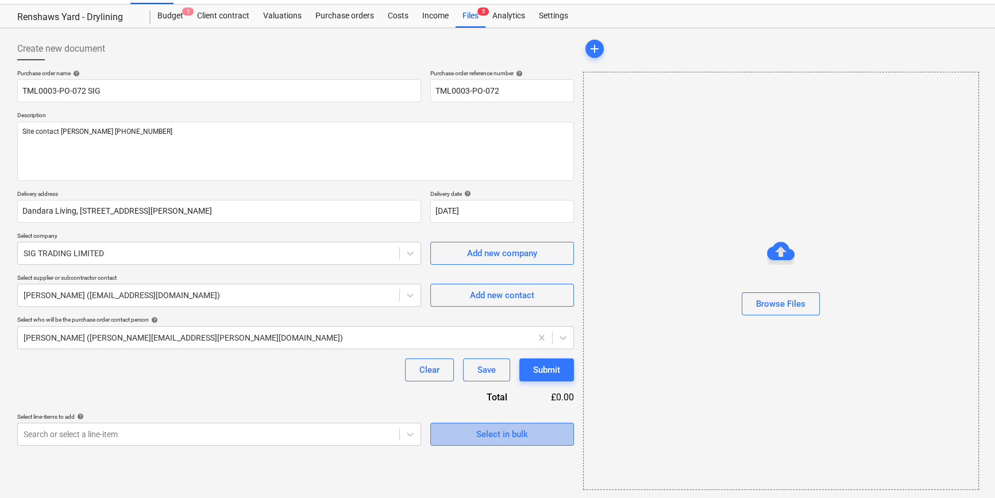
click at [499, 431] on div "Select in bulk" at bounding box center [502, 434] width 52 height 15
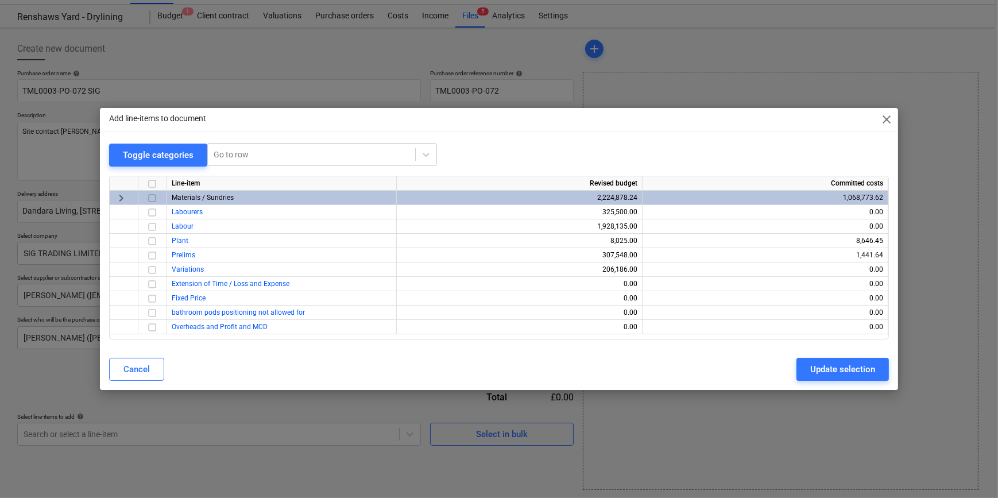
click at [150, 197] on input "checkbox" at bounding box center [152, 198] width 14 height 14
click at [826, 365] on div "Update selection" at bounding box center [842, 369] width 65 height 15
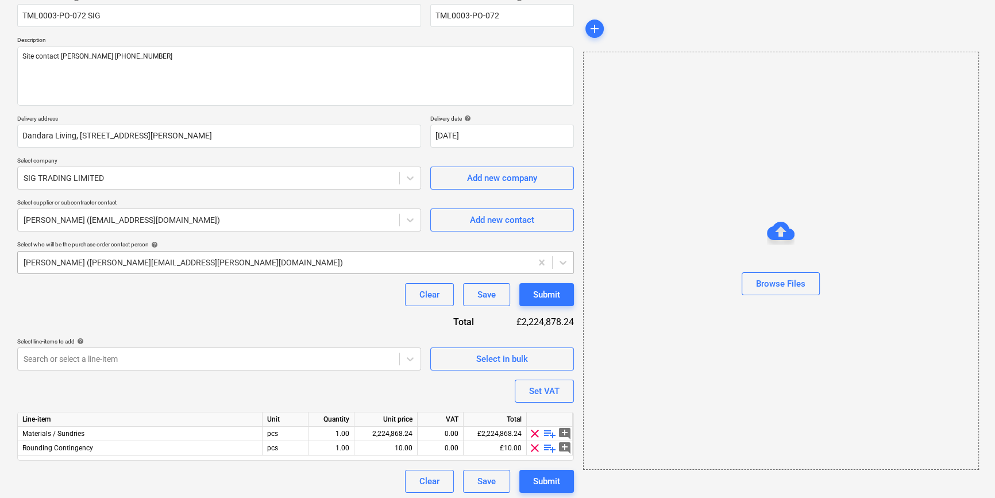
scroll to position [103, 0]
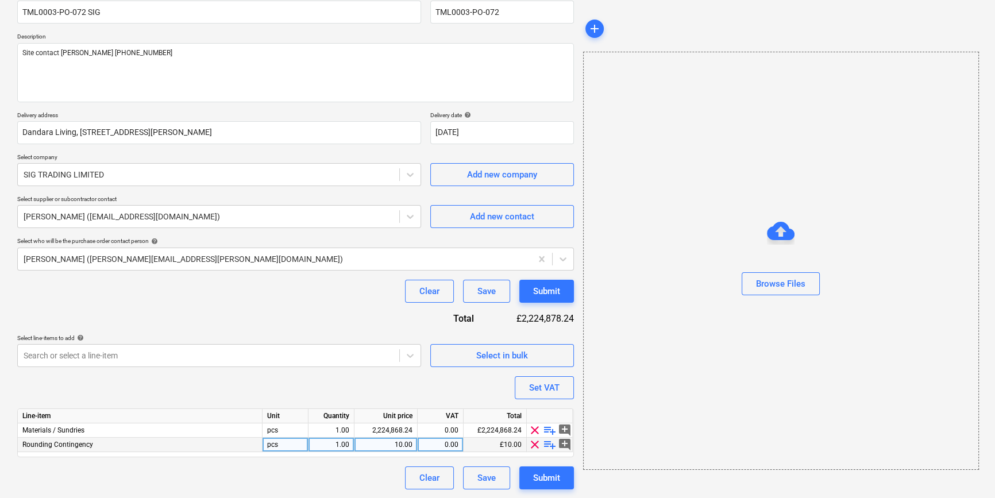
click at [534, 443] on span "clear" at bounding box center [535, 445] width 14 height 14
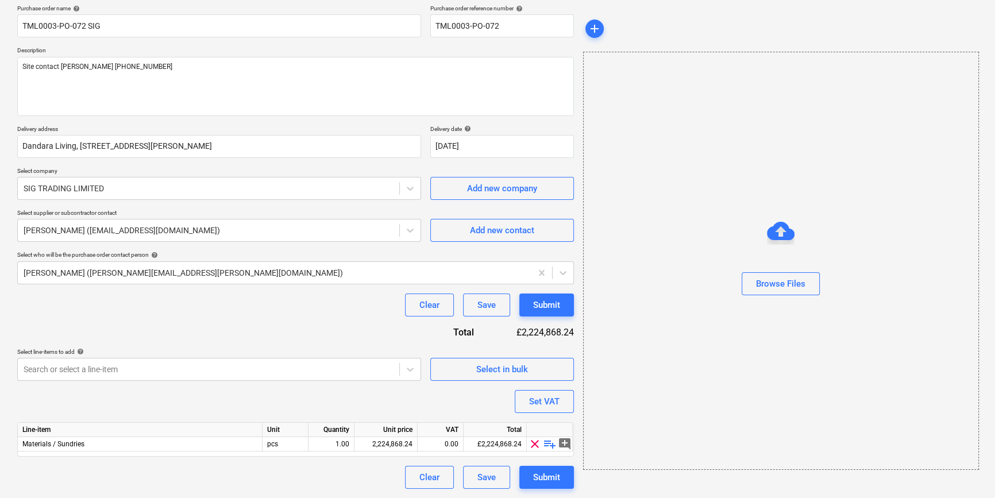
scroll to position [89, 0]
click at [547, 440] on span "playlist_add" at bounding box center [550, 445] width 14 height 14
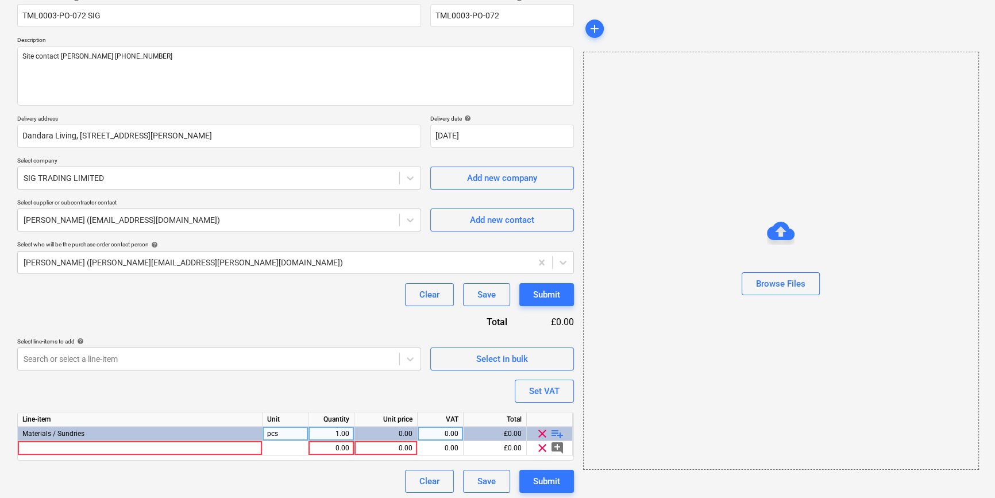
scroll to position [103, 0]
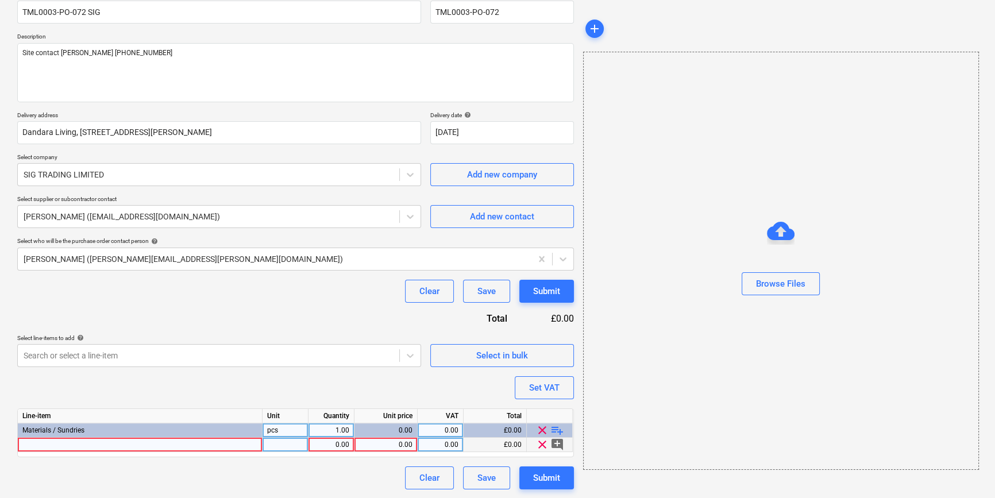
click at [44, 443] on div at bounding box center [140, 445] width 245 height 14
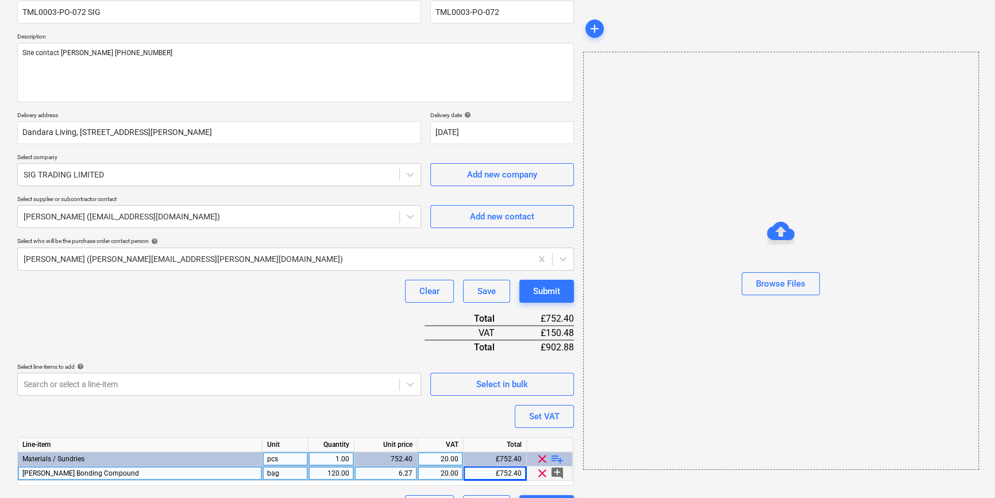
click at [556, 457] on span "playlist_add" at bounding box center [557, 459] width 14 height 14
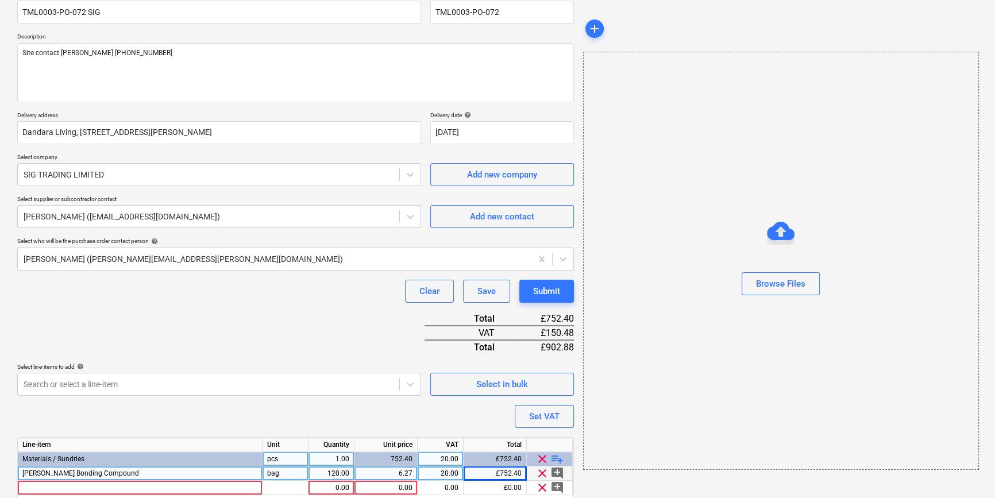
scroll to position [146, 0]
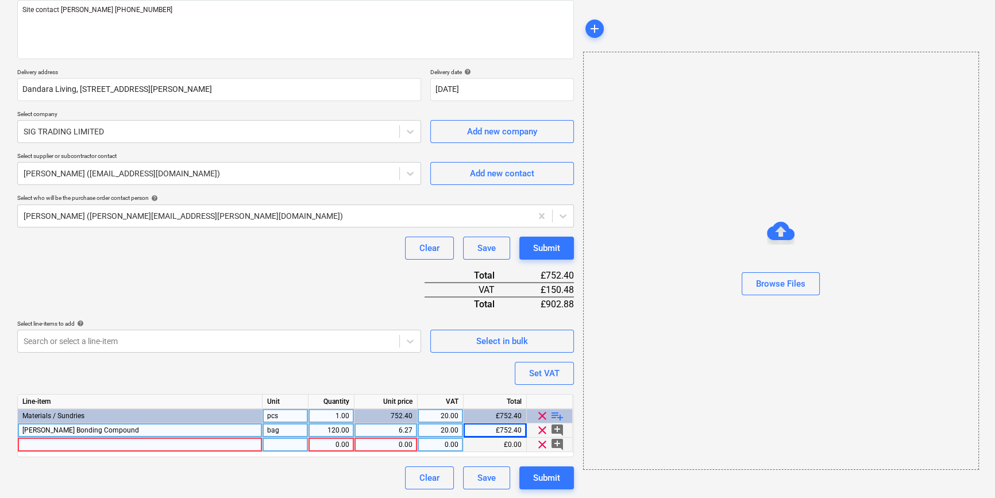
click at [45, 443] on div at bounding box center [140, 445] width 245 height 14
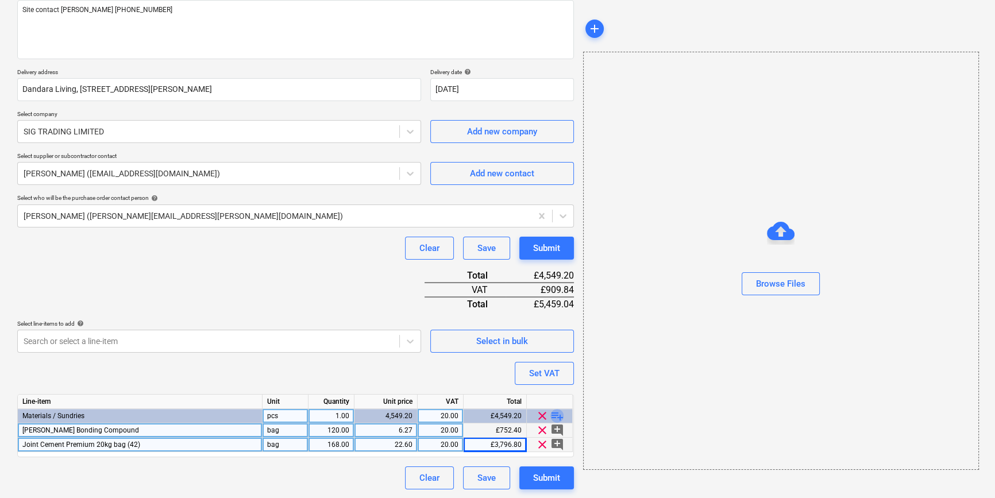
click at [562, 413] on span "playlist_add" at bounding box center [557, 416] width 14 height 14
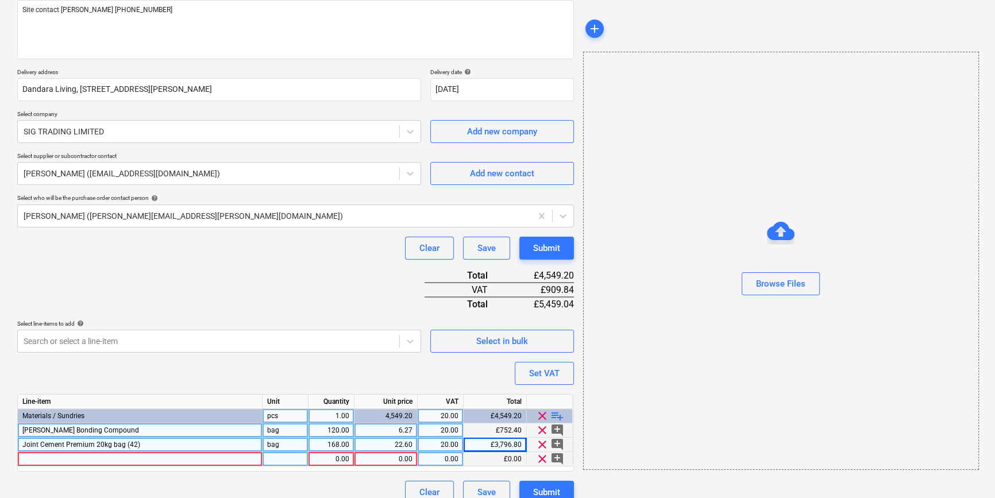
click at [45, 455] on div at bounding box center [140, 459] width 245 height 14
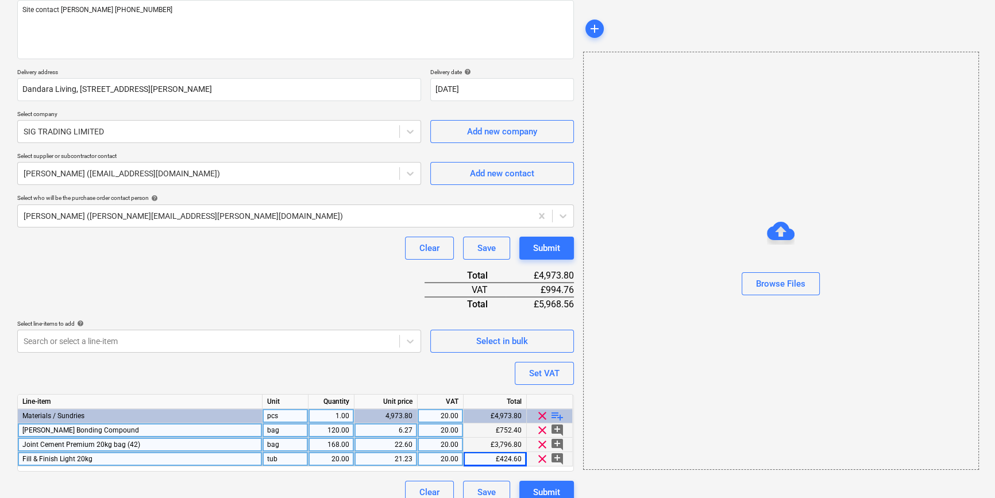
click at [551, 417] on span "playlist_add" at bounding box center [557, 416] width 14 height 14
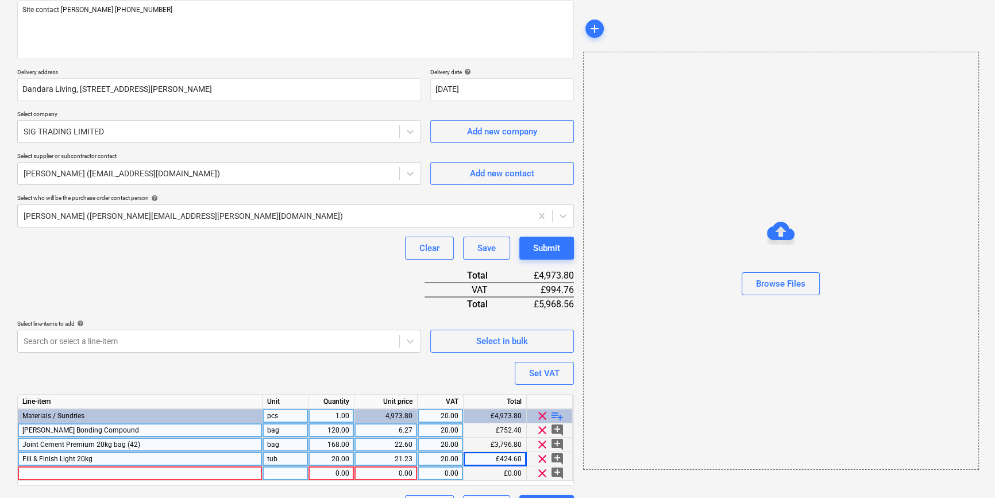
click at [42, 472] on div at bounding box center [140, 473] width 245 height 14
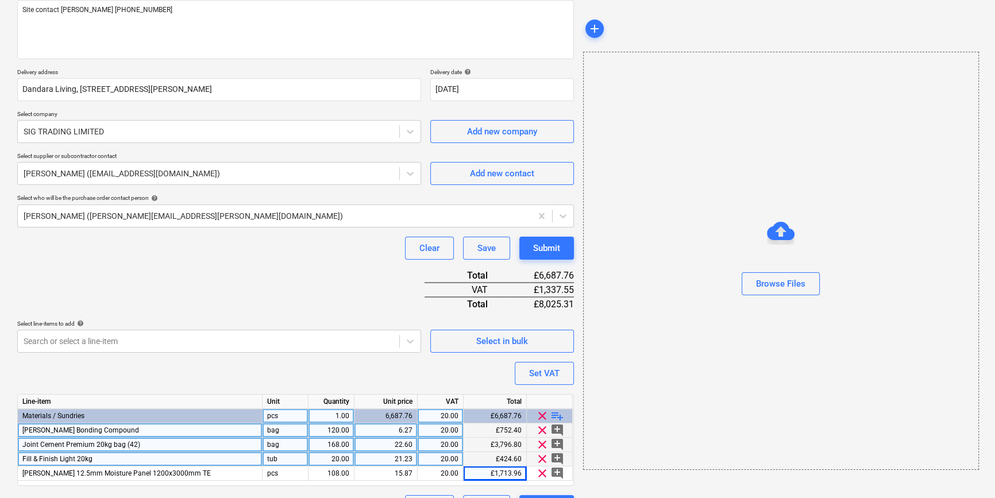
click at [563, 413] on div "clear playlist_add" at bounding box center [550, 416] width 46 height 14
click at [551, 413] on span "playlist_add" at bounding box center [557, 416] width 14 height 14
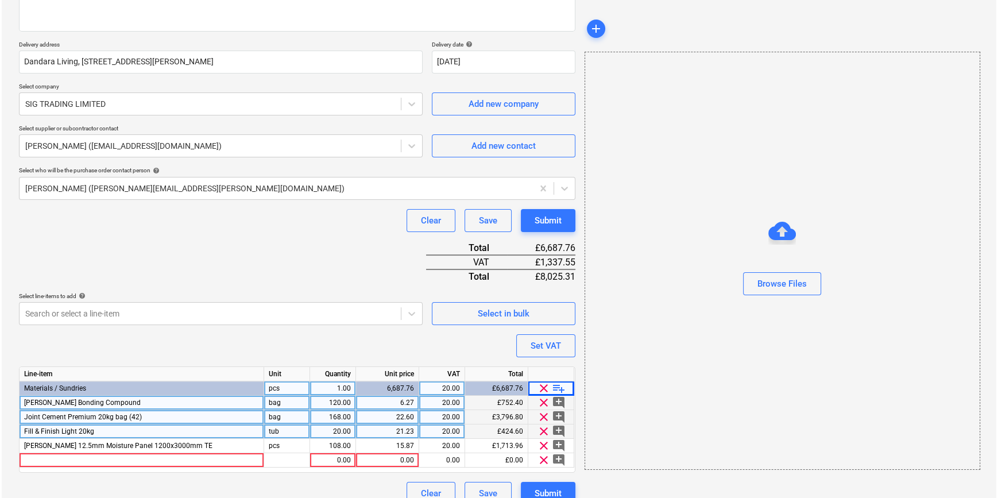
scroll to position [190, 0]
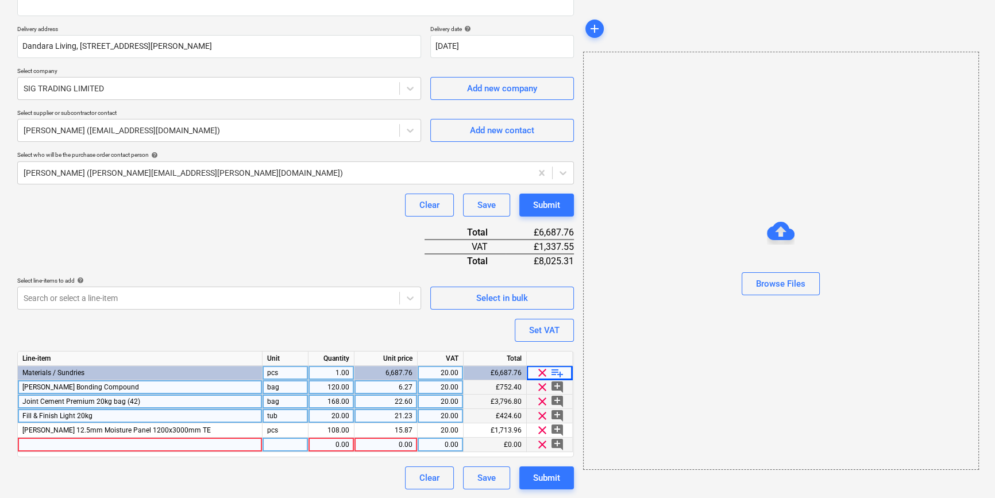
click at [39, 442] on div at bounding box center [140, 445] width 245 height 14
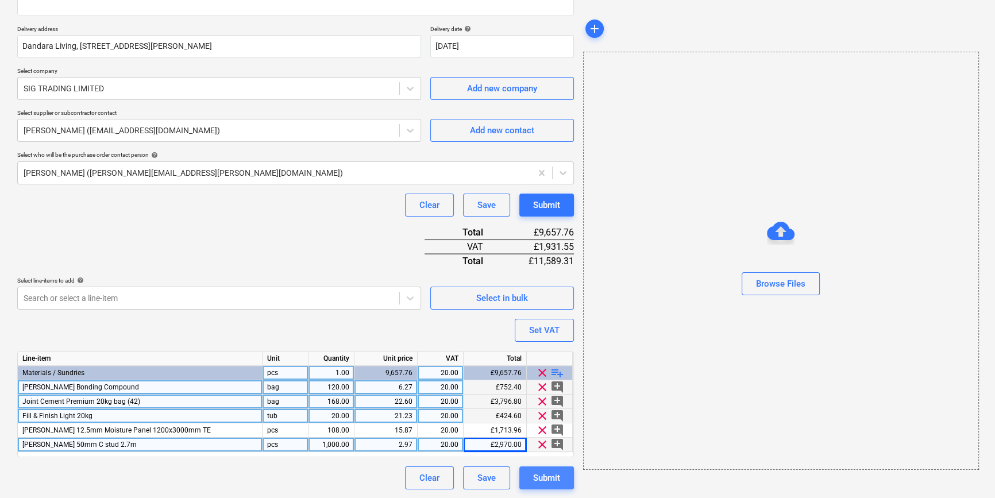
click at [559, 476] on div "Submit" at bounding box center [546, 477] width 27 height 15
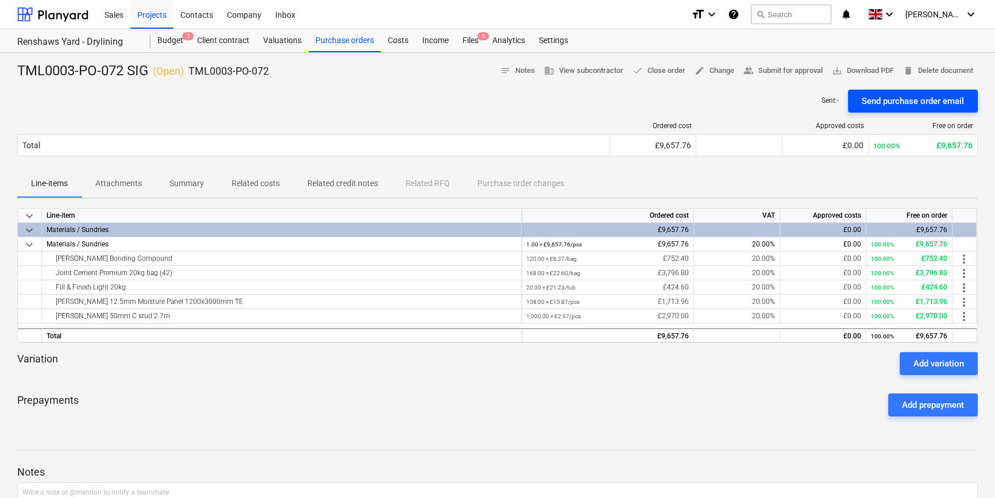
click at [920, 103] on div "Send purchase order email" at bounding box center [912, 101] width 102 height 15
click at [865, 68] on span "save_alt Download PDF" at bounding box center [863, 70] width 62 height 13
click at [353, 38] on div "Purchase orders" at bounding box center [344, 40] width 72 height 23
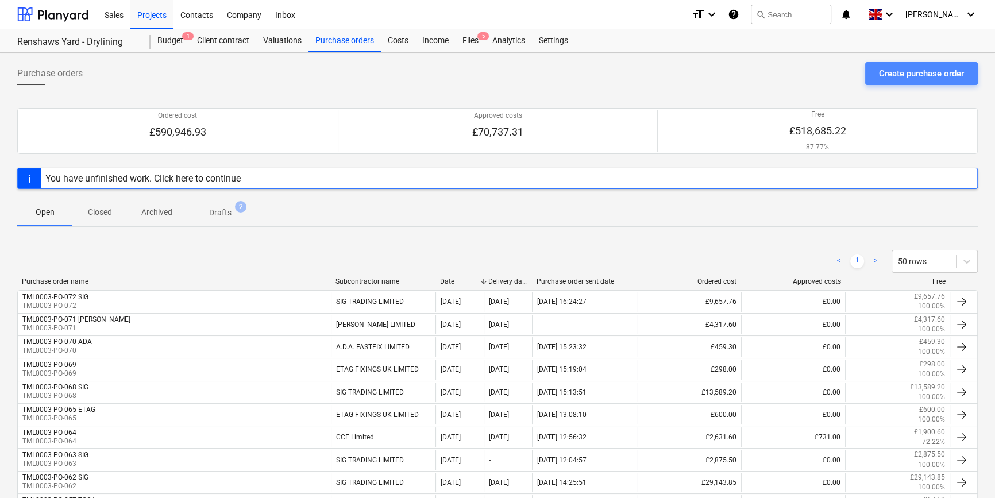
click at [894, 72] on div "Create purchase order" at bounding box center [921, 73] width 85 height 15
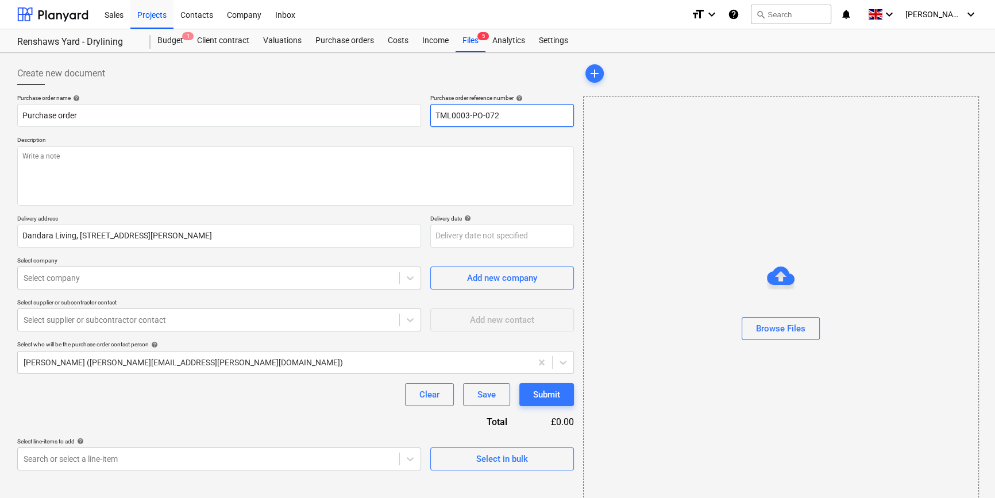
click at [507, 111] on input "TML0003-PO-072" at bounding box center [502, 115] width 144 height 23
drag, startPoint x: 499, startPoint y: 115, endPoint x: 434, endPoint y: 115, distance: 64.9
click at [434, 115] on input "TML0003-PO-073" at bounding box center [502, 115] width 144 height 23
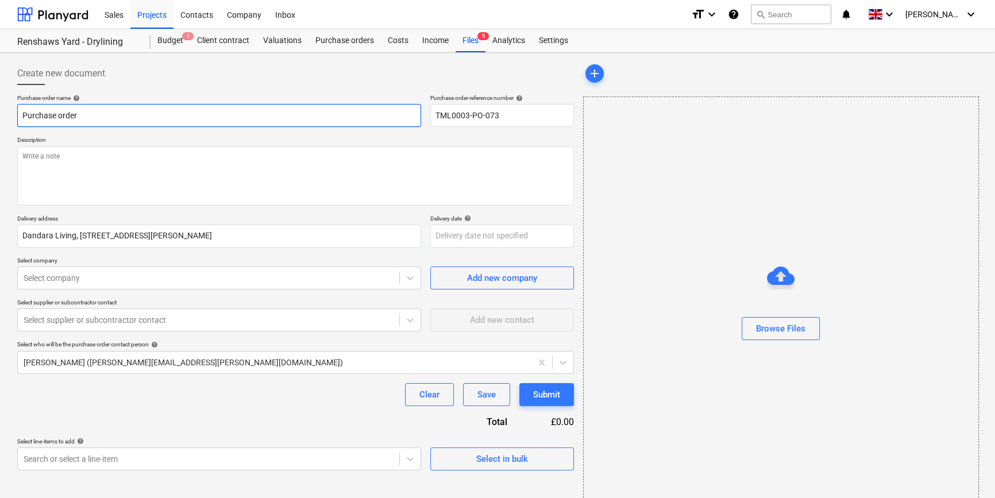
drag, startPoint x: 92, startPoint y: 113, endPoint x: 12, endPoint y: 113, distance: 79.8
click at [13, 113] on div "Create new document Purchase order name help Purchase order Purchase order refe…" at bounding box center [296, 288] width 566 height 462
paste input "TML0003-PO-073"
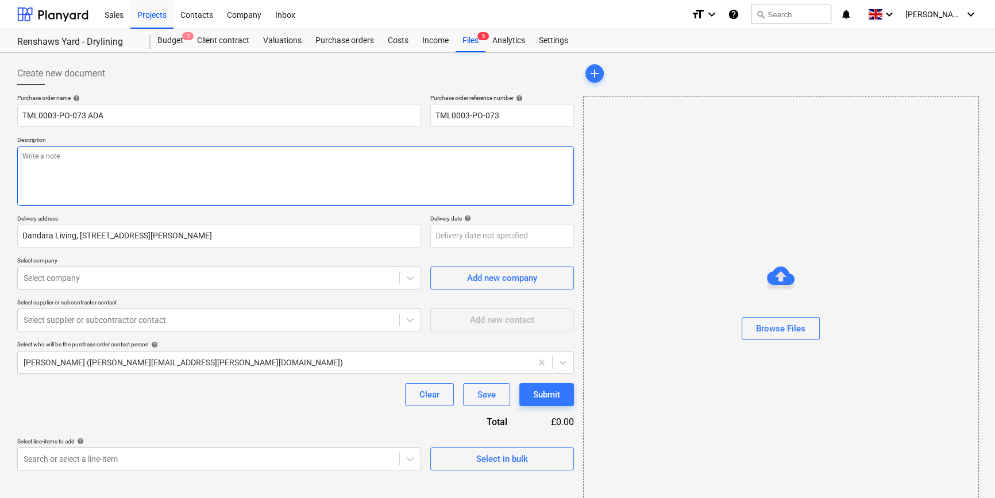
paste textarea "TML0003-PO-073"
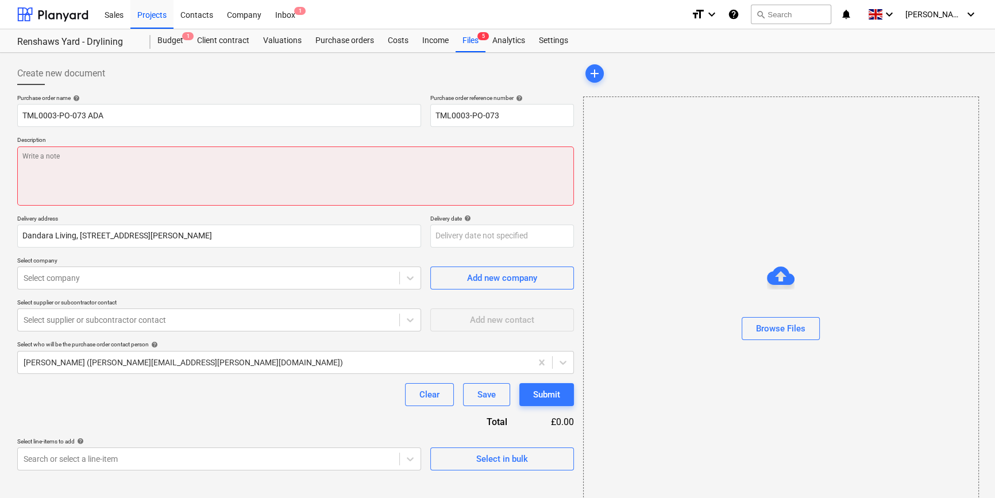
paste textarea "Site contact [PERSON_NAME] [PHONE_NUMBER]"
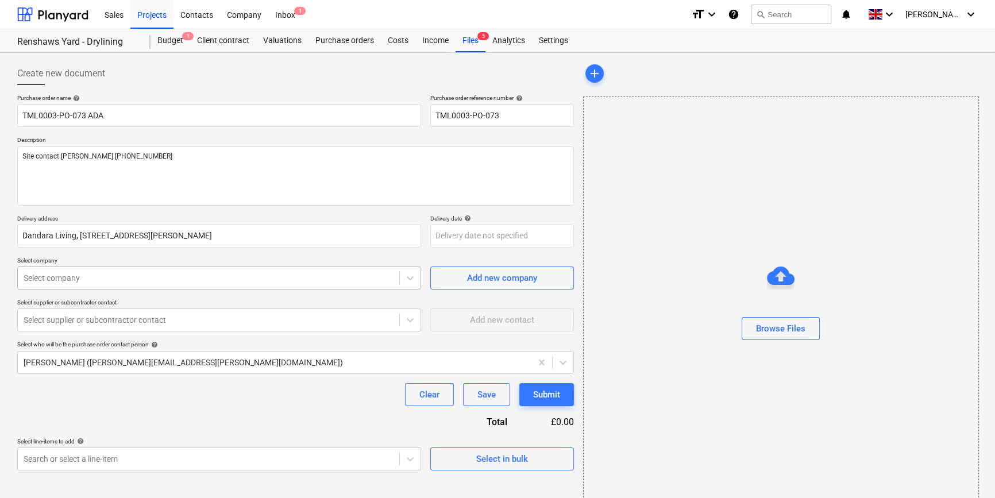
click at [90, 281] on div at bounding box center [209, 277] width 370 height 11
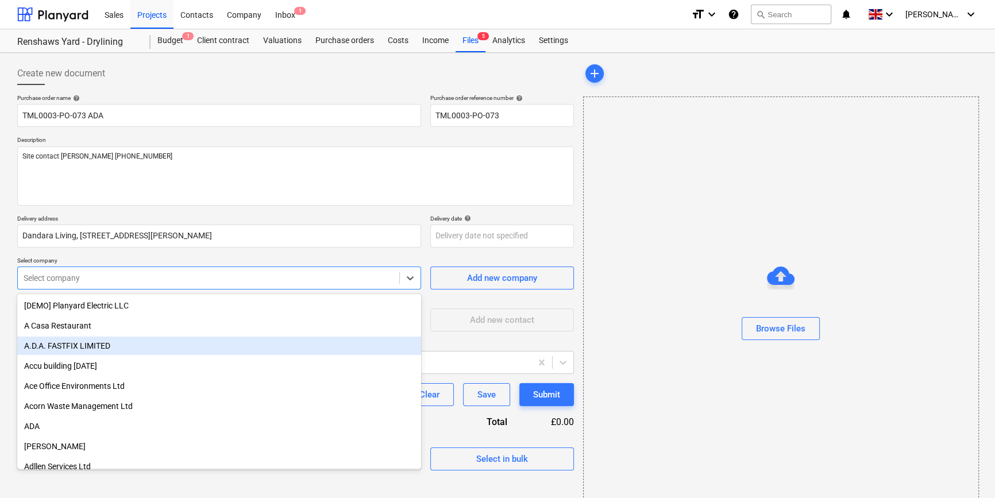
click at [80, 350] on div "A.D.A. FASTFIX LIMITED" at bounding box center [219, 346] width 404 height 18
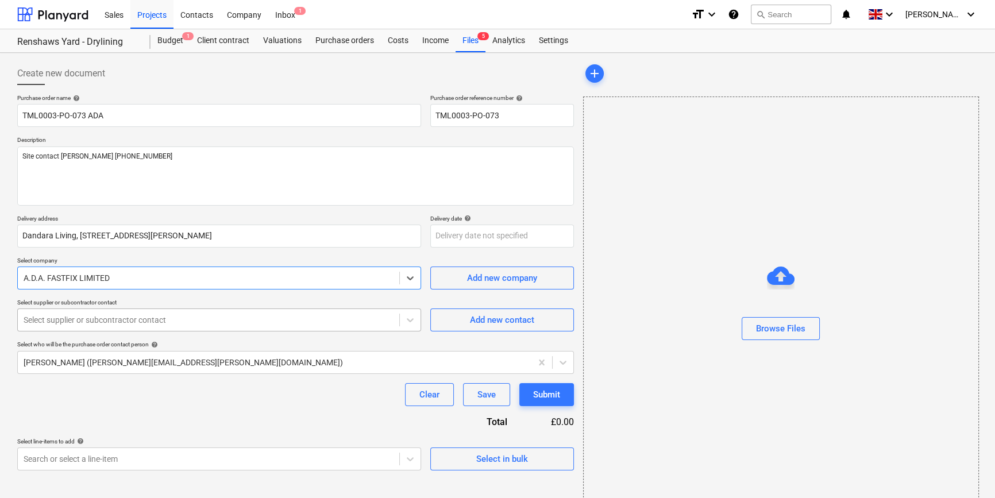
click at [78, 324] on div at bounding box center [209, 319] width 370 height 11
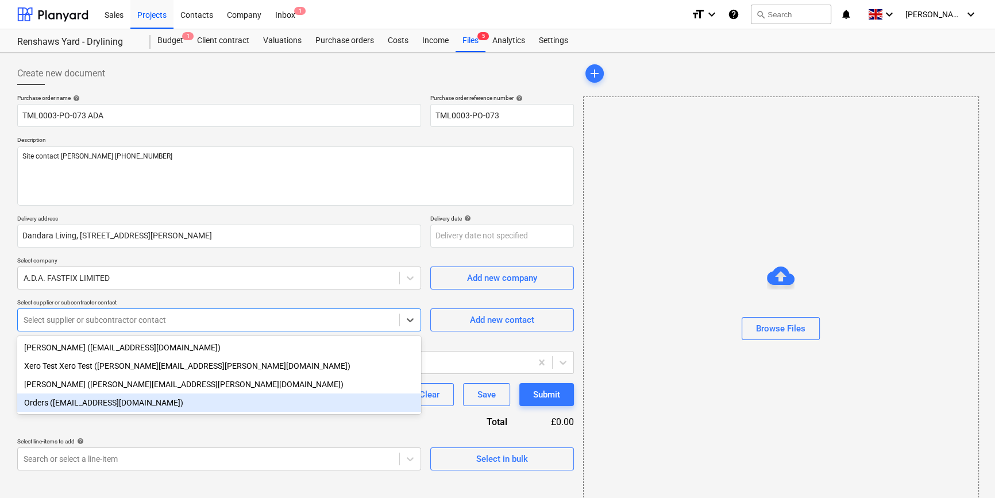
click at [86, 407] on div "Orders ([EMAIL_ADDRESS][DOMAIN_NAME])" at bounding box center [219, 402] width 404 height 18
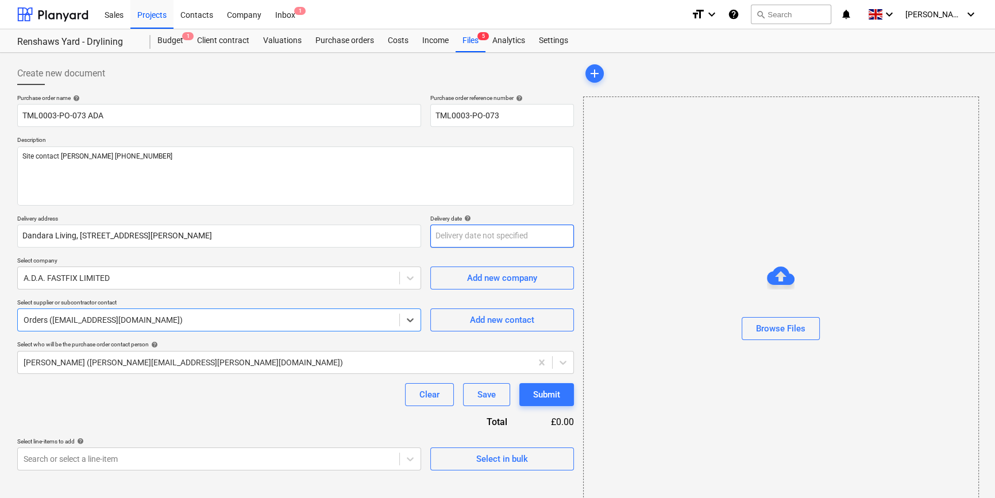
click at [452, 234] on body "Sales Projects Contacts Company Inbox 1 format_size keyboard_arrow_down help se…" at bounding box center [497, 249] width 995 height 498
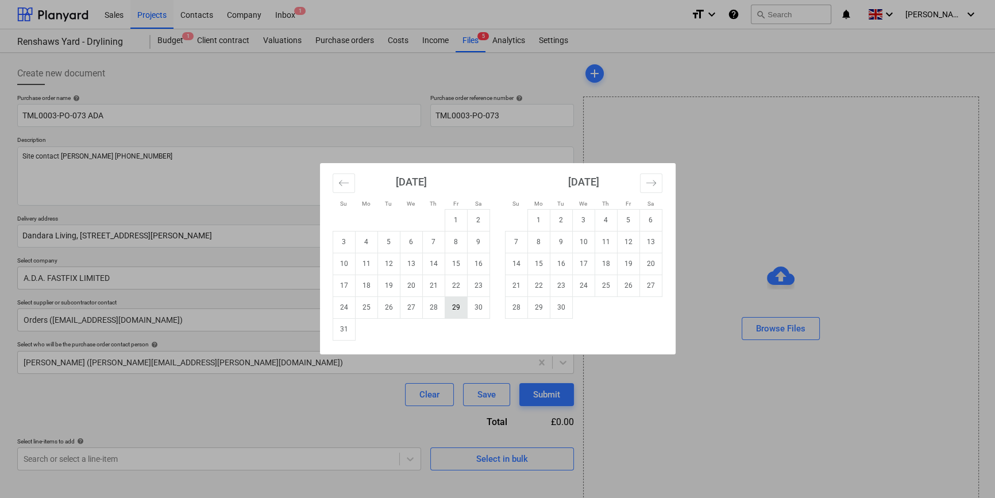
click at [457, 308] on td "29" at bounding box center [455, 307] width 22 height 22
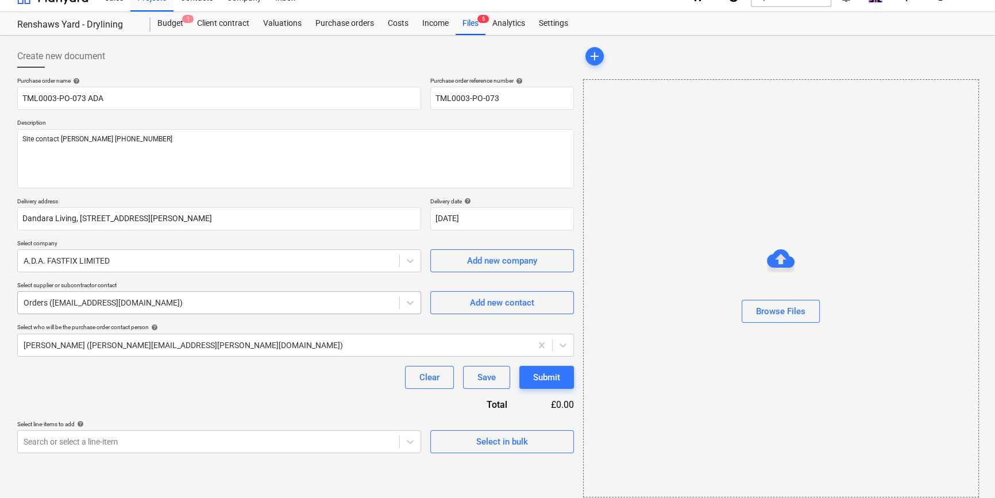
scroll to position [25, 0]
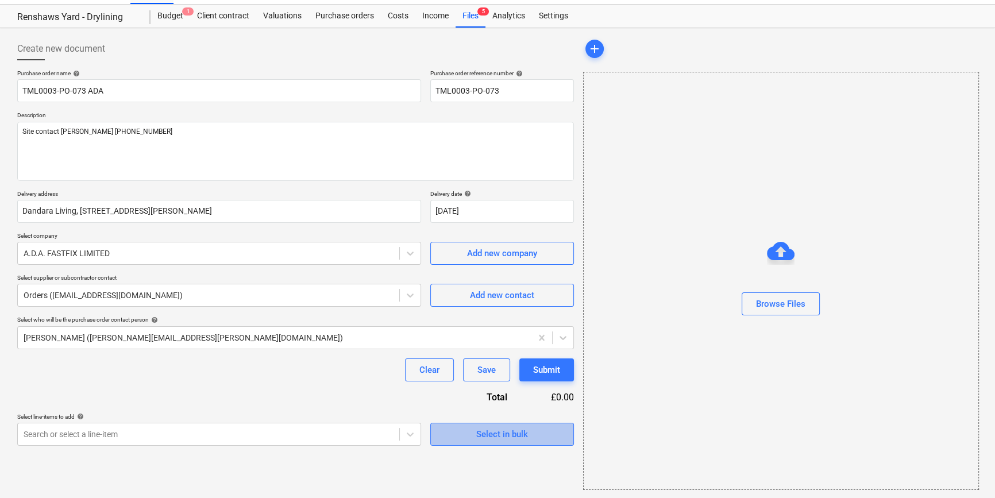
click at [454, 434] on span "Select in bulk" at bounding box center [501, 434] width 115 height 15
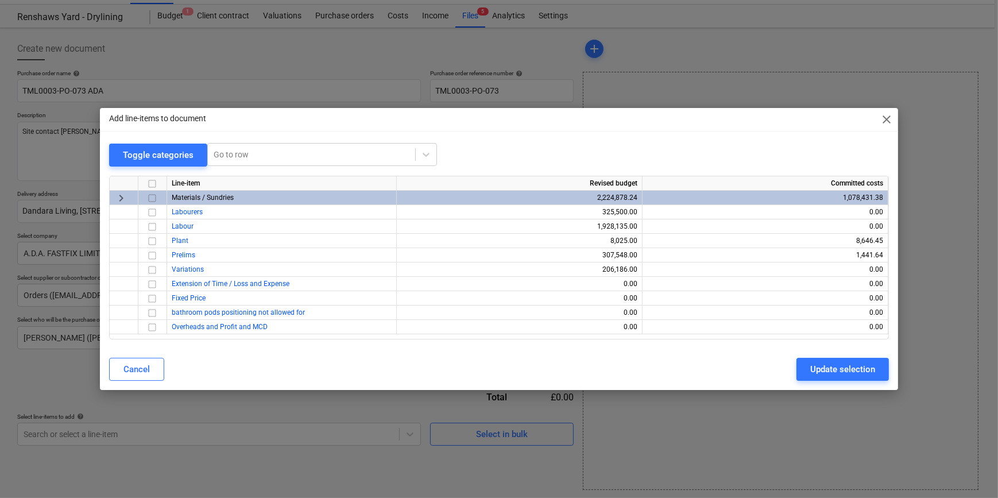
click at [149, 196] on input "checkbox" at bounding box center [152, 198] width 14 height 14
click at [838, 373] on div "Update selection" at bounding box center [842, 369] width 65 height 15
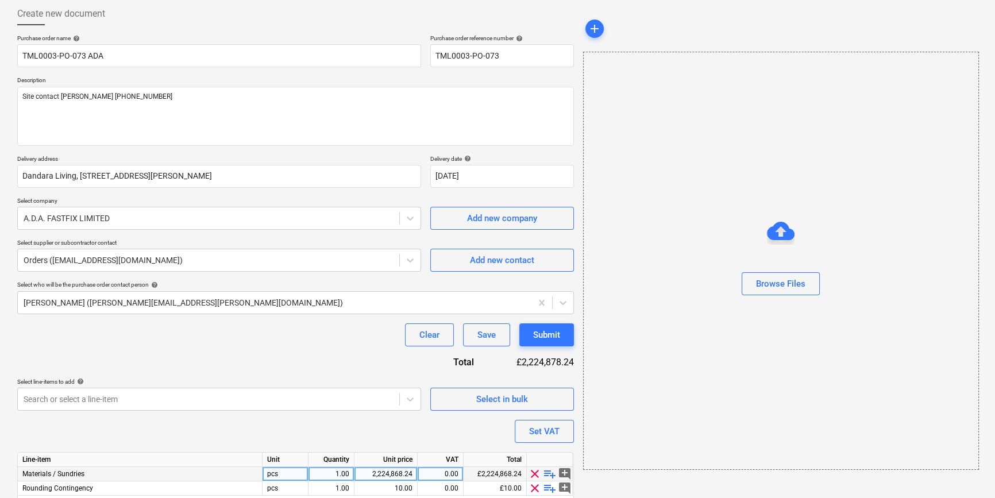
scroll to position [103, 0]
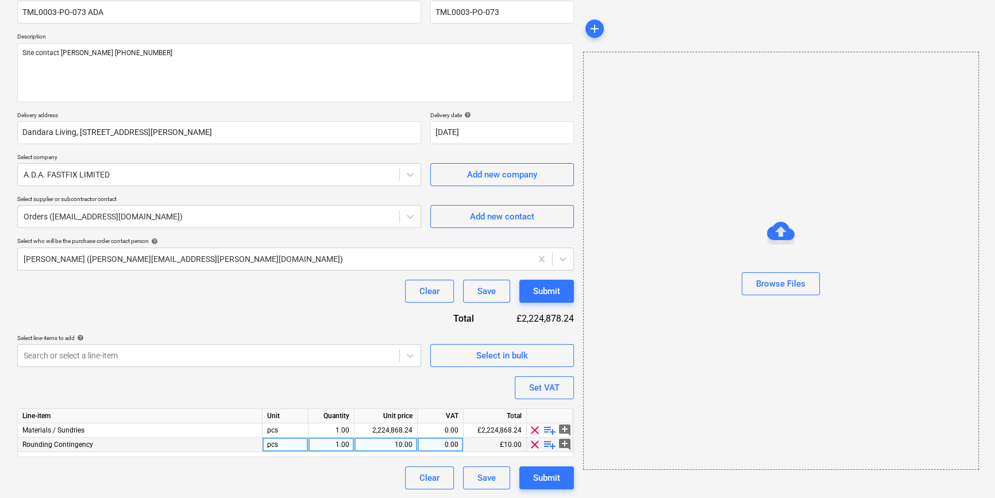
click at [533, 442] on span "clear" at bounding box center [535, 445] width 14 height 14
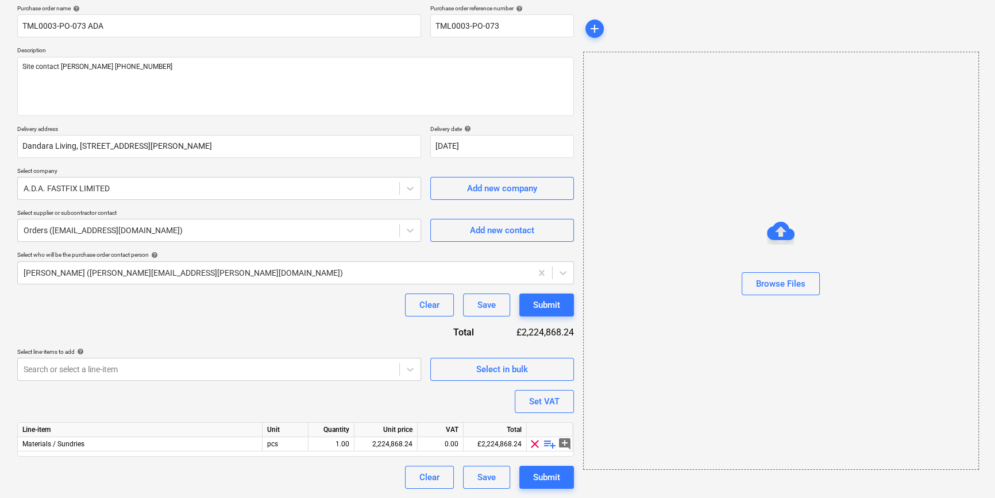
scroll to position [89, 0]
click at [547, 439] on span "playlist_add" at bounding box center [550, 445] width 14 height 14
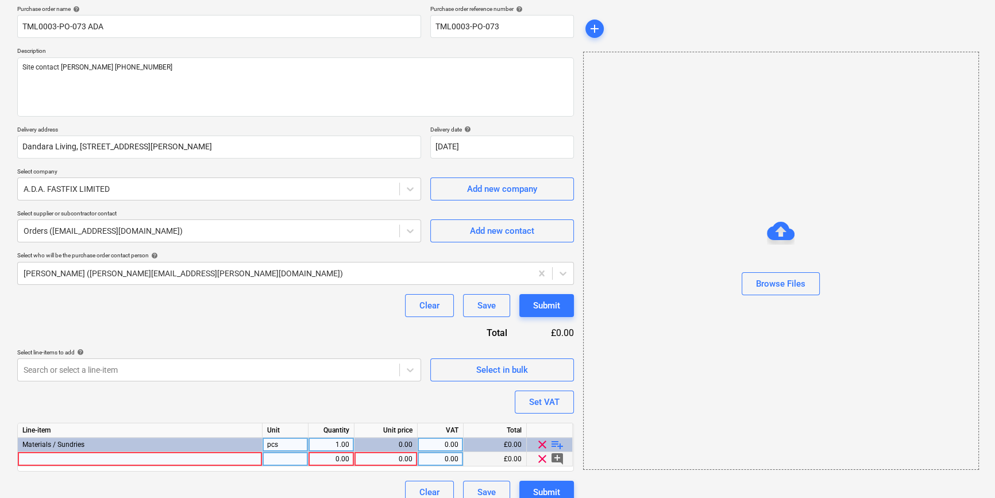
click at [46, 459] on div at bounding box center [140, 459] width 245 height 14
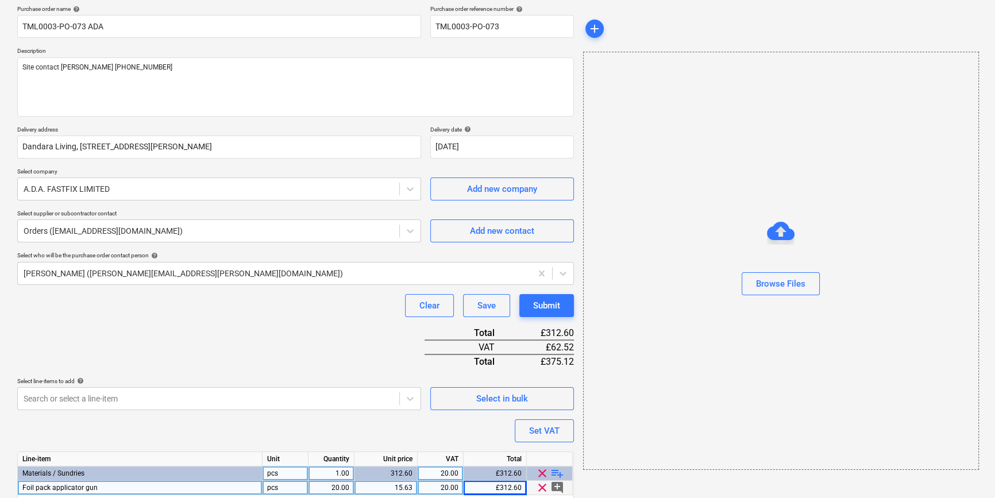
click at [322, 484] on div "20.00" at bounding box center [331, 488] width 36 height 14
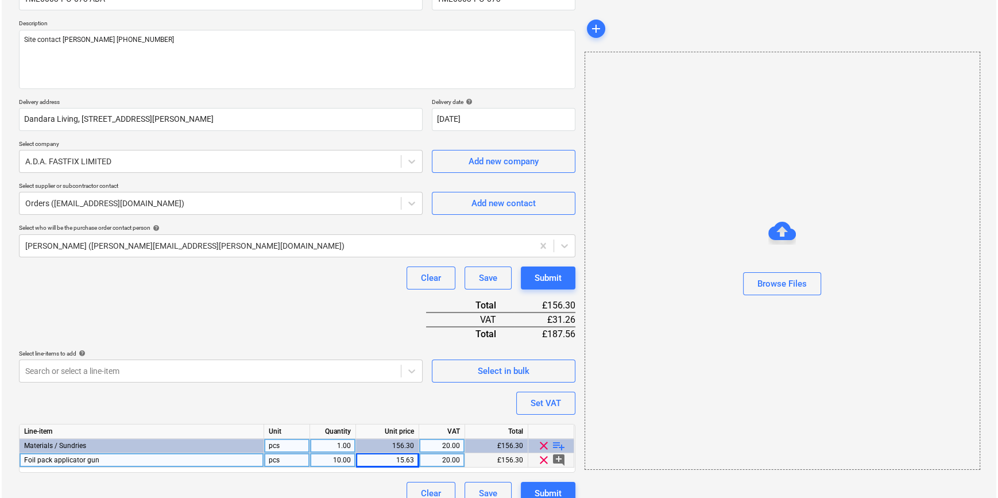
scroll to position [132, 0]
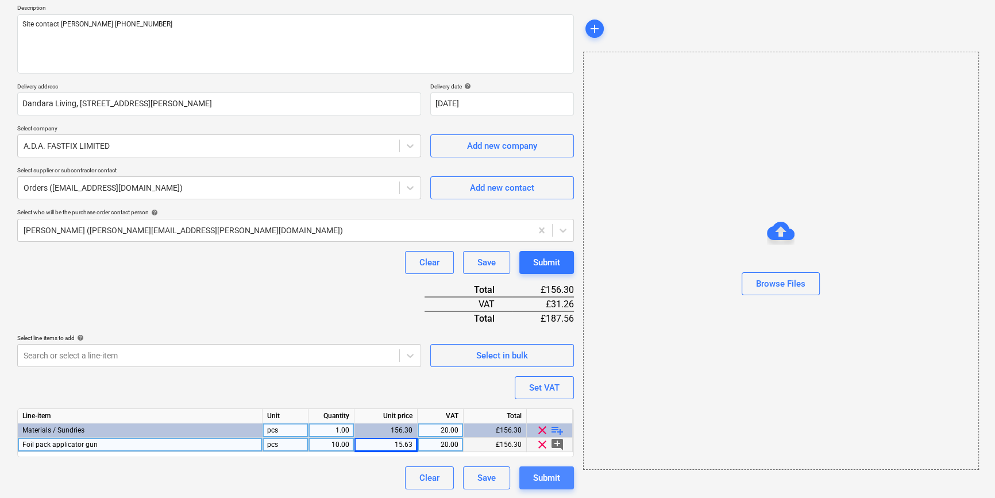
click at [557, 475] on div "Submit" at bounding box center [546, 477] width 27 height 15
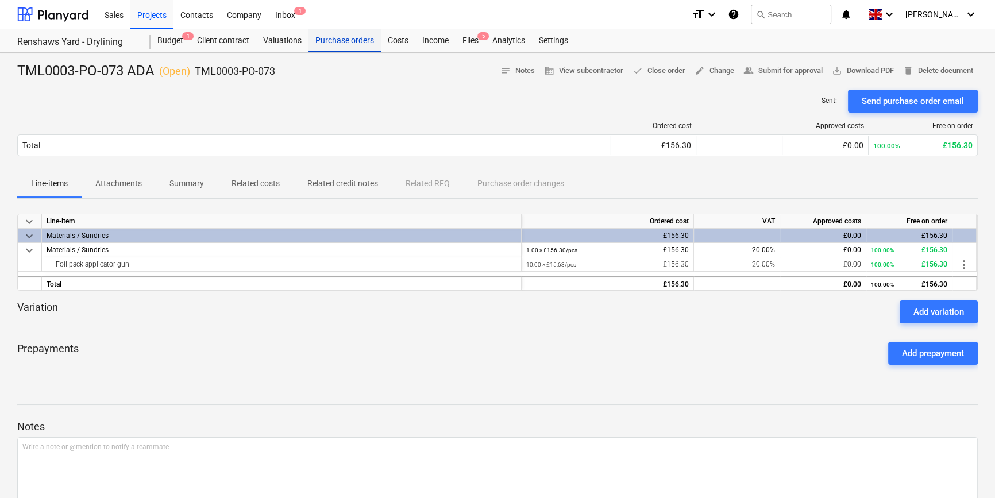
click at [333, 46] on div "Purchase orders" at bounding box center [344, 40] width 72 height 23
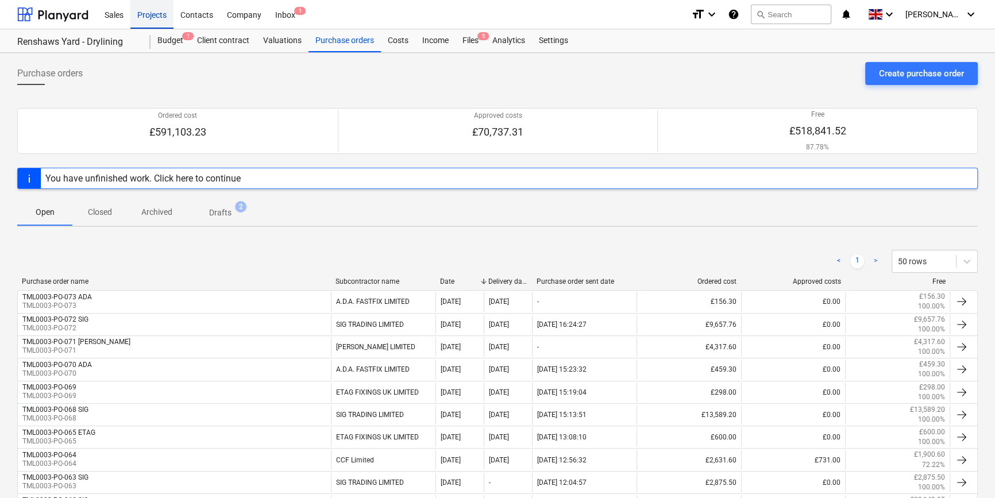
click at [154, 12] on div "Projects" at bounding box center [151, 13] width 43 height 29
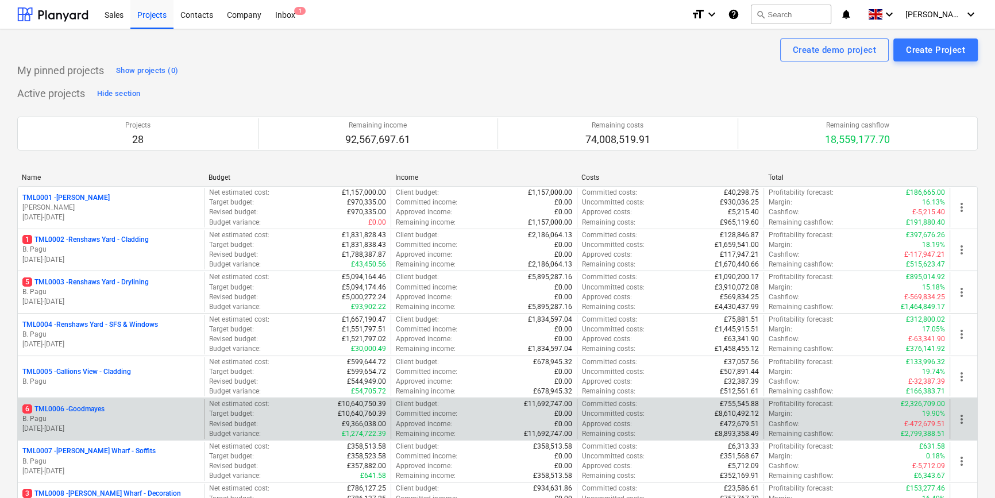
click at [118, 415] on p "B. Pagu" at bounding box center [110, 419] width 177 height 10
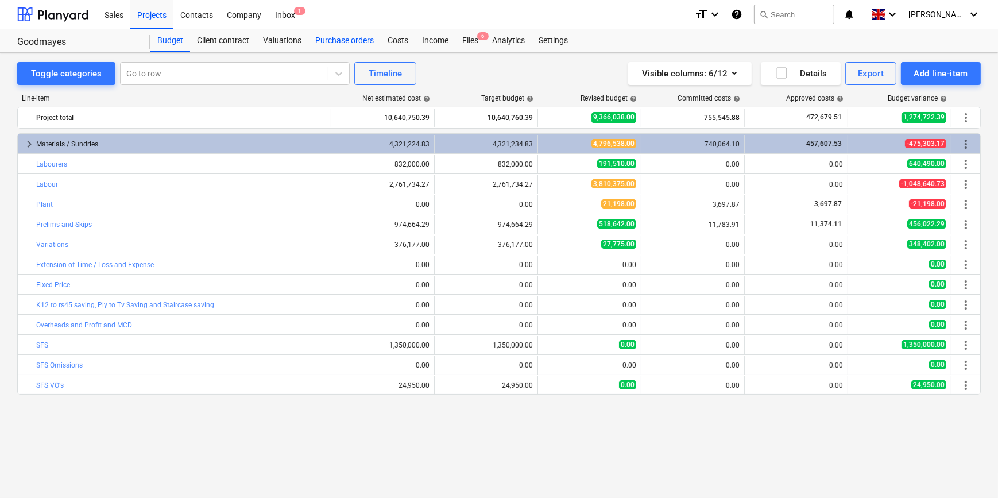
click at [336, 40] on div "Purchase orders" at bounding box center [344, 40] width 72 height 23
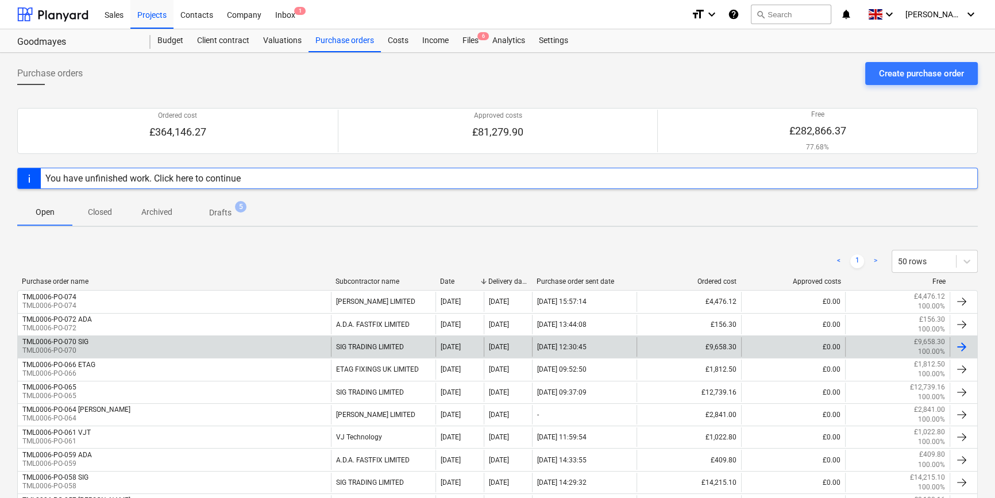
click at [959, 343] on div at bounding box center [961, 347] width 14 height 14
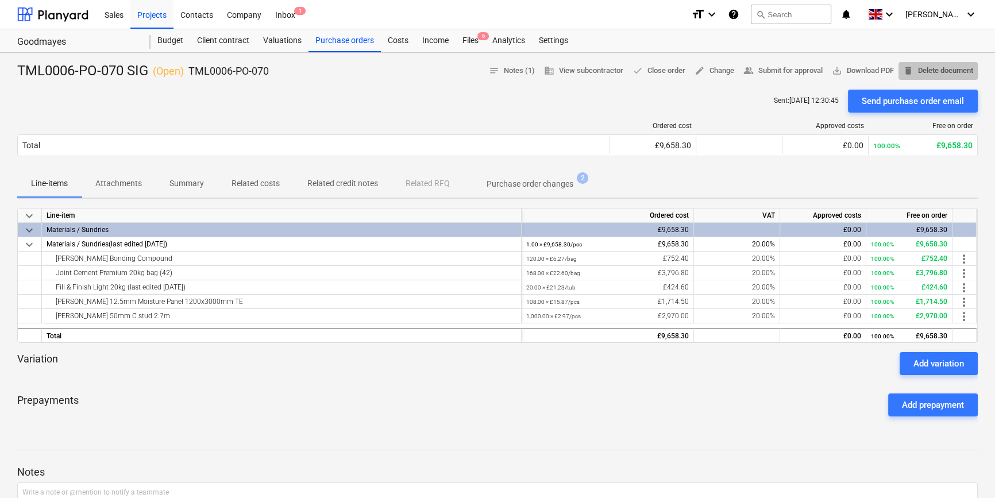
click at [933, 65] on span "delete Delete document" at bounding box center [938, 70] width 70 height 13
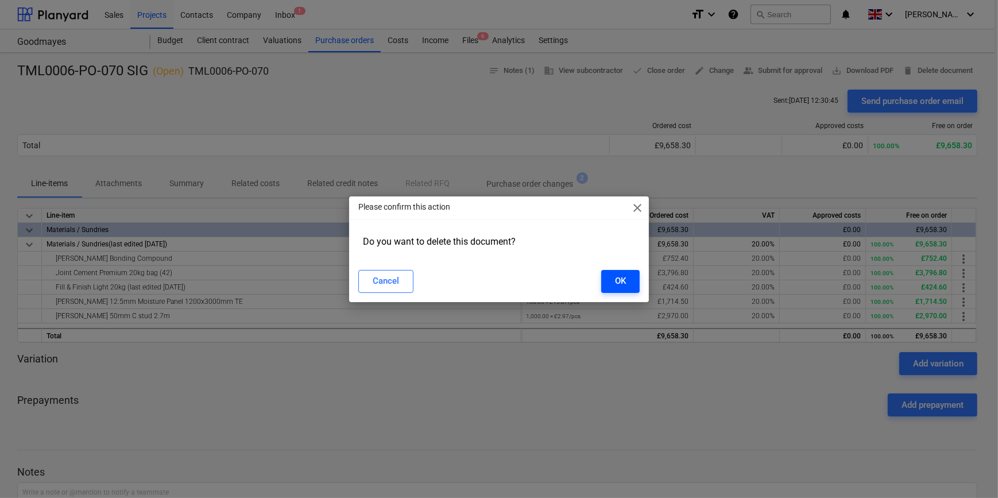
click at [621, 280] on div "OK" at bounding box center [620, 280] width 11 height 15
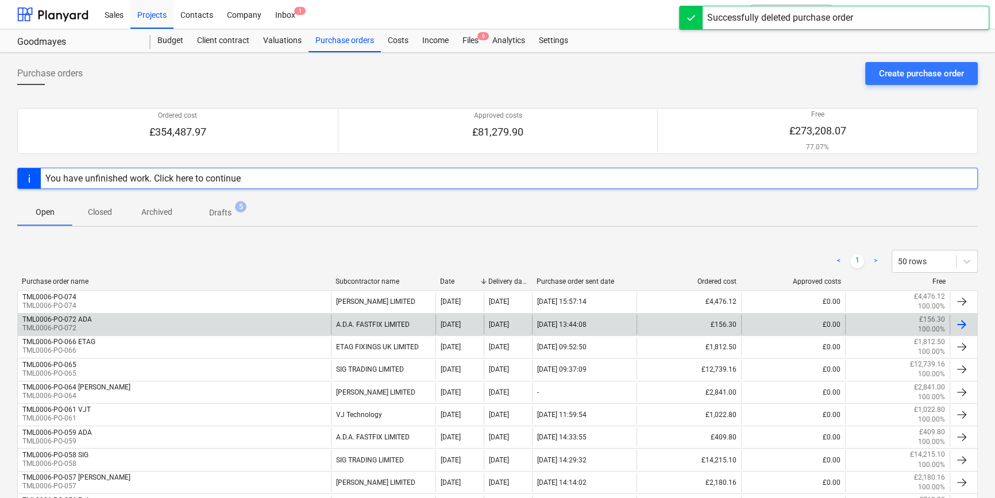
click at [135, 324] on div "TML0006-PO-072 ADA TML0006-PO-072" at bounding box center [174, 325] width 313 height 20
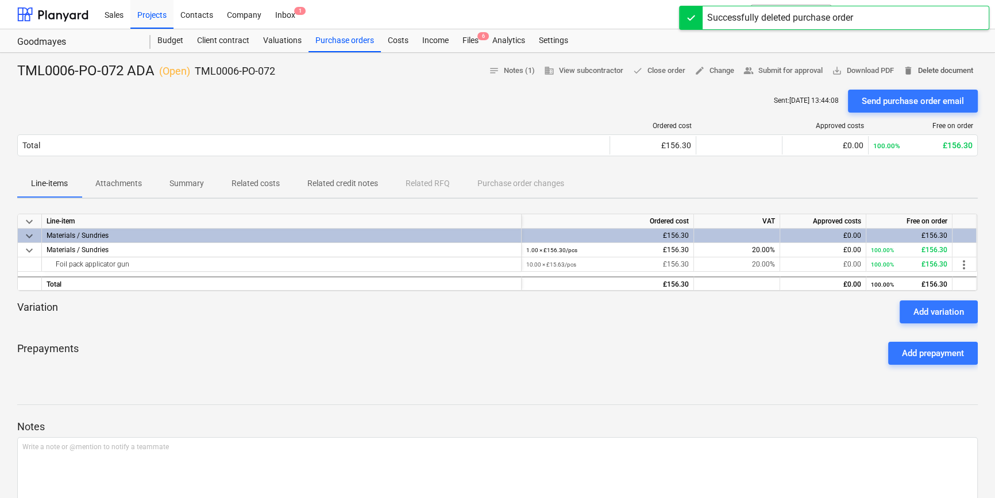
click at [928, 68] on span "delete Delete document" at bounding box center [938, 70] width 70 height 13
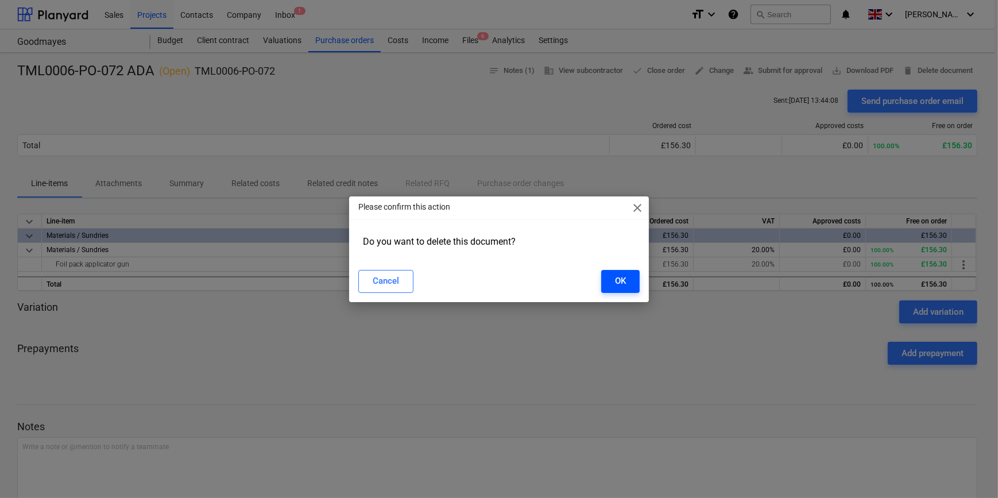
click at [620, 280] on div "OK" at bounding box center [620, 280] width 11 height 15
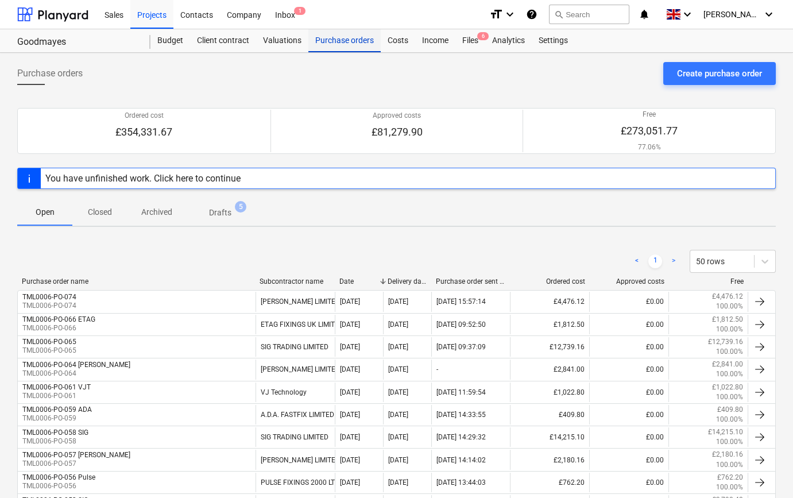
click at [350, 40] on div "Purchase orders" at bounding box center [344, 40] width 72 height 23
click at [725, 78] on div "Create purchase order" at bounding box center [719, 73] width 85 height 15
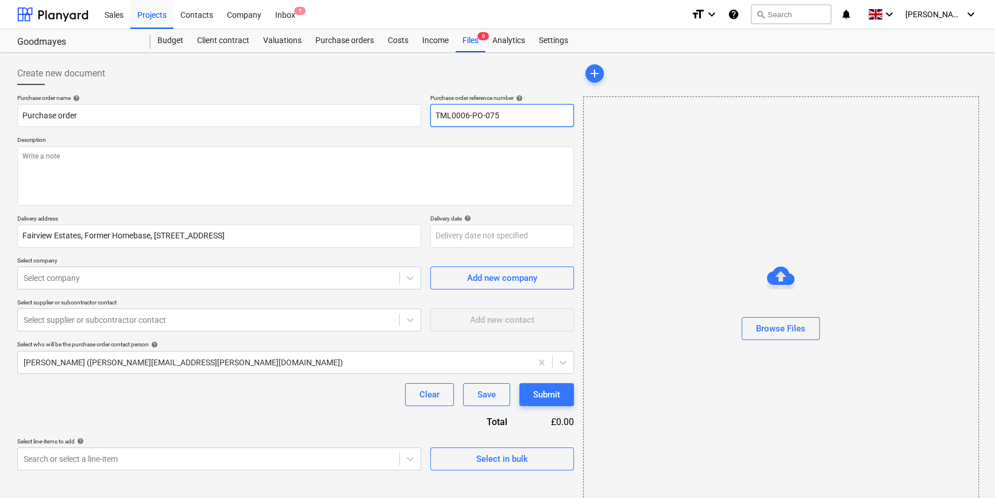
drag, startPoint x: 503, startPoint y: 113, endPoint x: 435, endPoint y: 115, distance: 67.8
click at [435, 115] on input "TML0006-PO-075" at bounding box center [502, 115] width 144 height 23
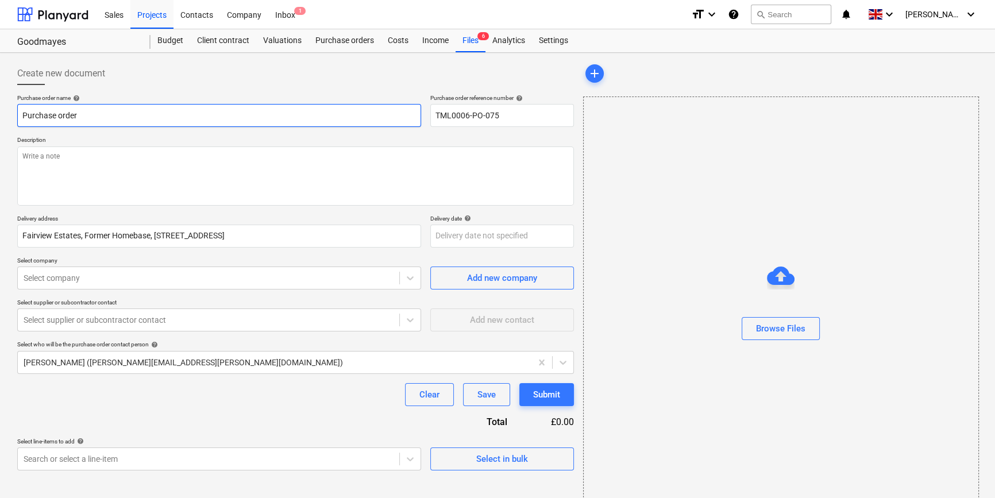
drag, startPoint x: 78, startPoint y: 113, endPoint x: 20, endPoint y: 114, distance: 58.0
click at [20, 114] on input "Purchase order" at bounding box center [219, 115] width 404 height 23
paste input "TML0006-PO-075"
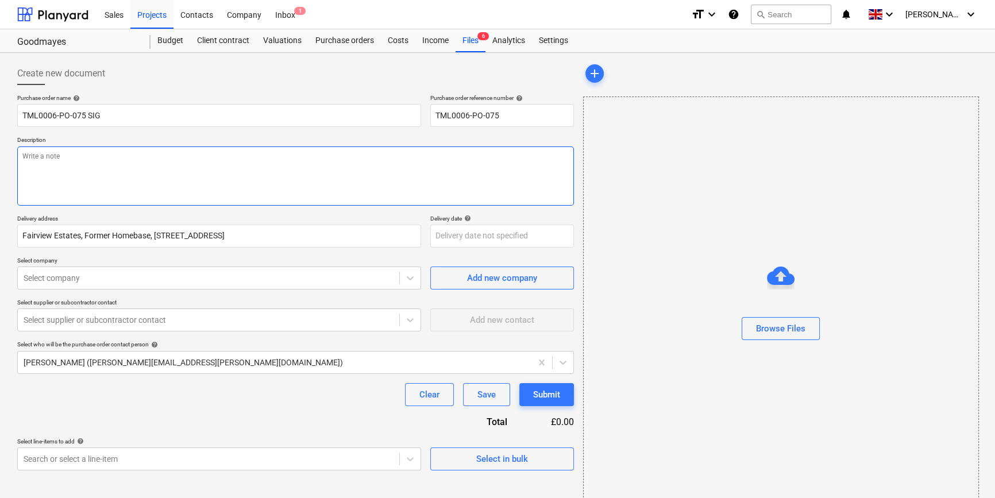
click at [55, 177] on textarea at bounding box center [295, 175] width 556 height 59
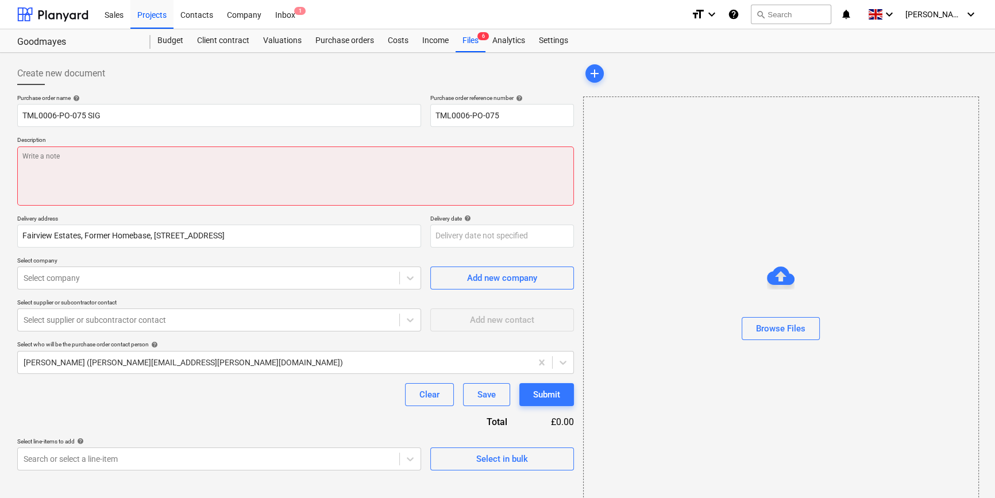
paste textarea "Site contact [PERSON_NAME] [PHONE_NUMBER]"
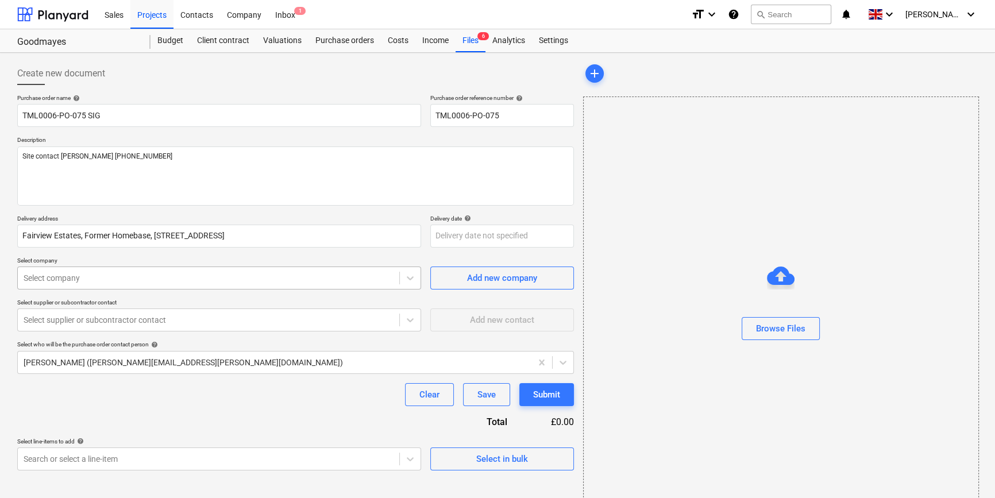
click at [97, 274] on div at bounding box center [209, 277] width 370 height 11
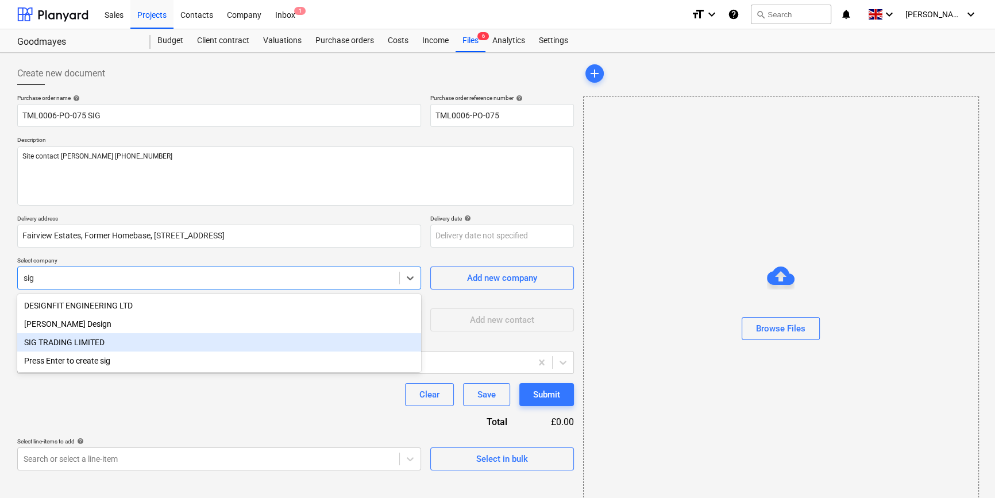
click at [86, 344] on div "SIG TRADING LIMITED" at bounding box center [219, 342] width 404 height 18
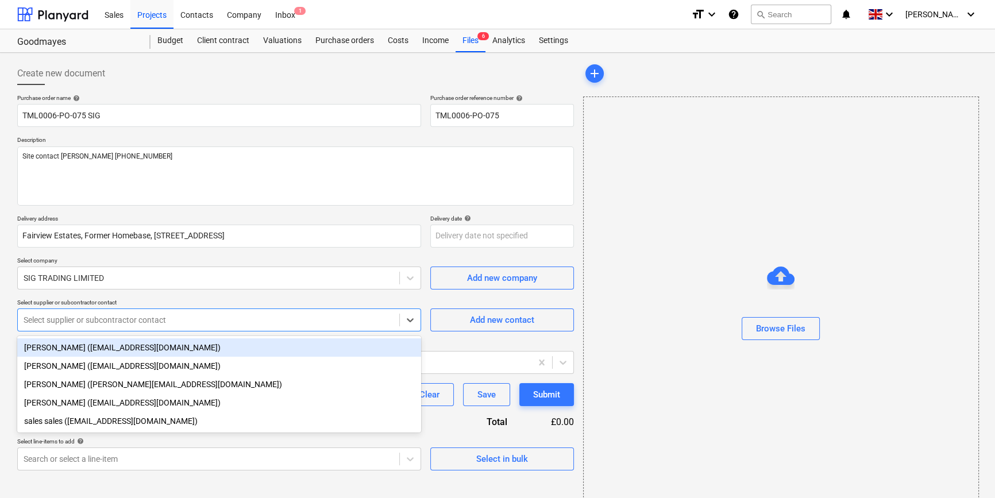
click at [75, 322] on div at bounding box center [209, 319] width 370 height 11
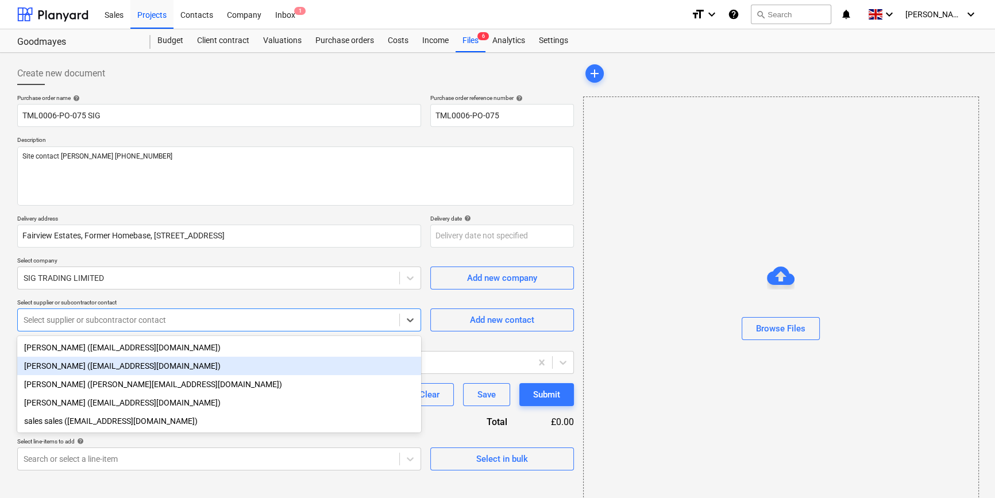
click at [81, 368] on div "[PERSON_NAME] ([EMAIL_ADDRESS][DOMAIN_NAME])" at bounding box center [219, 366] width 404 height 18
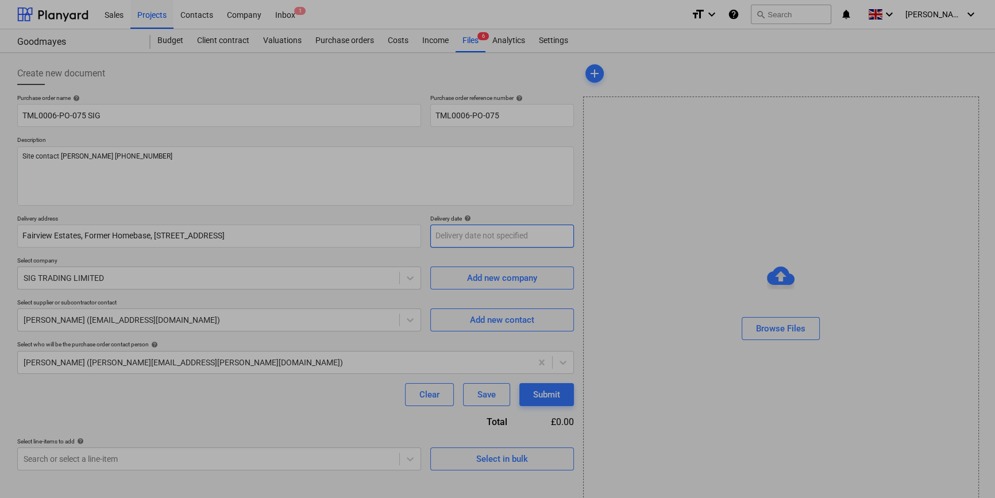
click at [463, 235] on body "Sales Projects Contacts Company Inbox 1 format_size keyboard_arrow_down help se…" at bounding box center [497, 249] width 995 height 498
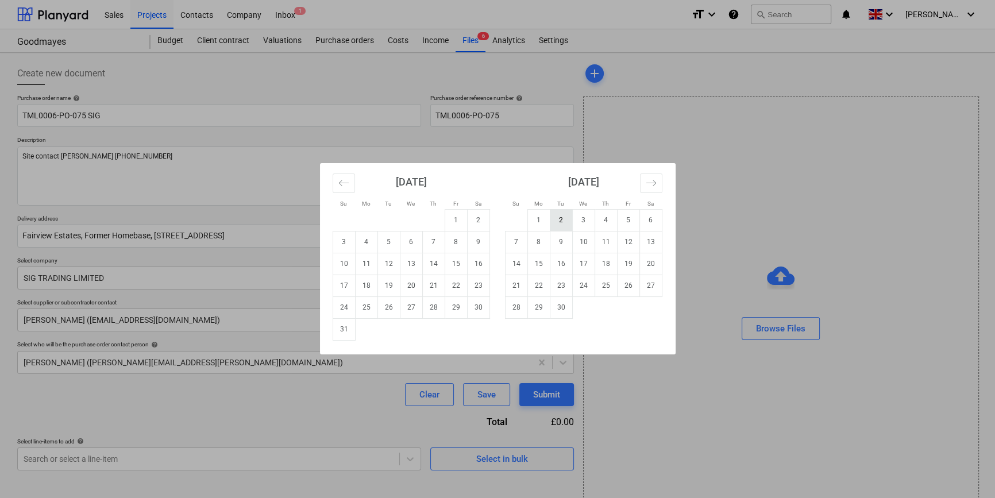
click at [559, 219] on td "2" at bounding box center [561, 220] width 22 height 22
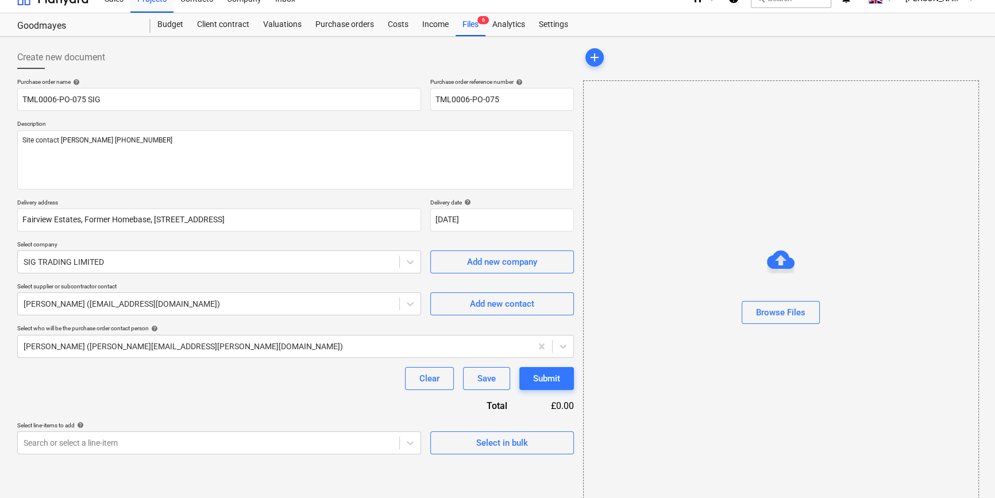
scroll to position [25, 0]
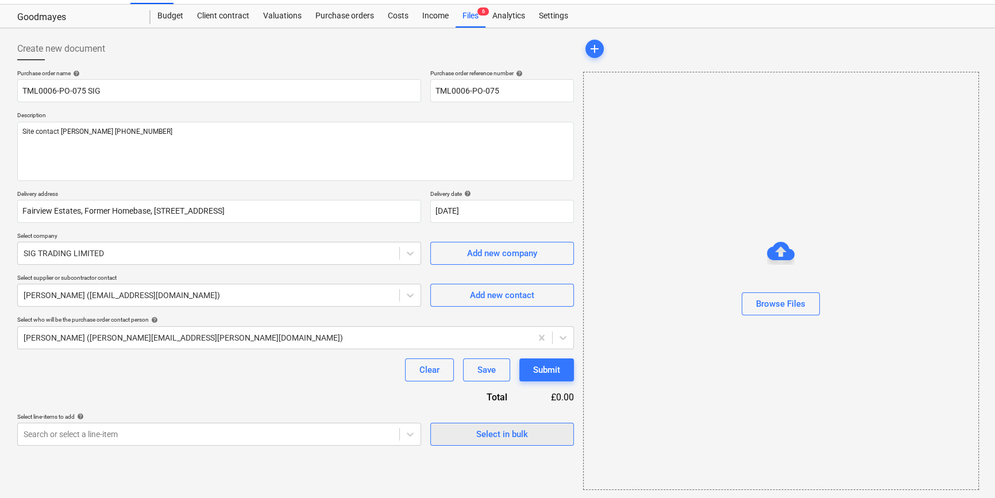
click at [511, 437] on div "Select in bulk" at bounding box center [502, 434] width 52 height 15
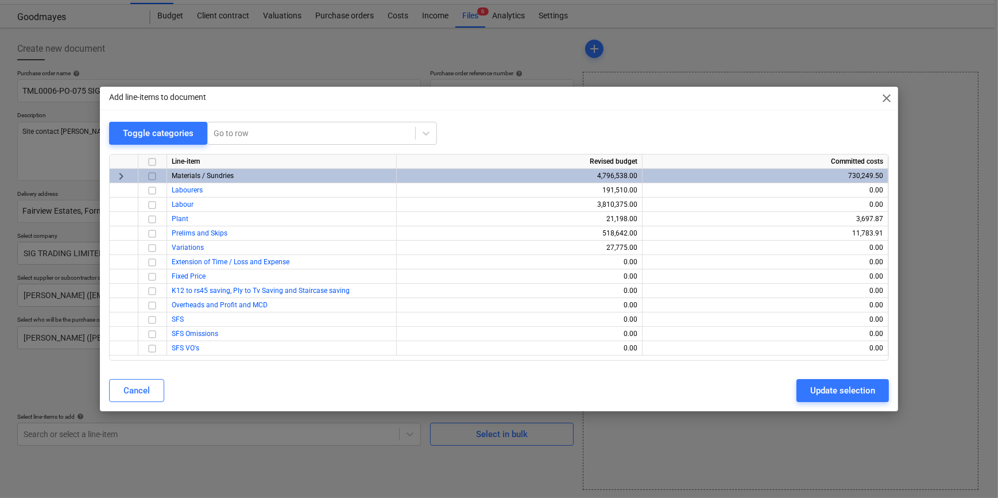
click at [152, 177] on input "checkbox" at bounding box center [152, 176] width 14 height 14
click at [846, 390] on div "Update selection" at bounding box center [842, 390] width 65 height 15
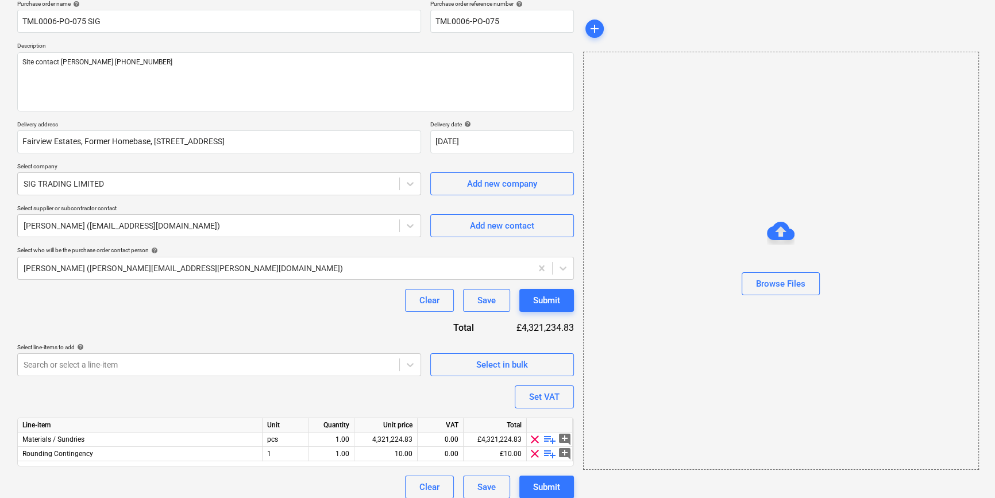
scroll to position [103, 0]
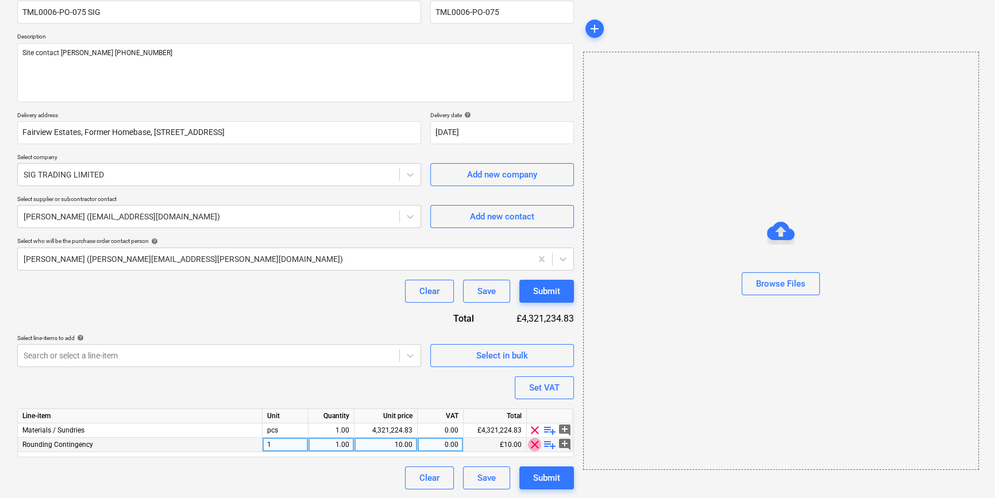
click at [531, 446] on span "clear" at bounding box center [535, 445] width 14 height 14
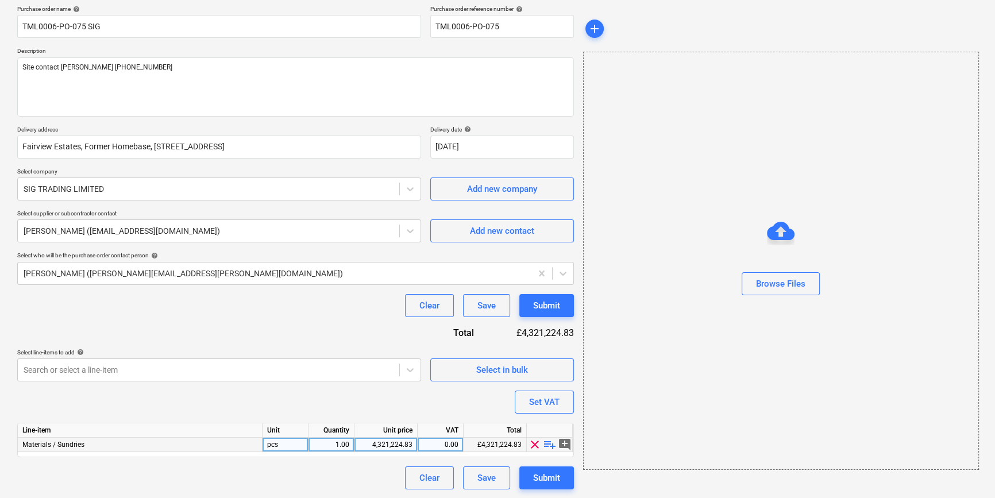
click at [546, 444] on span "playlist_add" at bounding box center [550, 445] width 14 height 14
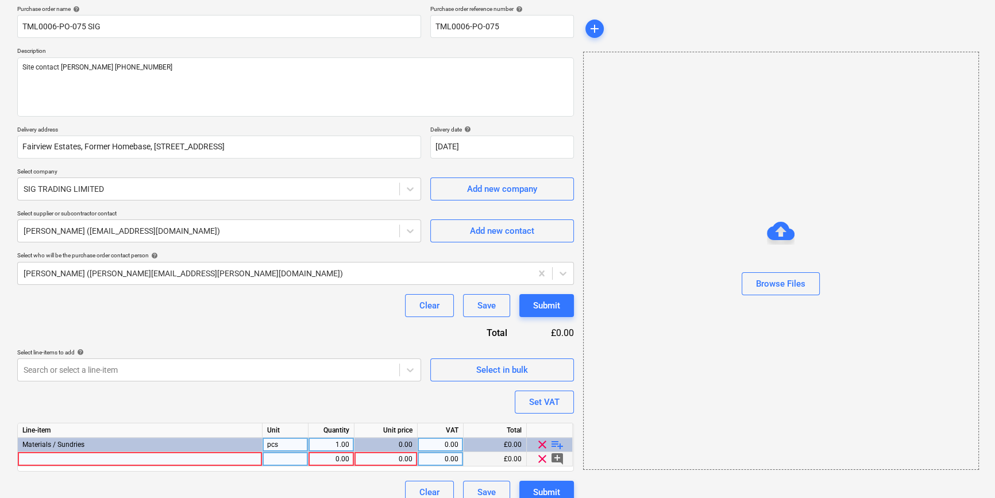
click at [94, 462] on div at bounding box center [140, 459] width 245 height 14
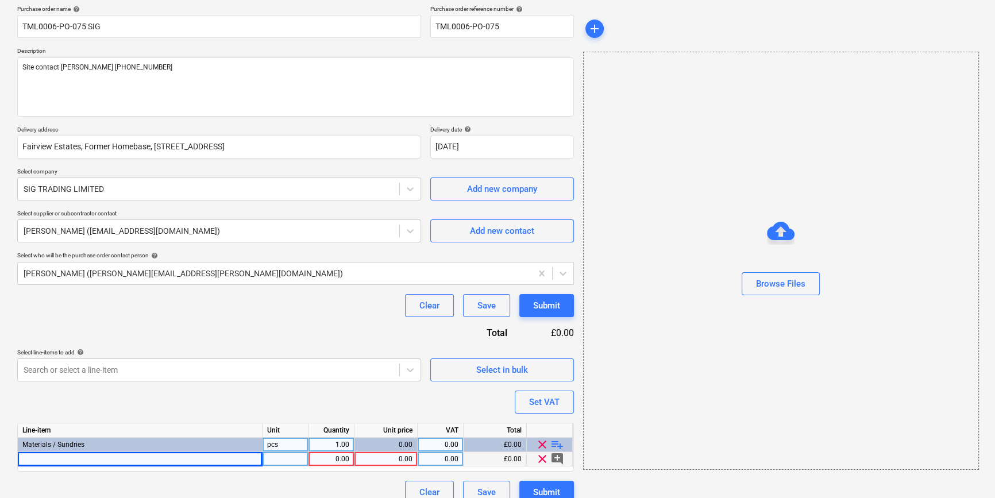
click at [55, 455] on div at bounding box center [140, 459] width 245 height 14
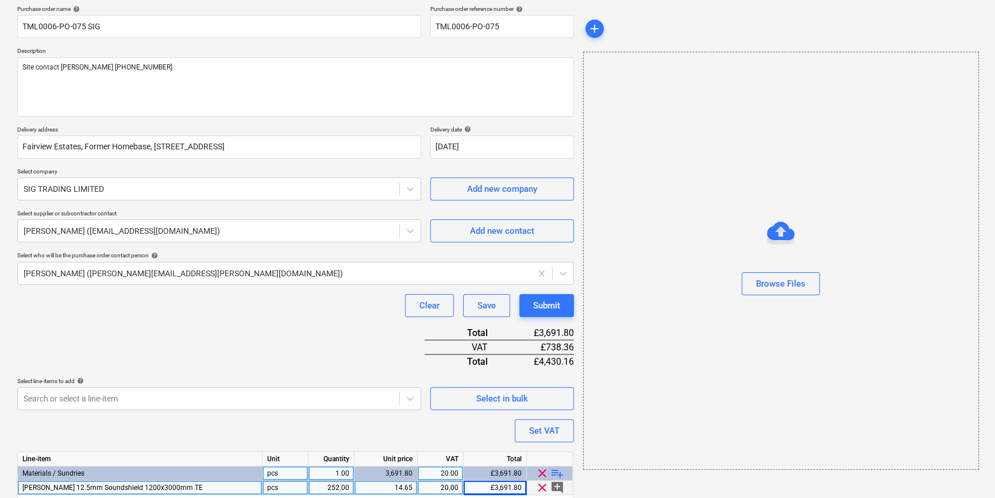
scroll to position [132, 0]
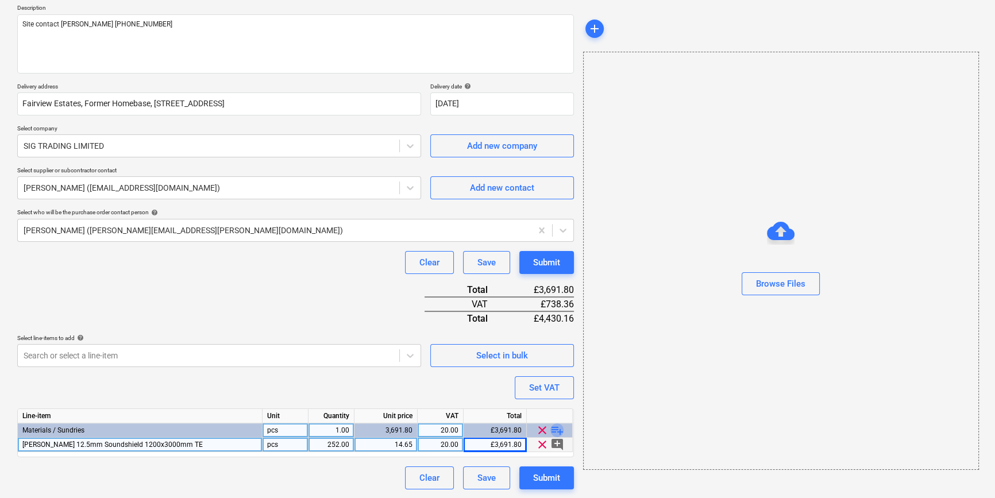
click at [556, 427] on span "playlist_add" at bounding box center [557, 430] width 14 height 14
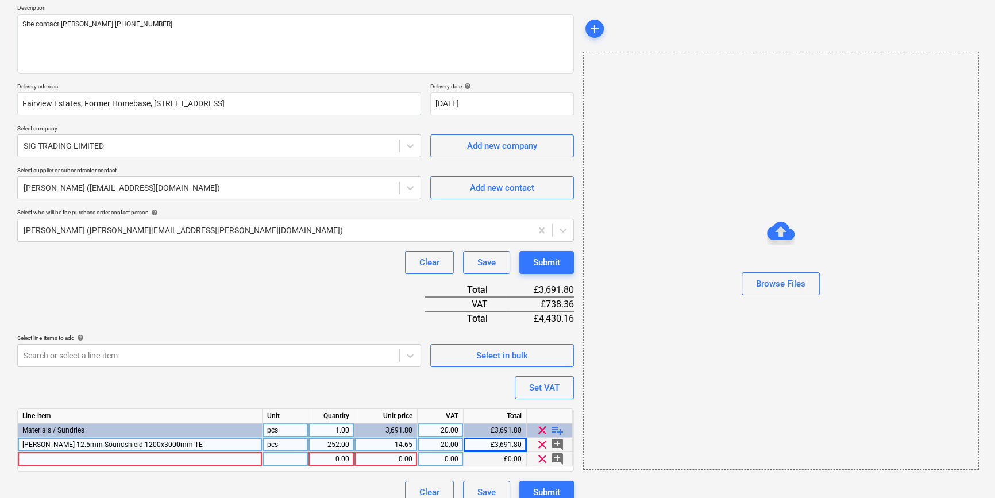
click at [47, 457] on div at bounding box center [140, 459] width 245 height 14
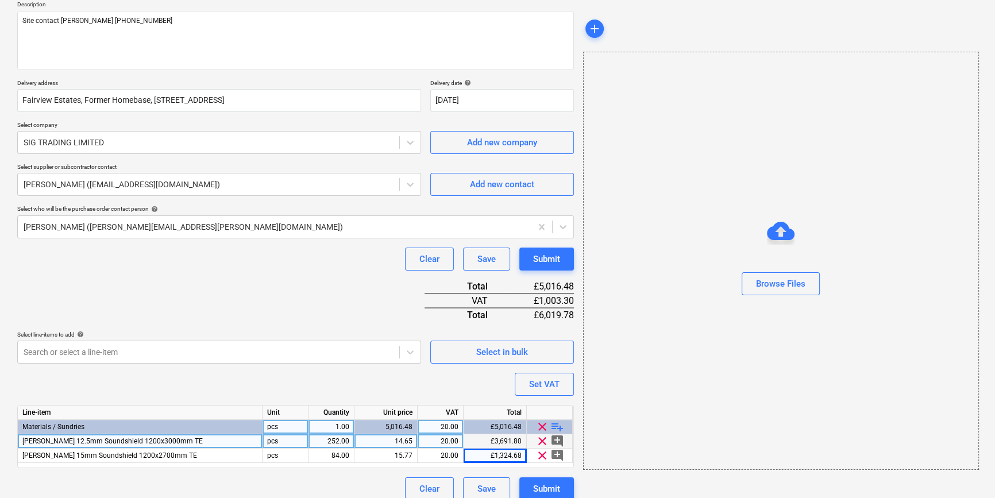
scroll to position [146, 0]
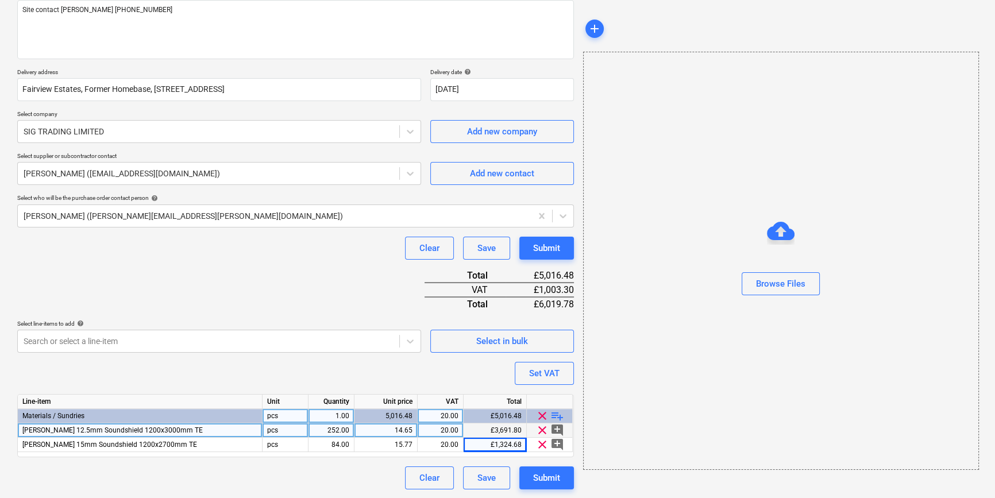
click at [556, 413] on span "playlist_add" at bounding box center [557, 416] width 14 height 14
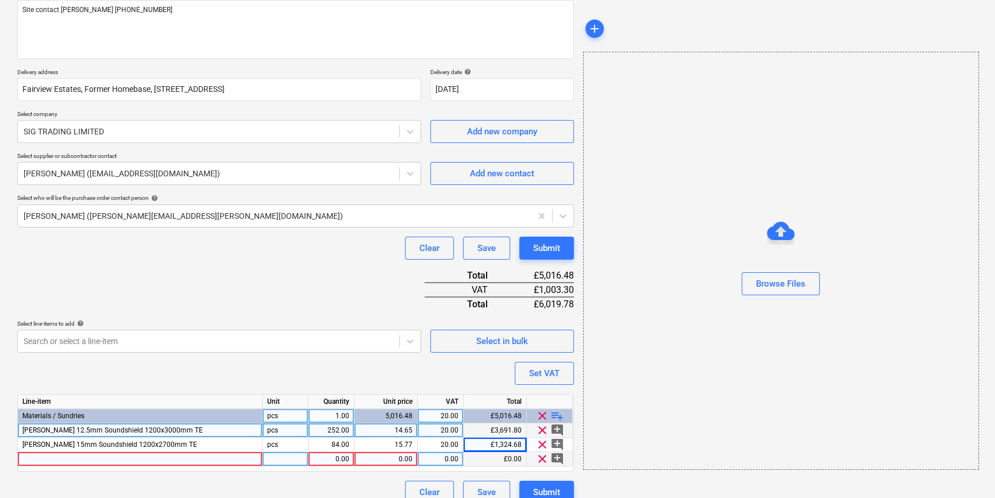
click at [36, 458] on div at bounding box center [140, 459] width 245 height 14
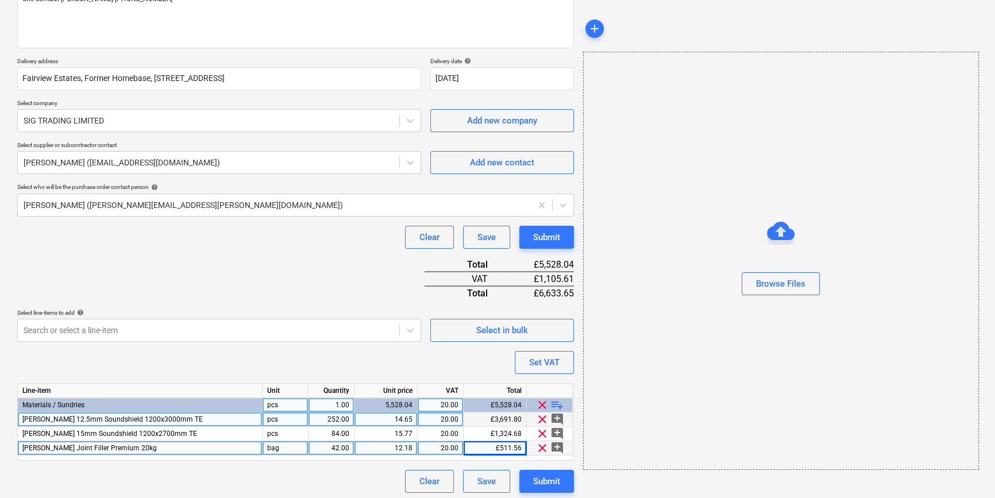
scroll to position [161, 0]
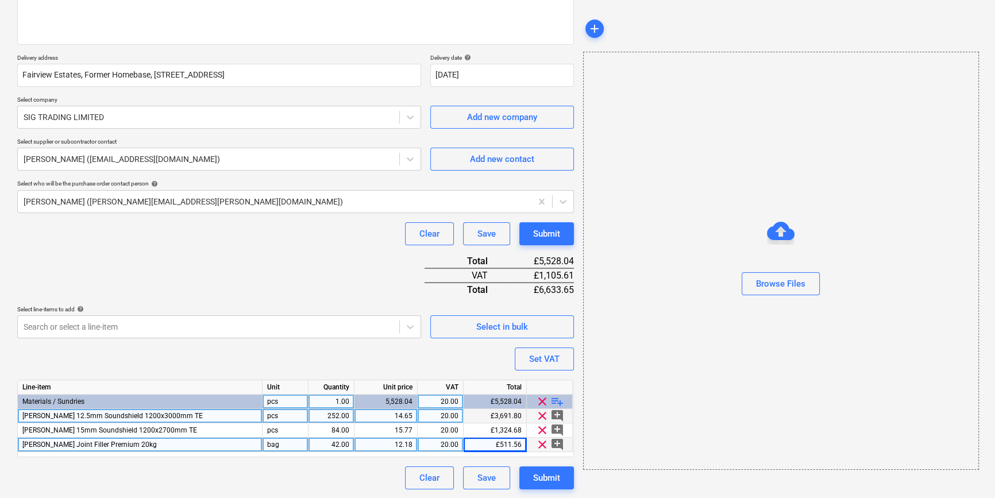
click at [554, 399] on span "playlist_add" at bounding box center [557, 402] width 14 height 14
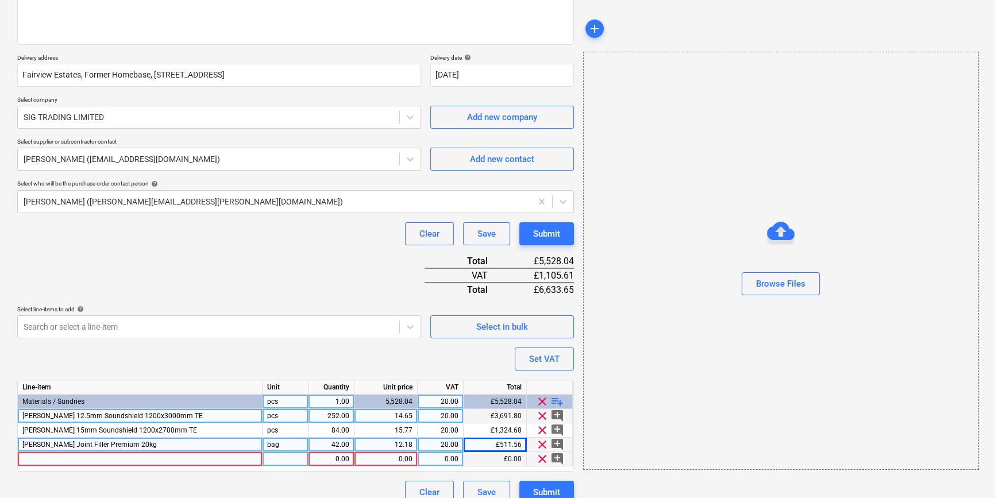
click at [46, 458] on div at bounding box center [140, 459] width 245 height 14
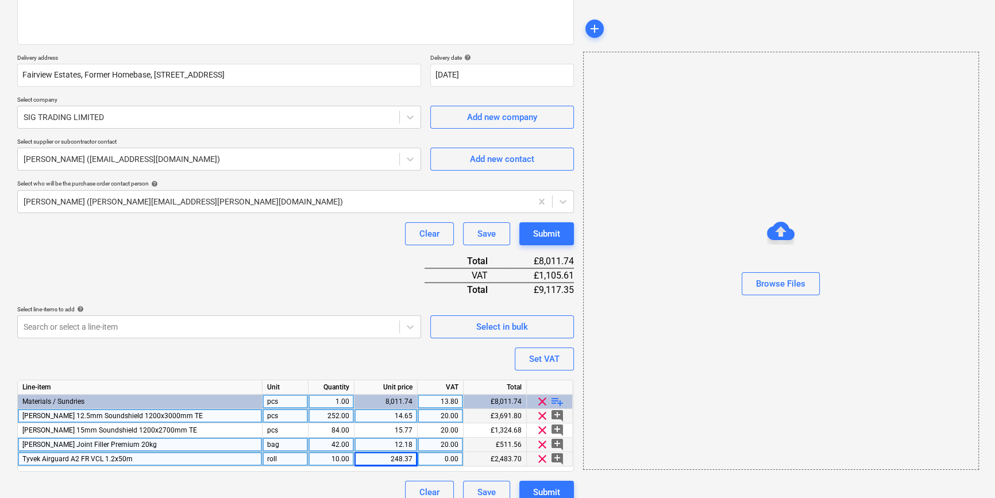
click at [403, 459] on div "248.37" at bounding box center [385, 459] width 53 height 14
click at [405, 455] on input "248.37" at bounding box center [385, 459] width 63 height 14
click at [554, 401] on span "playlist_add" at bounding box center [557, 402] width 14 height 14
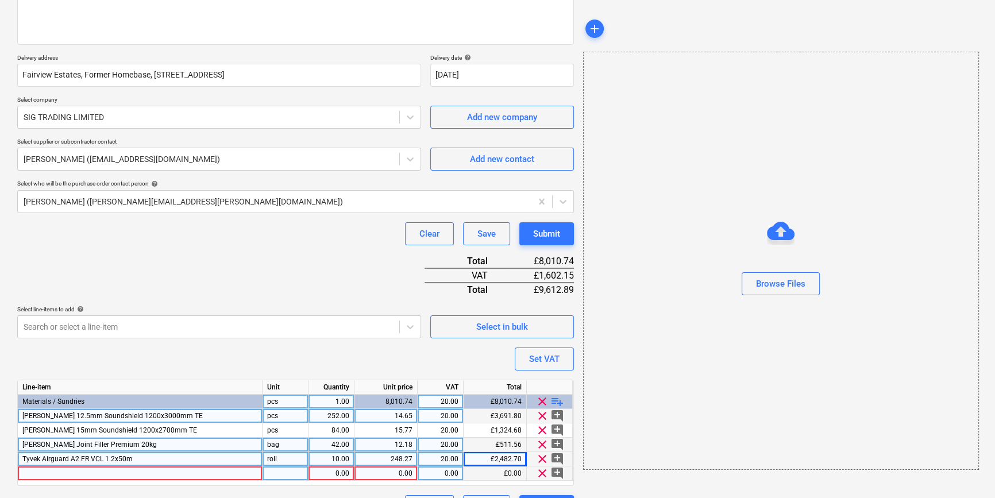
click at [38, 471] on div at bounding box center [140, 473] width 245 height 14
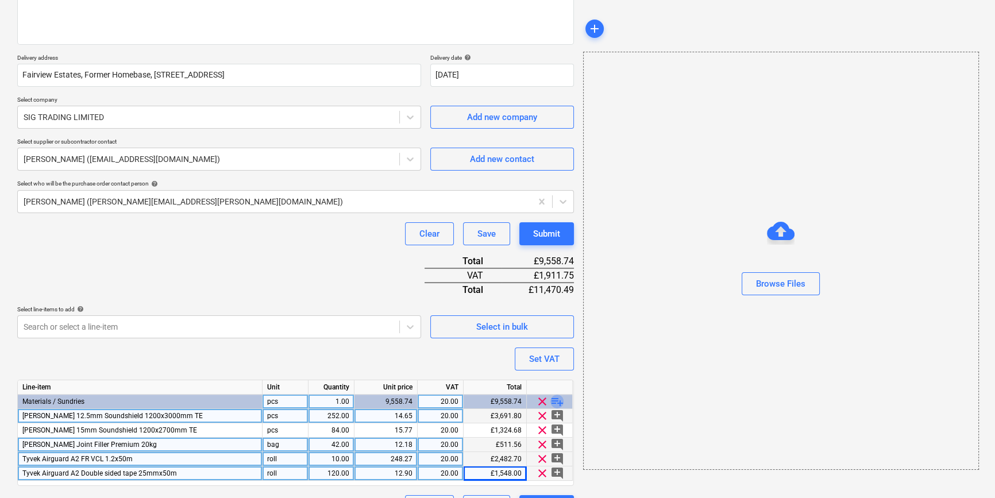
click at [555, 401] on span "playlist_add" at bounding box center [557, 402] width 14 height 14
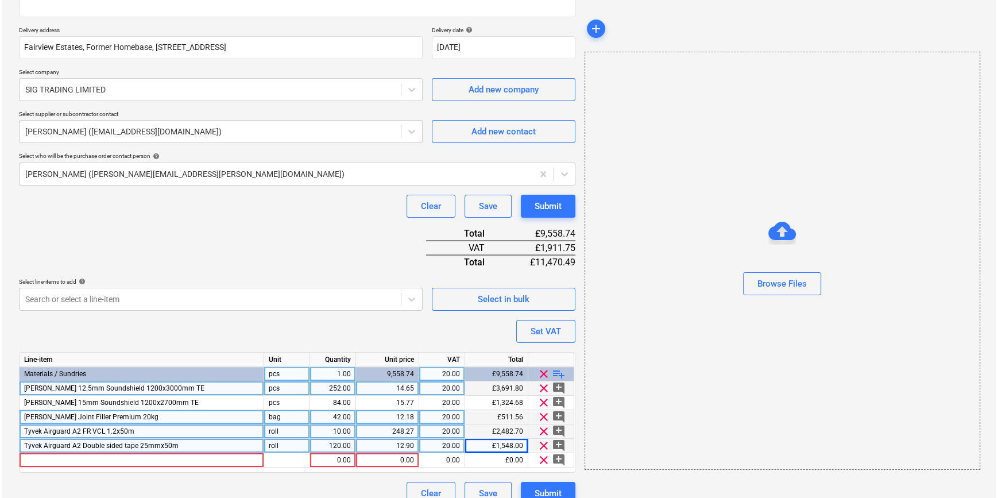
scroll to position [204, 0]
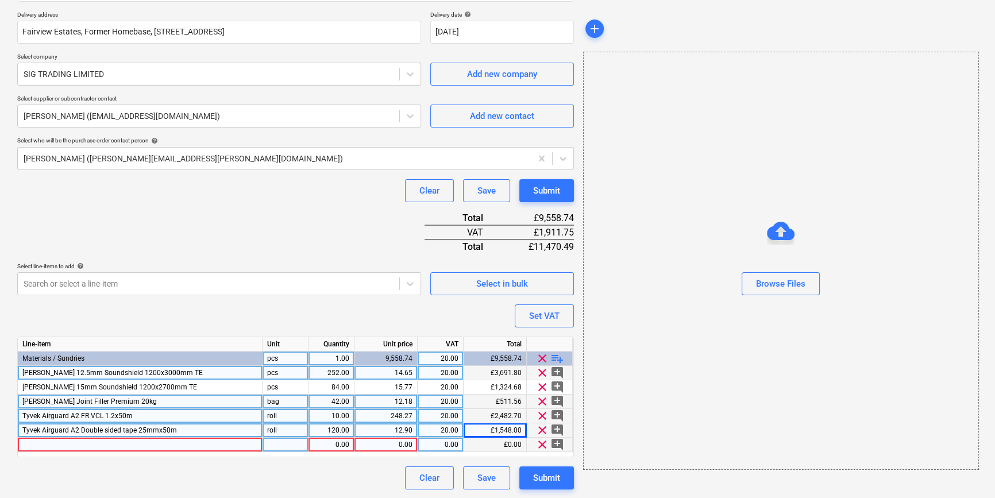
click at [37, 442] on div at bounding box center [140, 445] width 245 height 14
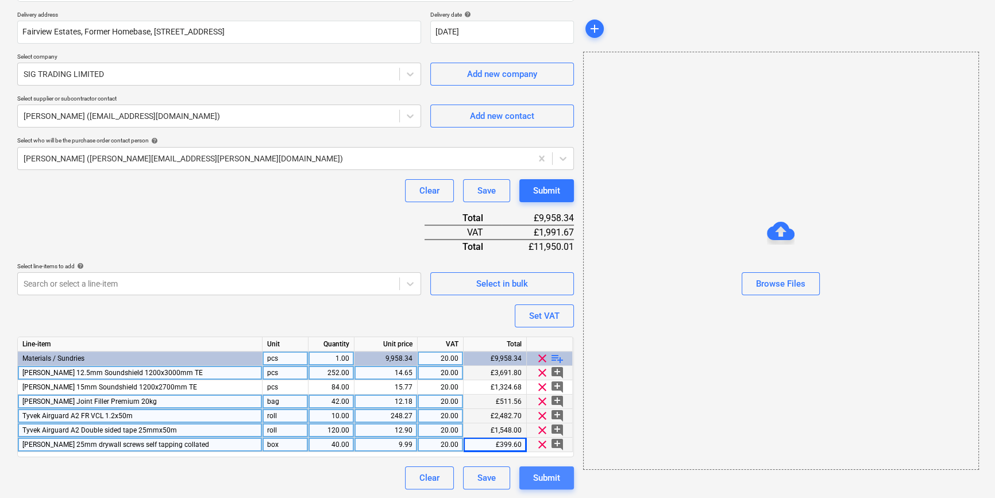
click at [547, 473] on div "Submit" at bounding box center [546, 477] width 27 height 15
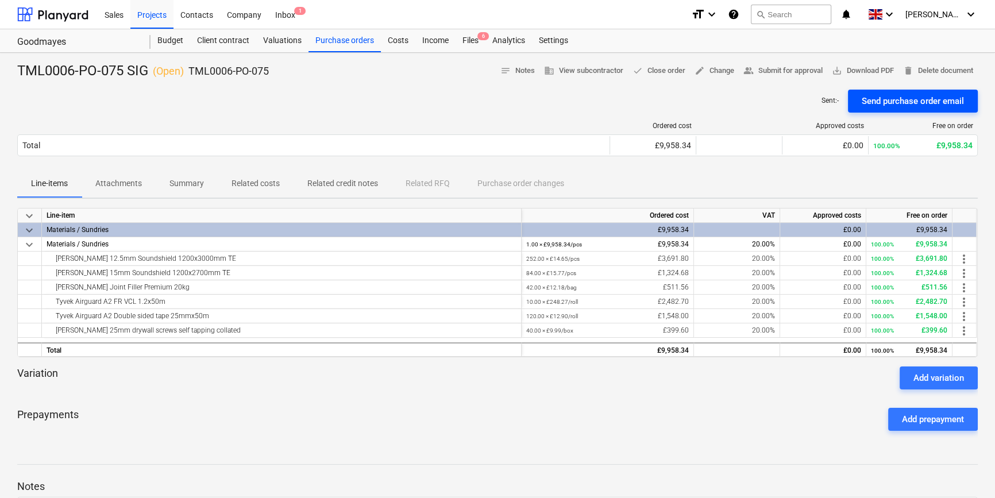
click at [887, 103] on div "Send purchase order email" at bounding box center [912, 101] width 102 height 15
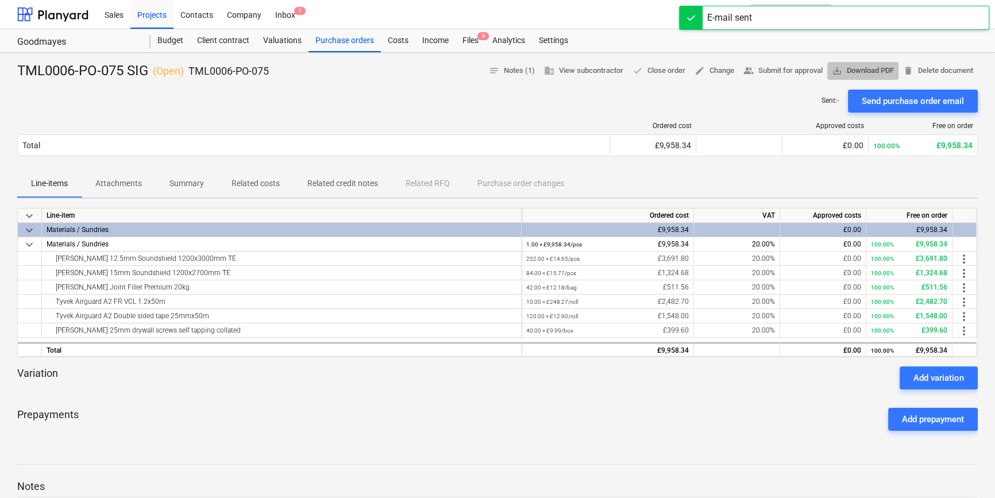
click at [868, 71] on span "save_alt Download PDF" at bounding box center [863, 70] width 62 height 13
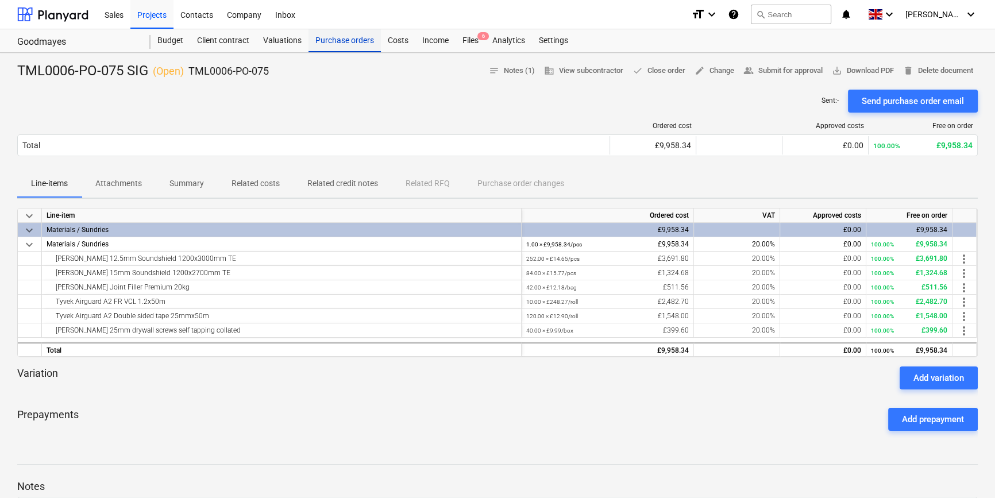
click at [320, 41] on div "Purchase orders" at bounding box center [344, 40] width 72 height 23
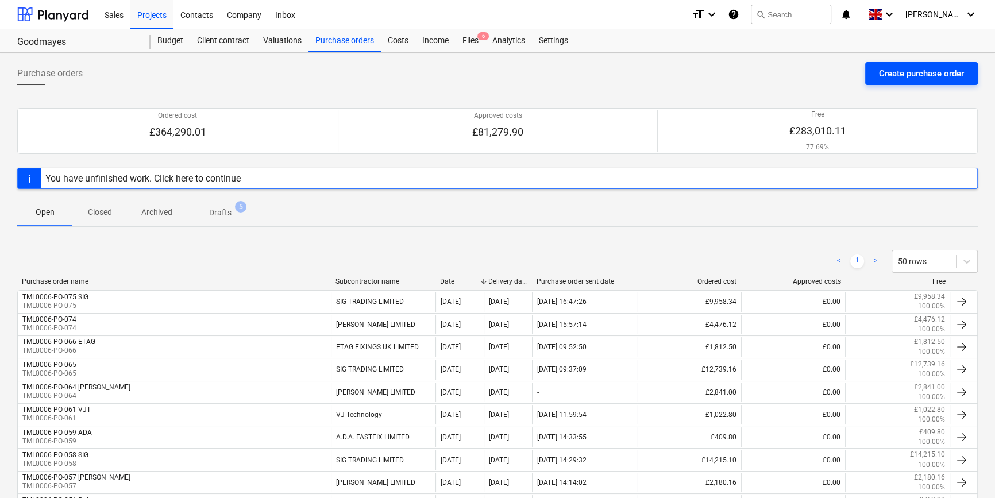
click at [902, 75] on div "Create purchase order" at bounding box center [921, 73] width 85 height 15
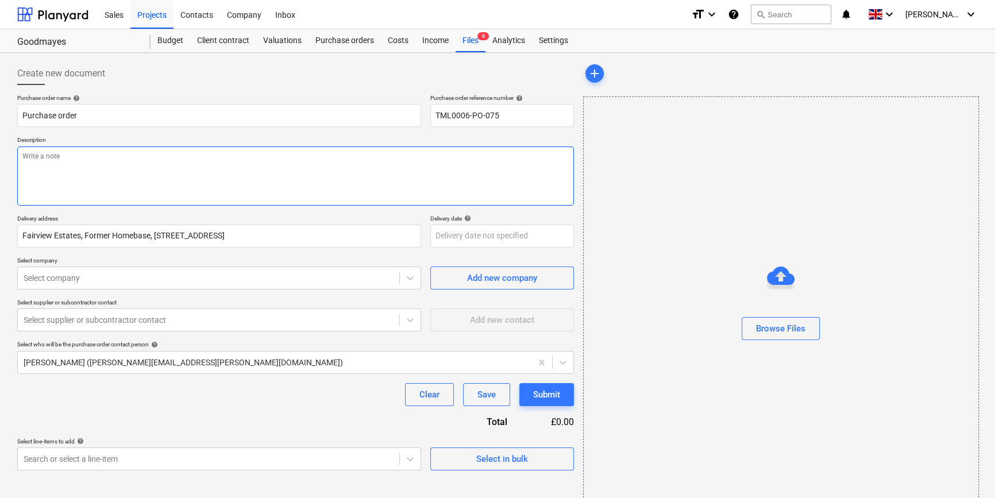
paste textarea "Site contact [PERSON_NAME] [PHONE_NUMBER]"
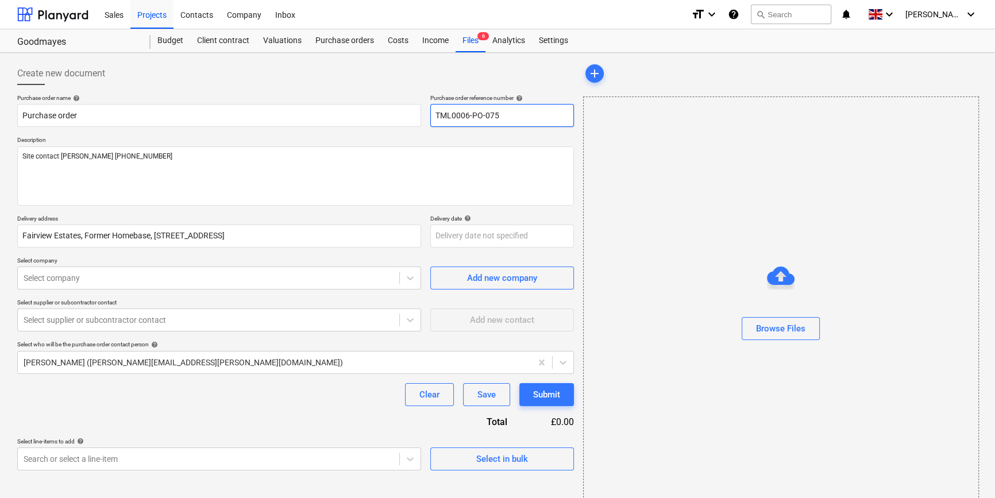
click at [498, 115] on input "TML0006-PO-075" at bounding box center [502, 115] width 144 height 23
drag, startPoint x: 501, startPoint y: 115, endPoint x: 435, endPoint y: 121, distance: 66.3
click at [435, 121] on input "TML0006-PO-076" at bounding box center [502, 115] width 144 height 23
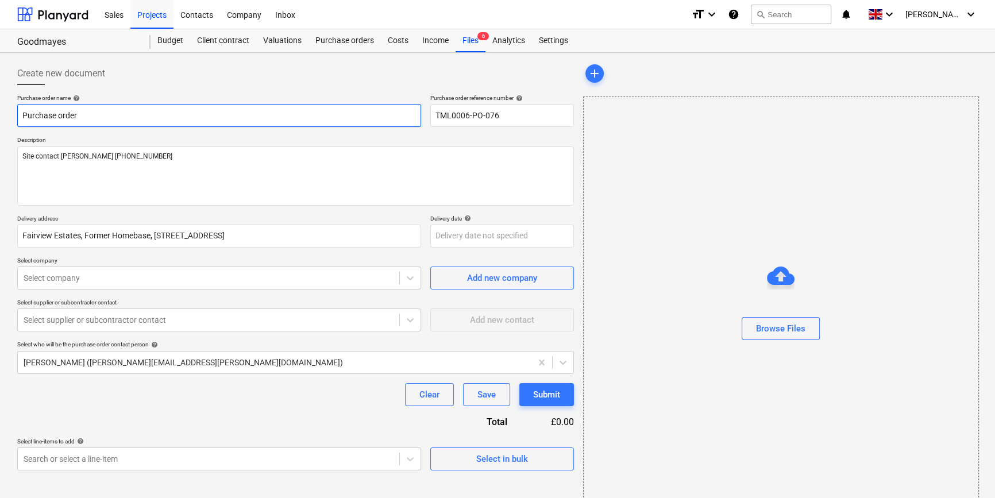
drag, startPoint x: 95, startPoint y: 116, endPoint x: 9, endPoint y: 115, distance: 85.6
click at [9, 115] on div "Create new document Purchase order name help Purchase order Purchase order refe…" at bounding box center [497, 288] width 995 height 471
paste input "TML0006-PO-076"
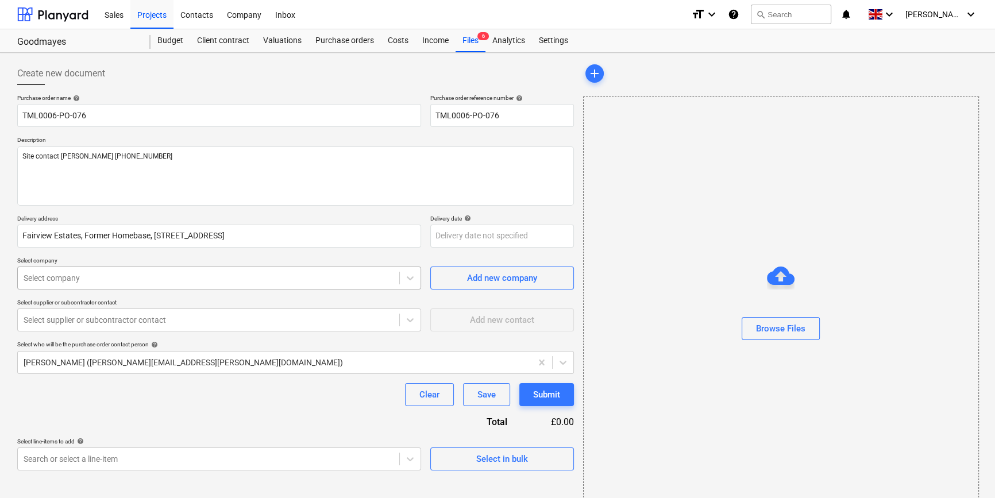
click at [80, 275] on div at bounding box center [209, 277] width 370 height 11
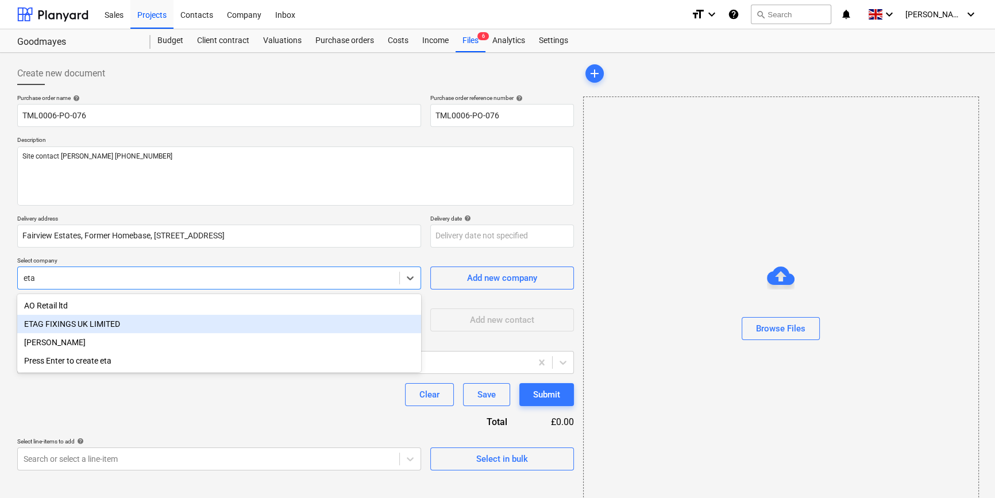
click at [90, 329] on div "ETAG FIXINGS UK LIMITED" at bounding box center [219, 324] width 404 height 18
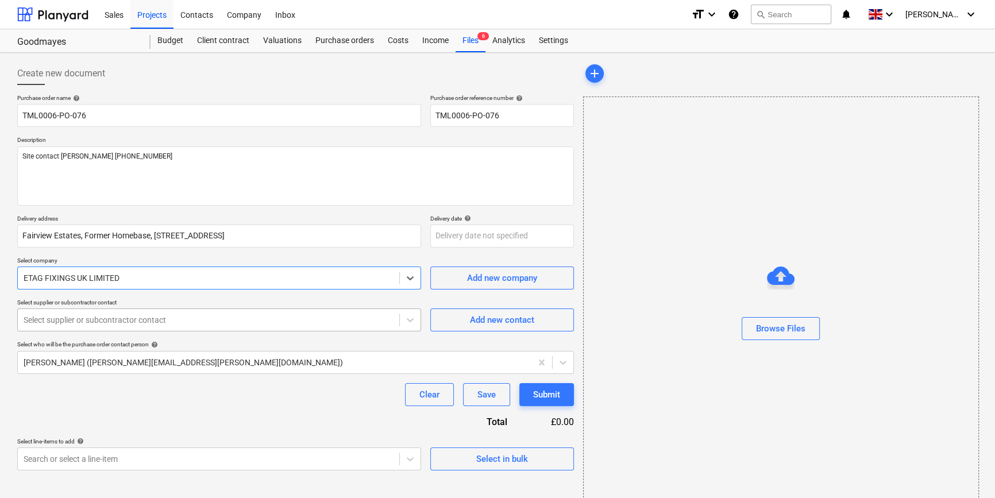
click at [90, 326] on div at bounding box center [209, 319] width 370 height 11
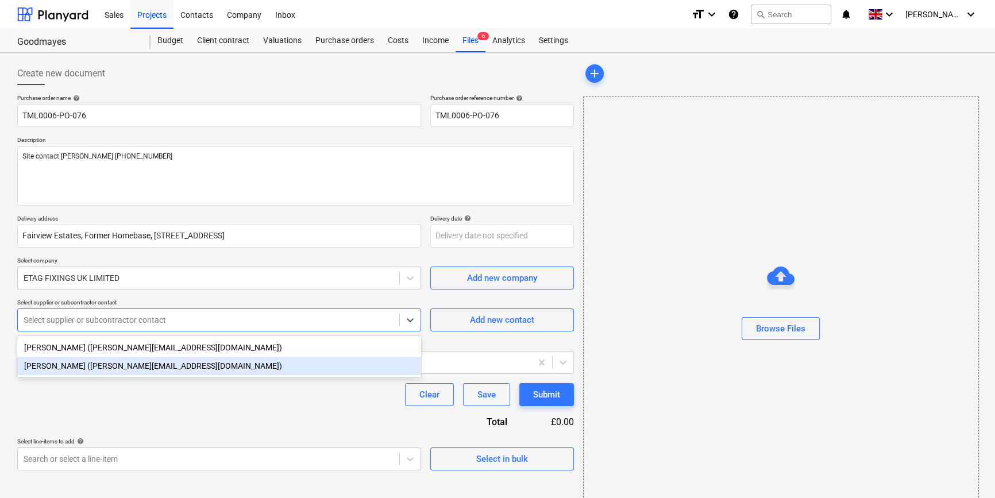
click at [76, 370] on div "[PERSON_NAME] ([PERSON_NAME][EMAIL_ADDRESS][DOMAIN_NAME])" at bounding box center [219, 366] width 404 height 18
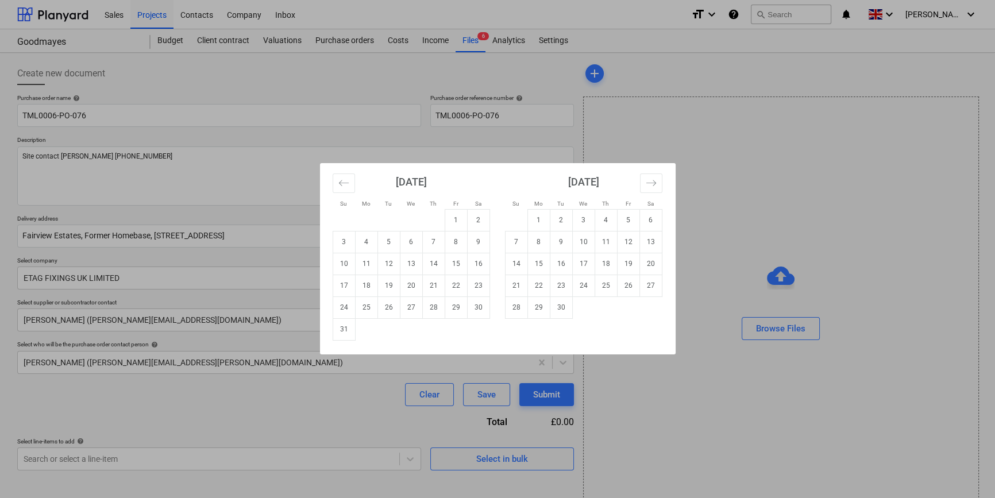
click at [454, 237] on body "Sales Projects Contacts Company Inbox format_size keyboard_arrow_down help sear…" at bounding box center [497, 249] width 995 height 498
click at [539, 219] on td "1" at bounding box center [538, 220] width 22 height 22
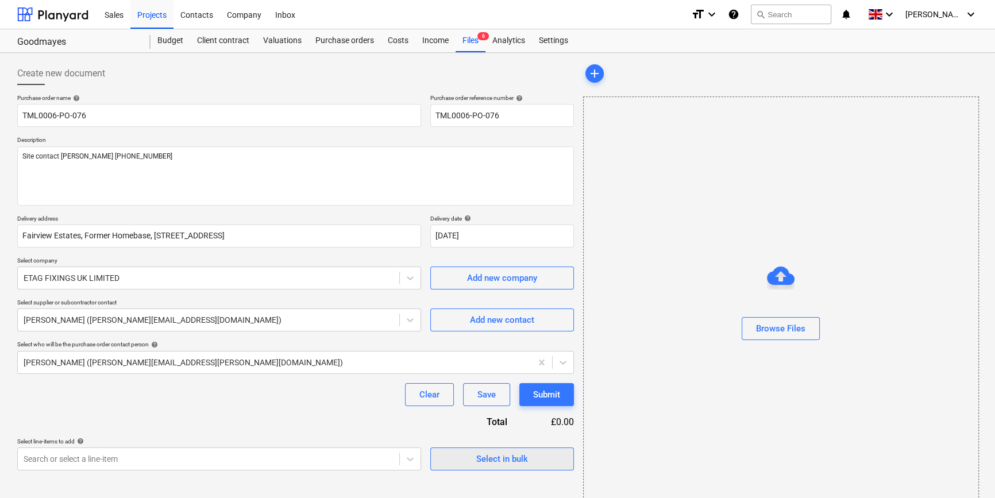
click at [462, 455] on span "Select in bulk" at bounding box center [501, 458] width 115 height 15
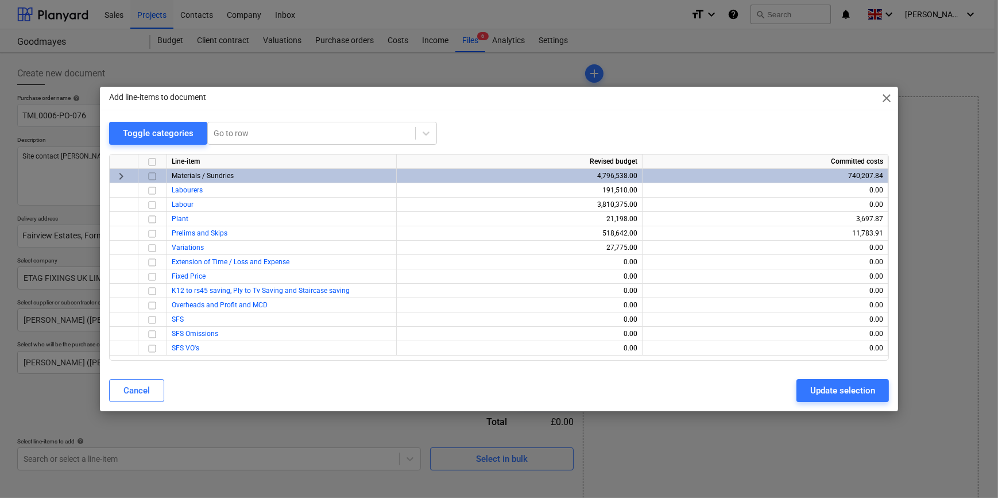
click at [154, 174] on input "checkbox" at bounding box center [152, 176] width 14 height 14
click at [841, 394] on div "Update selection" at bounding box center [842, 390] width 65 height 15
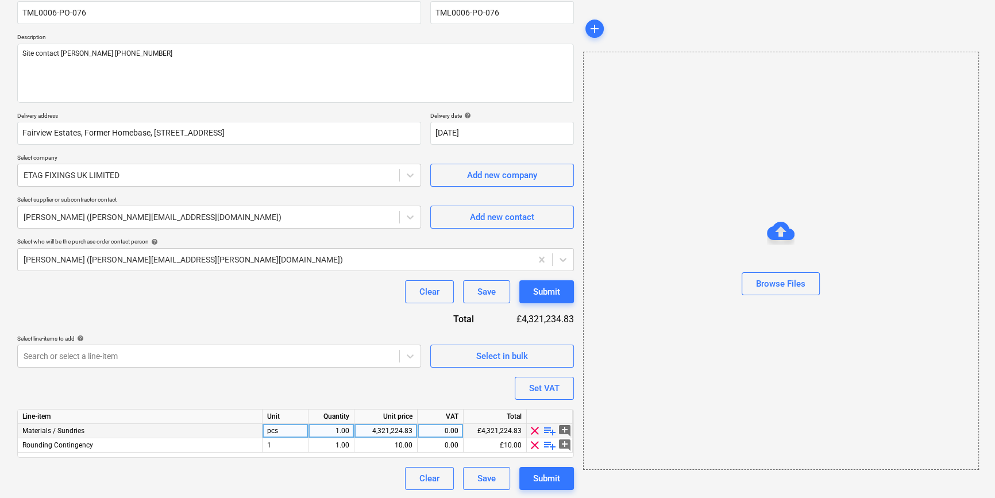
scroll to position [103, 0]
click at [532, 444] on span "clear" at bounding box center [535, 445] width 14 height 14
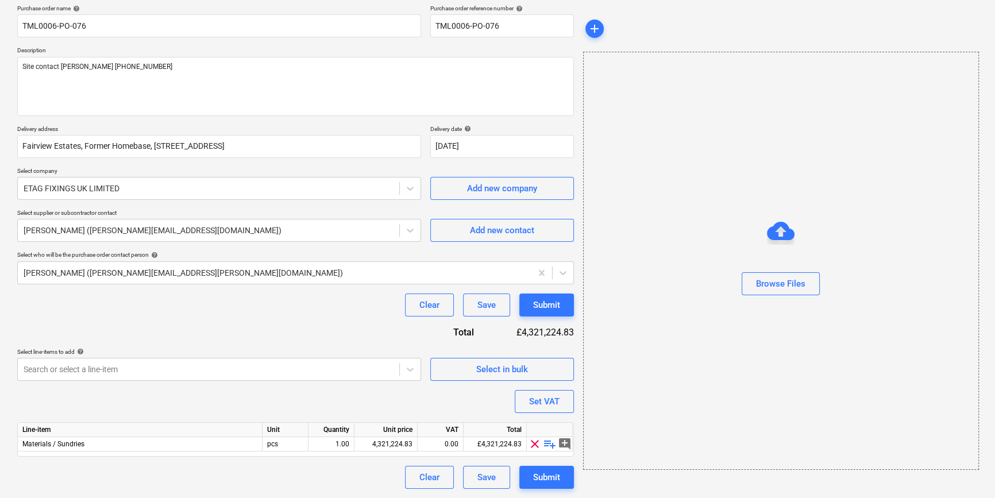
scroll to position [89, 0]
click at [549, 443] on span "playlist_add" at bounding box center [550, 445] width 14 height 14
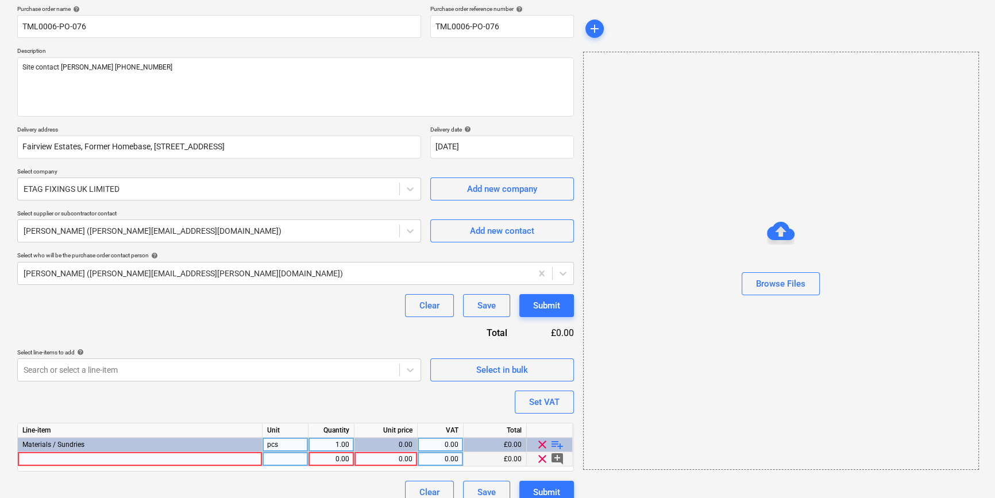
click at [51, 460] on div at bounding box center [140, 459] width 245 height 14
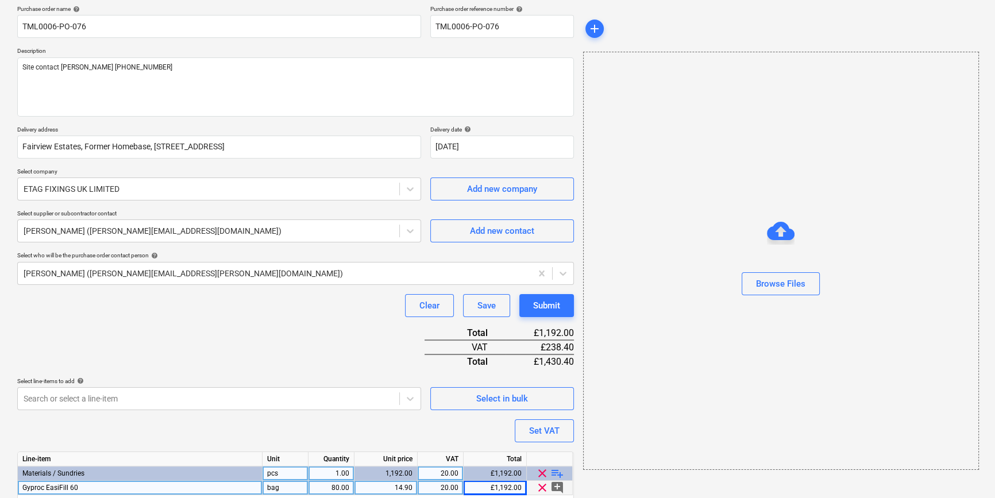
click at [300, 338] on div "Purchase order name help TML0006-PO-076 Purchase order reference number help TM…" at bounding box center [295, 268] width 556 height 527
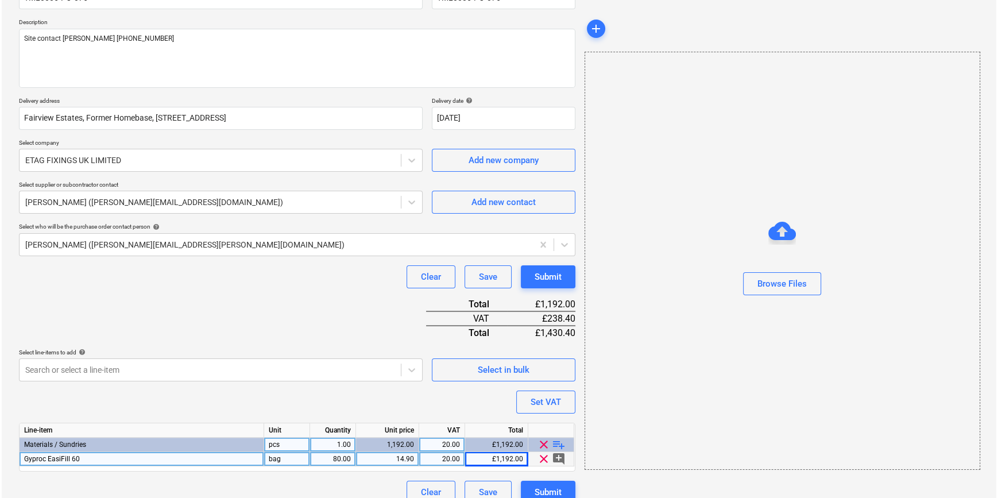
scroll to position [132, 0]
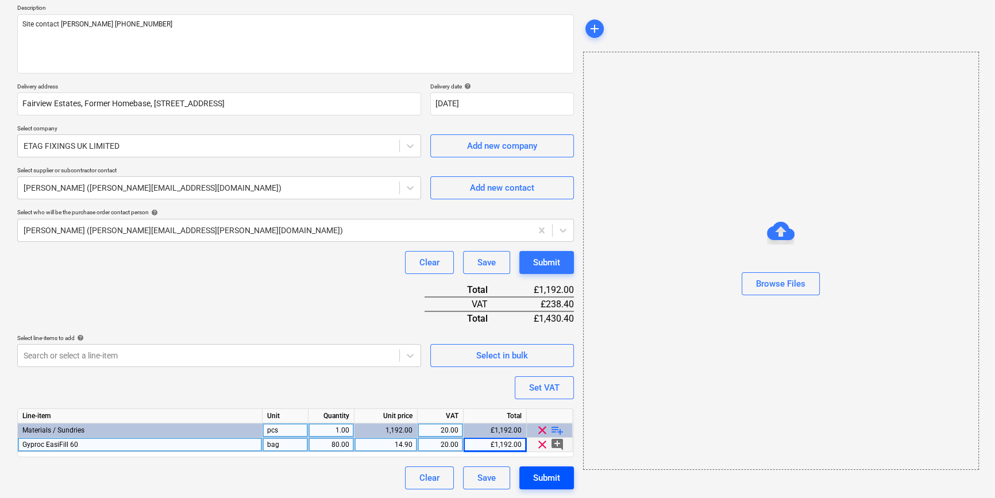
click at [555, 477] on div "Submit" at bounding box center [546, 477] width 27 height 15
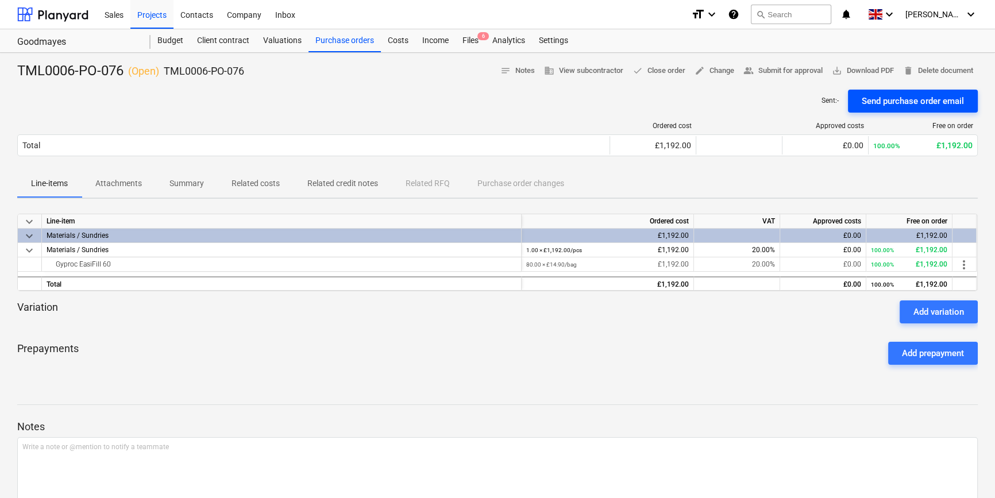
click at [889, 99] on div "Send purchase order email" at bounding box center [912, 101] width 102 height 15
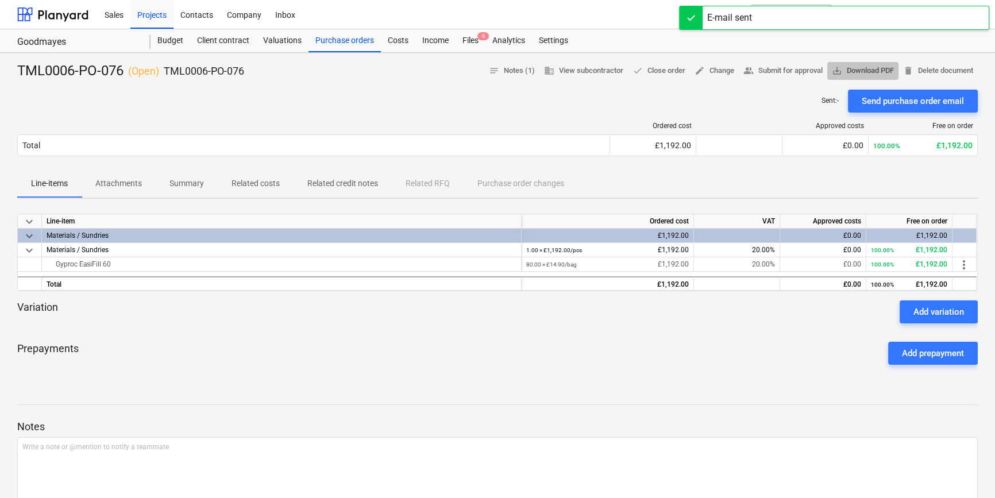
click at [877, 71] on span "save_alt Download PDF" at bounding box center [863, 70] width 62 height 13
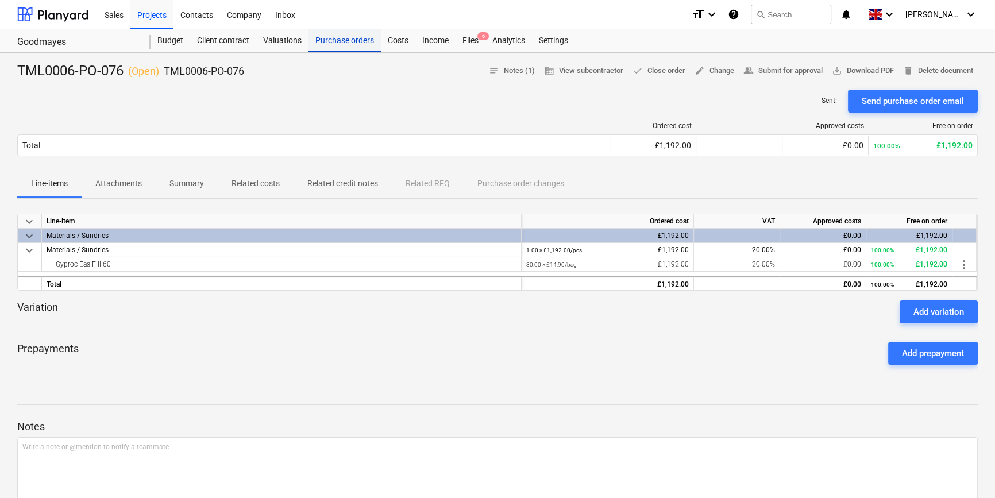
click at [341, 42] on div "Purchase orders" at bounding box center [344, 40] width 72 height 23
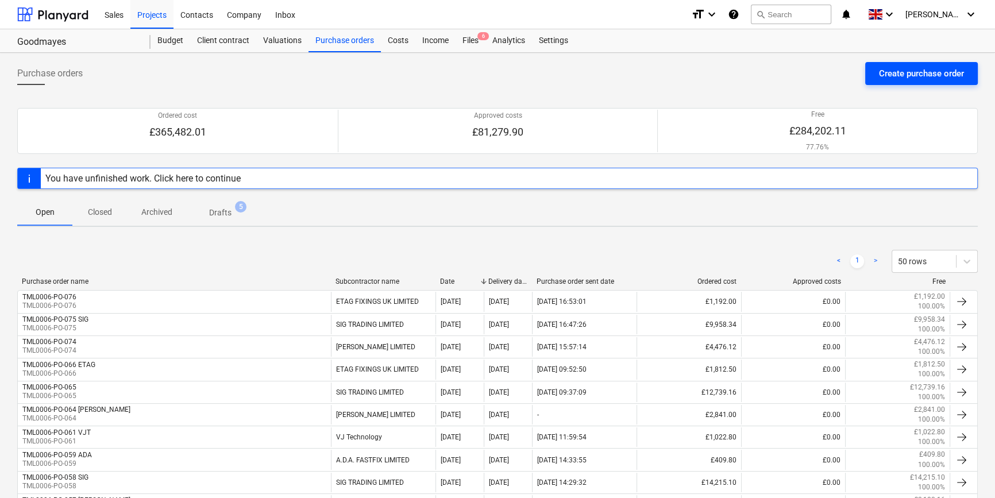
click at [886, 70] on div "Create purchase order" at bounding box center [921, 73] width 85 height 15
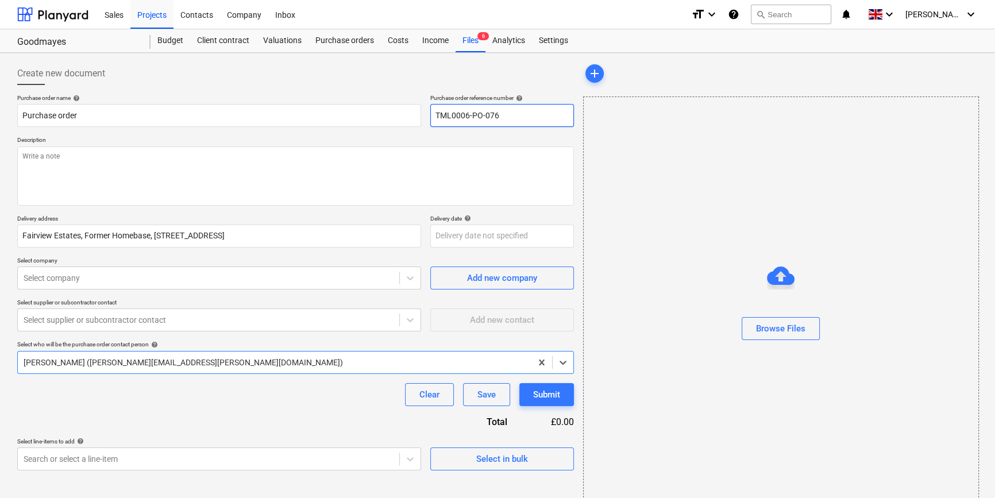
click at [515, 115] on input "TML0006-PO-076" at bounding box center [502, 115] width 144 height 23
drag, startPoint x: 496, startPoint y: 114, endPoint x: 436, endPoint y: 116, distance: 59.8
click at [436, 116] on input "TML0006-PO-077" at bounding box center [502, 115] width 144 height 23
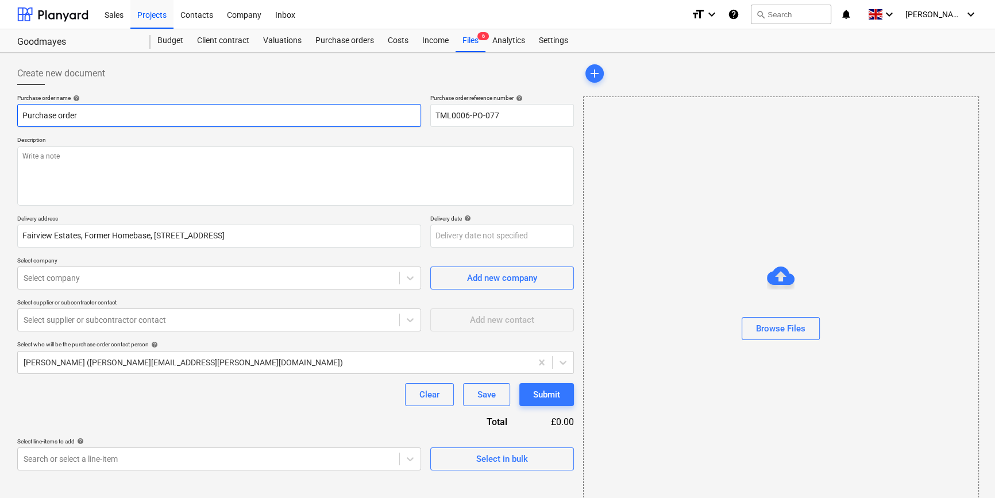
drag, startPoint x: 81, startPoint y: 115, endPoint x: 18, endPoint y: 116, distance: 63.2
click at [18, 116] on input "Purchase order" at bounding box center [219, 115] width 404 height 23
paste input "TML0006-PO-077"
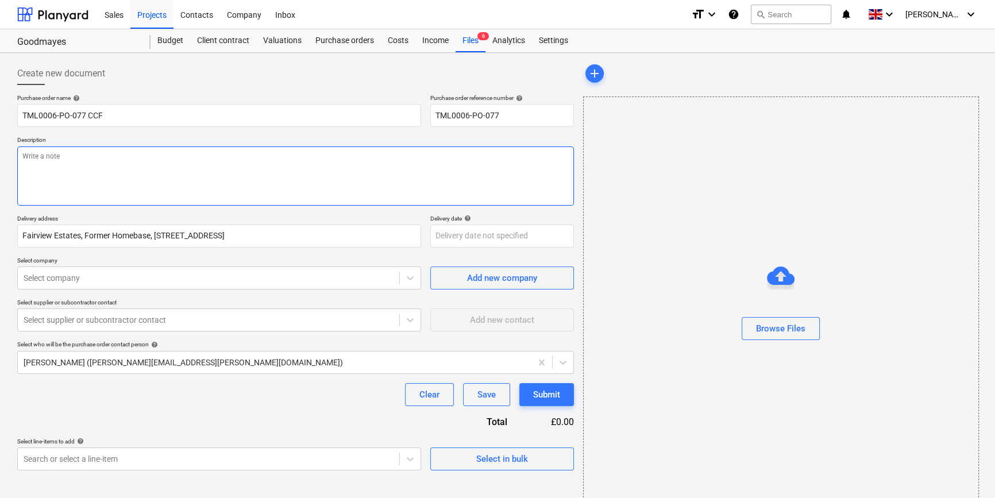
click at [79, 175] on textarea at bounding box center [295, 175] width 556 height 59
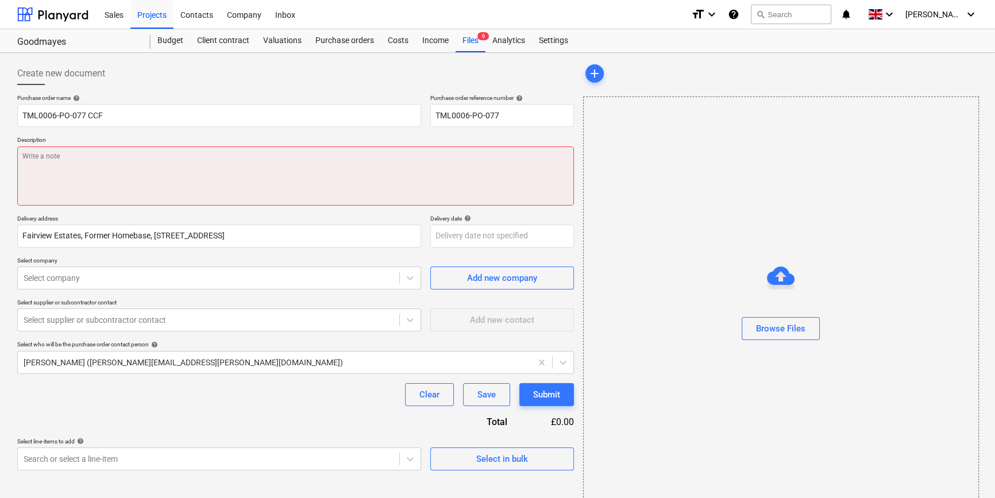
paste textarea "Site contact [PERSON_NAME] [PHONE_NUMBER]"
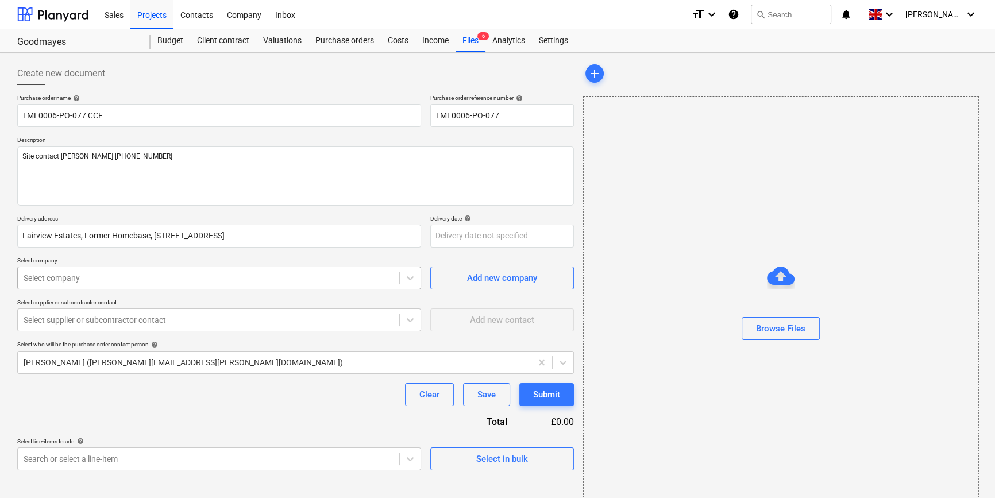
click at [82, 280] on div at bounding box center [209, 277] width 370 height 11
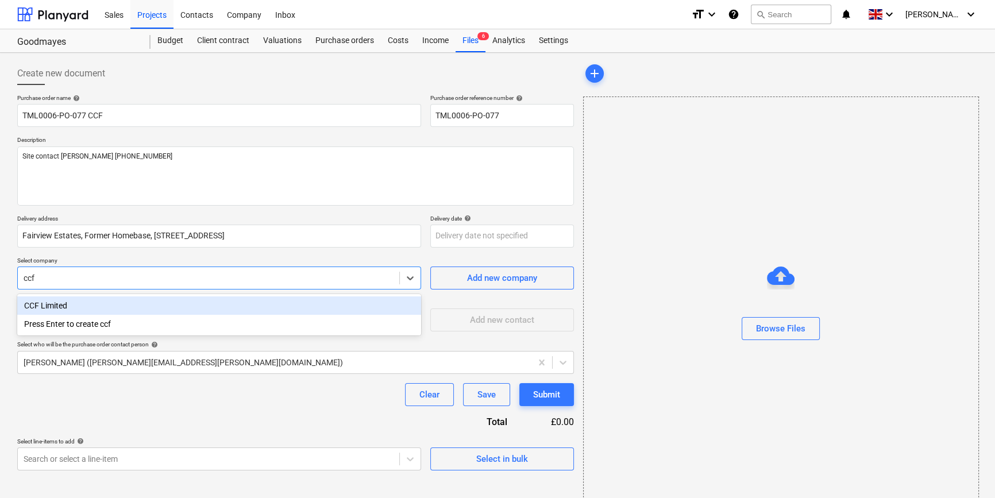
click at [75, 310] on div "CCF Limited" at bounding box center [219, 305] width 404 height 18
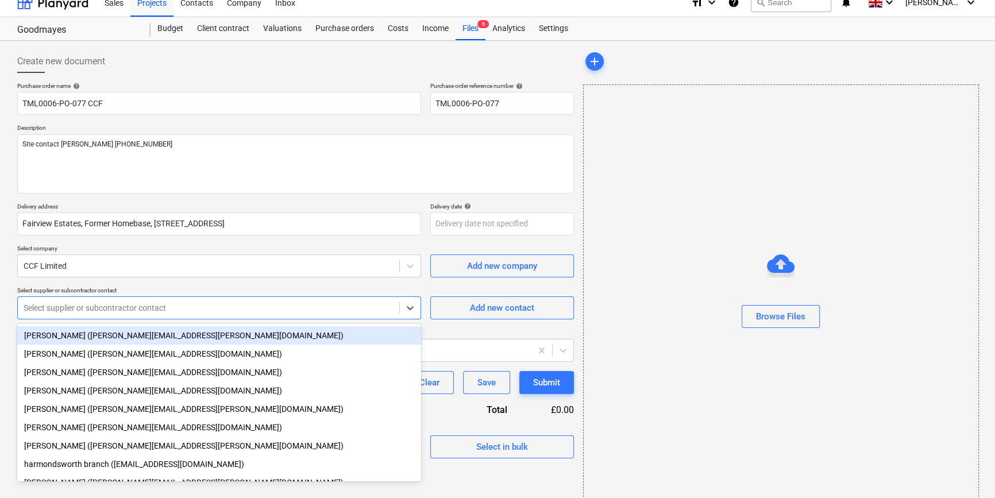
click at [74, 324] on body "Sales Projects Contacts Company Inbox format_size keyboard_arrow_down help sear…" at bounding box center [497, 237] width 995 height 498
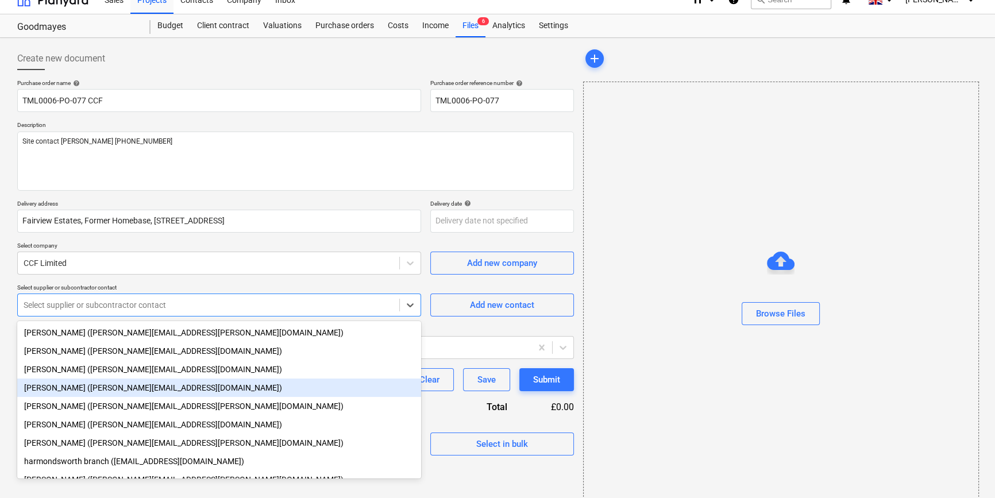
click at [68, 392] on div "[PERSON_NAME] ([PERSON_NAME][EMAIL_ADDRESS][DOMAIN_NAME])" at bounding box center [219, 387] width 404 height 18
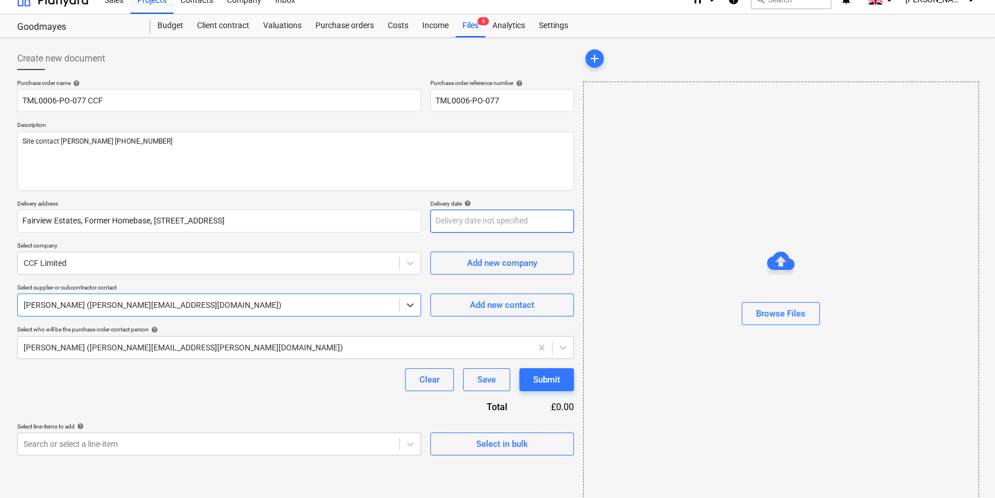
click at [441, 218] on body "Sales Projects Contacts Company Inbox format_size keyboard_arrow_down help sear…" at bounding box center [497, 234] width 995 height 498
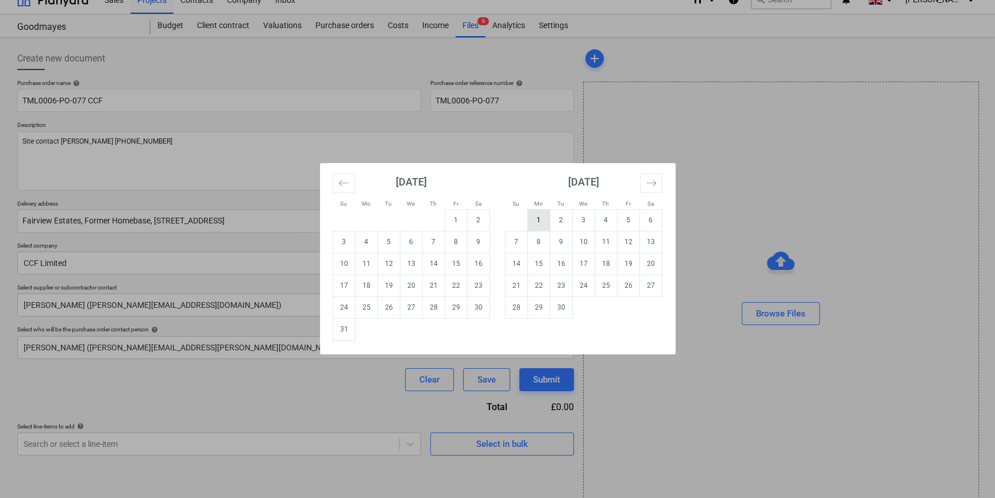
click at [539, 218] on td "1" at bounding box center [538, 220] width 22 height 22
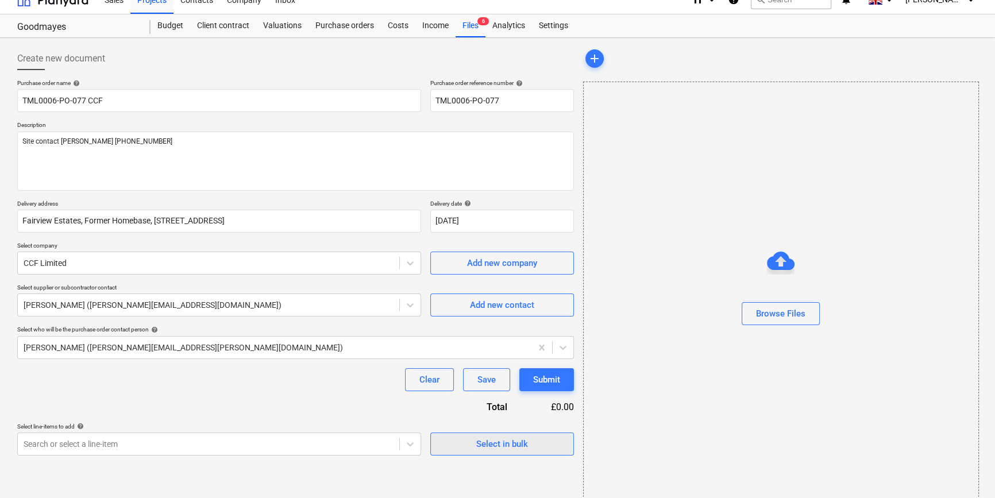
click at [493, 447] on div "Select in bulk" at bounding box center [502, 443] width 52 height 15
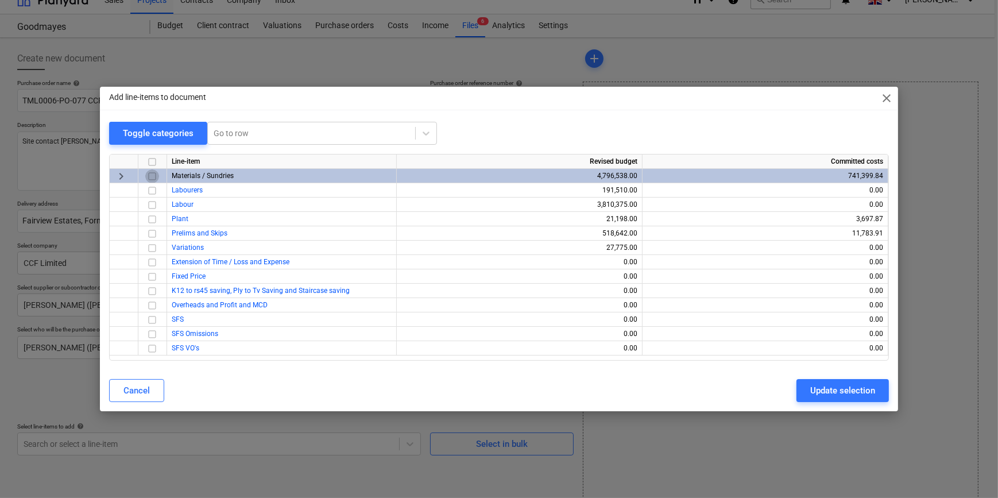
click at [150, 177] on input "checkbox" at bounding box center [152, 176] width 14 height 14
click at [844, 388] on div "Update selection" at bounding box center [842, 390] width 65 height 15
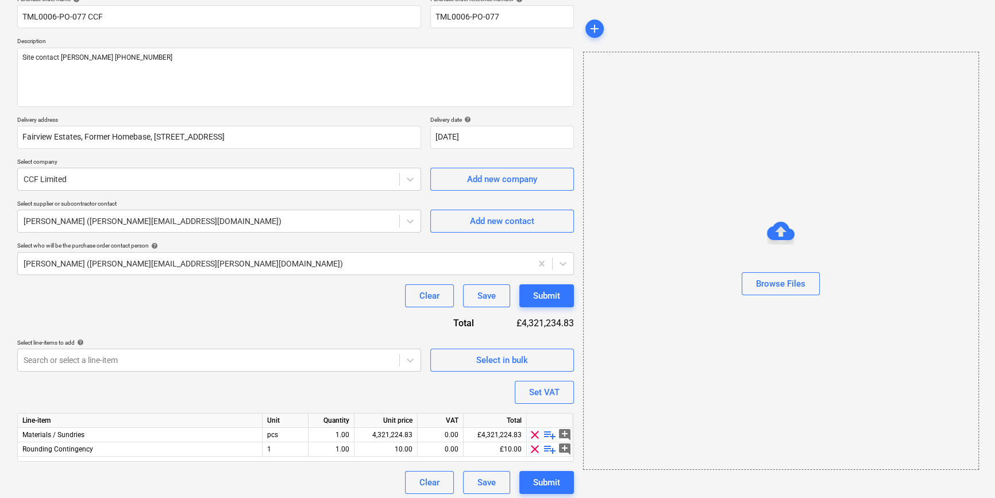
scroll to position [103, 0]
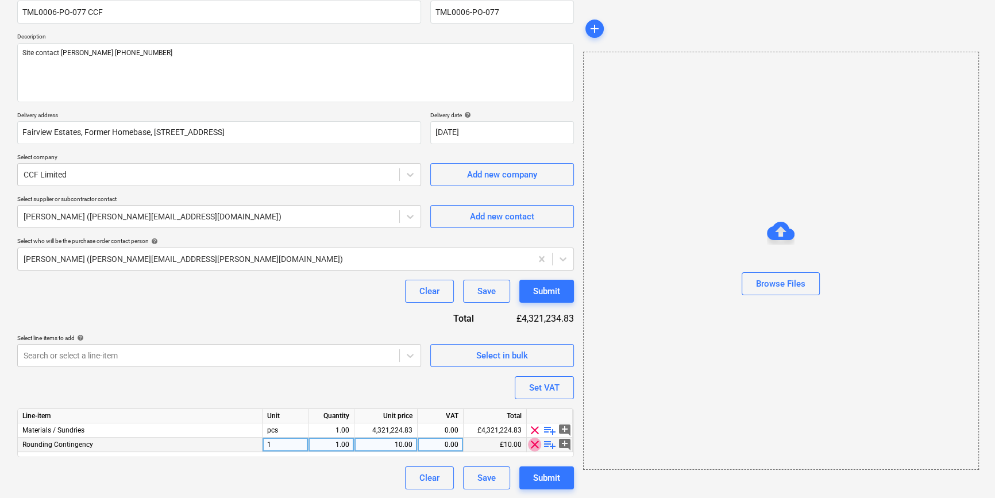
click at [533, 446] on span "clear" at bounding box center [535, 445] width 14 height 14
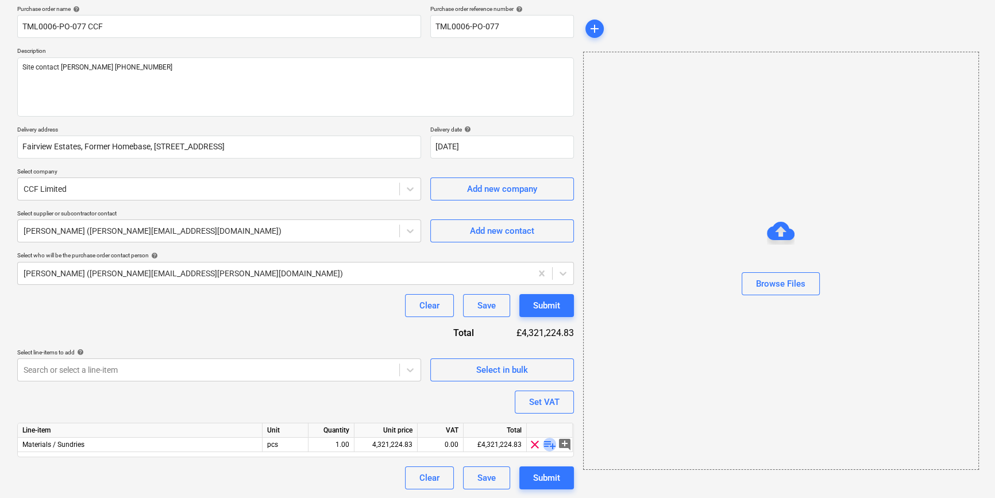
click at [547, 446] on span "playlist_add" at bounding box center [550, 445] width 14 height 14
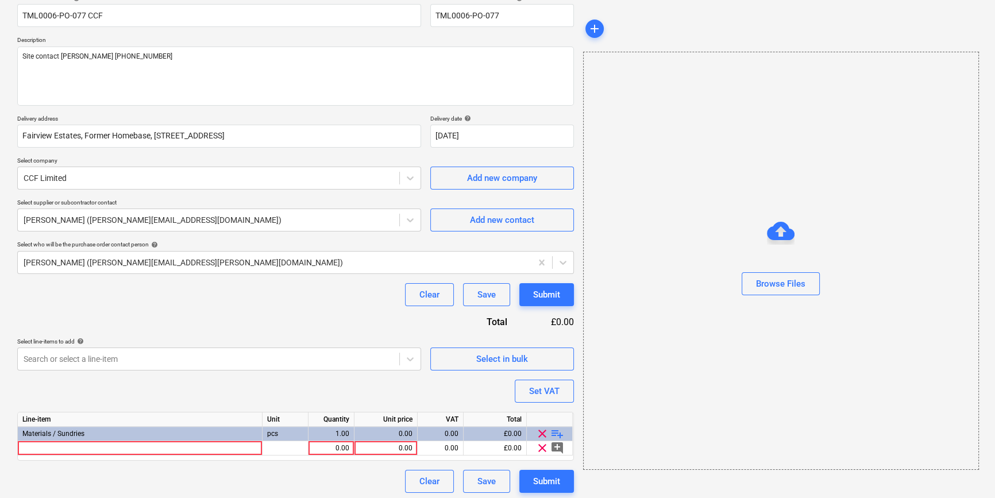
scroll to position [103, 0]
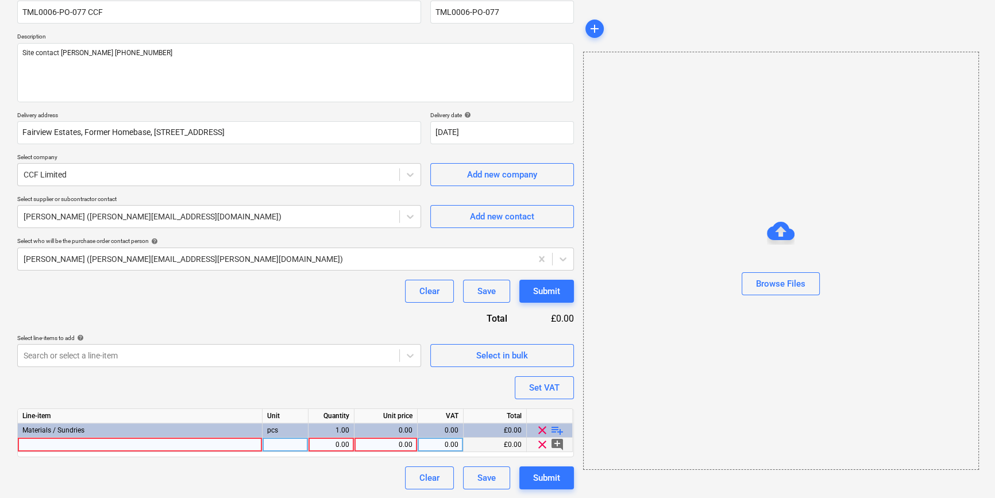
click at [49, 447] on div at bounding box center [140, 445] width 245 height 14
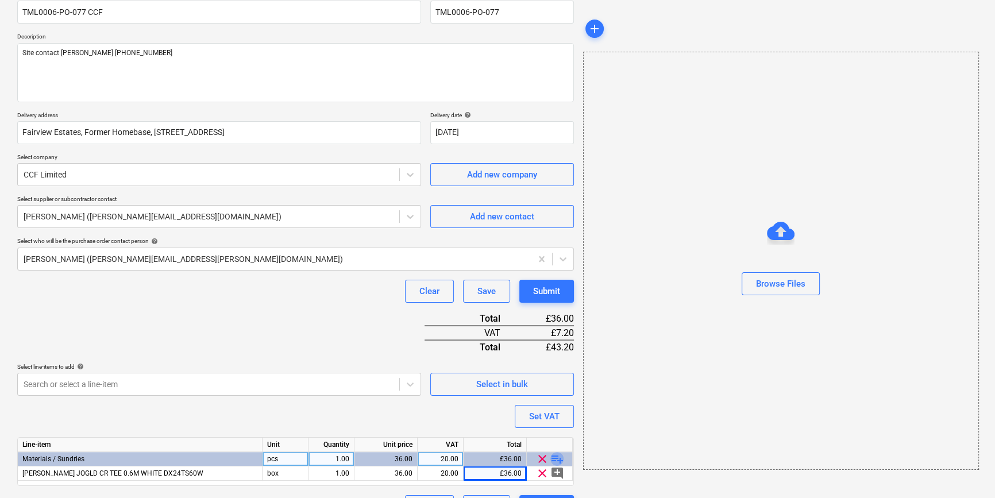
click at [552, 455] on span "playlist_add" at bounding box center [557, 459] width 14 height 14
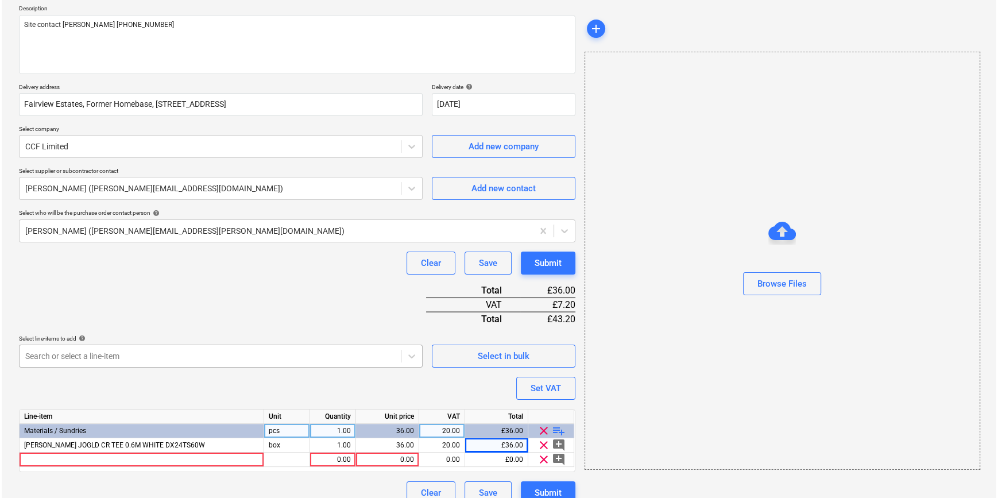
scroll to position [146, 0]
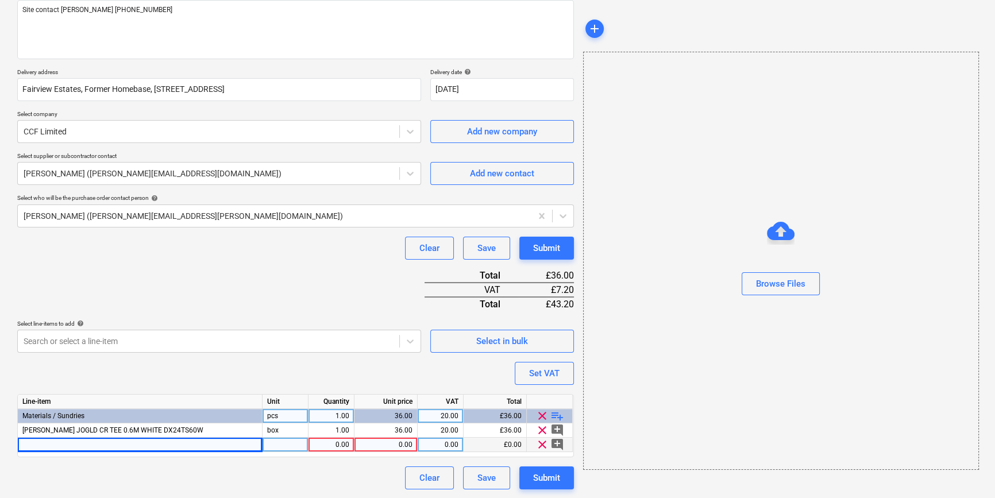
drag, startPoint x: 49, startPoint y: 447, endPoint x: 34, endPoint y: 442, distance: 15.8
click at [34, 442] on div at bounding box center [140, 445] width 245 height 14
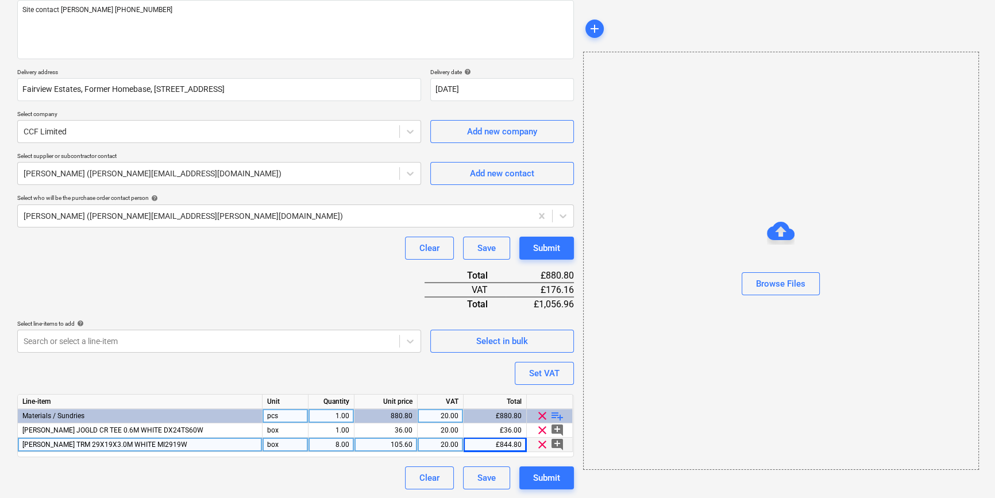
click at [335, 443] on div "8.00" at bounding box center [331, 445] width 36 height 14
click at [550, 479] on div "Submit" at bounding box center [546, 477] width 27 height 15
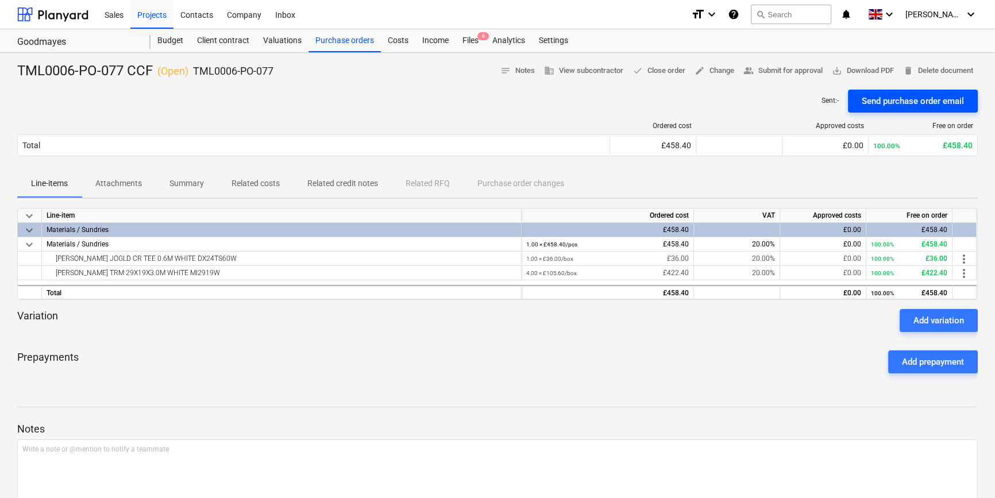
click at [887, 102] on div "Send purchase order email" at bounding box center [912, 101] width 102 height 15
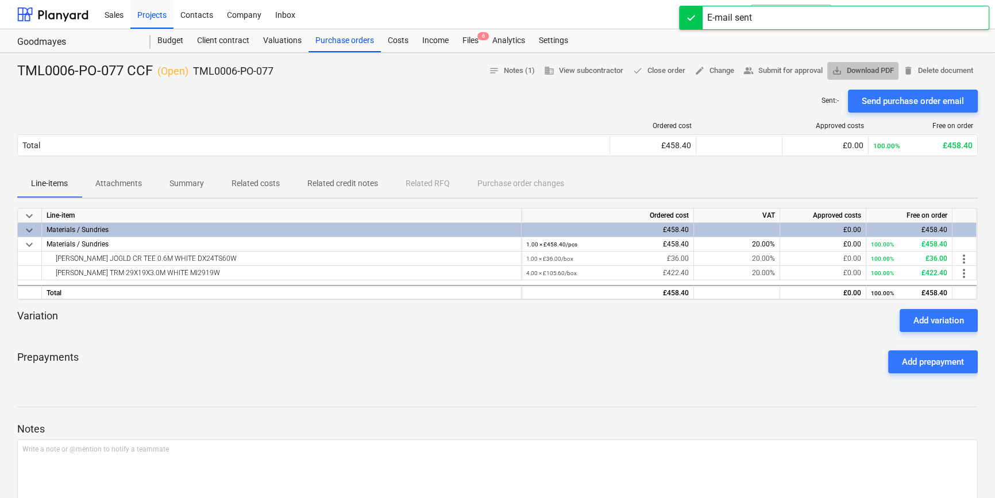
click at [875, 73] on span "save_alt Download PDF" at bounding box center [863, 70] width 62 height 13
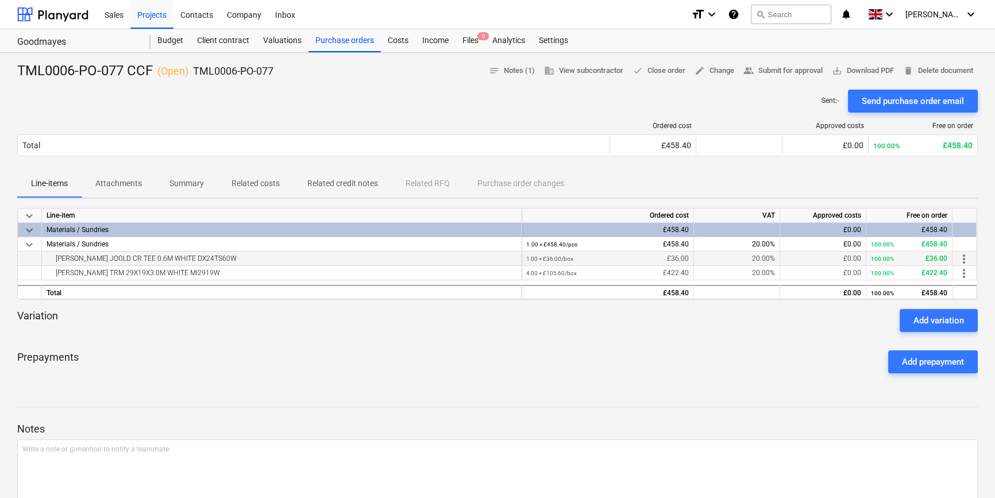
click at [964, 256] on span "more_vert" at bounding box center [964, 259] width 14 height 14
click at [964, 256] on li "Edit" at bounding box center [972, 259] width 34 height 26
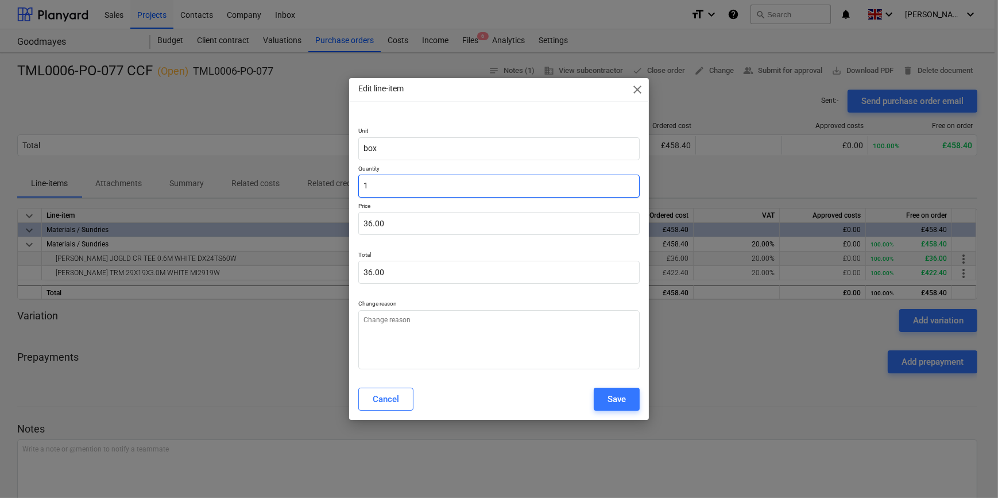
click at [361, 185] on input "1" at bounding box center [498, 186] width 281 height 23
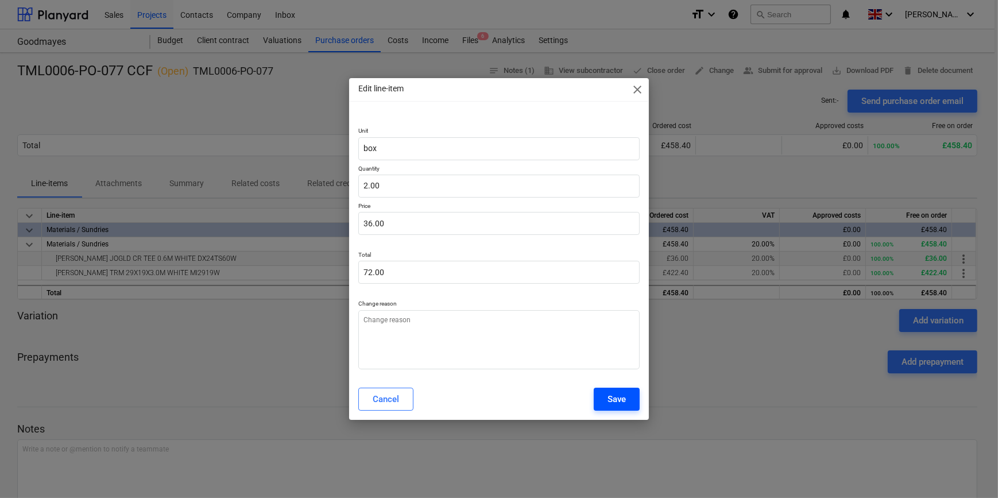
click at [609, 401] on div "Save" at bounding box center [617, 399] width 18 height 15
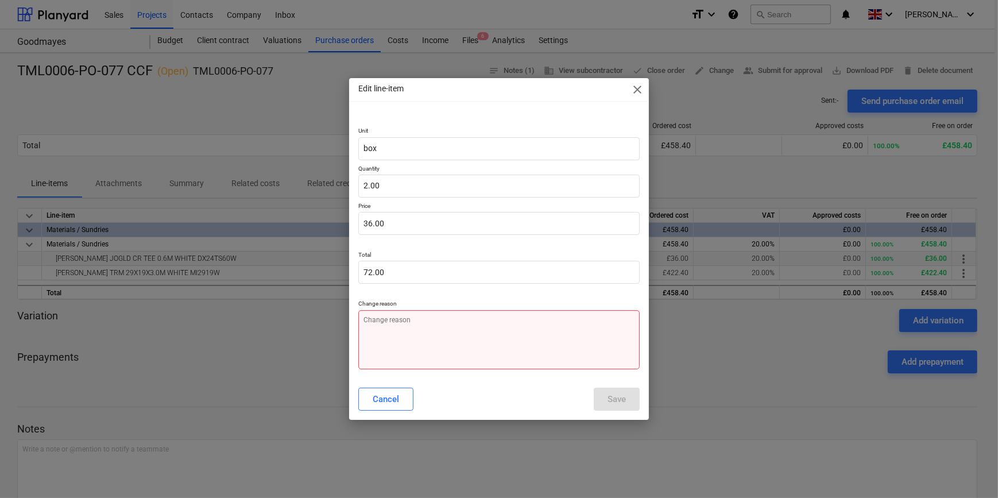
click at [417, 342] on textarea at bounding box center [498, 339] width 281 height 59
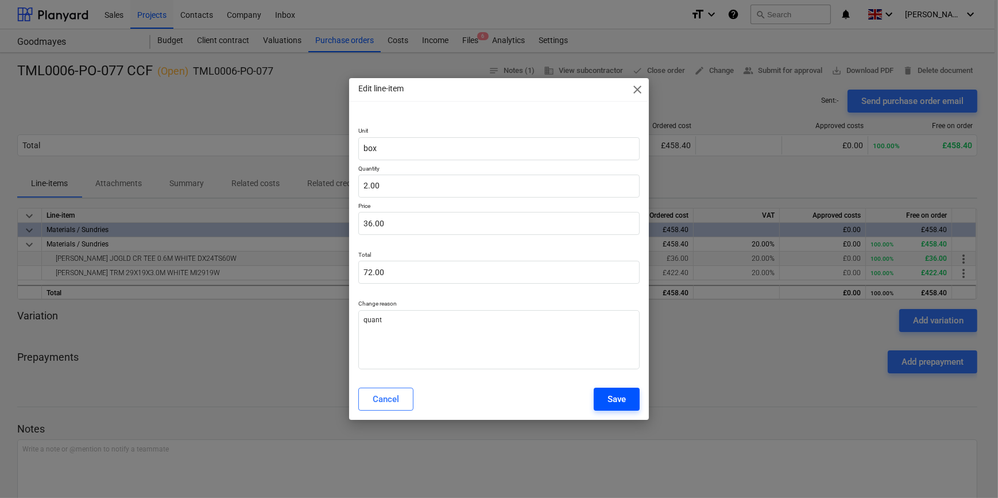
click at [613, 399] on div "Save" at bounding box center [617, 399] width 18 height 15
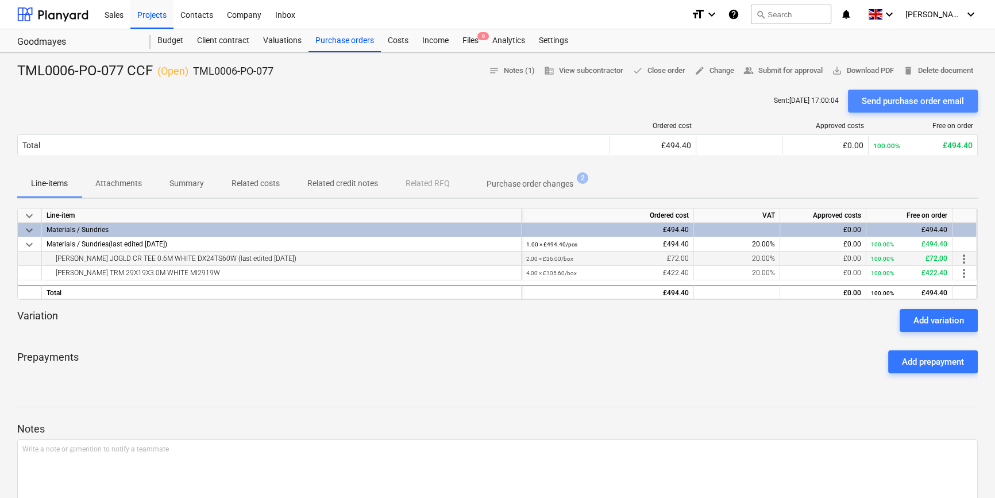
click at [907, 100] on div "Send purchase order email" at bounding box center [912, 101] width 102 height 15
drag, startPoint x: 333, startPoint y: 42, endPoint x: 341, endPoint y: 44, distance: 7.7
click at [333, 42] on div "Purchase orders" at bounding box center [344, 40] width 72 height 23
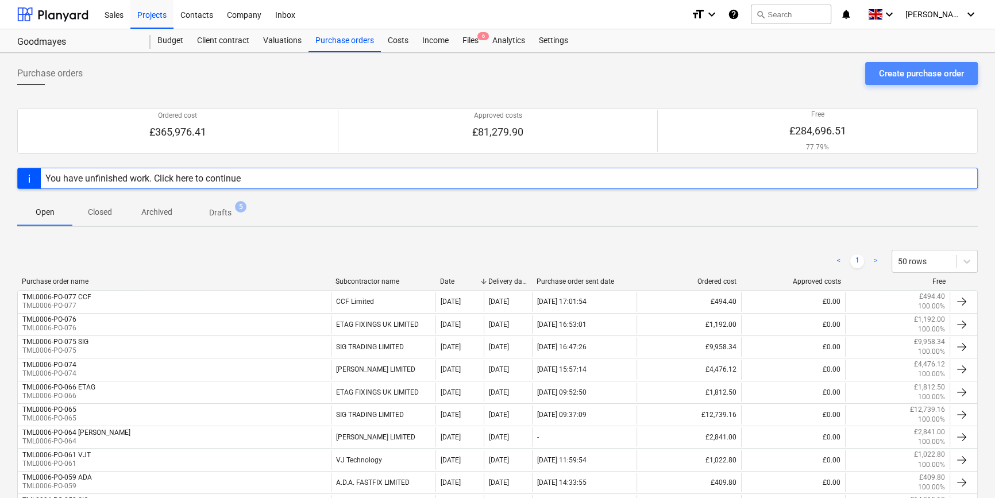
click at [914, 75] on div "Create purchase order" at bounding box center [921, 73] width 85 height 15
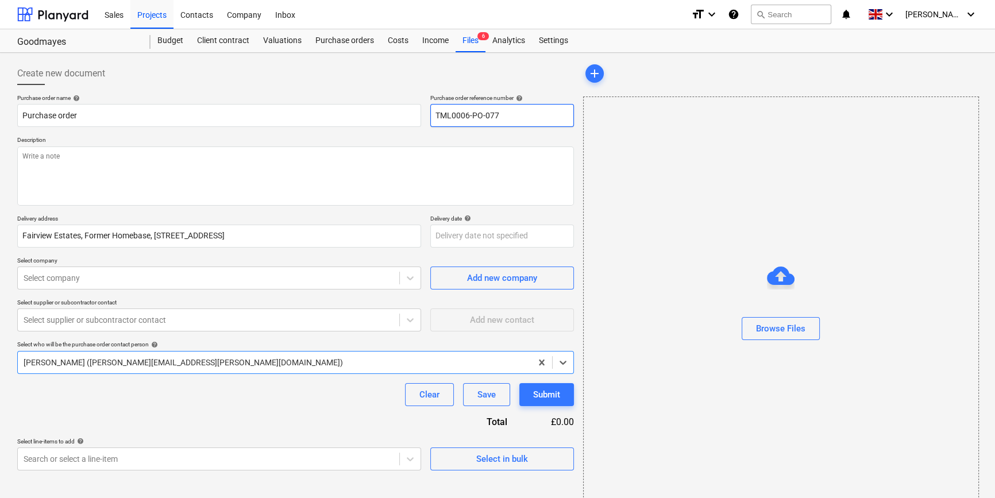
click at [507, 113] on input "TML0006-PO-077" at bounding box center [502, 115] width 144 height 23
drag, startPoint x: 504, startPoint y: 117, endPoint x: 435, endPoint y: 117, distance: 69.5
click at [435, 117] on input "TML0006-PO-078" at bounding box center [502, 115] width 144 height 23
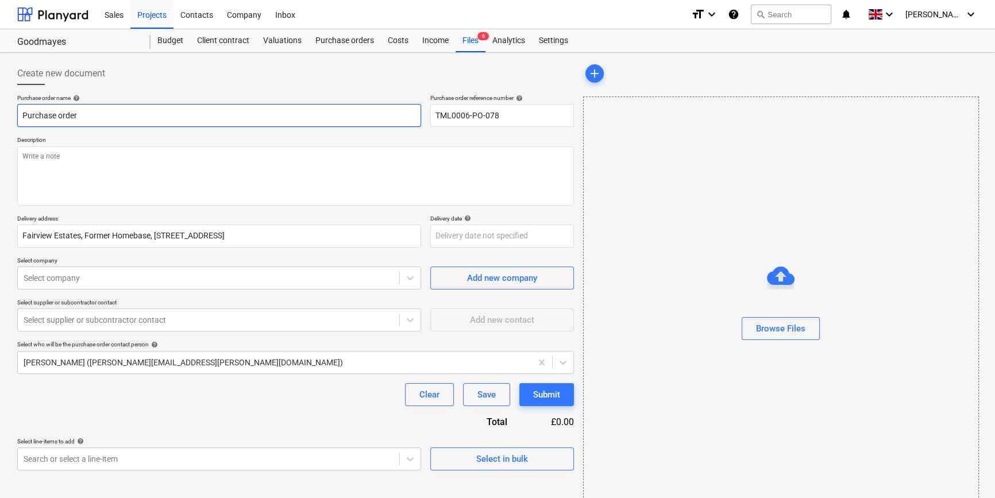
drag, startPoint x: 84, startPoint y: 114, endPoint x: 20, endPoint y: 115, distance: 63.8
click at [20, 115] on input "Purchase order" at bounding box center [219, 115] width 404 height 23
paste input "TML0006-PO-078"
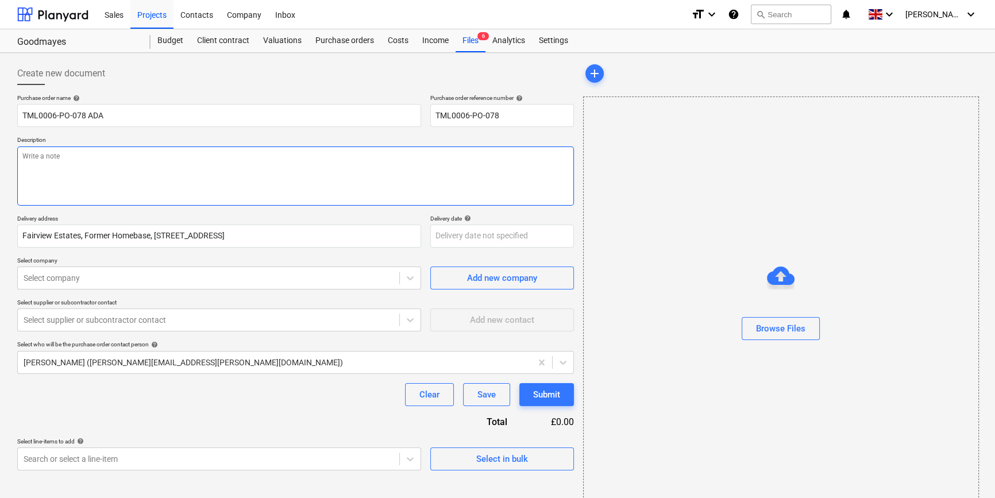
click at [103, 176] on textarea at bounding box center [295, 175] width 556 height 59
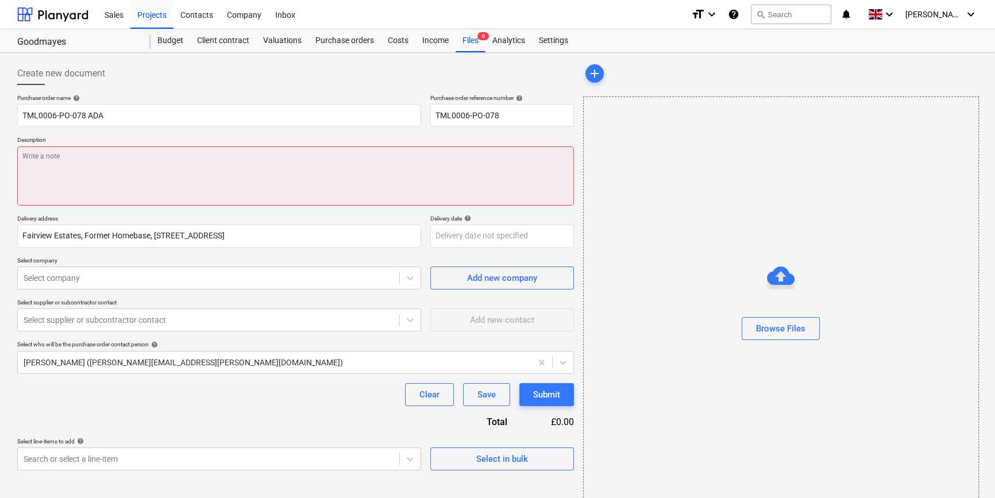
paste textarea "Site contact [PERSON_NAME] [PHONE_NUMBER]"
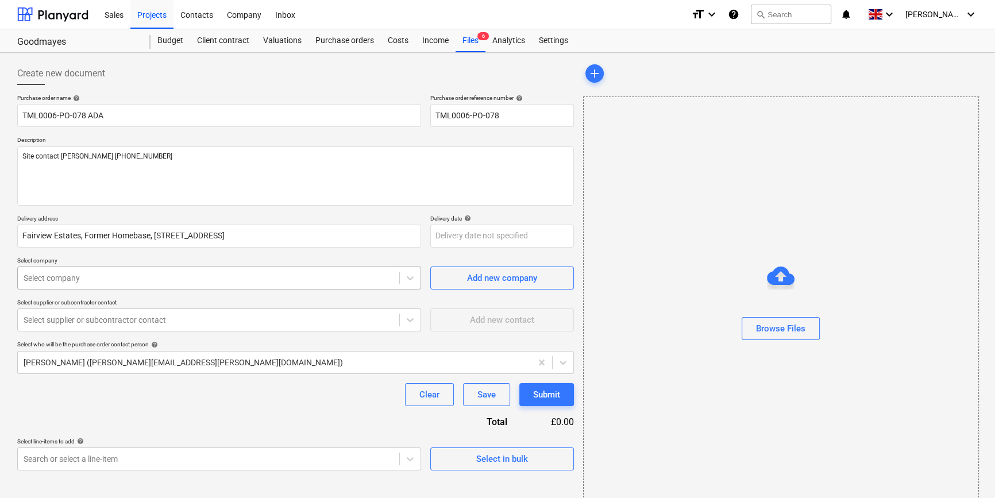
click at [117, 281] on div at bounding box center [209, 277] width 370 height 11
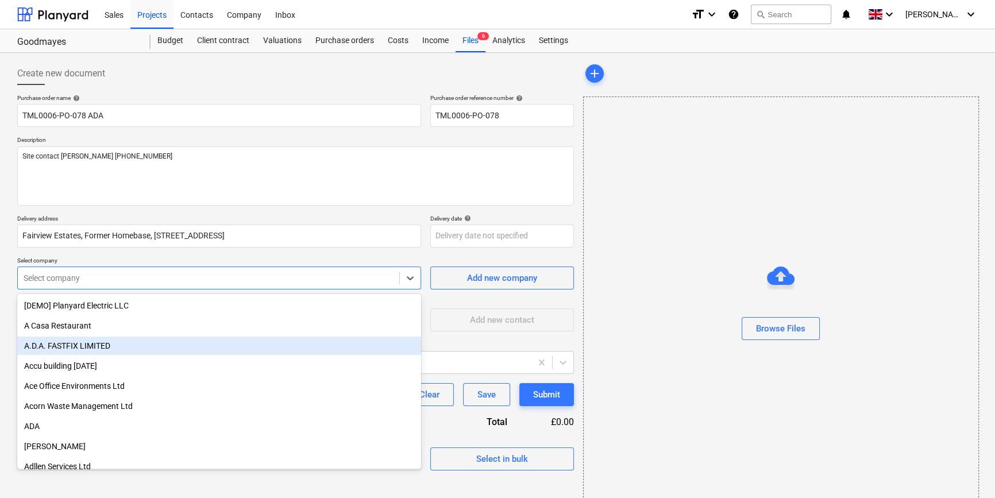
click at [85, 339] on div "A.D.A. FASTFIX LIMITED" at bounding box center [219, 346] width 404 height 18
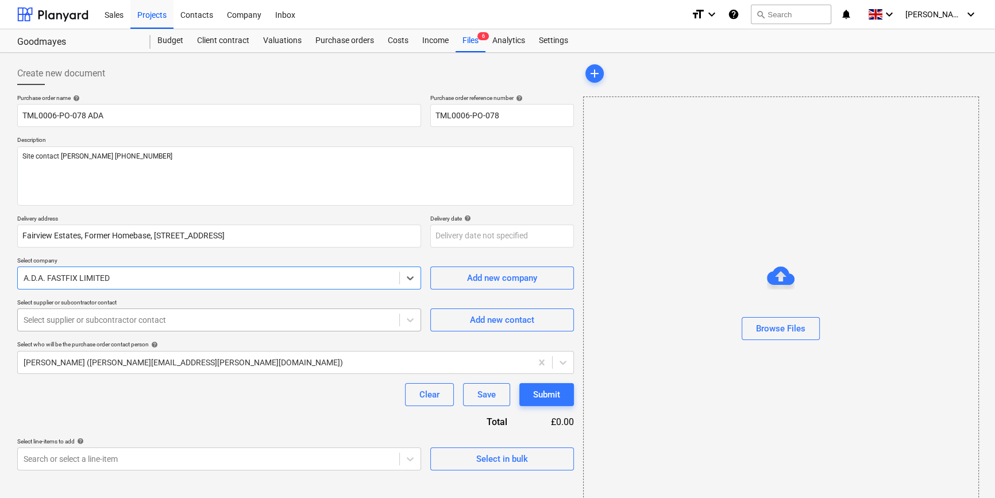
click at [80, 315] on div at bounding box center [209, 319] width 370 height 11
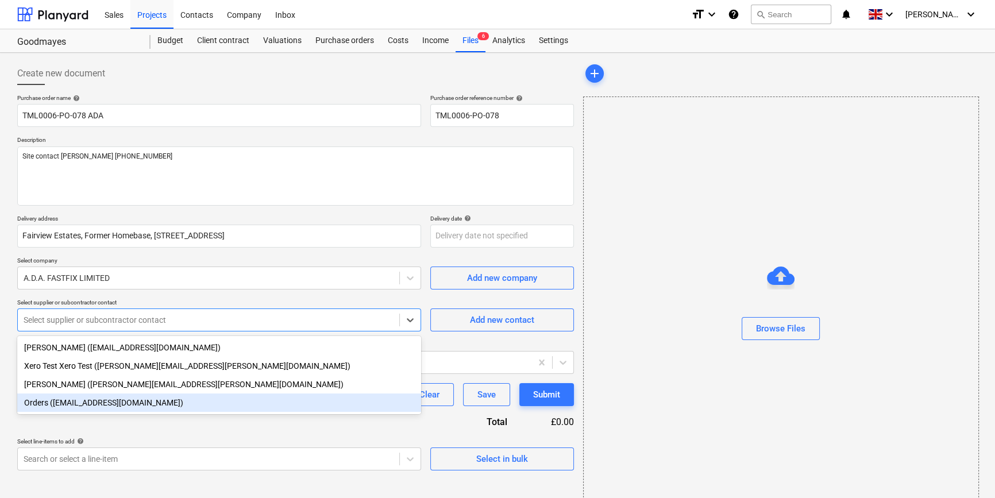
click at [96, 404] on div "Orders ([EMAIL_ADDRESS][DOMAIN_NAME])" at bounding box center [219, 402] width 404 height 18
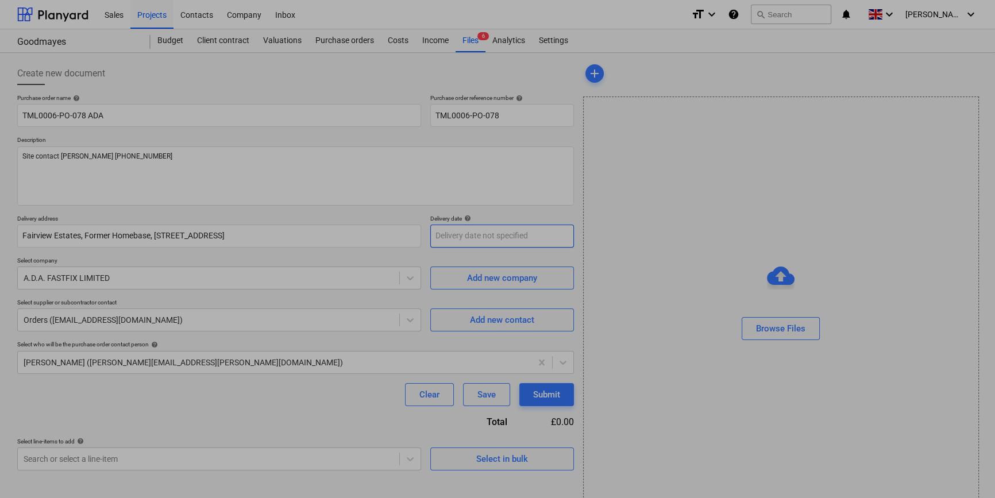
click at [470, 239] on body "Sales Projects Contacts Company Inbox format_size keyboard_arrow_down help sear…" at bounding box center [497, 249] width 995 height 498
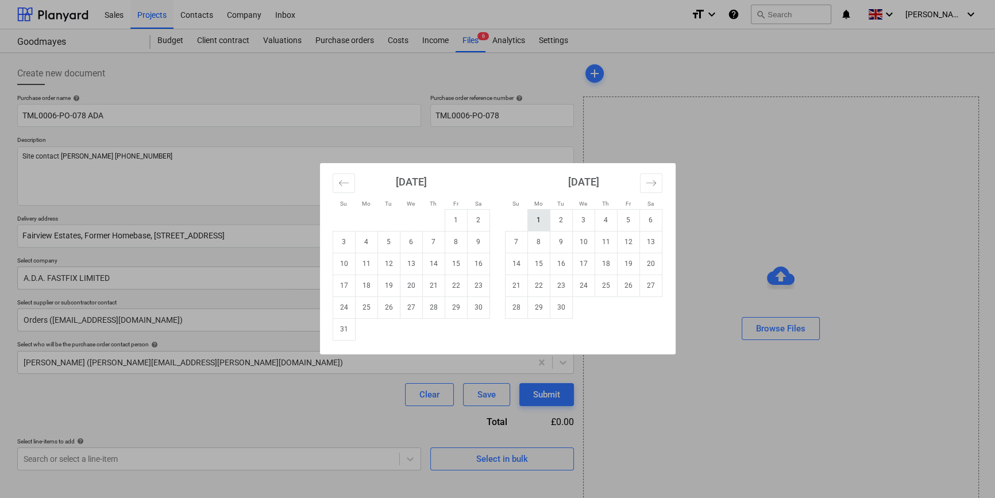
click at [537, 219] on td "1" at bounding box center [538, 220] width 22 height 22
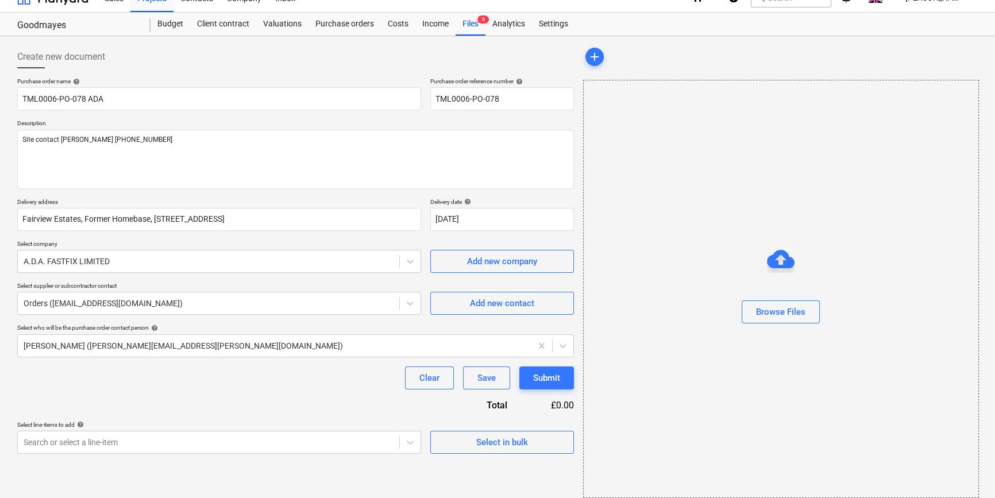
scroll to position [25, 0]
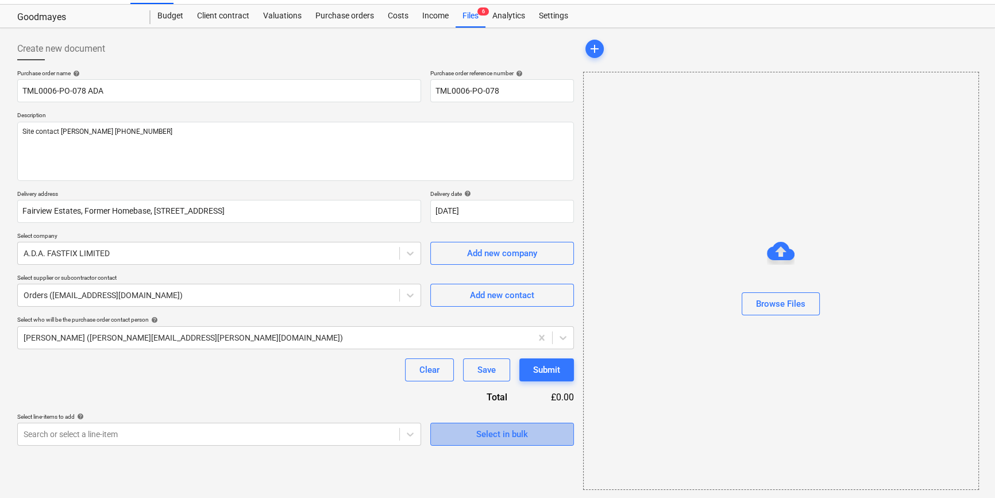
click at [440, 432] on button "Select in bulk" at bounding box center [502, 434] width 144 height 23
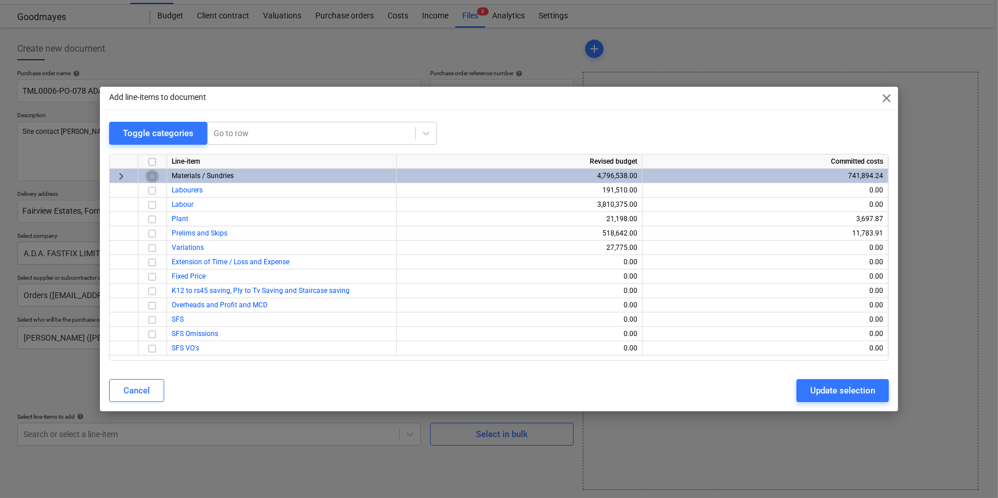
click at [151, 174] on input "checkbox" at bounding box center [152, 176] width 14 height 14
click at [835, 387] on div "Update selection" at bounding box center [842, 390] width 65 height 15
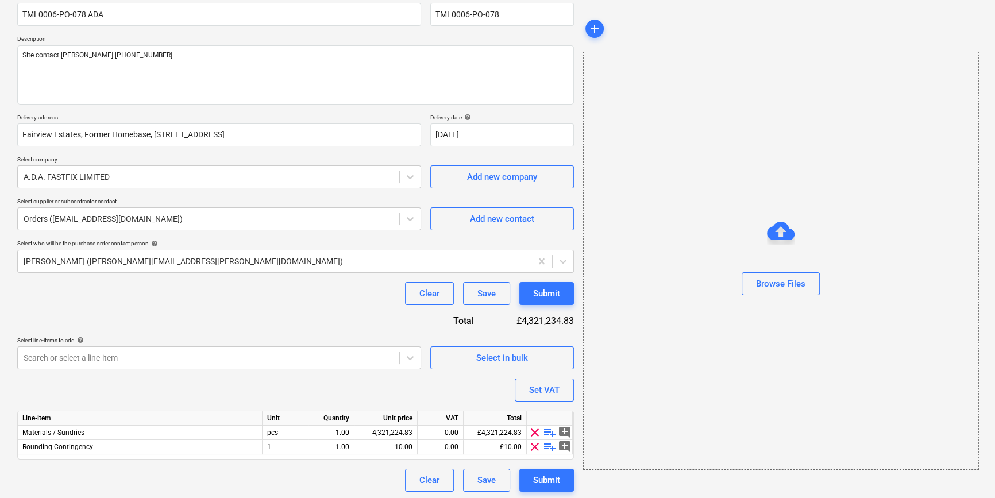
scroll to position [103, 0]
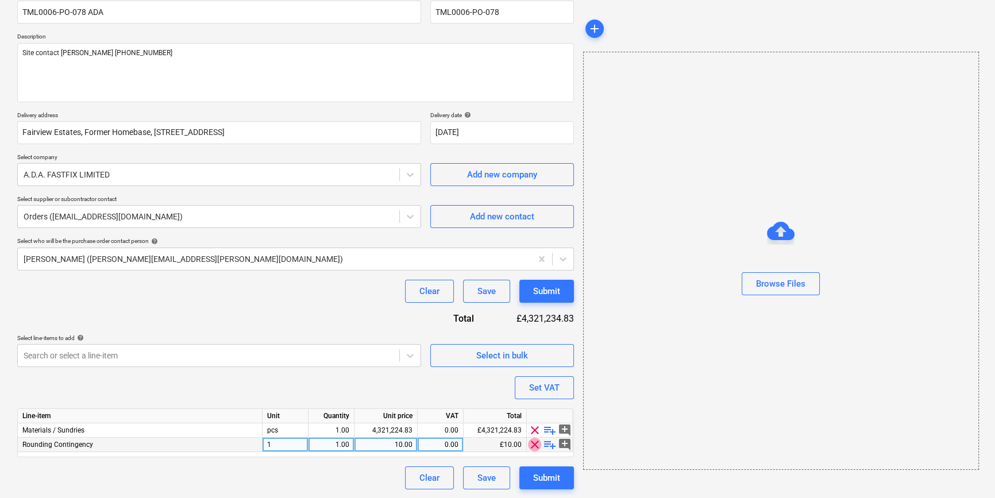
click at [536, 443] on span "clear" at bounding box center [535, 445] width 14 height 14
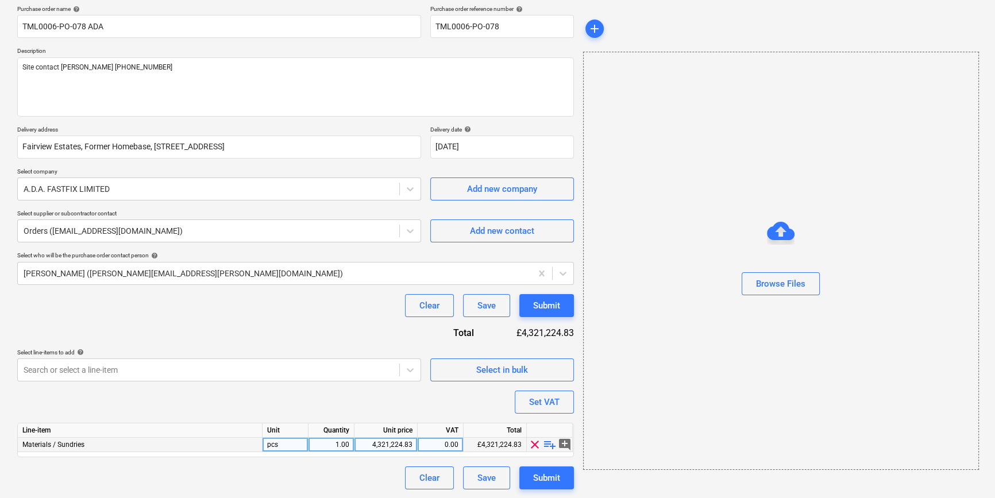
click at [546, 442] on span "playlist_add" at bounding box center [550, 445] width 14 height 14
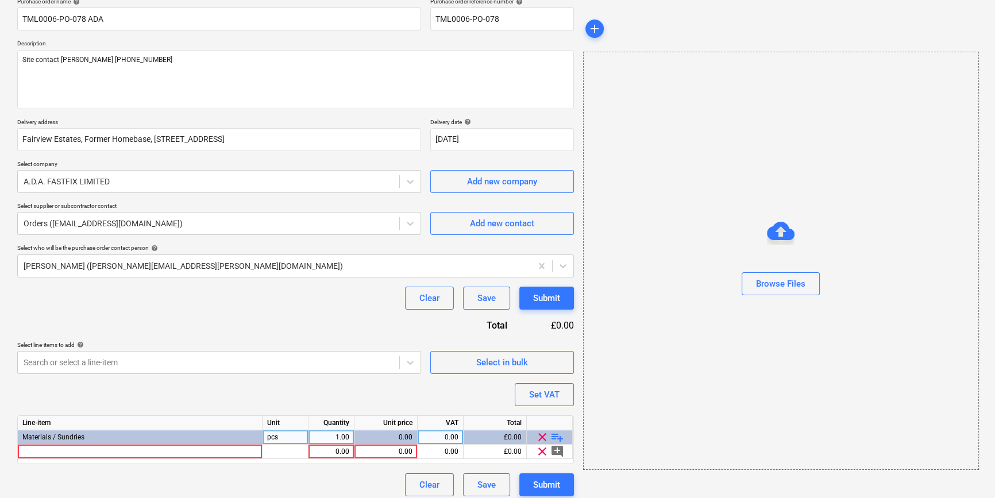
scroll to position [103, 0]
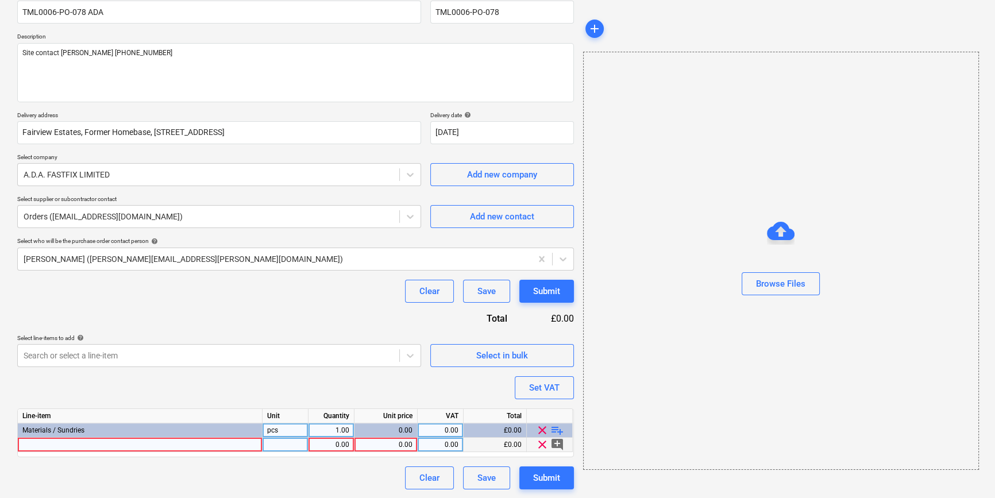
click at [33, 440] on div at bounding box center [140, 445] width 245 height 14
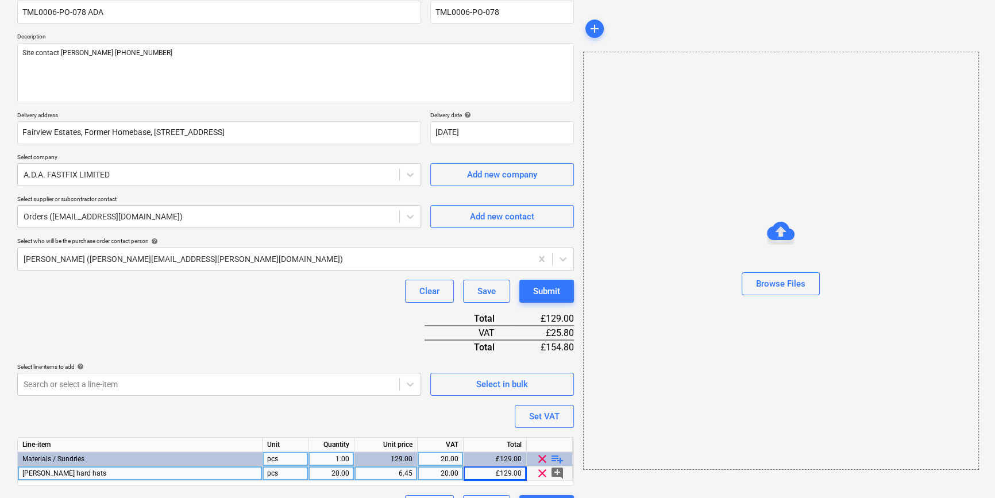
click at [565, 457] on div "clear playlist_add" at bounding box center [550, 459] width 46 height 14
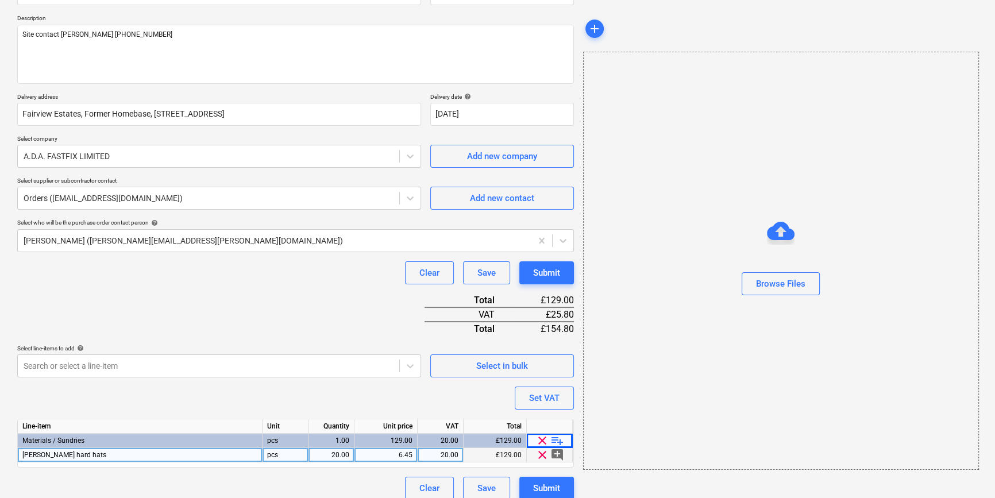
scroll to position [132, 0]
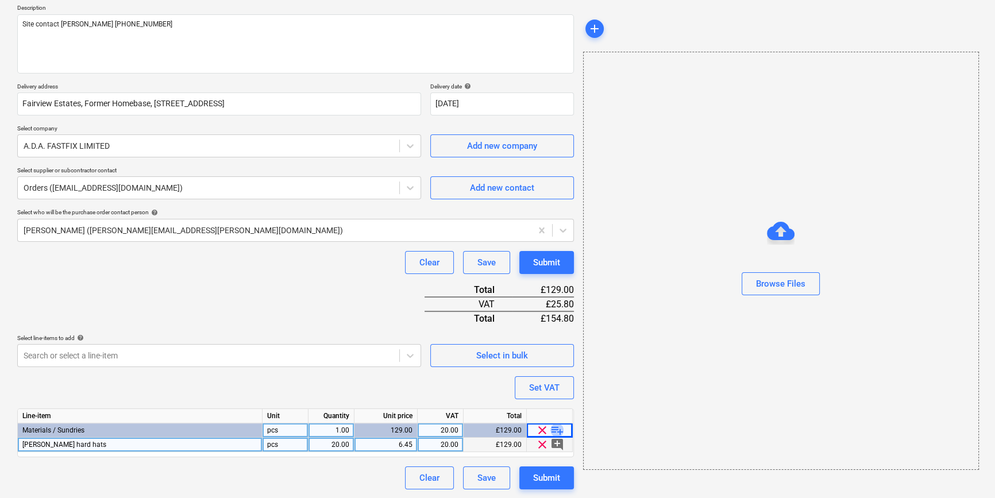
click at [554, 426] on span "playlist_add" at bounding box center [557, 430] width 14 height 14
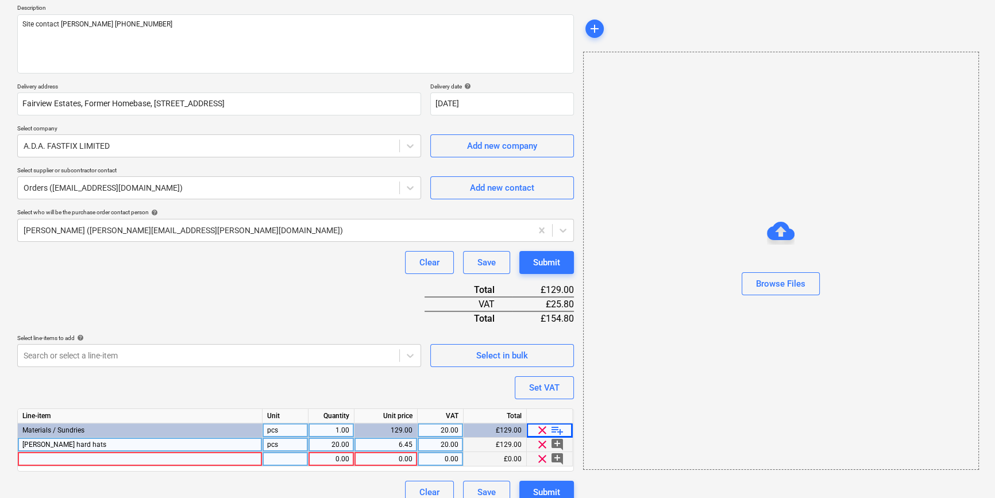
click at [44, 459] on div at bounding box center [140, 459] width 245 height 14
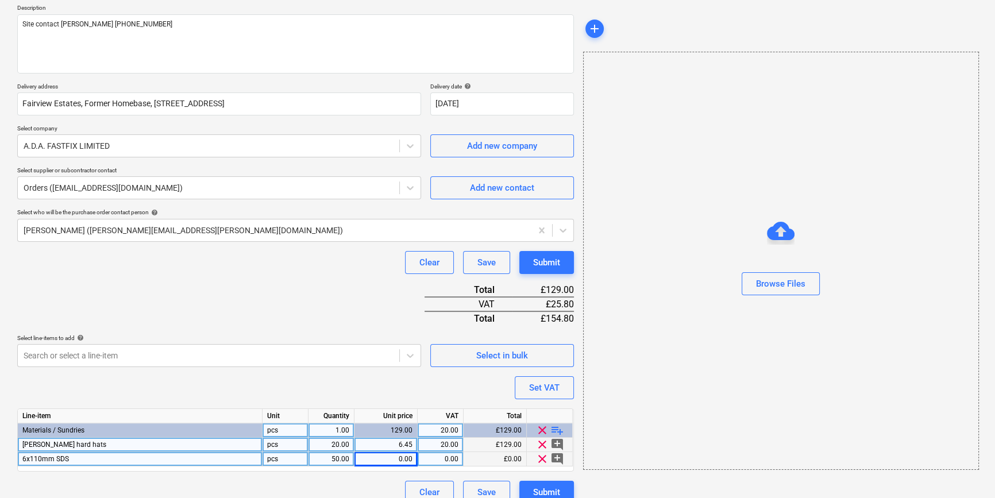
click at [397, 457] on div "0.00" at bounding box center [385, 459] width 53 height 14
click at [555, 431] on span "playlist_add" at bounding box center [557, 430] width 14 height 14
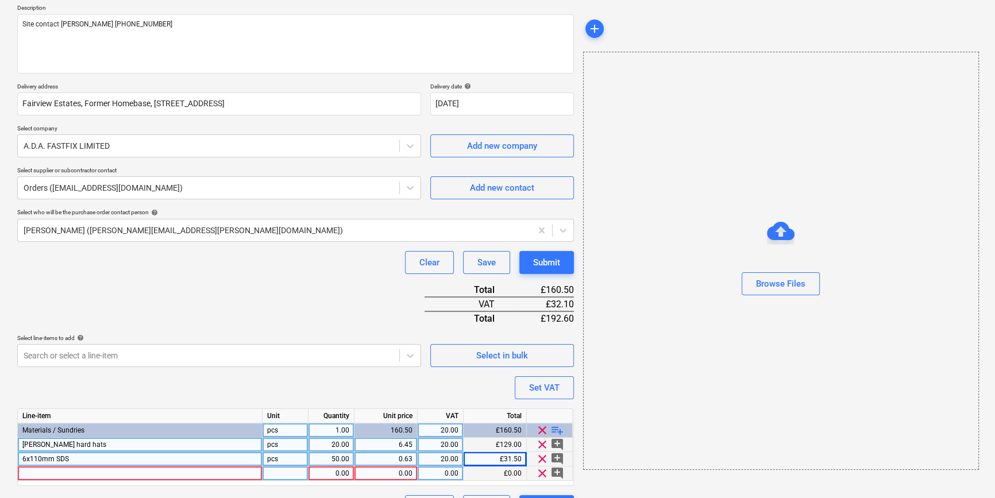
click at [49, 473] on div at bounding box center [140, 473] width 245 height 14
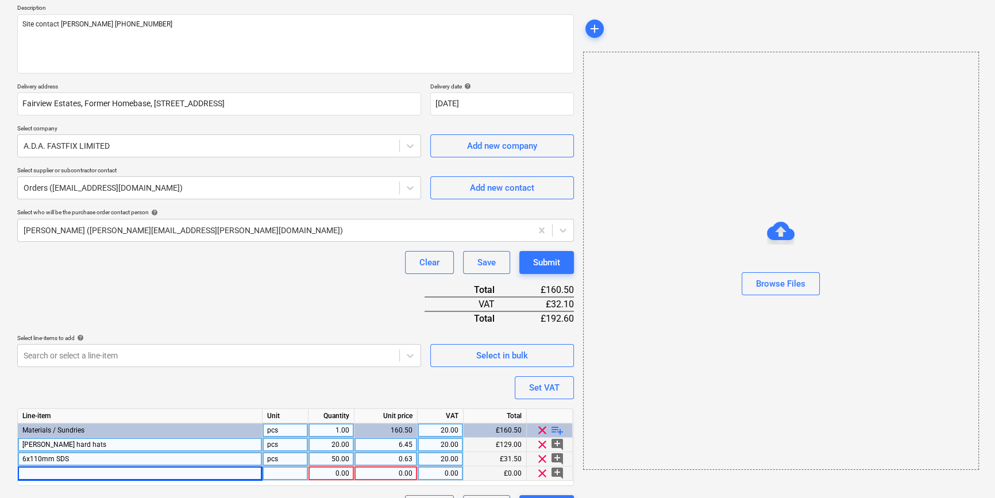
click at [58, 471] on div at bounding box center [140, 473] width 245 height 14
click at [556, 429] on span "playlist_add" at bounding box center [557, 430] width 14 height 14
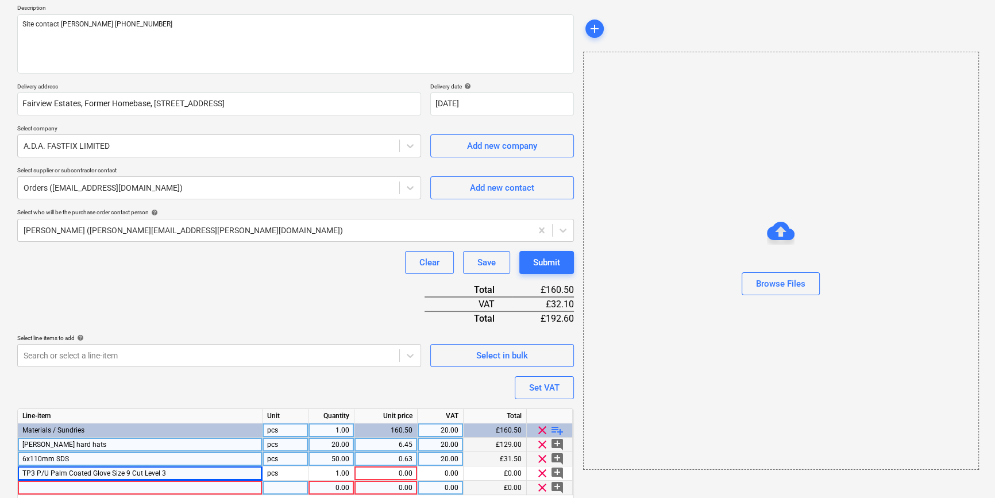
click at [39, 488] on div at bounding box center [140, 488] width 245 height 14
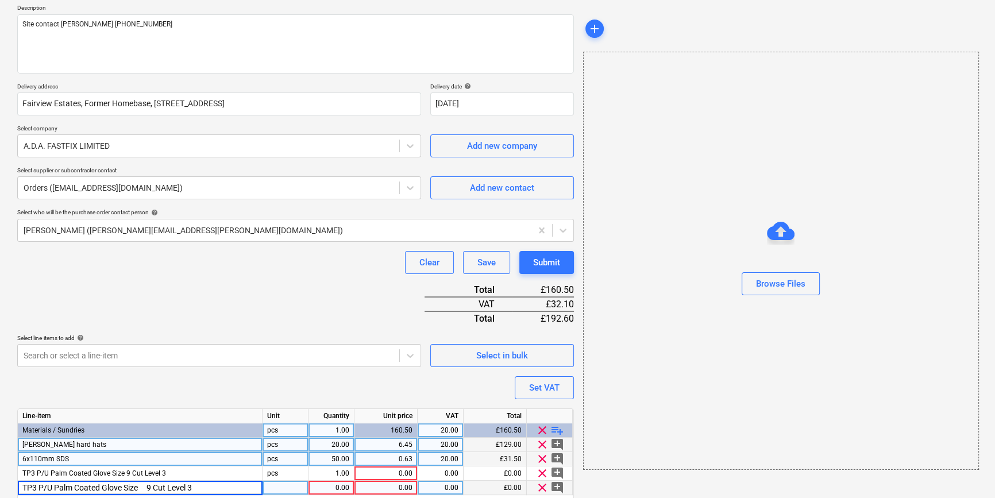
click at [155, 486] on input "TP3 P/U Palm Coated Glove Size 9 Cut Level 3" at bounding box center [140, 488] width 244 height 14
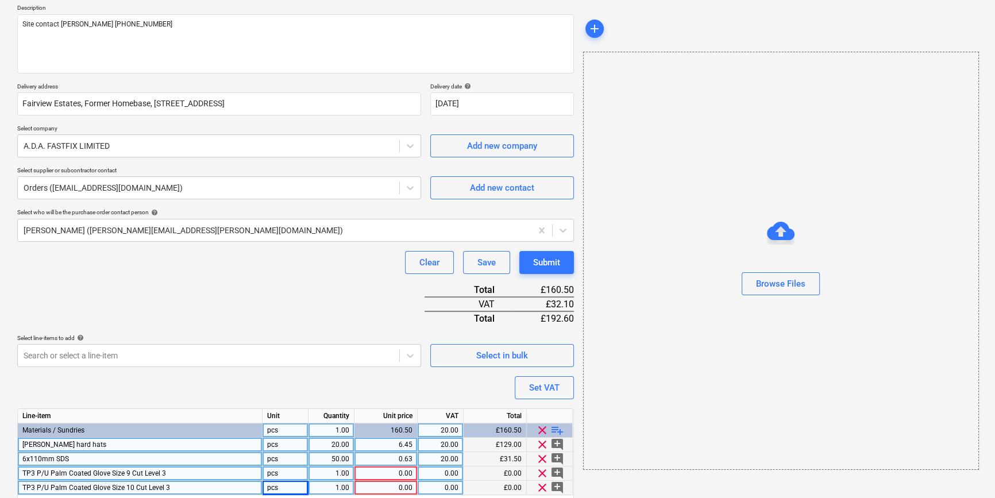
click at [288, 473] on div "pcs" at bounding box center [285, 473] width 46 height 14
click at [329, 473] on div "1.00" at bounding box center [331, 473] width 36 height 14
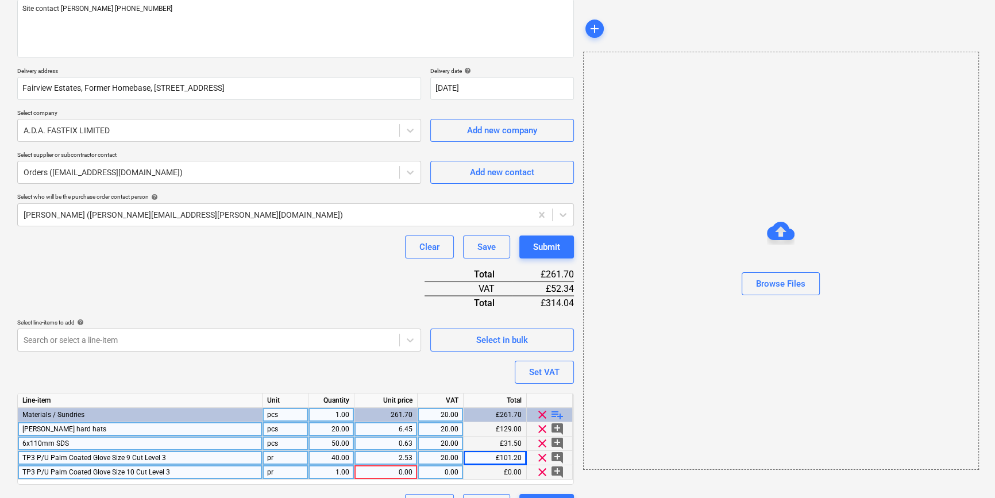
scroll to position [175, 0]
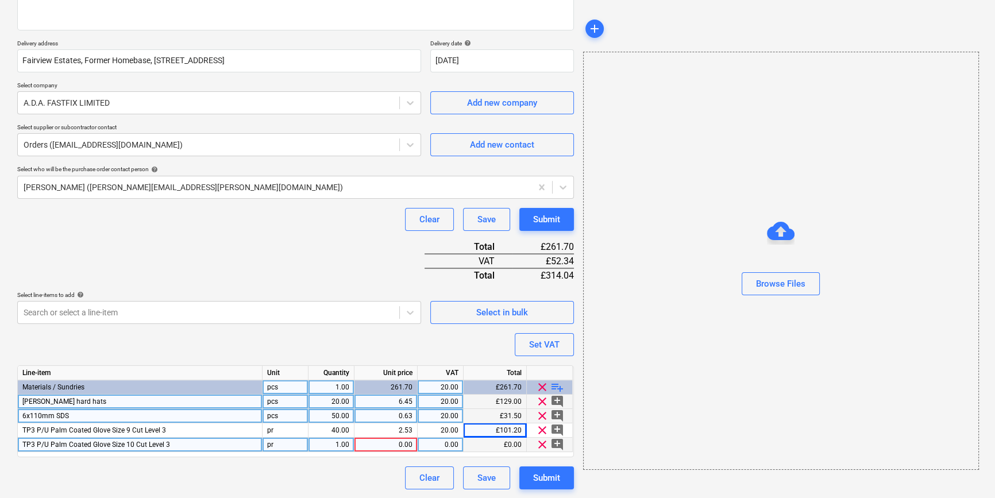
click at [337, 444] on div "1.00" at bounding box center [331, 445] width 36 height 14
click at [557, 385] on span "playlist_add" at bounding box center [557, 387] width 14 height 14
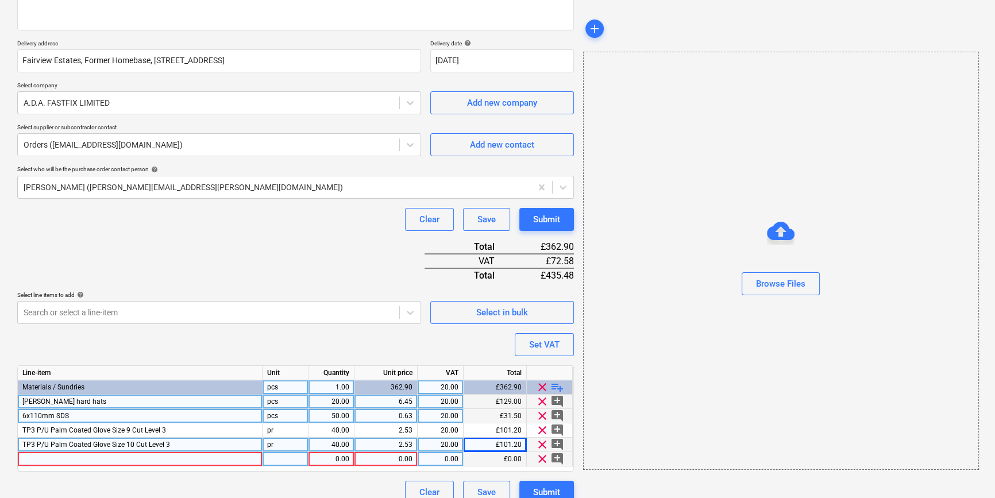
click at [41, 459] on div at bounding box center [140, 459] width 245 height 14
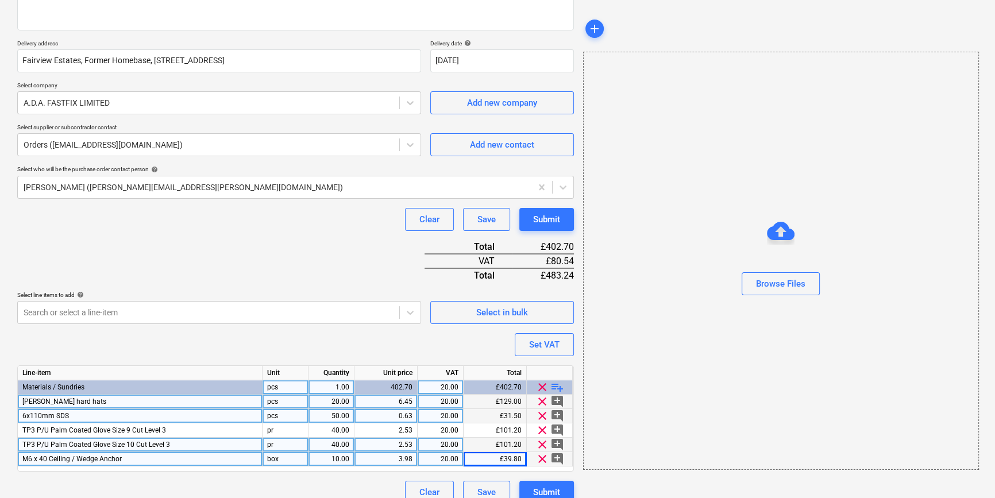
click at [553, 380] on span "playlist_add" at bounding box center [557, 387] width 14 height 14
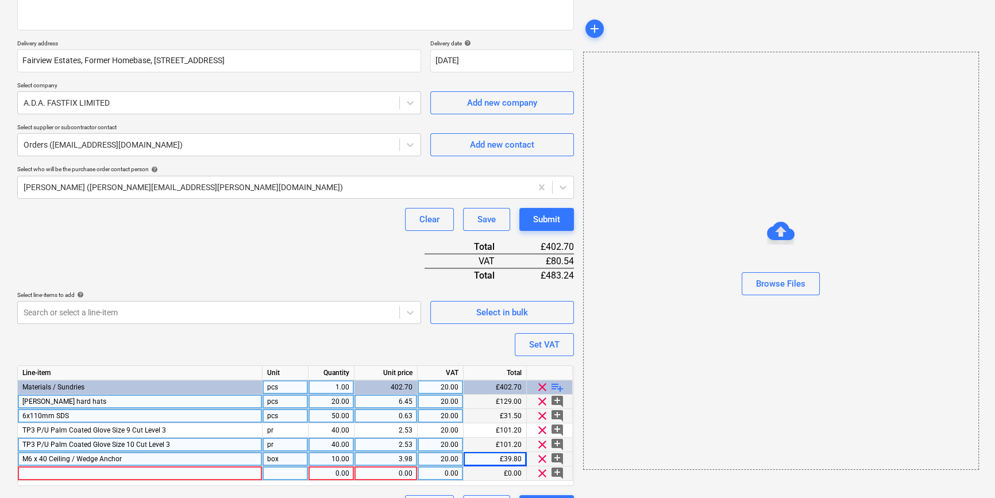
click at [74, 471] on div at bounding box center [140, 473] width 245 height 14
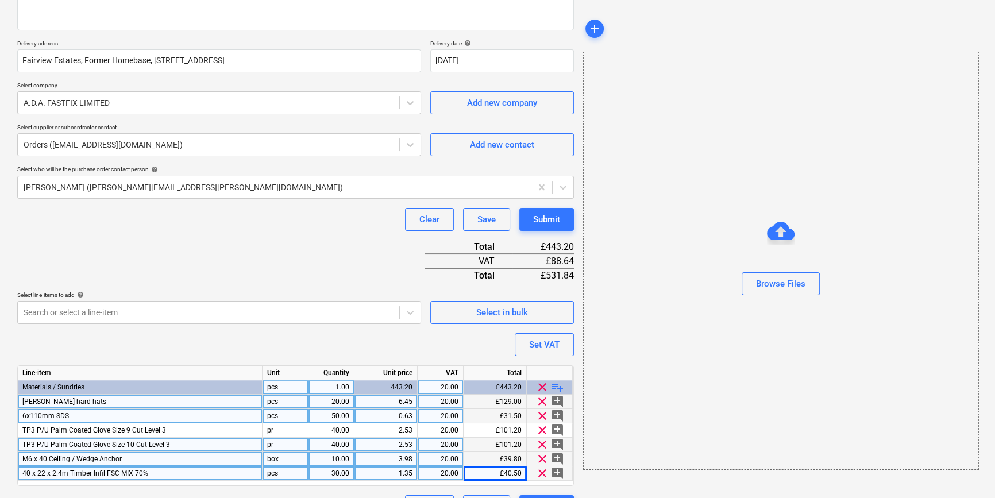
click at [548, 383] on span "clear" at bounding box center [542, 387] width 14 height 14
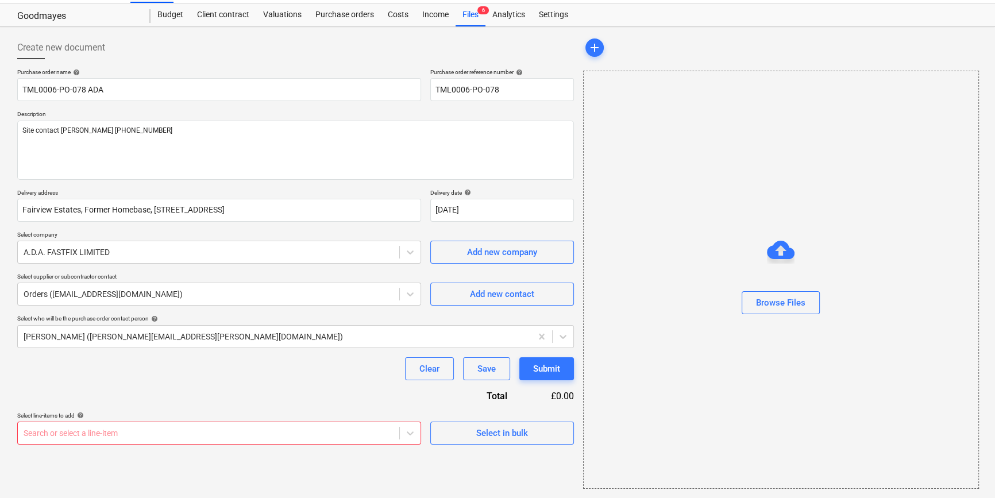
scroll to position [25, 0]
click at [458, 434] on span "Select in bulk" at bounding box center [501, 434] width 115 height 15
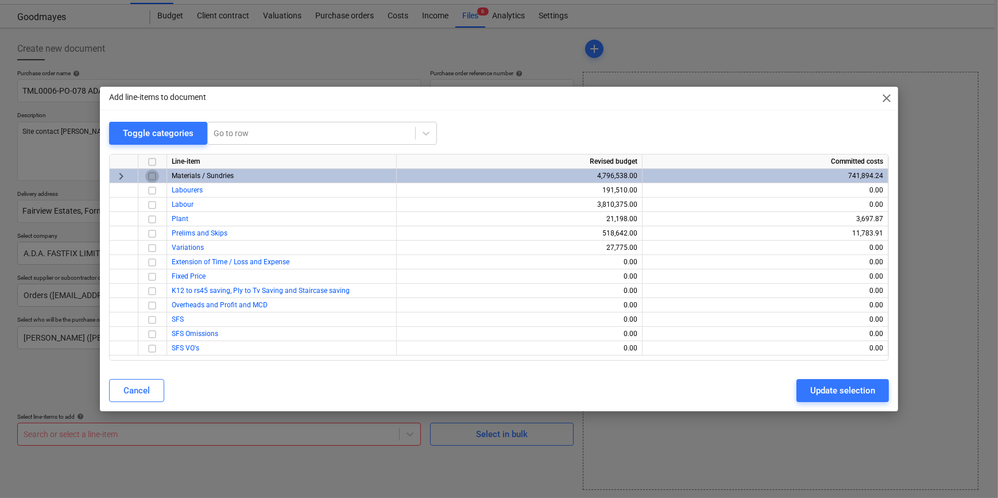
click at [153, 174] on input "checkbox" at bounding box center [152, 176] width 14 height 14
click at [848, 395] on div "Update selection" at bounding box center [842, 390] width 65 height 15
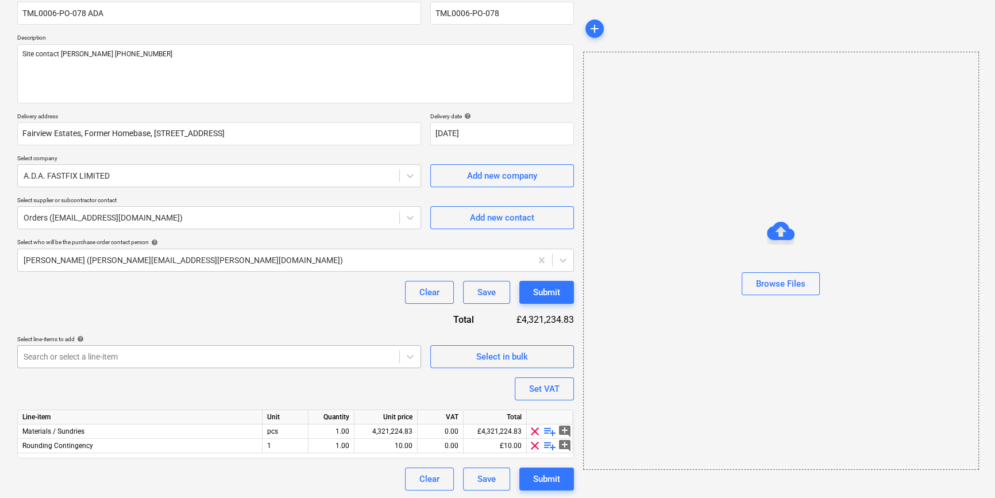
scroll to position [103, 0]
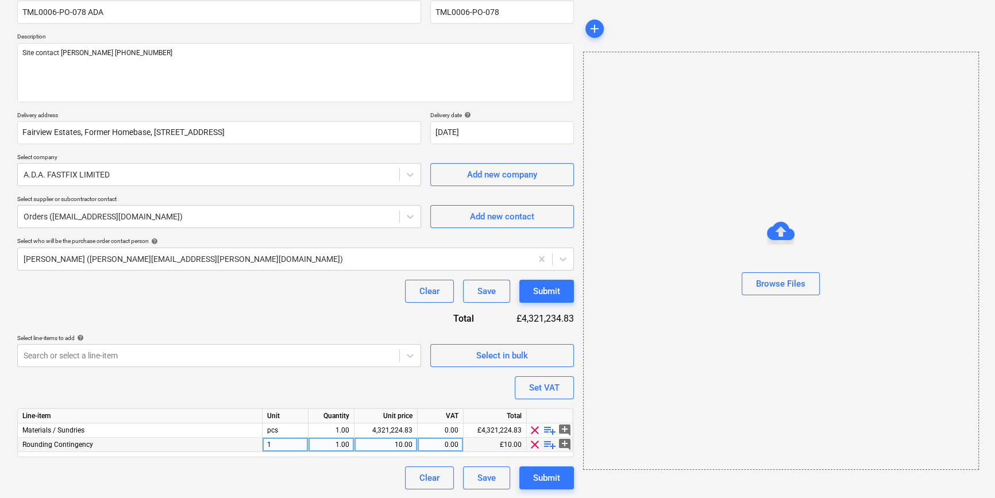
click at [532, 444] on span "clear" at bounding box center [535, 445] width 14 height 14
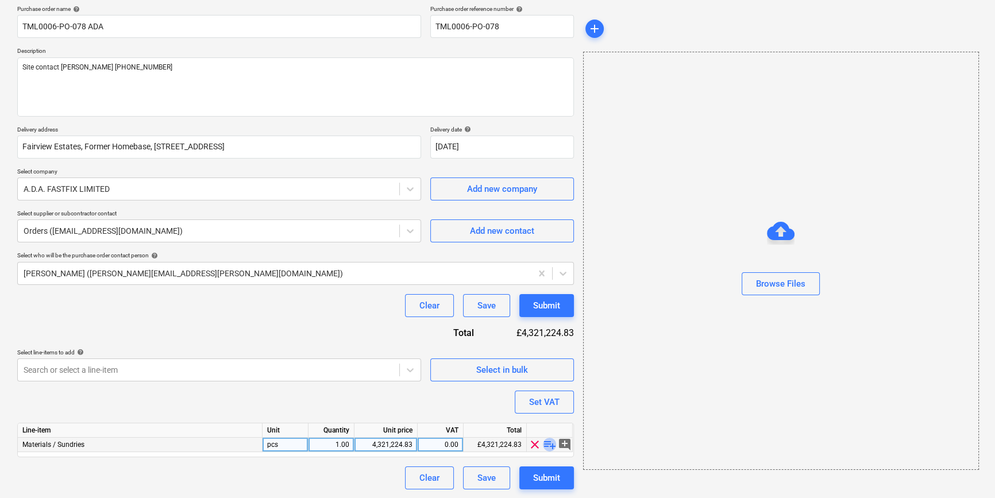
click at [554, 440] on span "playlist_add" at bounding box center [550, 445] width 14 height 14
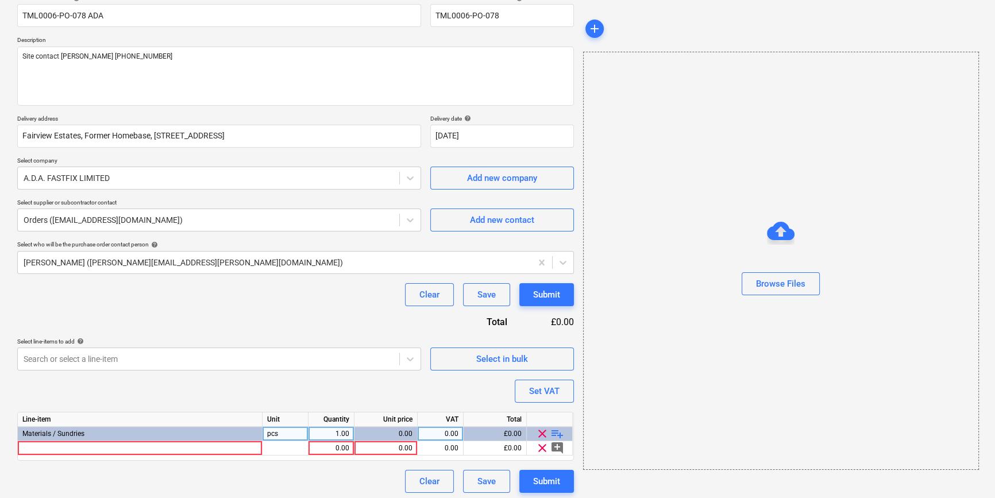
scroll to position [103, 0]
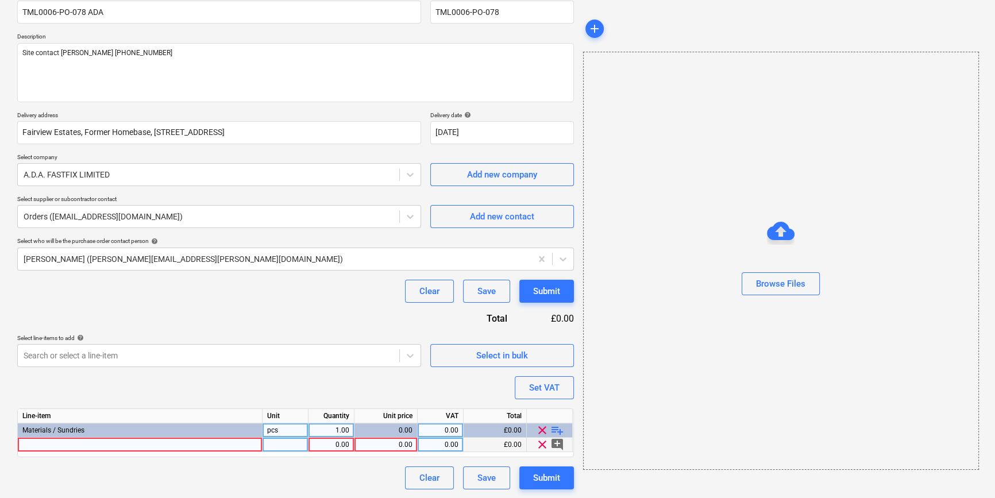
click at [29, 444] on div at bounding box center [140, 445] width 245 height 14
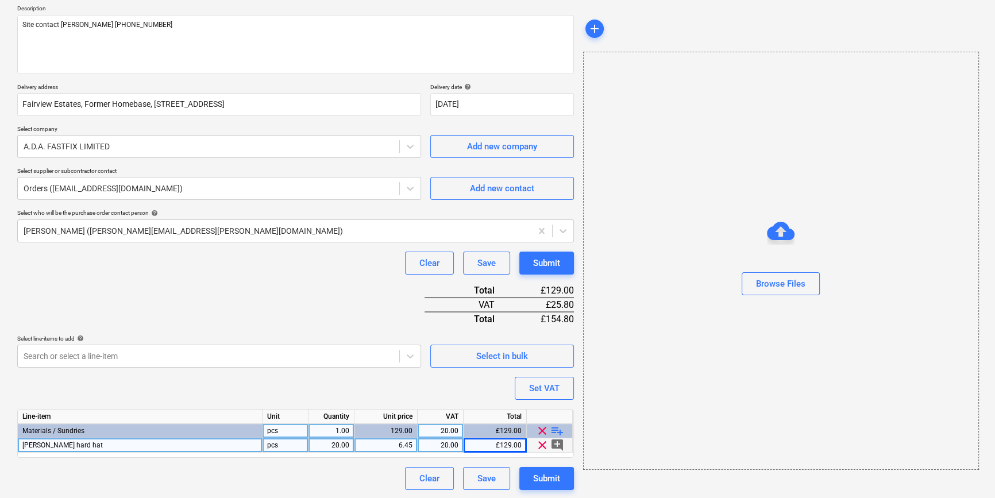
scroll to position [132, 0]
click at [559, 428] on span "playlist_add" at bounding box center [557, 430] width 14 height 14
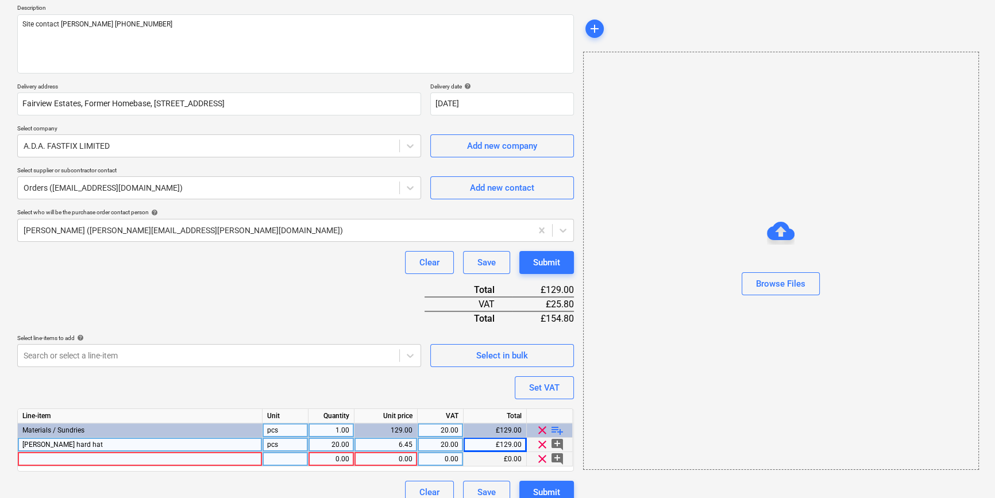
click at [33, 458] on div at bounding box center [140, 459] width 245 height 14
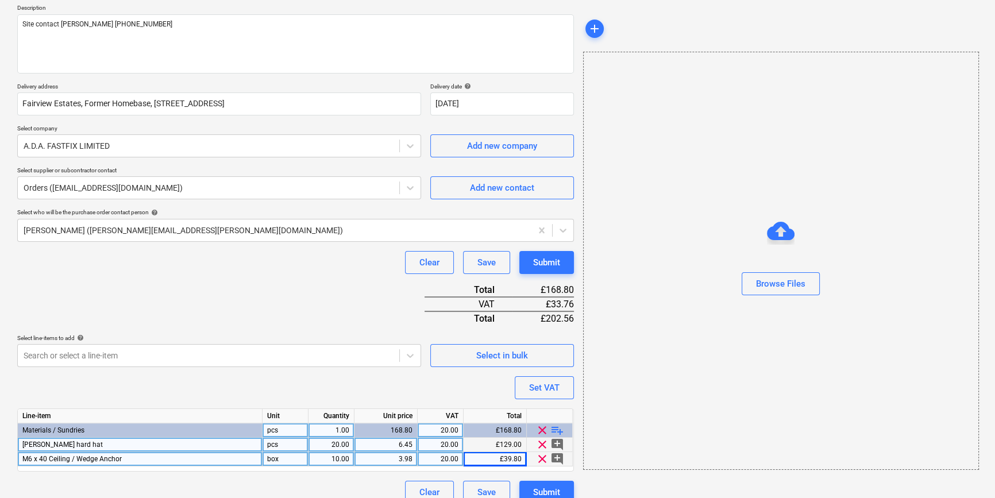
click at [554, 428] on span "playlist_add" at bounding box center [557, 430] width 14 height 14
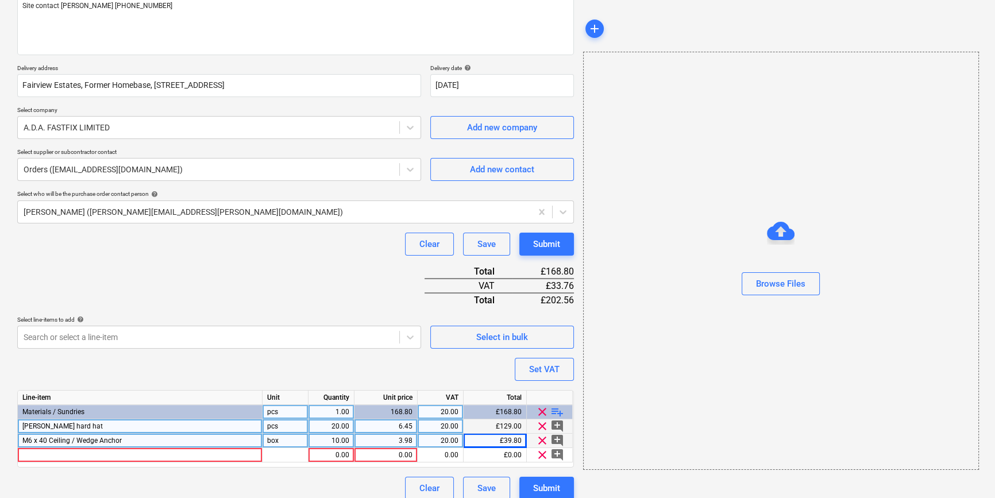
scroll to position [161, 0]
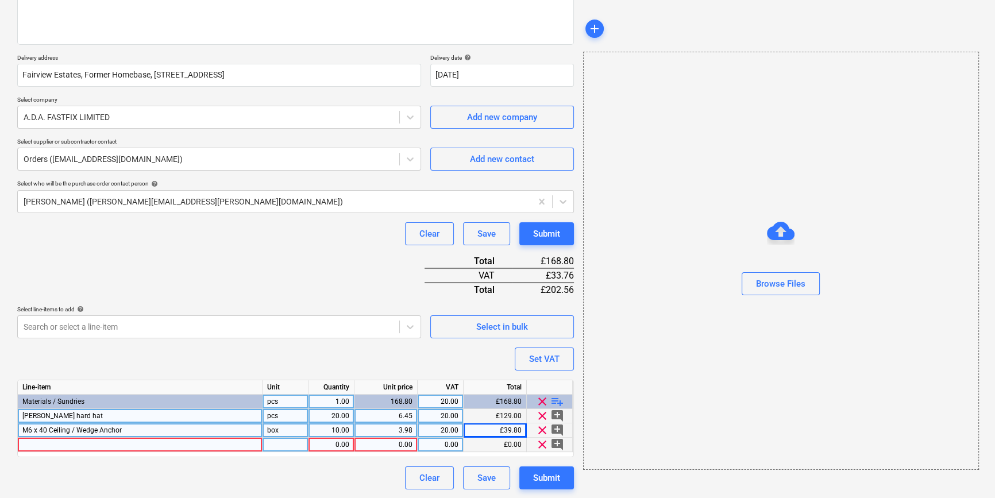
click at [47, 444] on div at bounding box center [140, 445] width 245 height 14
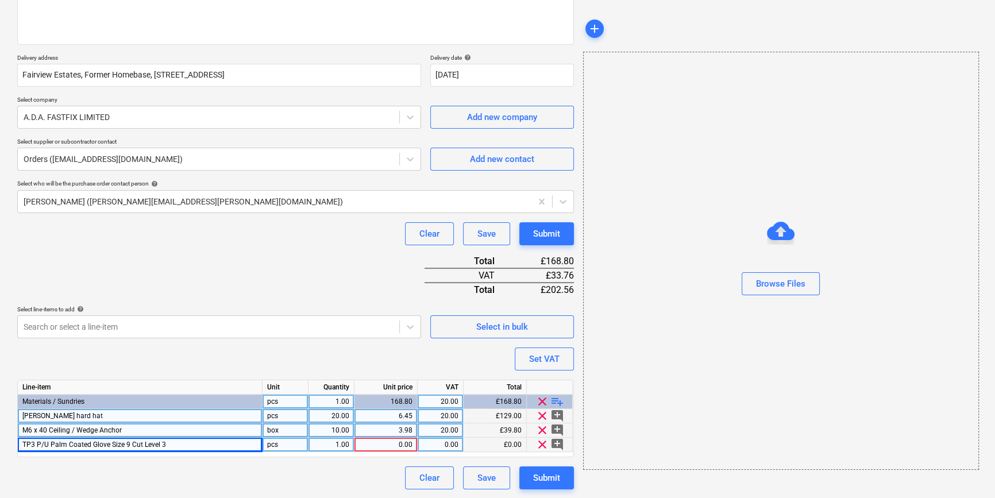
click at [556, 399] on span "playlist_add" at bounding box center [557, 402] width 14 height 14
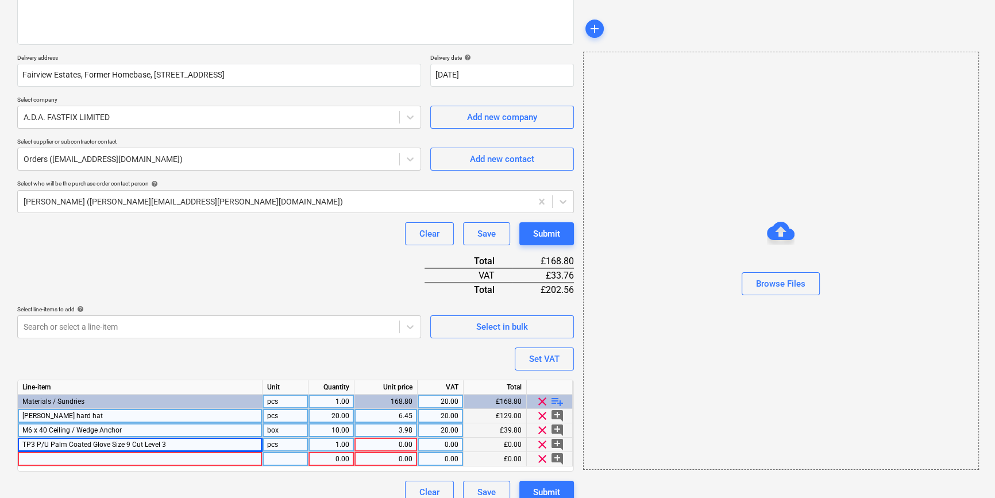
click at [41, 455] on div at bounding box center [140, 459] width 245 height 14
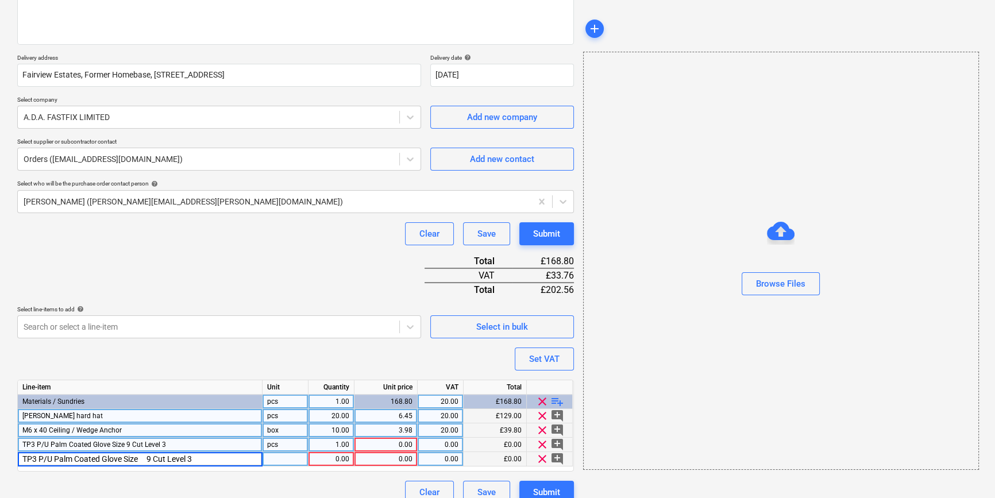
click at [154, 456] on input "TP3 P/U Palm Coated Glove Size 9 Cut Level 3" at bounding box center [140, 459] width 244 height 14
click at [266, 446] on div "pcs" at bounding box center [285, 445] width 46 height 14
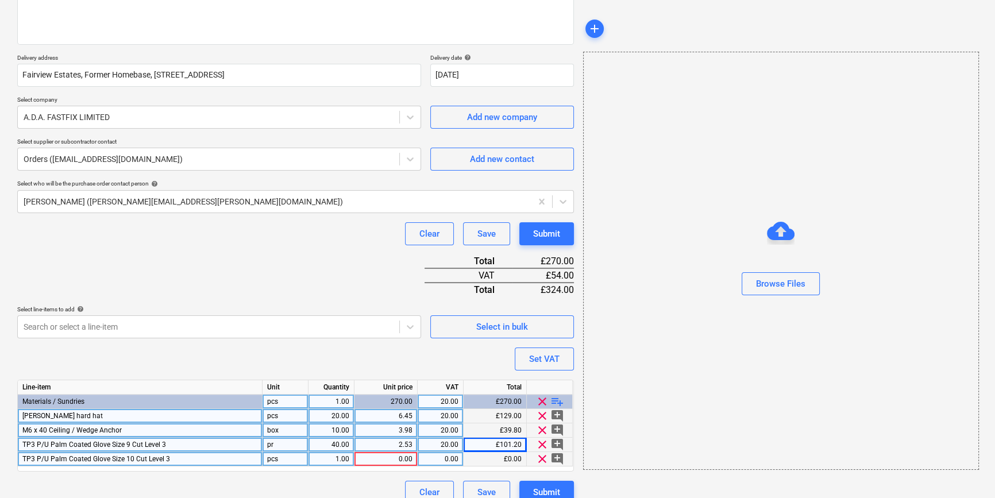
click at [277, 462] on div "pcs" at bounding box center [285, 459] width 46 height 14
click at [556, 400] on span "playlist_add" at bounding box center [557, 402] width 14 height 14
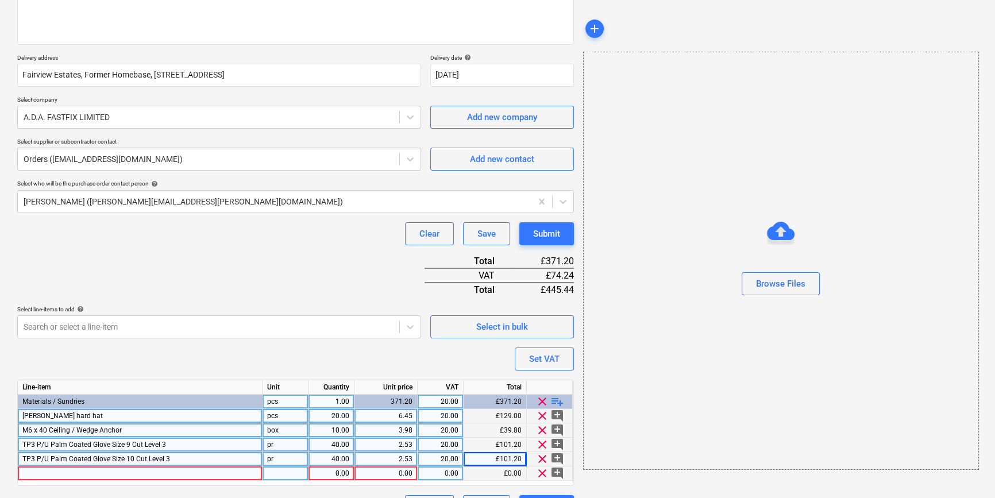
click at [33, 471] on div at bounding box center [140, 473] width 245 height 14
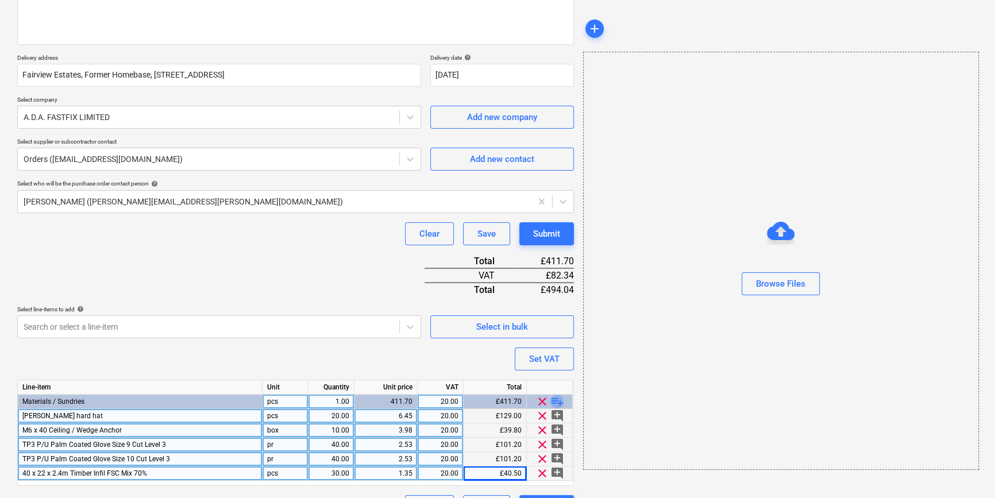
click at [554, 402] on span "playlist_add" at bounding box center [557, 402] width 14 height 14
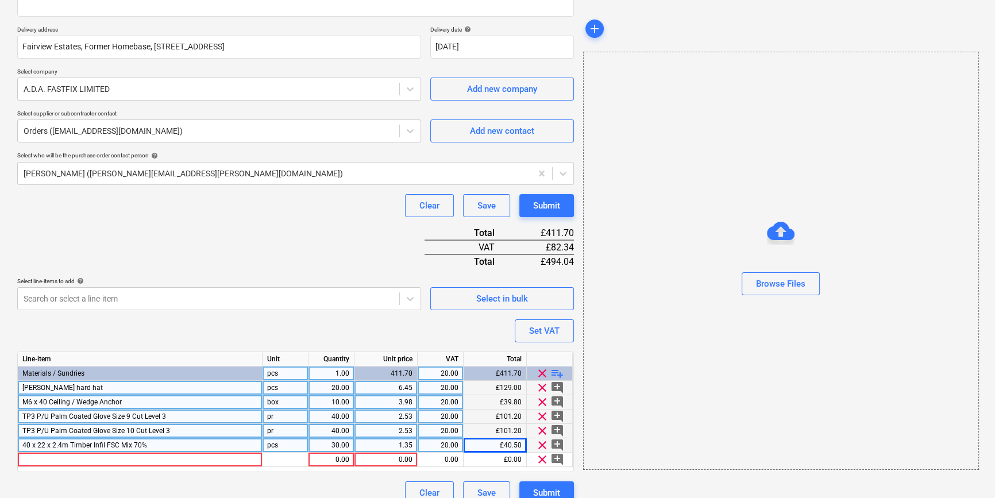
scroll to position [204, 0]
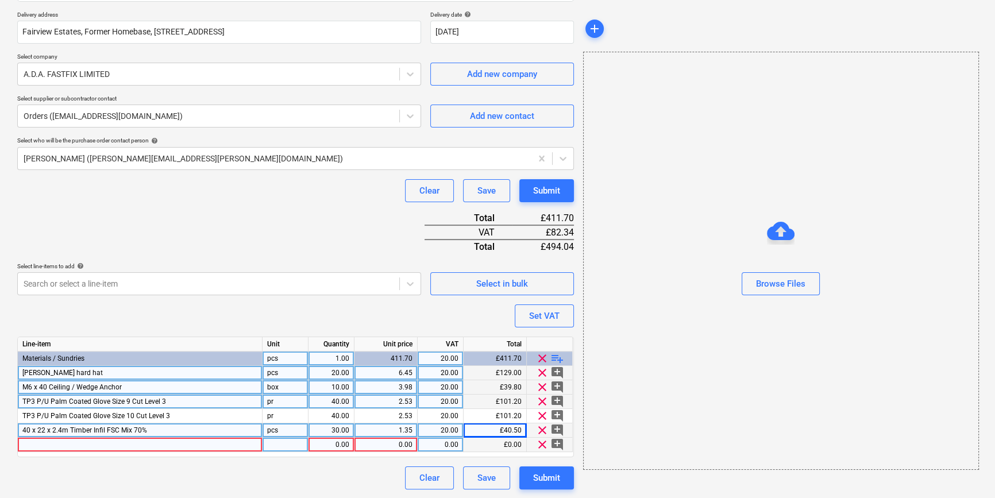
click at [53, 443] on div at bounding box center [140, 445] width 245 height 14
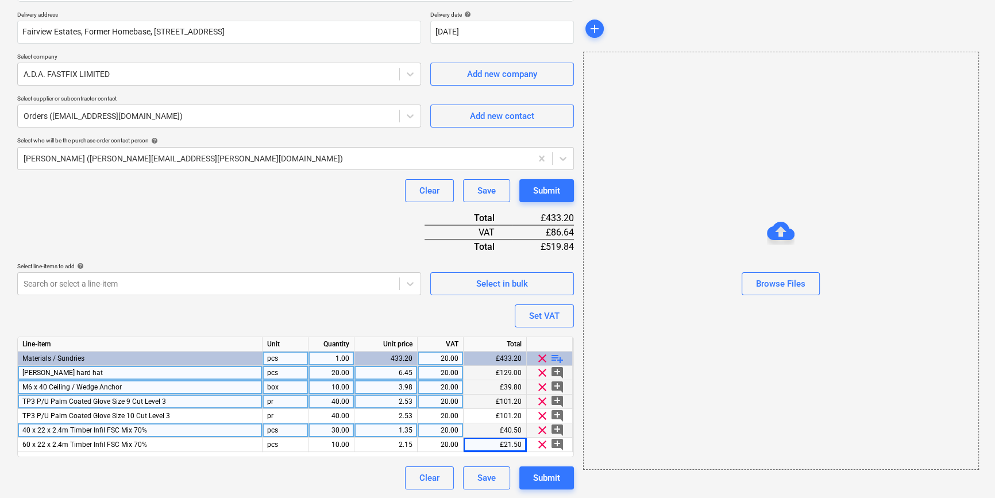
click at [554, 355] on span "playlist_add" at bounding box center [557, 358] width 14 height 14
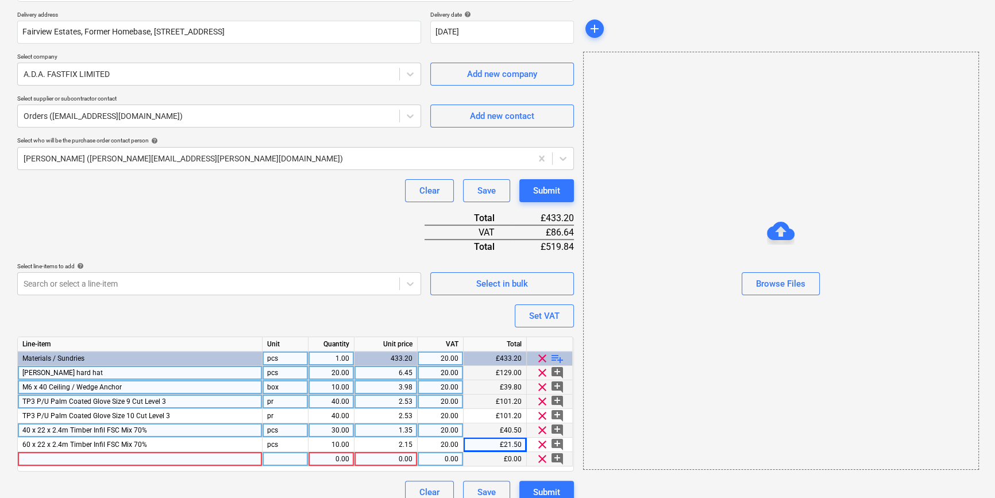
click at [29, 456] on div at bounding box center [140, 459] width 245 height 14
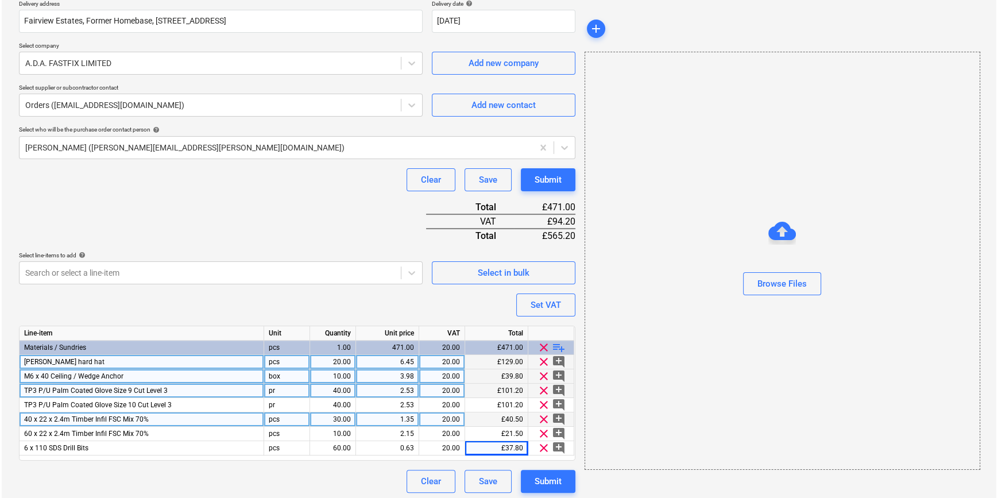
scroll to position [218, 0]
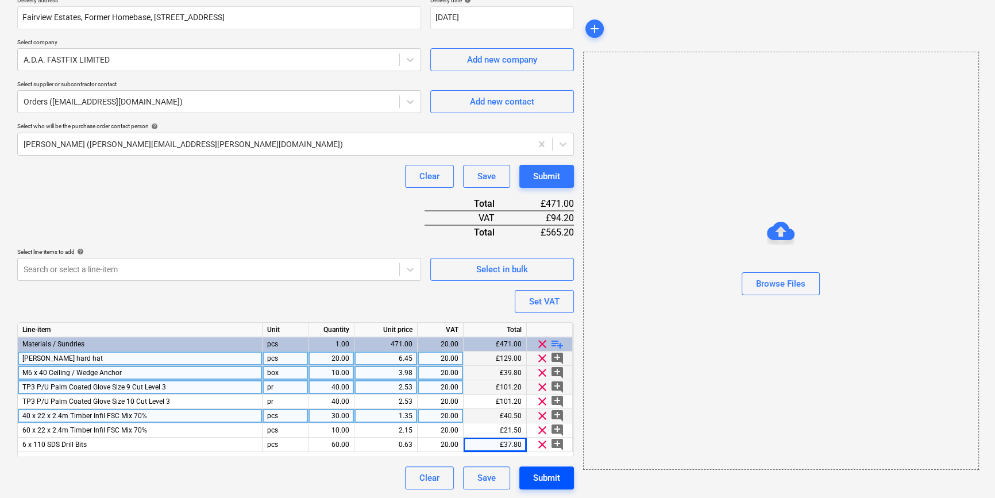
click at [543, 480] on div "Submit" at bounding box center [546, 477] width 27 height 15
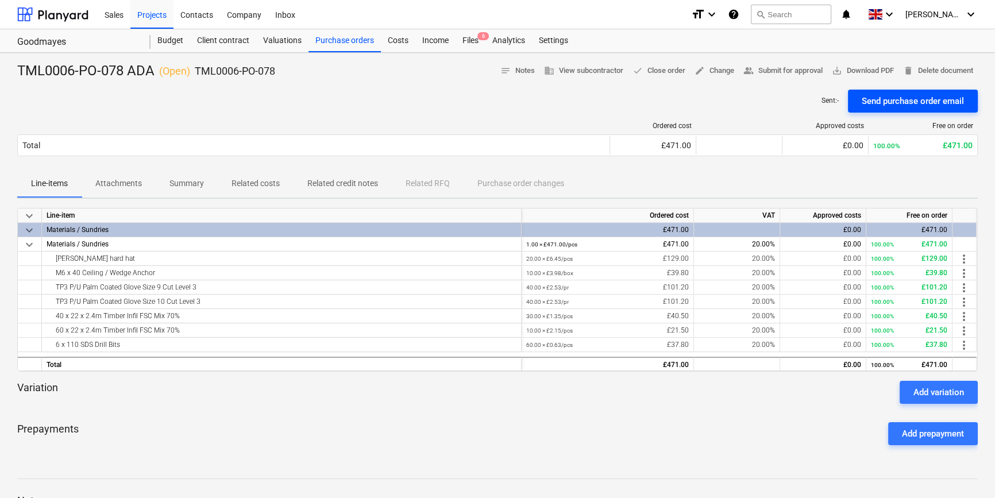
click at [876, 102] on div "Send purchase order email" at bounding box center [912, 101] width 102 height 15
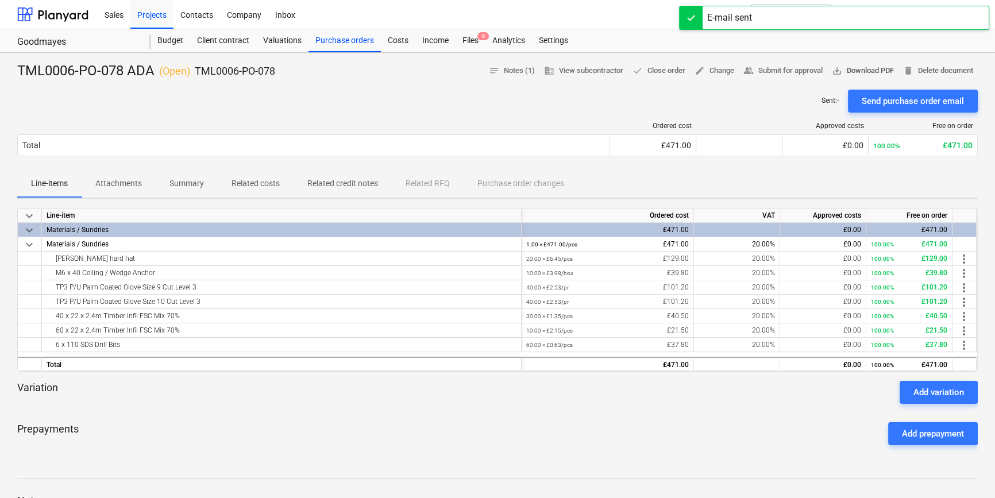
click at [864, 72] on span "save_alt Download PDF" at bounding box center [863, 70] width 62 height 13
